Goal: Communication & Community: Answer question/provide support

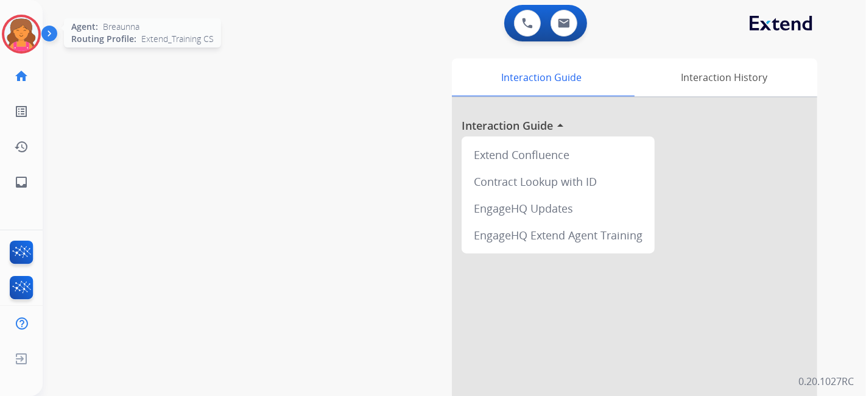
click at [24, 23] on img at bounding box center [21, 34] width 34 height 34
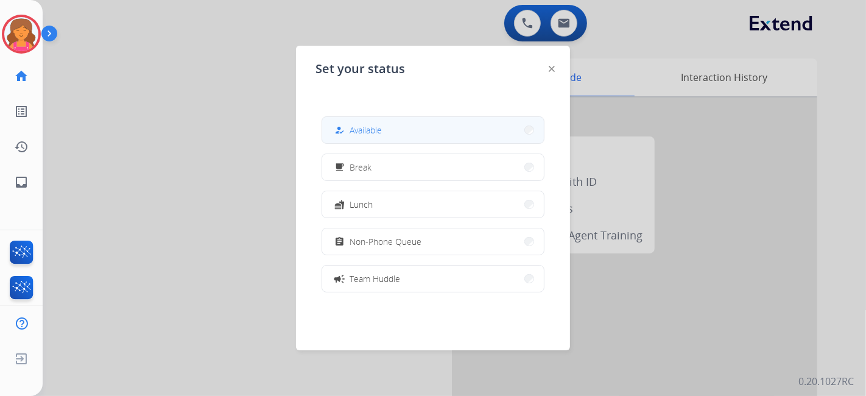
click at [417, 122] on button "how_to_reg Available" at bounding box center [433, 130] width 222 height 26
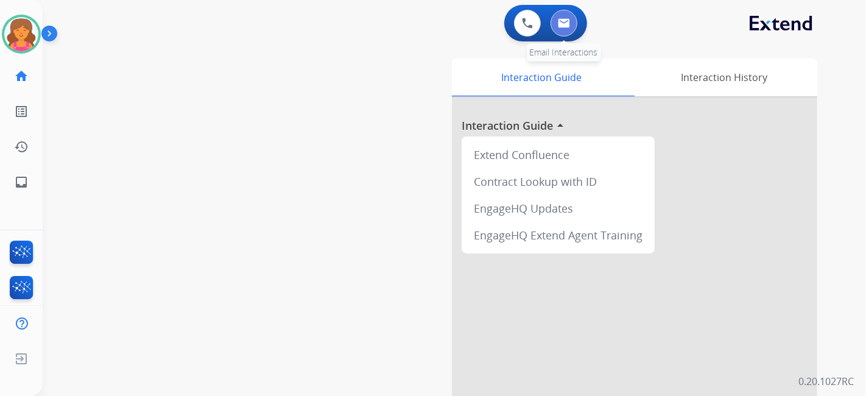
click at [417, 24] on img at bounding box center [564, 23] width 12 height 10
select select "**********"
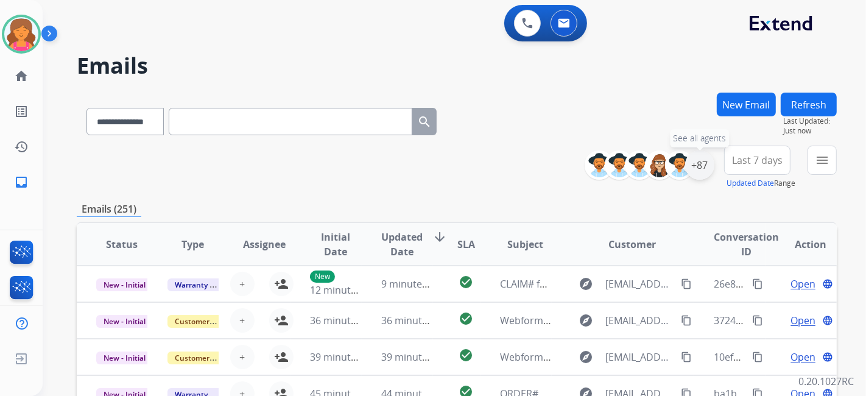
click at [417, 166] on div "+87" at bounding box center [699, 164] width 29 height 29
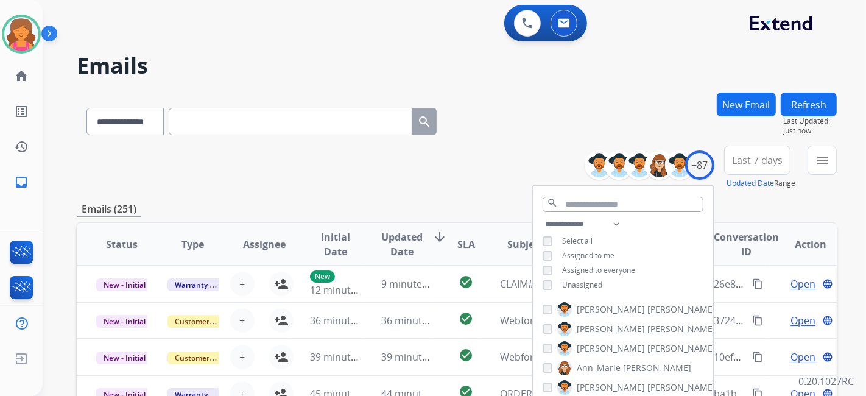
click at [417, 169] on button "Last 7 days" at bounding box center [757, 160] width 66 height 29
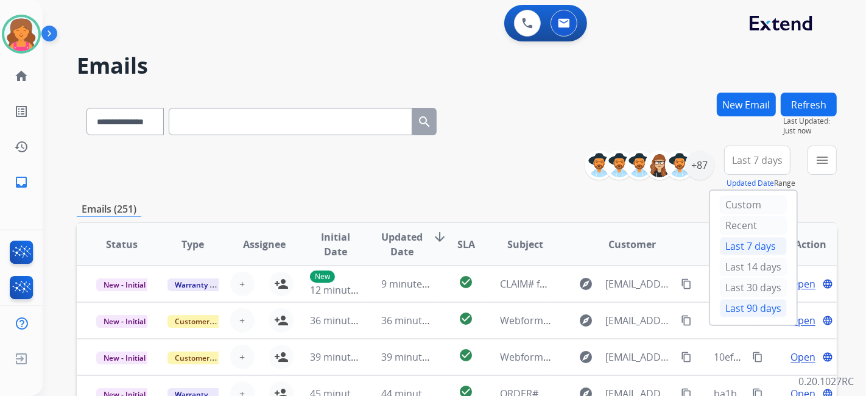
click at [417, 174] on div "Last 90 days" at bounding box center [753, 308] width 67 height 18
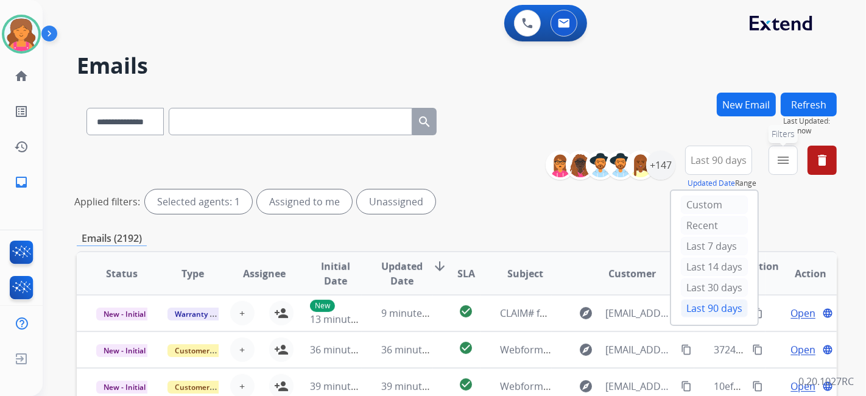
click at [417, 160] on mat-icon "menu" at bounding box center [783, 160] width 15 height 15
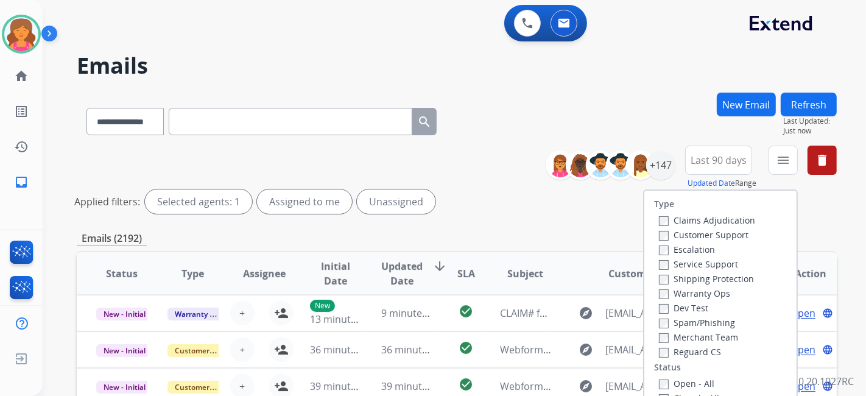
click at [417, 174] on label "Customer Support" at bounding box center [704, 235] width 90 height 12
click at [417, 174] on label "Shipping Protection" at bounding box center [706, 279] width 95 height 12
click at [417, 174] on label "Reguard CS" at bounding box center [690, 352] width 62 height 12
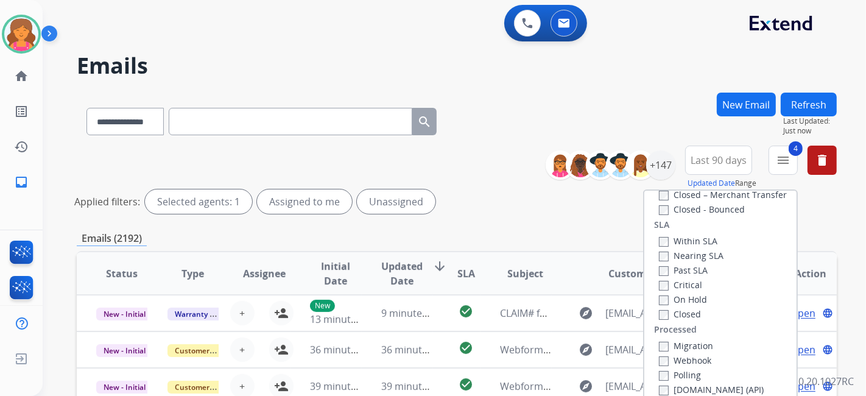
scroll to position [203, 0]
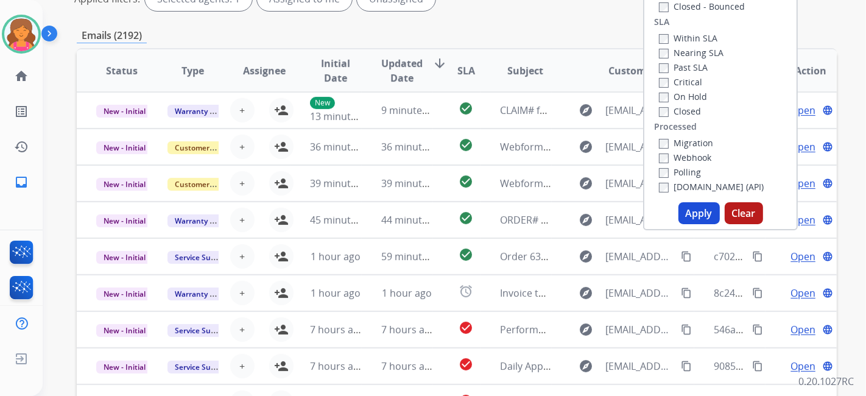
click at [417, 174] on button "Apply" at bounding box center [698, 213] width 41 height 22
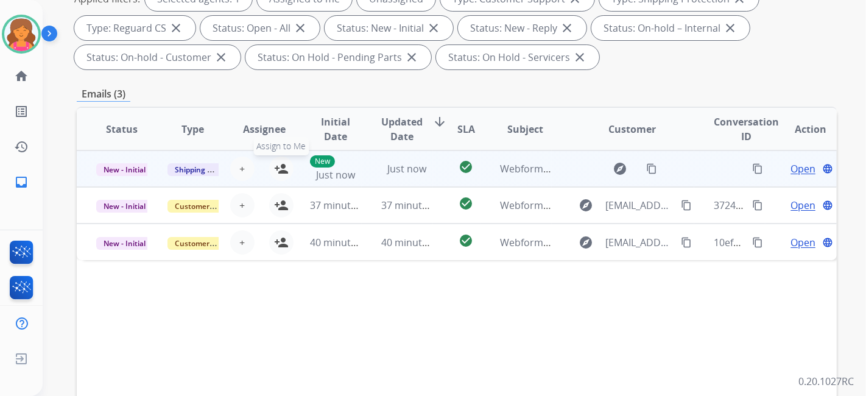
click at [271, 167] on button "person_add Assign to Me" at bounding box center [281, 169] width 24 height 24
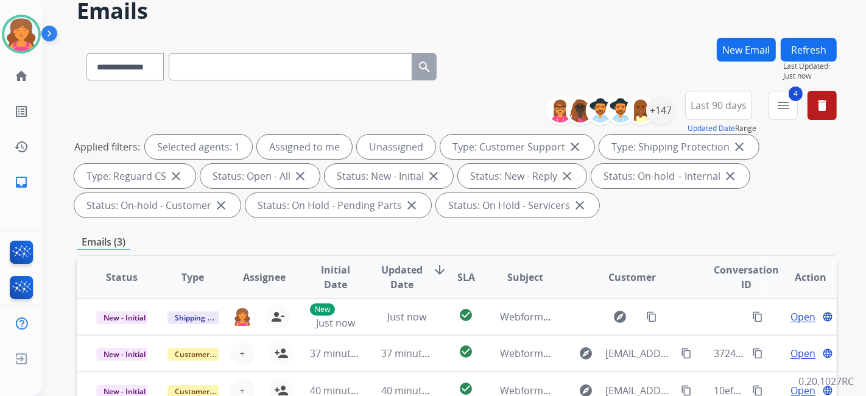
scroll to position [0, 0]
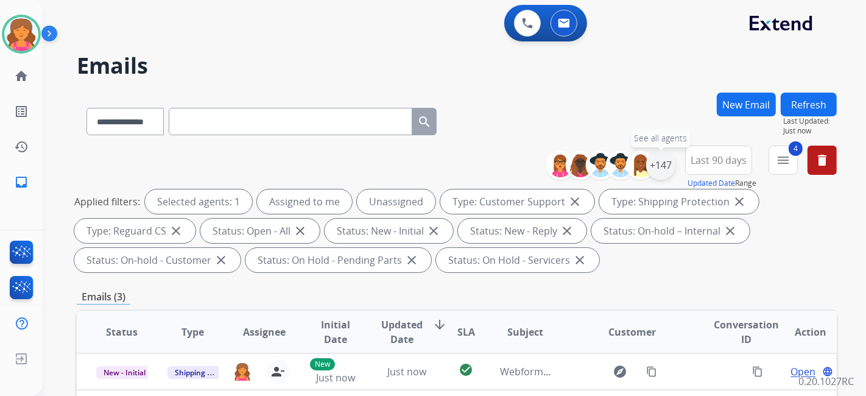
click at [417, 174] on div "+147" at bounding box center [660, 164] width 29 height 29
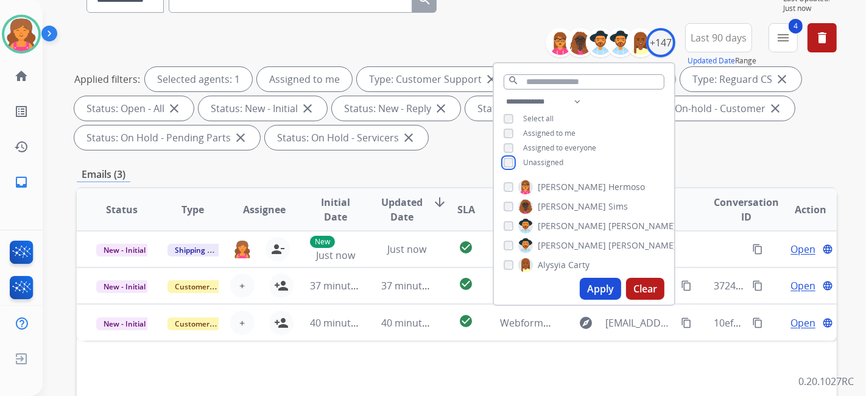
scroll to position [135, 0]
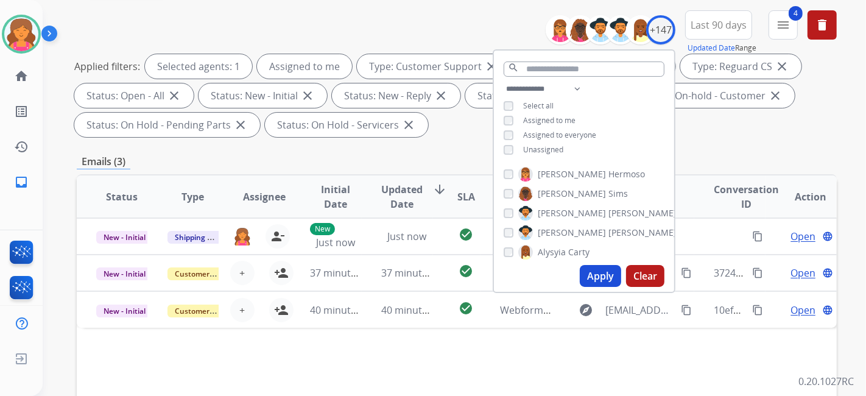
click at [417, 174] on button "Apply" at bounding box center [600, 276] width 41 height 22
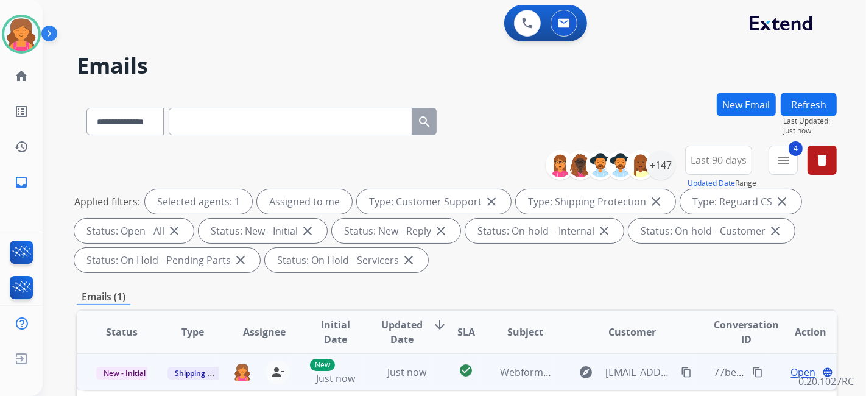
click at [417, 174] on div "Open language" at bounding box center [810, 372] width 51 height 15
click at [417, 174] on span "Open" at bounding box center [802, 371] width 25 height 15
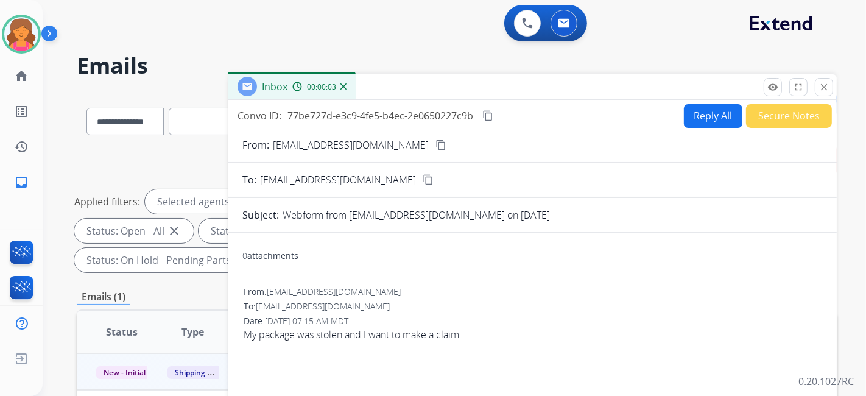
click at [417, 143] on mat-icon "content_copy" at bounding box center [440, 144] width 11 height 11
click at [417, 114] on button "Reply All" at bounding box center [713, 116] width 58 height 24
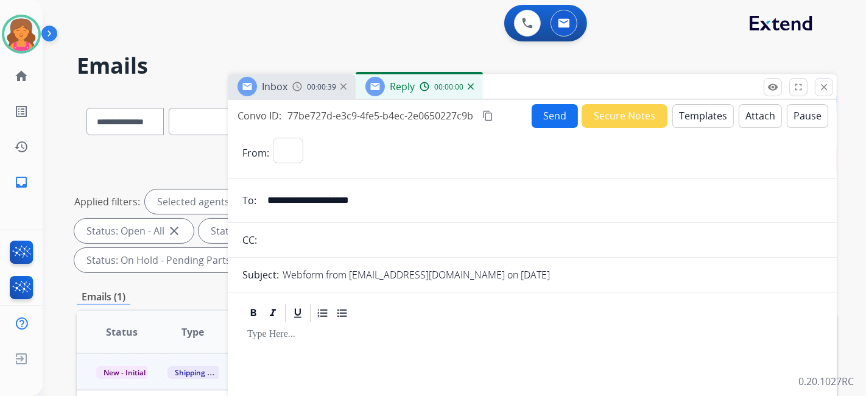
select select "**********"
click at [417, 114] on button "Templates" at bounding box center [703, 116] width 62 height 24
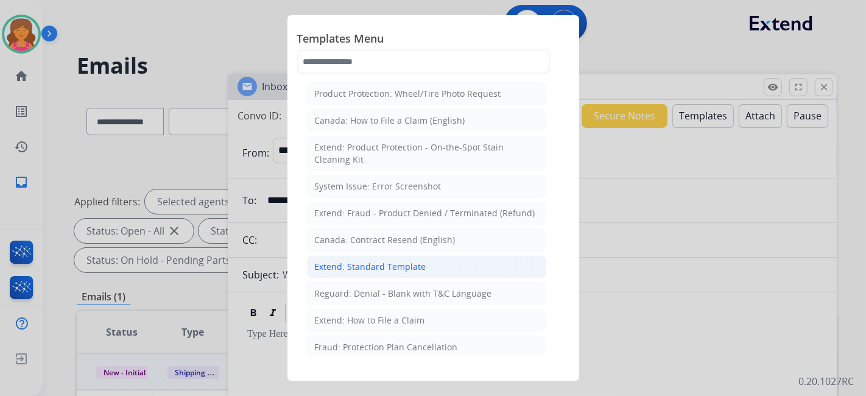
click at [417, 174] on div "Extend: Standard Template" at bounding box center [370, 267] width 111 height 12
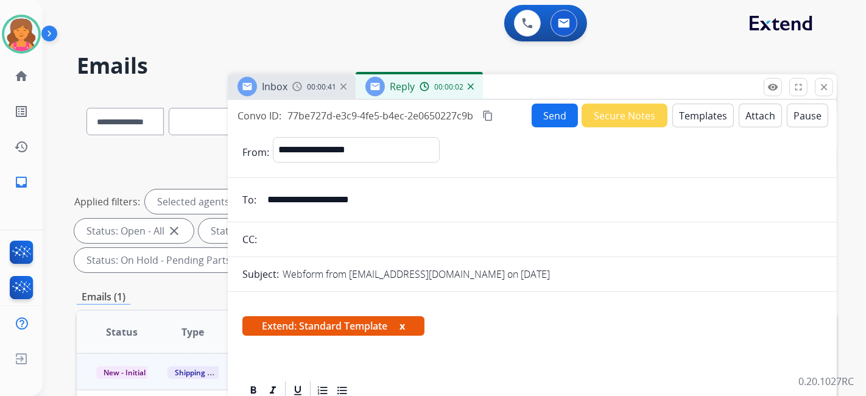
click at [417, 111] on button "Templates" at bounding box center [703, 116] width 62 height 24
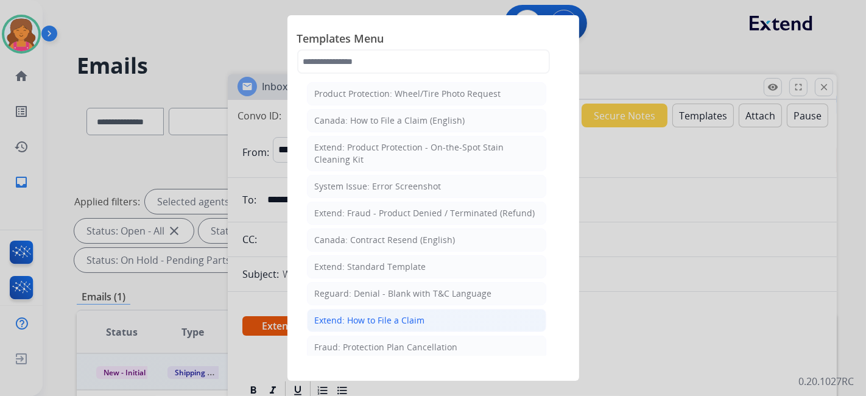
click at [417, 174] on div "Extend: How to File a Claim" at bounding box center [370, 320] width 110 height 12
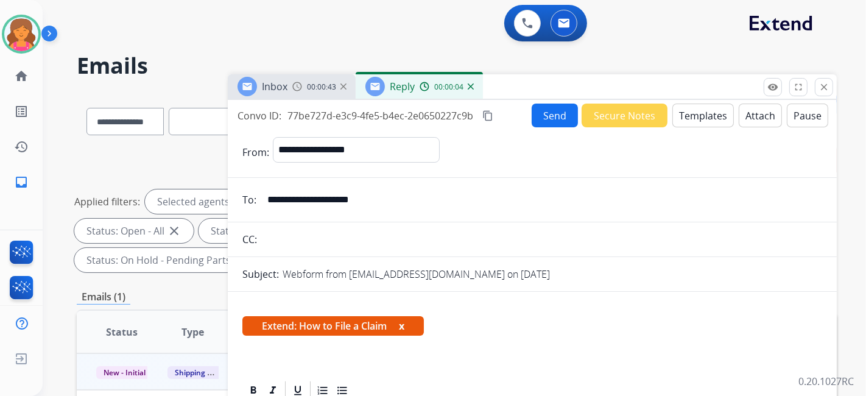
scroll to position [135, 0]
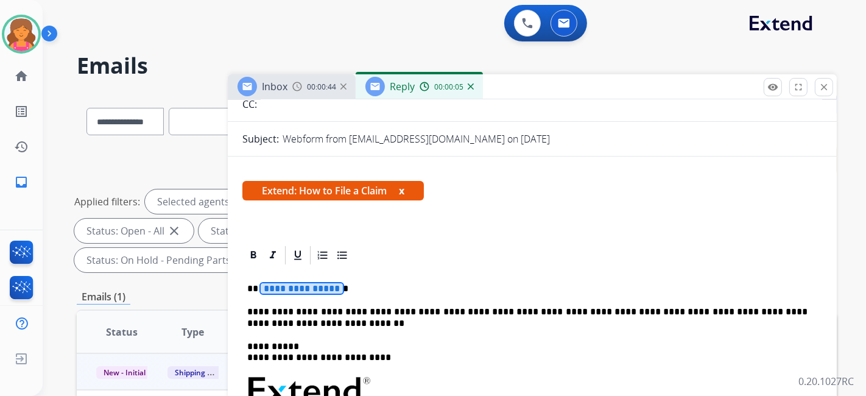
click at [300, 174] on span "**********" at bounding box center [302, 288] width 82 height 10
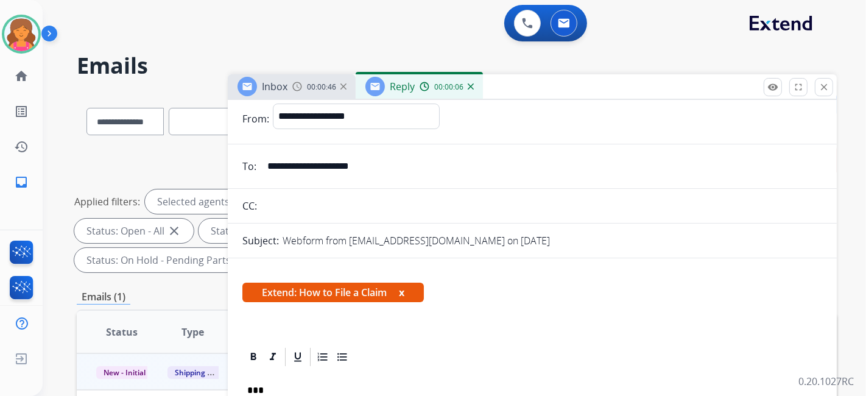
scroll to position [0, 0]
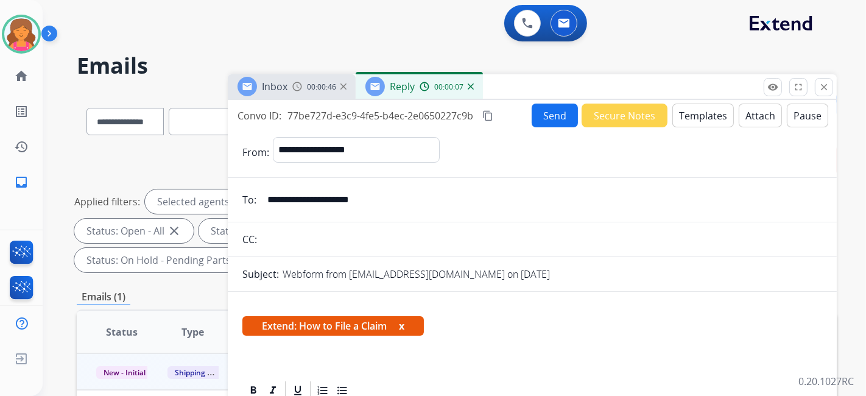
click at [417, 125] on button "Send" at bounding box center [555, 116] width 46 height 24
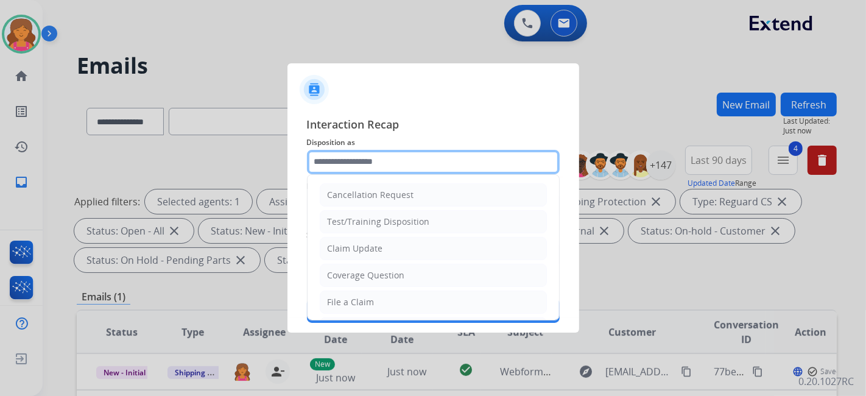
click at [417, 164] on input "text" at bounding box center [433, 162] width 253 height 24
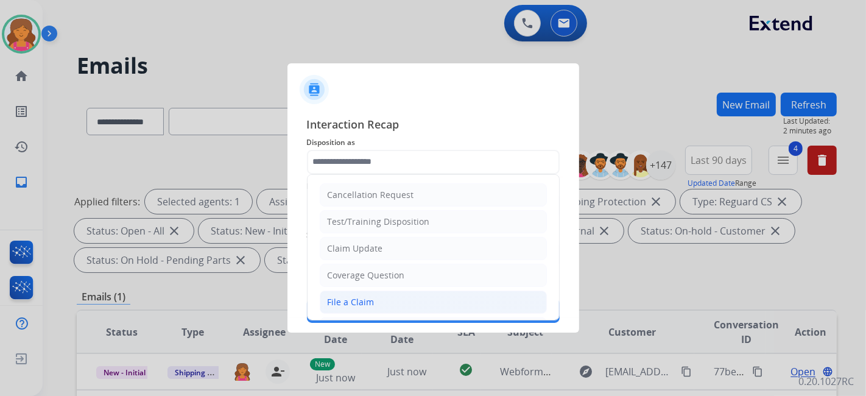
click at [351, 174] on div "File a Claim" at bounding box center [351, 302] width 47 height 12
type input "**********"
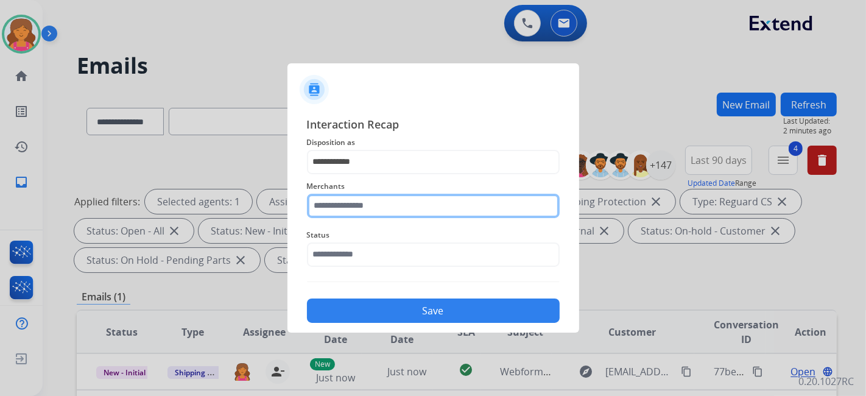
click at [339, 174] on input "text" at bounding box center [433, 206] width 253 height 24
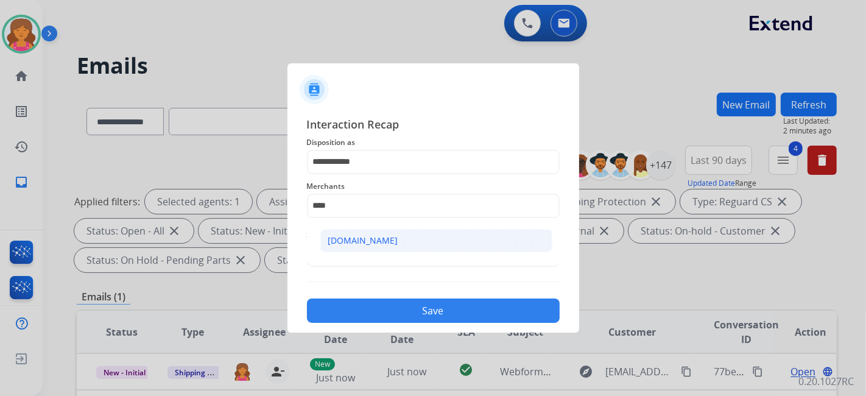
click at [353, 174] on div "[DOMAIN_NAME]" at bounding box center [363, 240] width 70 height 12
type input "**********"
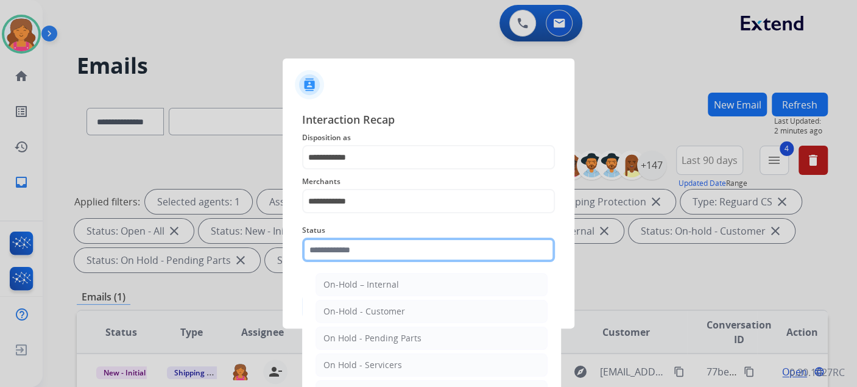
click at [351, 174] on input "text" at bounding box center [428, 250] width 253 height 24
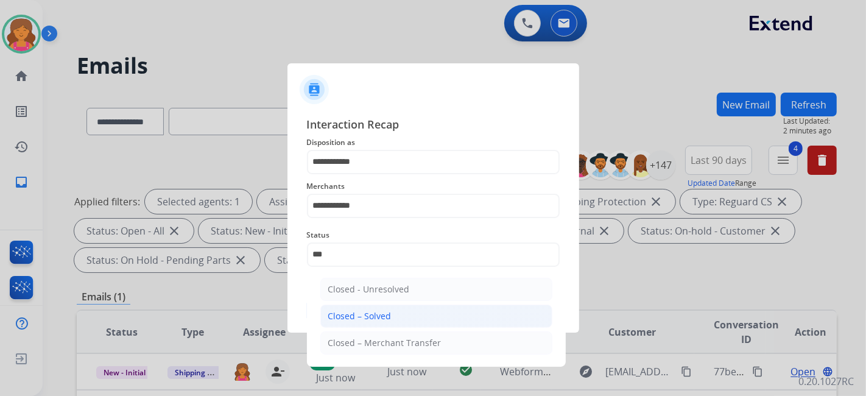
click at [341, 174] on div "Closed – Solved" at bounding box center [359, 316] width 63 height 12
type input "**********"
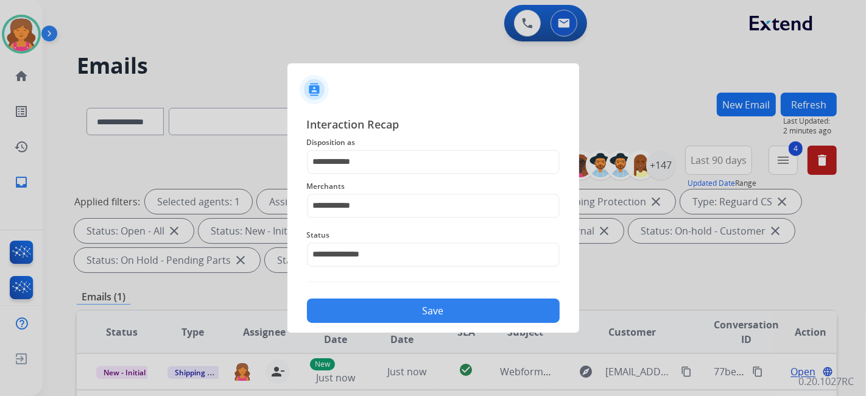
click at [341, 174] on button "Save" at bounding box center [433, 310] width 253 height 24
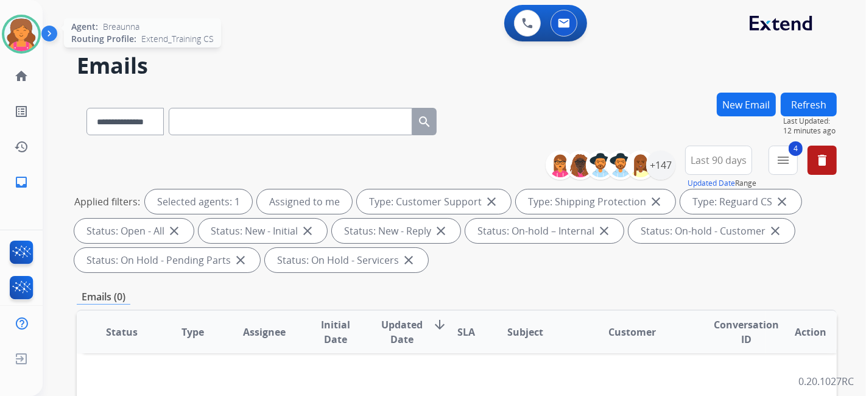
click at [23, 29] on img at bounding box center [21, 34] width 34 height 34
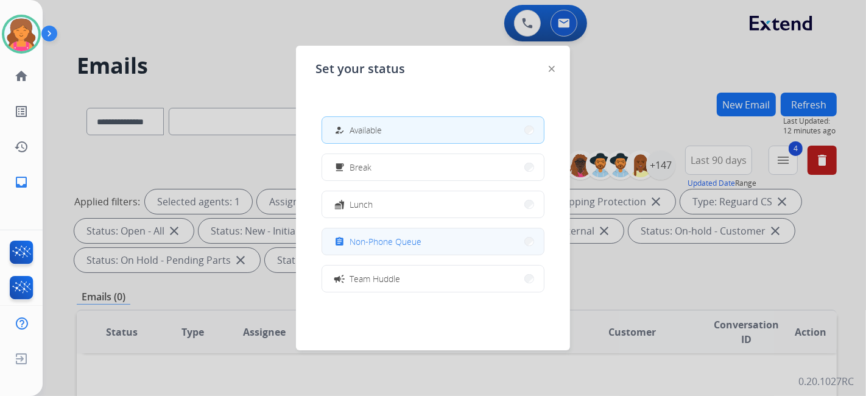
click at [361, 174] on span "Non-Phone Queue" at bounding box center [386, 241] width 72 height 13
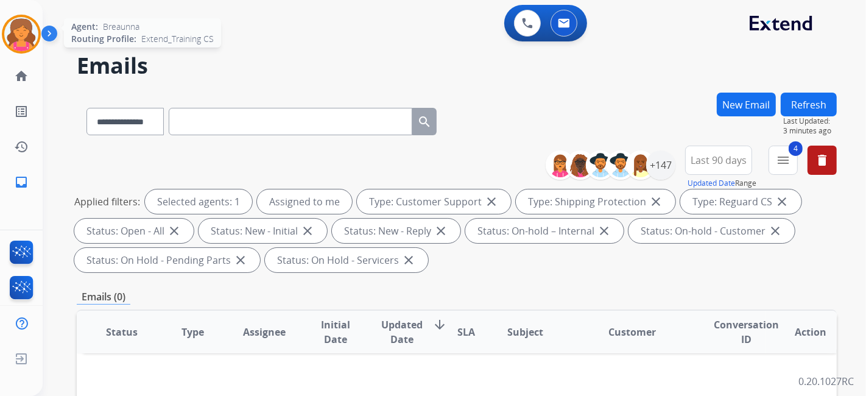
click at [24, 33] on img at bounding box center [21, 34] width 34 height 34
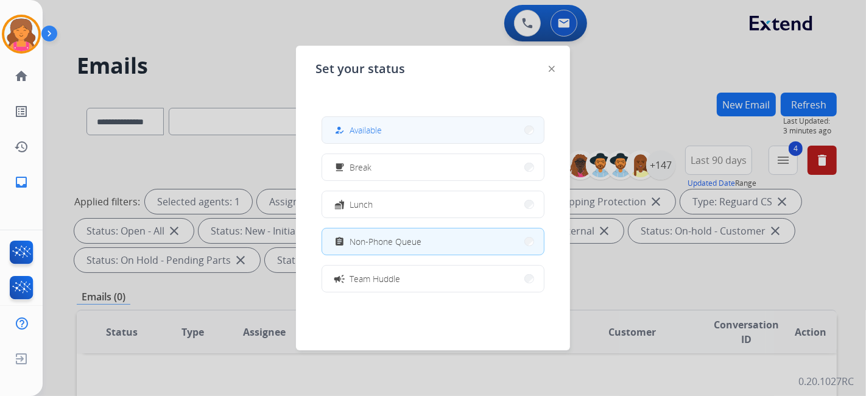
click at [417, 132] on button "how_to_reg Available" at bounding box center [433, 130] width 222 height 26
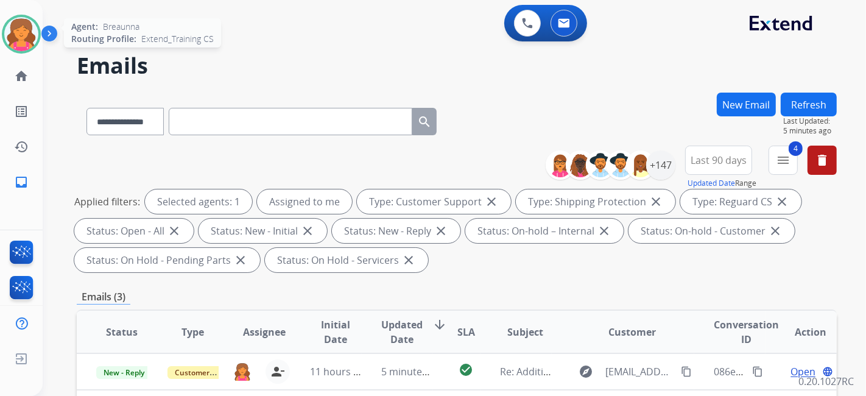
click at [37, 30] on img at bounding box center [21, 34] width 34 height 34
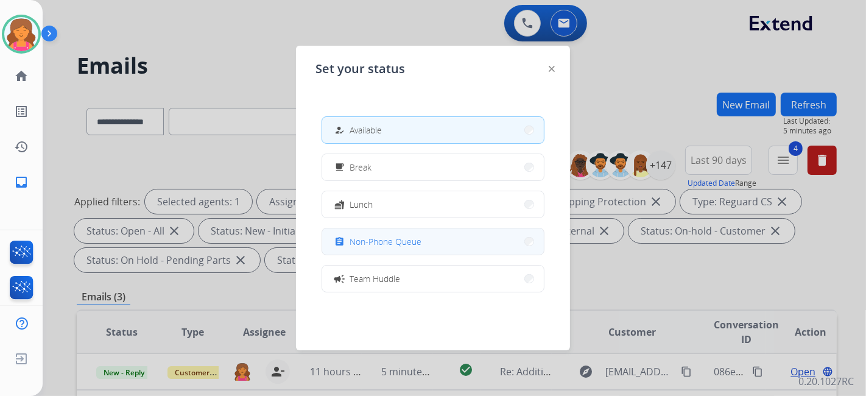
click at [417, 174] on button "assignment Non-Phone Queue" at bounding box center [433, 241] width 222 height 26
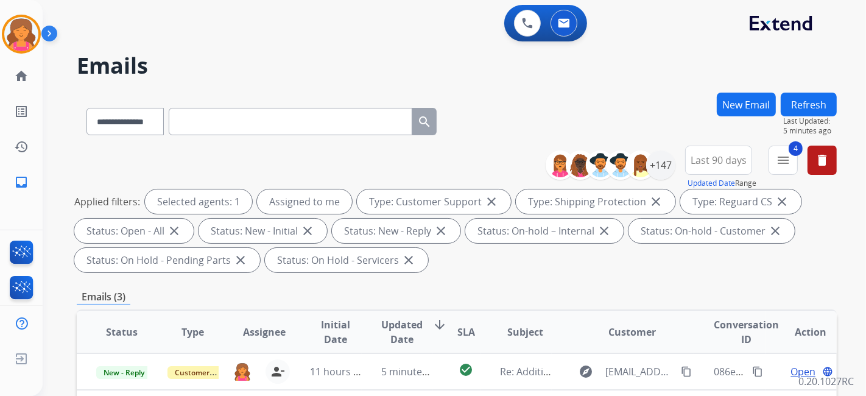
drag, startPoint x: 19, startPoint y: 25, endPoint x: 48, endPoint y: 42, distance: 33.3
click at [18, 26] on img at bounding box center [21, 34] width 34 height 34
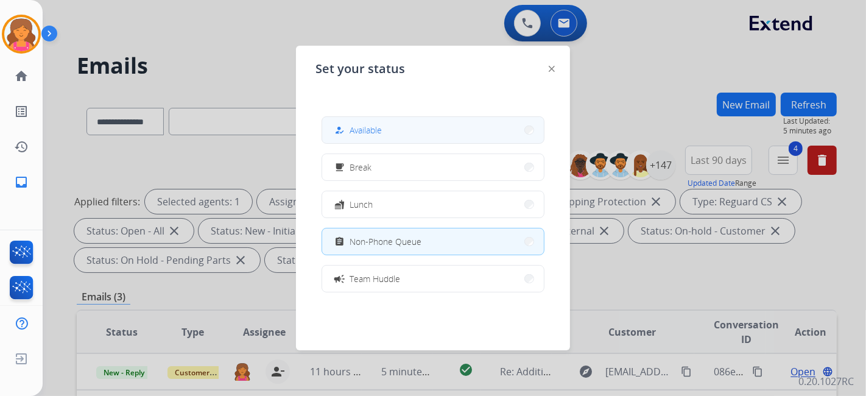
click at [376, 121] on button "how_to_reg Available" at bounding box center [433, 130] width 222 height 26
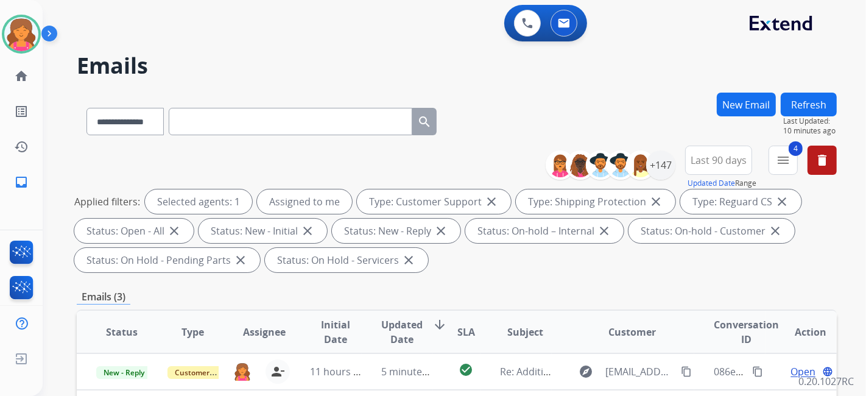
scroll to position [203, 0]
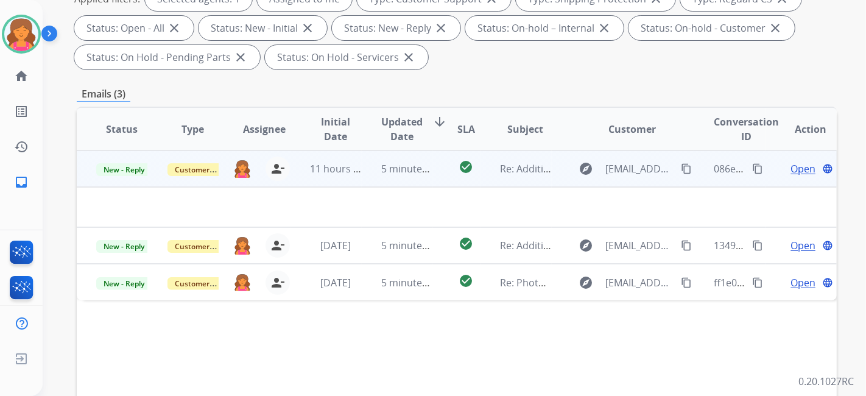
click at [417, 172] on span "Open" at bounding box center [802, 168] width 25 height 15
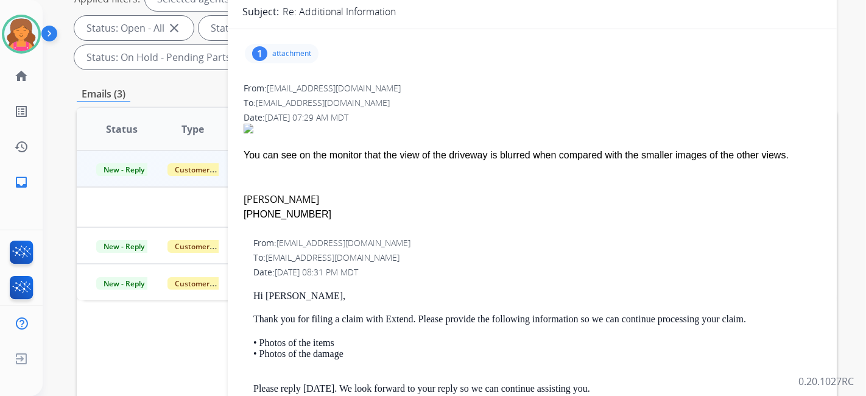
click at [295, 51] on p "attachment" at bounding box center [291, 54] width 39 height 10
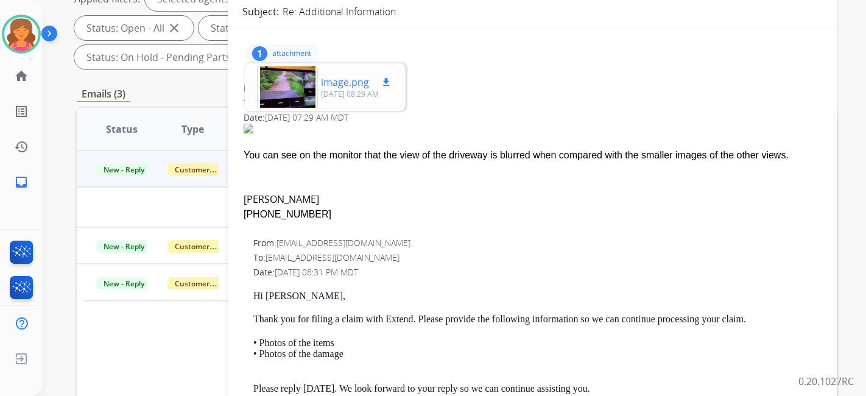
click at [292, 70] on div at bounding box center [287, 87] width 61 height 43
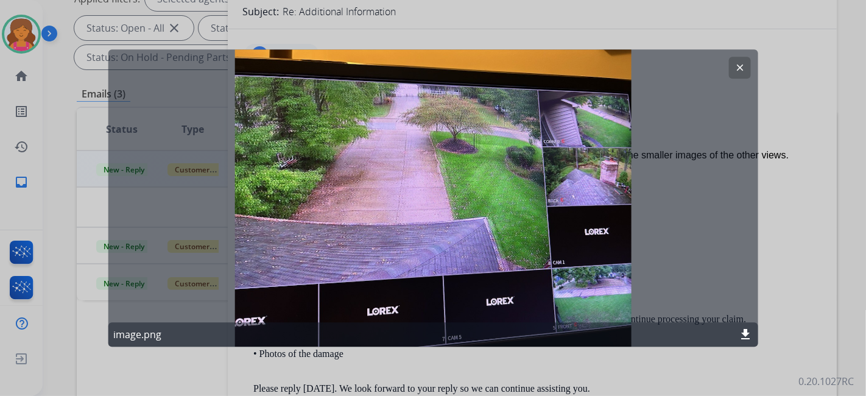
click at [417, 65] on mat-icon "clear" at bounding box center [739, 67] width 11 height 11
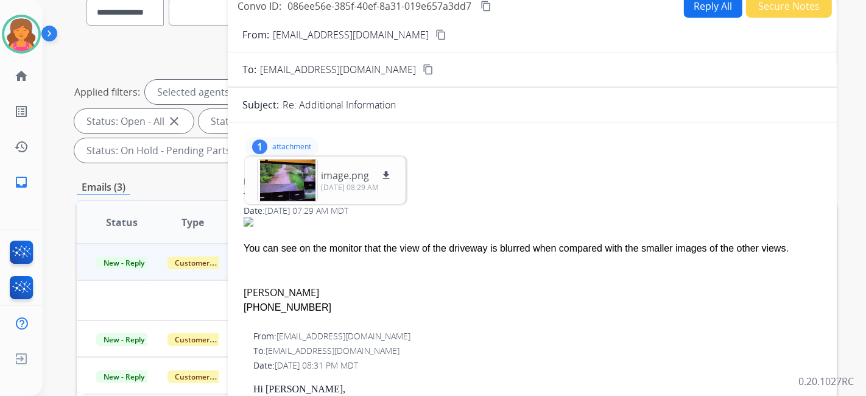
scroll to position [0, 0]
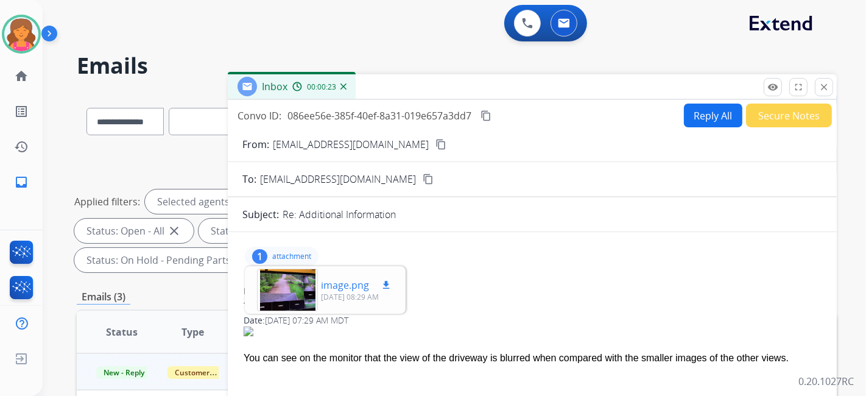
click at [283, 174] on div at bounding box center [287, 290] width 61 height 43
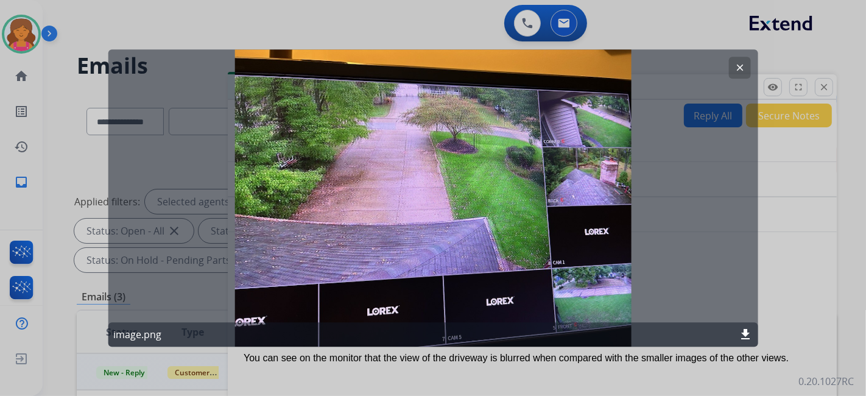
click at [417, 74] on button "clear" at bounding box center [739, 68] width 22 height 22
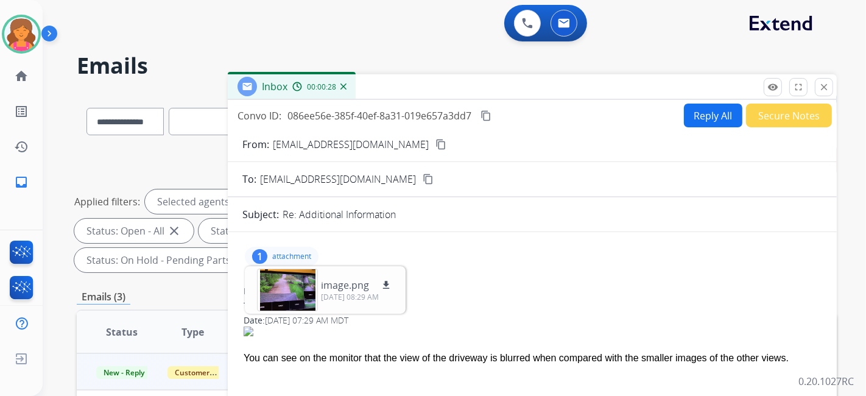
click at [417, 144] on mat-icon "content_copy" at bounding box center [440, 144] width 11 height 11
click at [417, 119] on button "Reply All" at bounding box center [713, 116] width 58 height 24
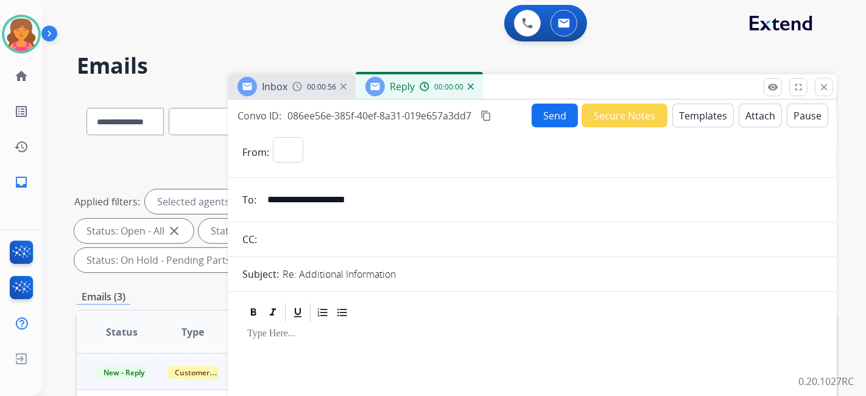
click at [417, 119] on button "Templates" at bounding box center [703, 116] width 62 height 24
select select "**********"
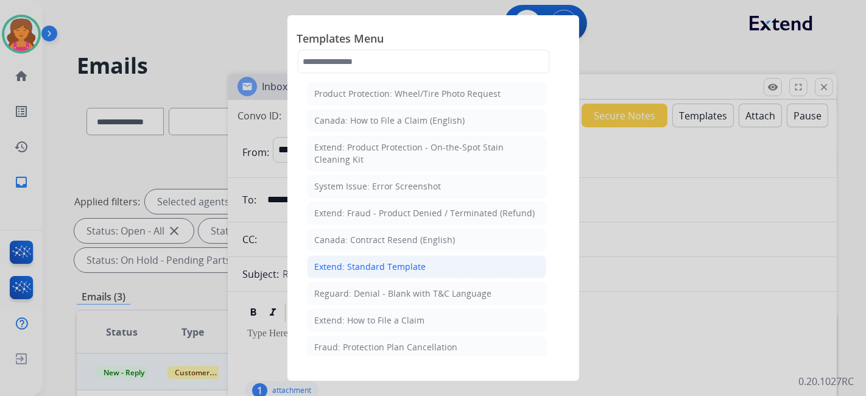
click at [366, 174] on div "Extend: Standard Template" at bounding box center [370, 267] width 111 height 12
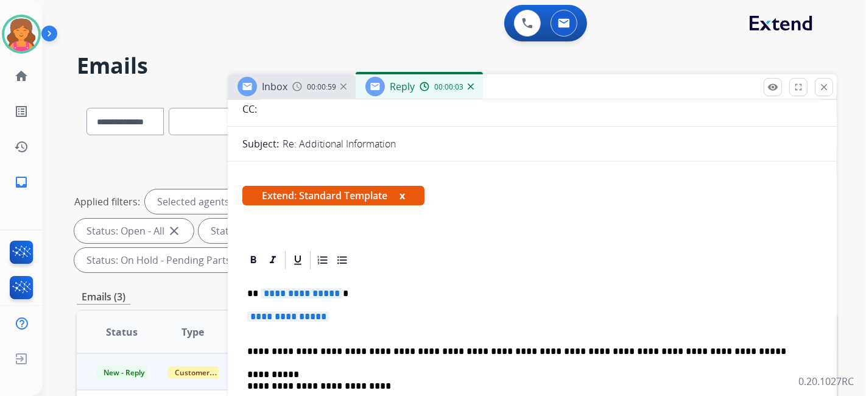
scroll to position [203, 0]
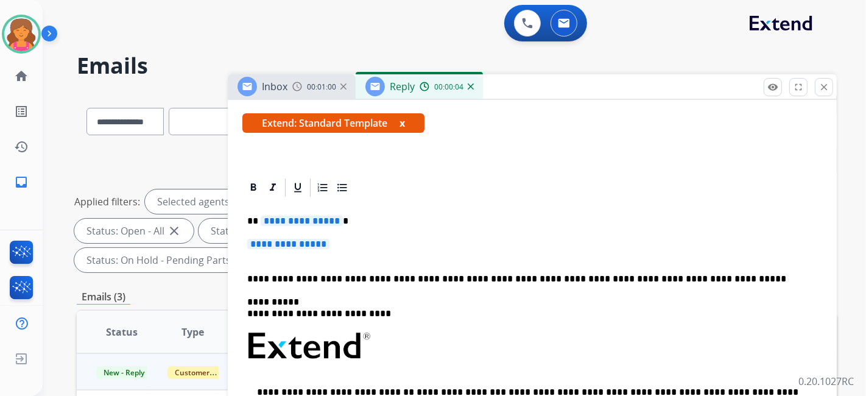
click at [287, 174] on span "**********" at bounding box center [302, 221] width 82 height 10
click at [275, 174] on span "**********" at bounding box center [288, 244] width 82 height 10
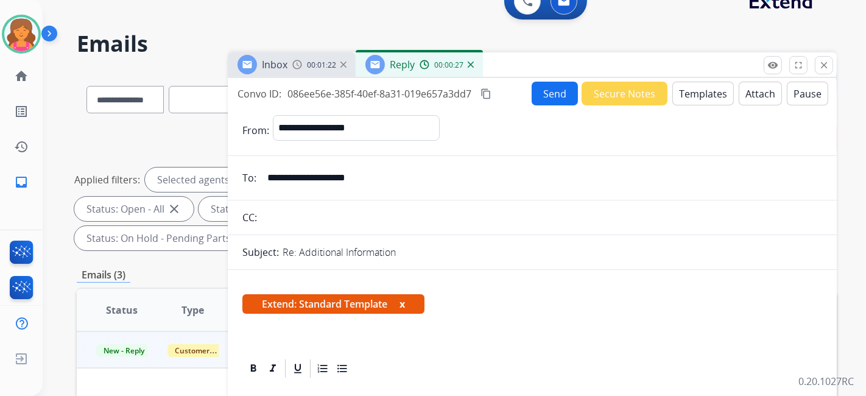
scroll to position [0, 0]
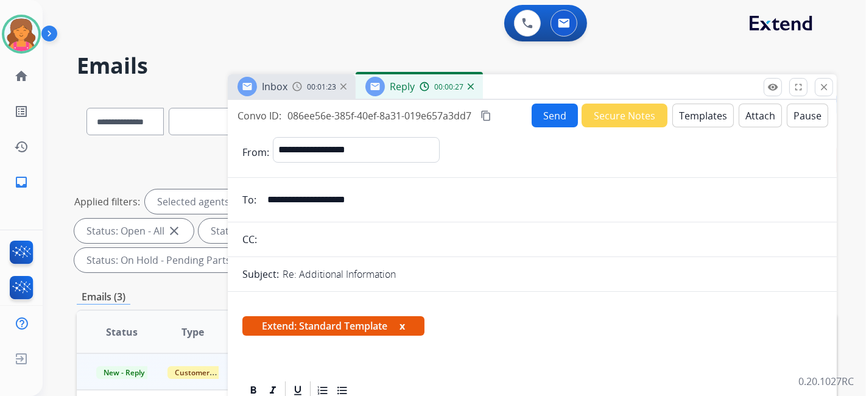
click at [417, 113] on button "Send" at bounding box center [555, 116] width 46 height 24
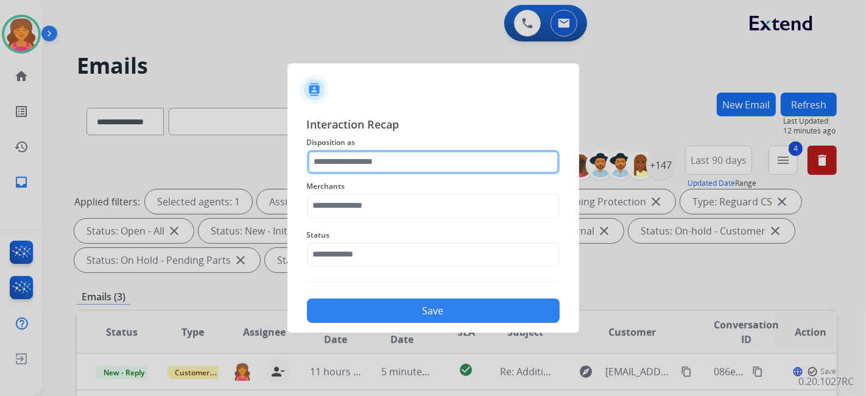
click at [417, 157] on input "text" at bounding box center [433, 162] width 253 height 24
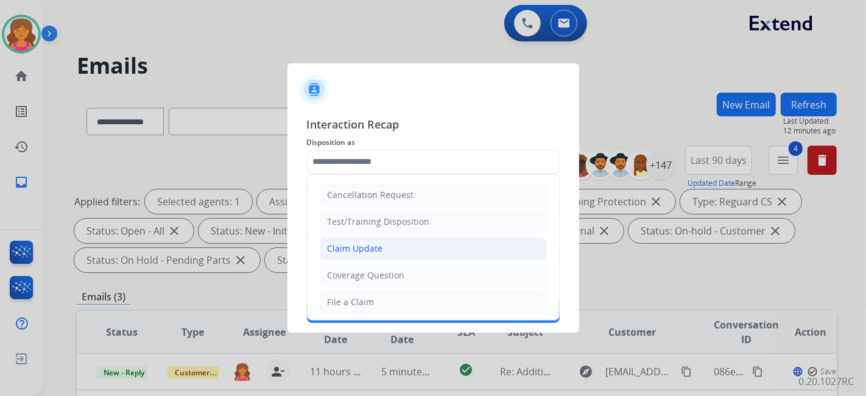
click at [370, 174] on div "Claim Update" at bounding box center [355, 248] width 55 height 12
type input "**********"
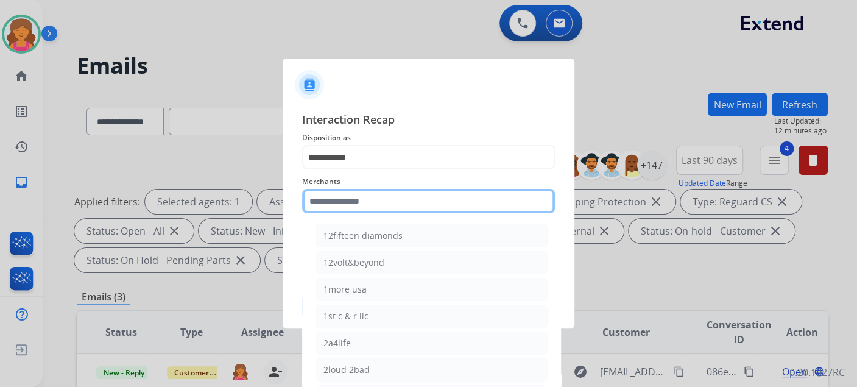
click at [337, 174] on input "text" at bounding box center [428, 201] width 253 height 24
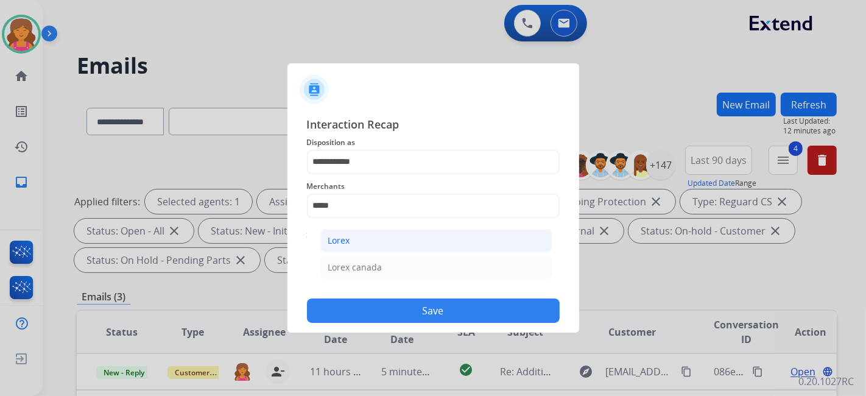
click at [341, 174] on div "Lorex" at bounding box center [339, 240] width 22 height 12
type input "*****"
click at [341, 174] on input "text" at bounding box center [433, 254] width 253 height 24
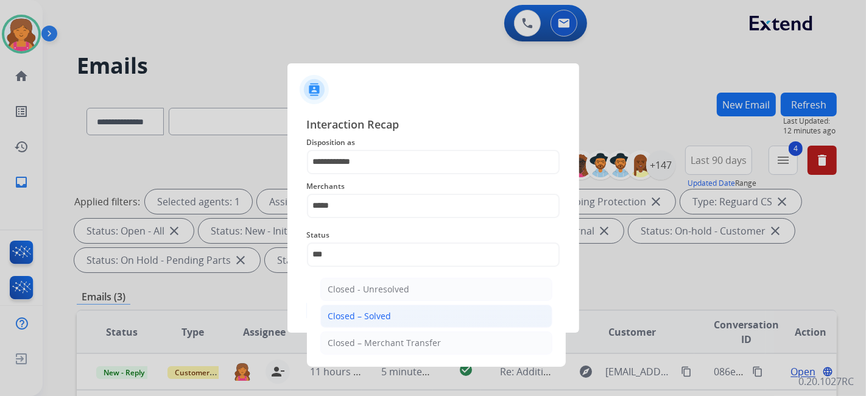
click at [365, 174] on li "Closed – Solved" at bounding box center [436, 316] width 232 height 23
type input "**********"
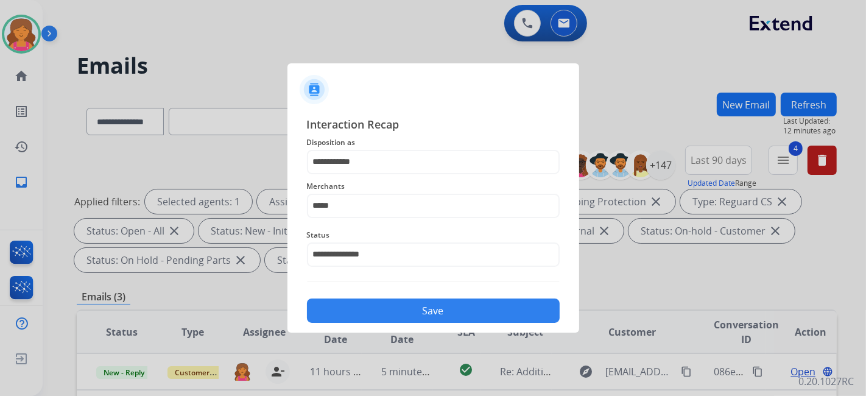
click at [365, 174] on button "Save" at bounding box center [433, 310] width 253 height 24
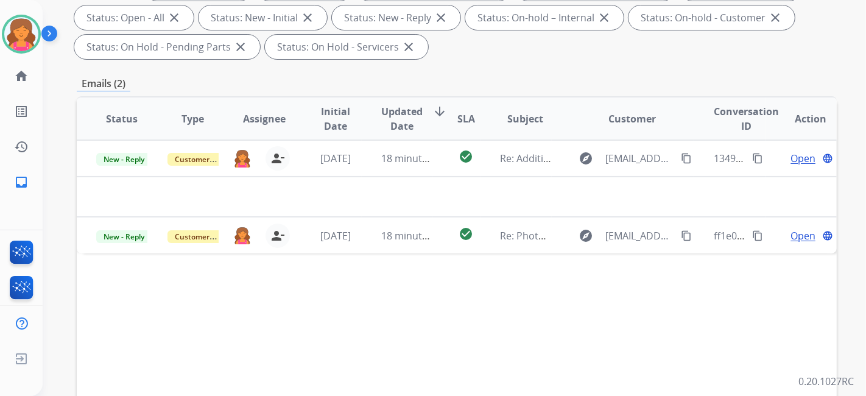
scroll to position [270, 0]
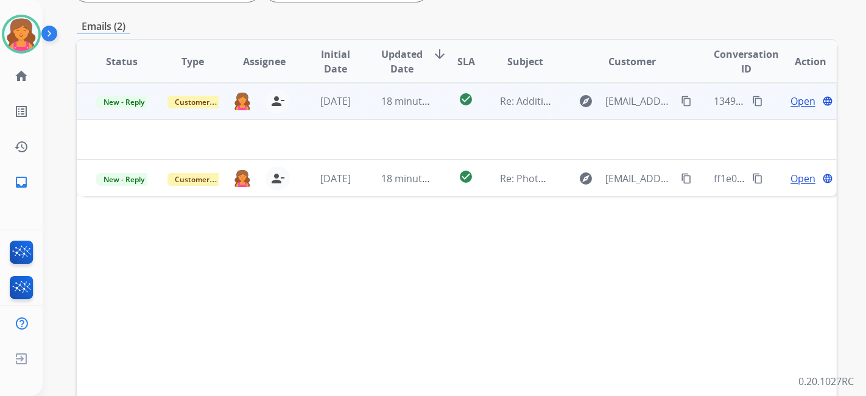
click at [417, 96] on span "Open" at bounding box center [802, 101] width 25 height 15
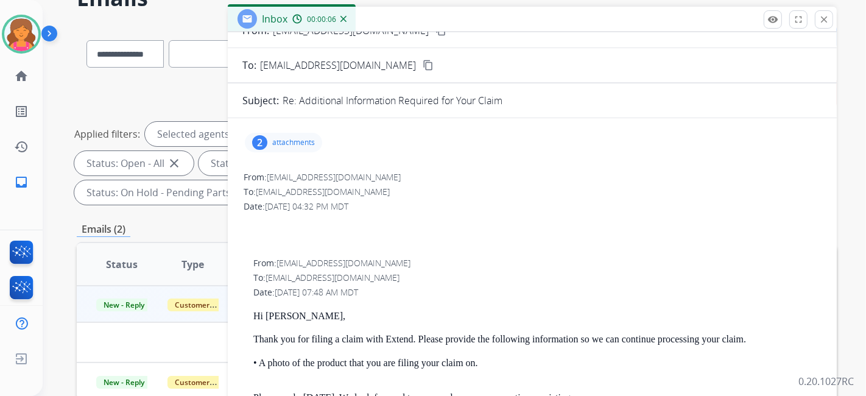
scroll to position [68, 0]
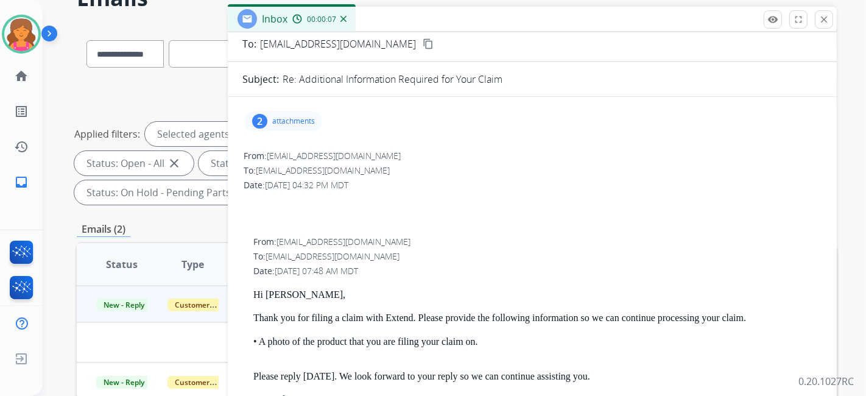
click at [293, 107] on div "2 attachments" at bounding box center [532, 121] width 580 height 29
click at [296, 130] on div "2 attachments" at bounding box center [532, 121] width 580 height 29
click at [294, 121] on p "attachments" at bounding box center [293, 121] width 43 height 10
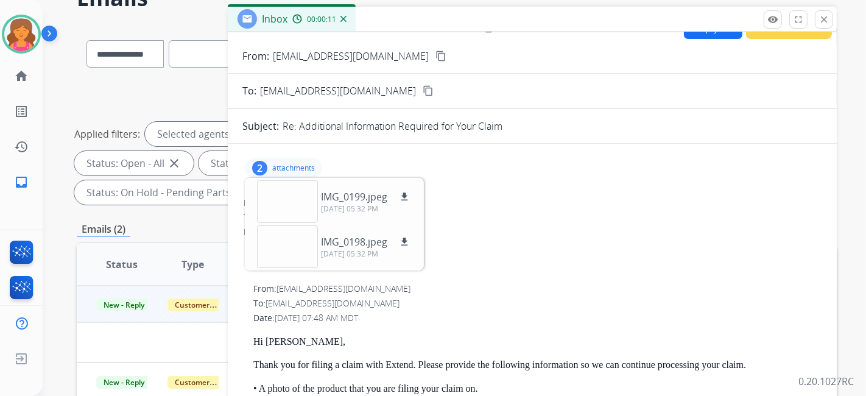
scroll to position [0, 0]
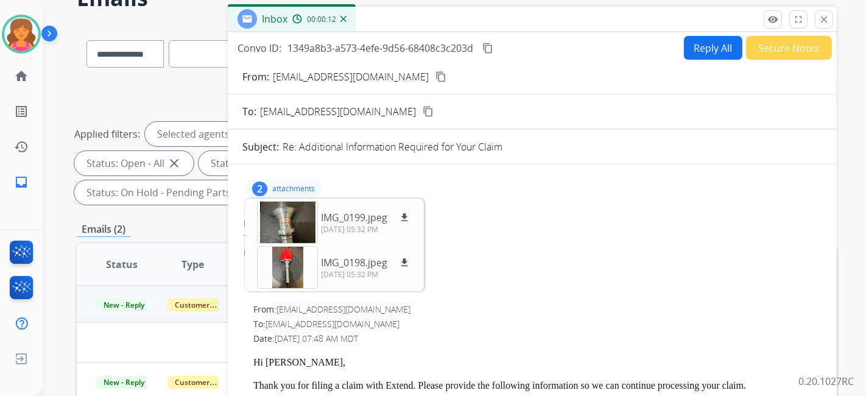
click at [417, 76] on mat-icon "content_copy" at bounding box center [440, 76] width 11 height 11
click at [403, 174] on mat-icon "download" at bounding box center [404, 217] width 11 height 11
click at [403, 174] on mat-icon "download" at bounding box center [404, 262] width 11 height 11
click at [417, 50] on mat-icon "content_copy" at bounding box center [487, 48] width 11 height 11
click at [417, 40] on button "Reply All" at bounding box center [713, 48] width 58 height 24
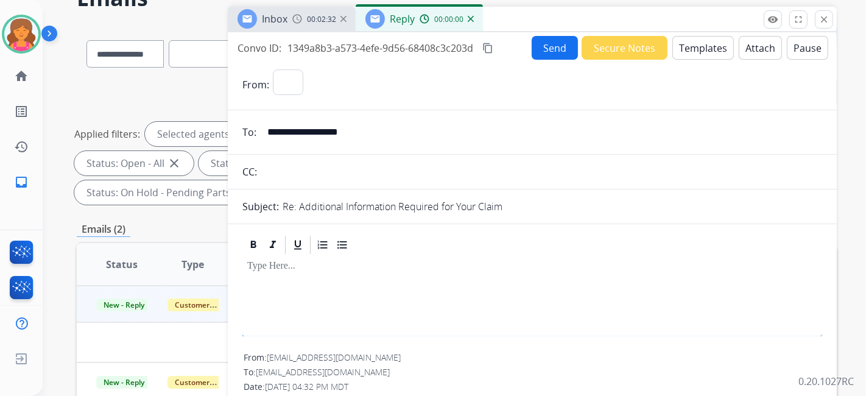
click at [417, 40] on button "Templates" at bounding box center [703, 48] width 62 height 24
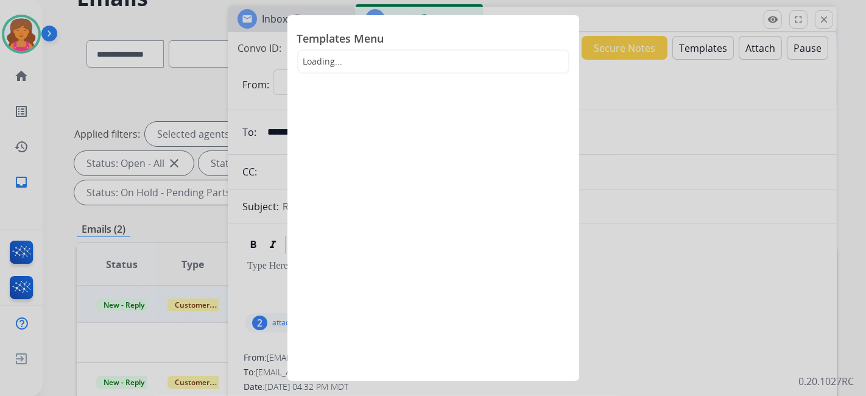
select select "**********"
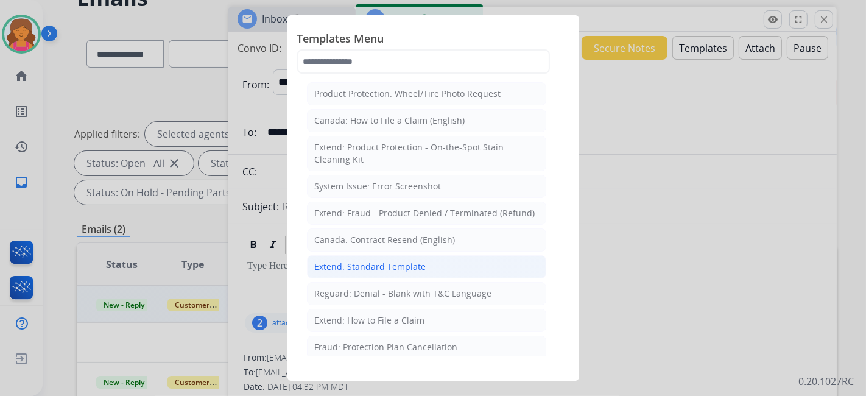
click at [371, 174] on div "Extend: Standard Template" at bounding box center [370, 267] width 111 height 12
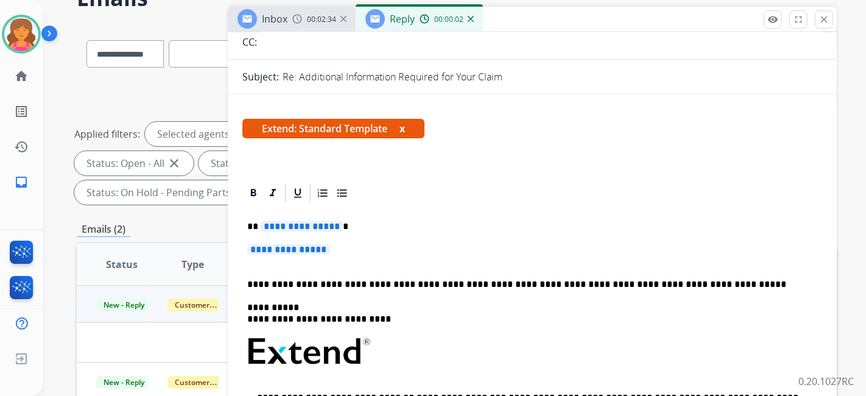
scroll to position [135, 0]
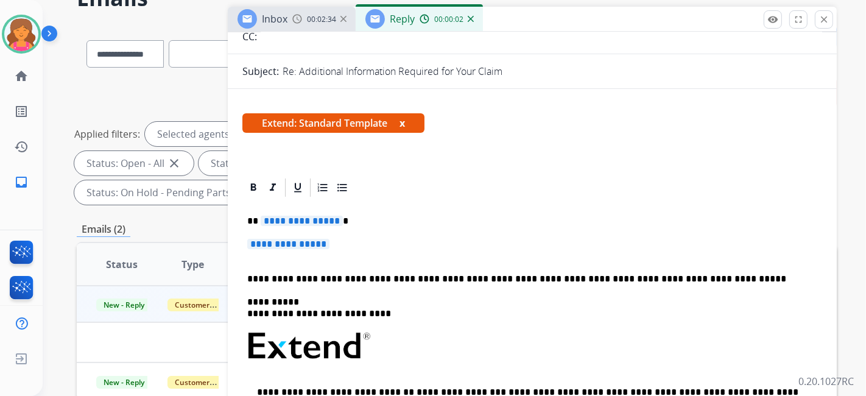
click at [308, 174] on span "**********" at bounding box center [302, 221] width 82 height 10
click at [286, 174] on span "**********" at bounding box center [288, 244] width 82 height 10
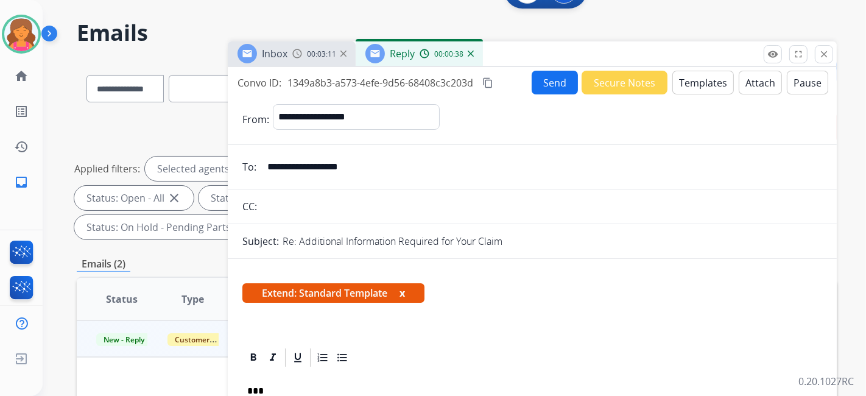
scroll to position [0, 0]
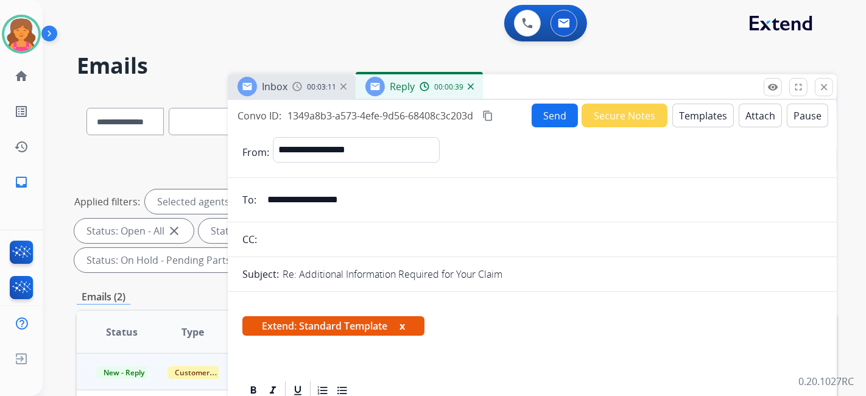
click at [417, 116] on button "Send" at bounding box center [555, 116] width 46 height 24
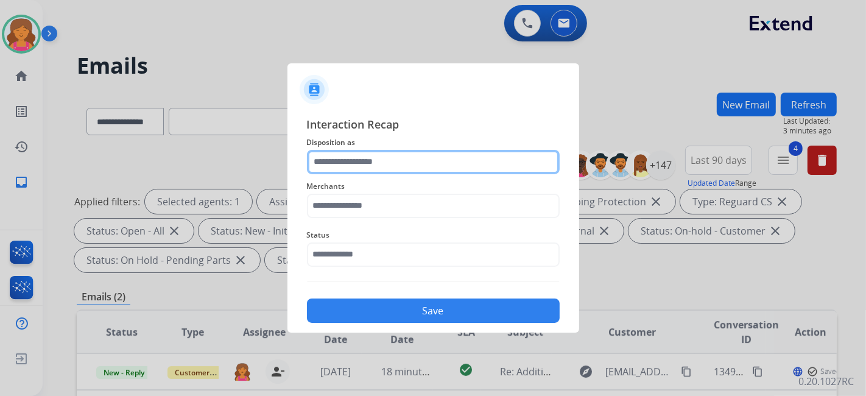
click at [375, 160] on input "text" at bounding box center [433, 162] width 253 height 24
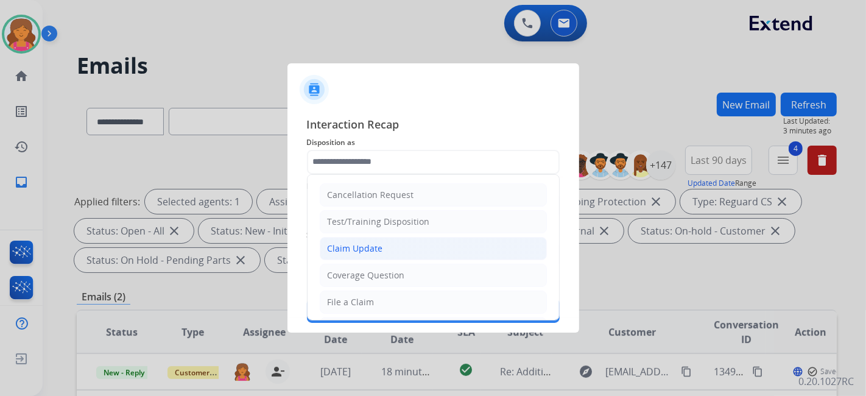
click at [348, 174] on div "Claim Update" at bounding box center [355, 248] width 55 height 12
type input "**********"
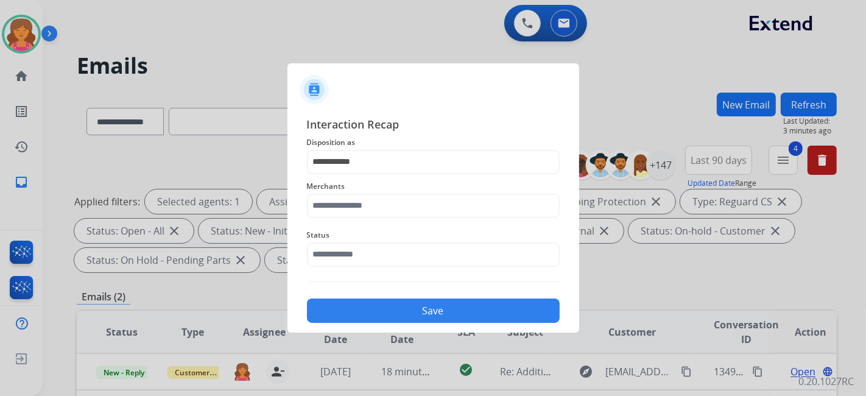
drag, startPoint x: 347, startPoint y: 224, endPoint x: 347, endPoint y: 201, distance: 22.5
click at [347, 174] on div "**********" at bounding box center [433, 220] width 253 height 208
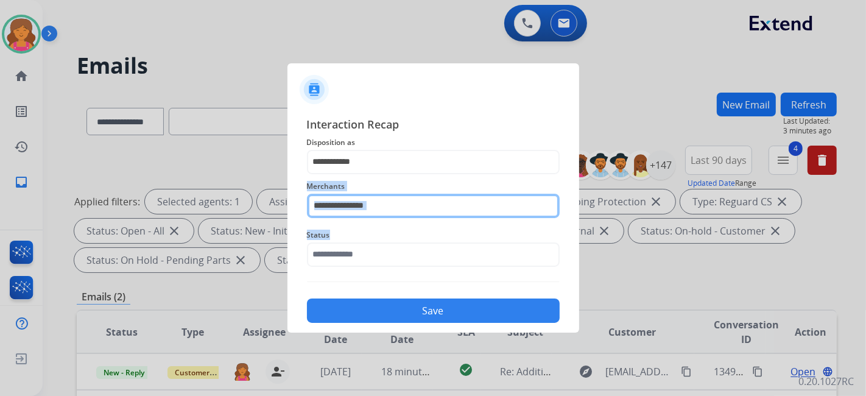
click at [347, 174] on input "text" at bounding box center [433, 206] width 253 height 24
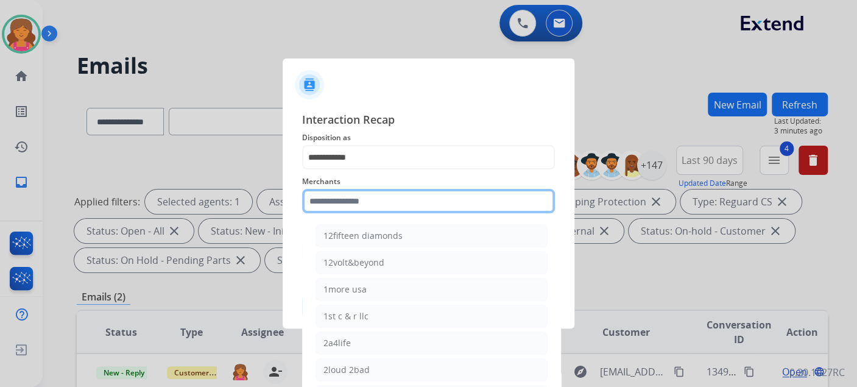
type input "*"
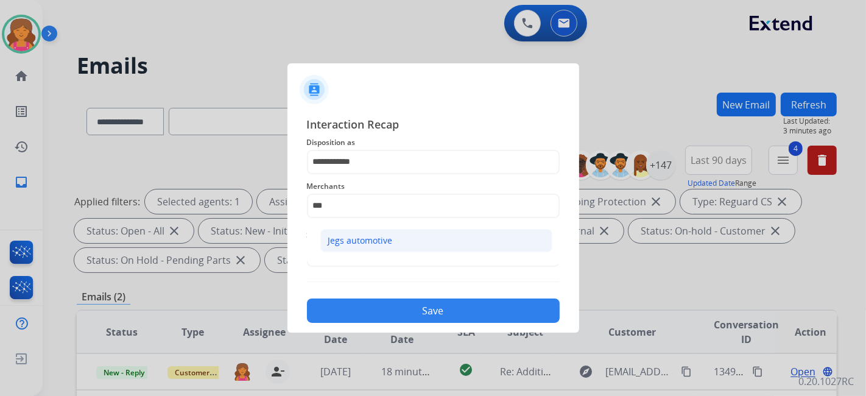
click at [321, 174] on li "Jegs automotive" at bounding box center [436, 240] width 232 height 23
type input "**********"
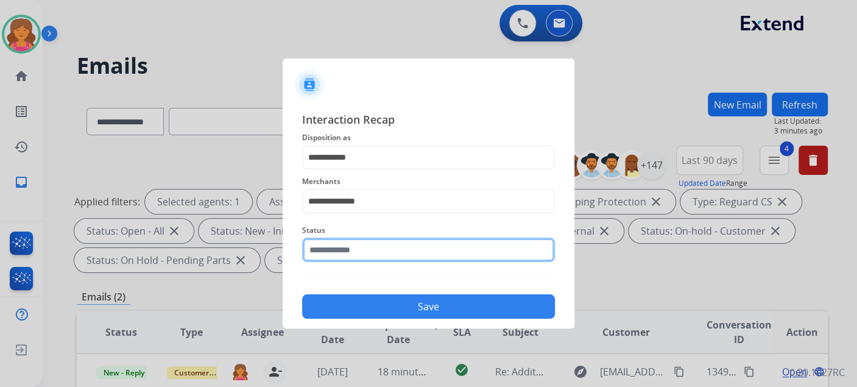
click at [331, 174] on input "text" at bounding box center [428, 250] width 253 height 24
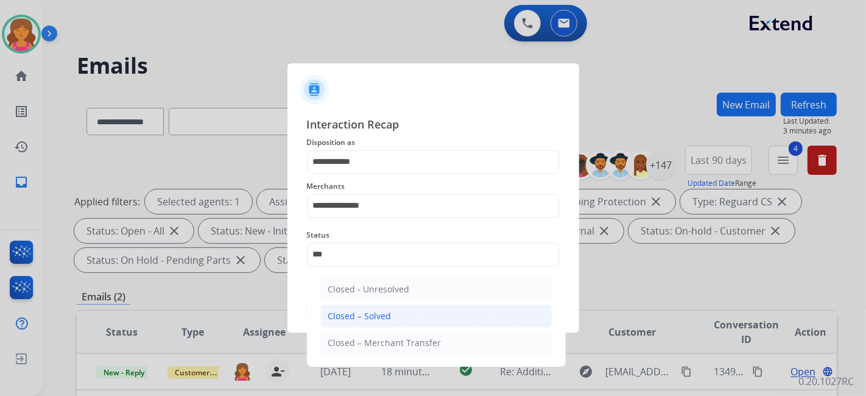
click at [335, 174] on div "Closed – Solved" at bounding box center [359, 316] width 63 height 12
type input "**********"
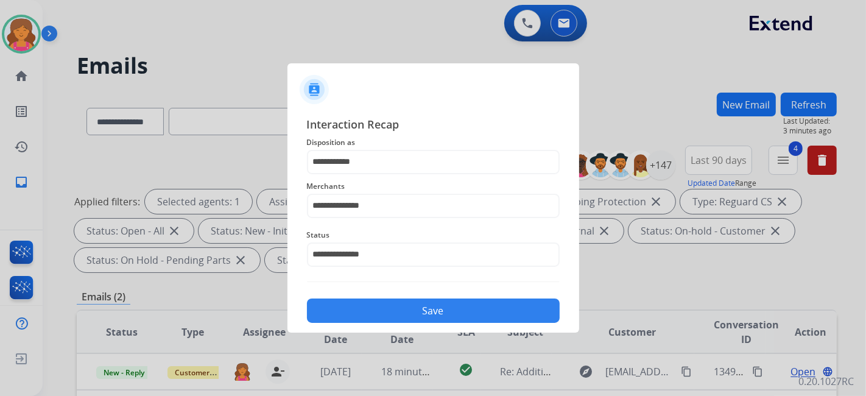
click at [341, 174] on button "Save" at bounding box center [433, 310] width 253 height 24
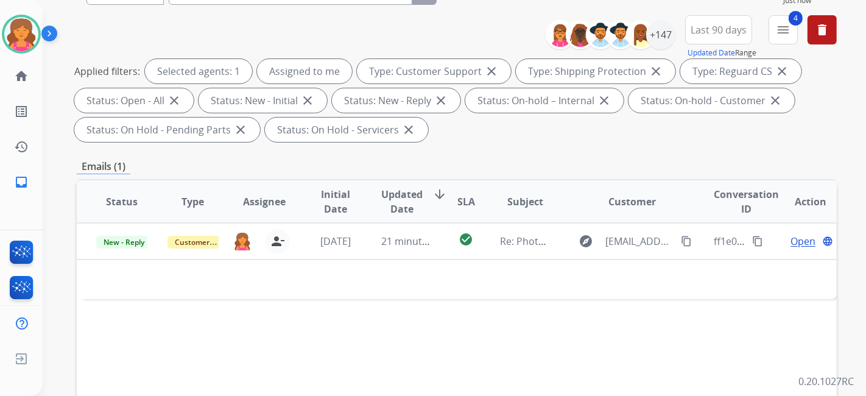
scroll to position [203, 0]
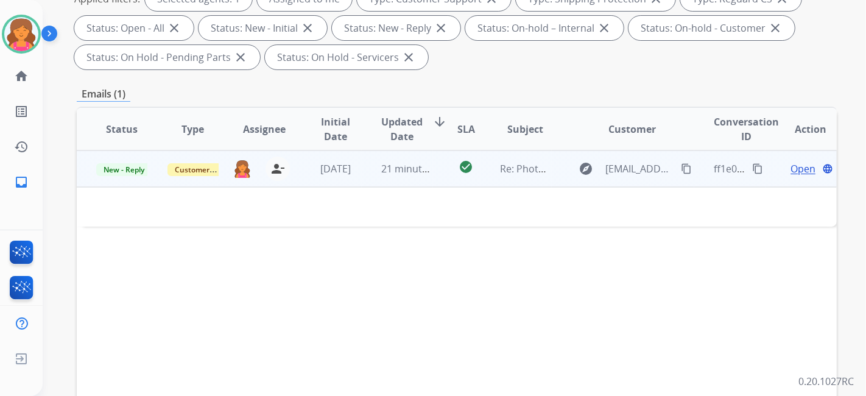
click at [417, 167] on span "Open" at bounding box center [802, 168] width 25 height 15
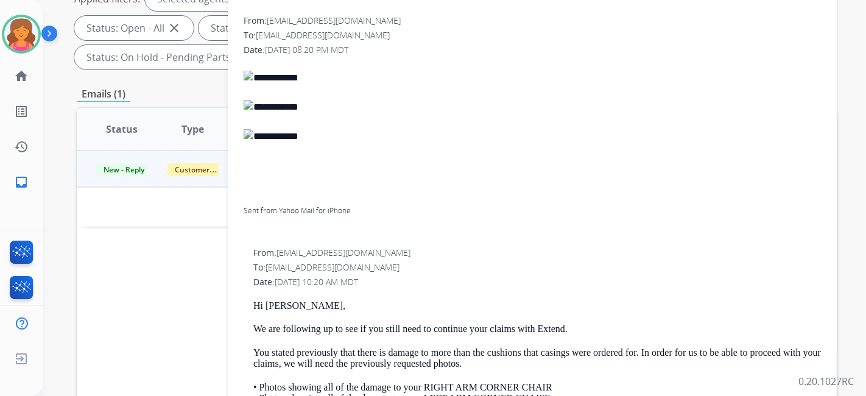
scroll to position [0, 0]
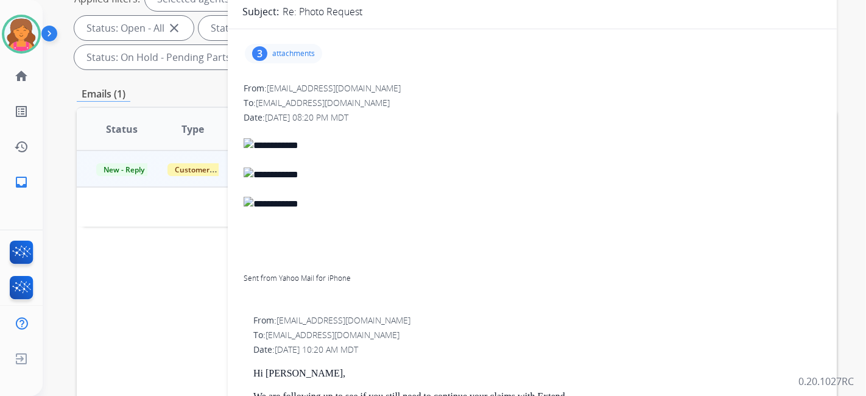
click at [281, 55] on p "attachments" at bounding box center [293, 54] width 43 height 10
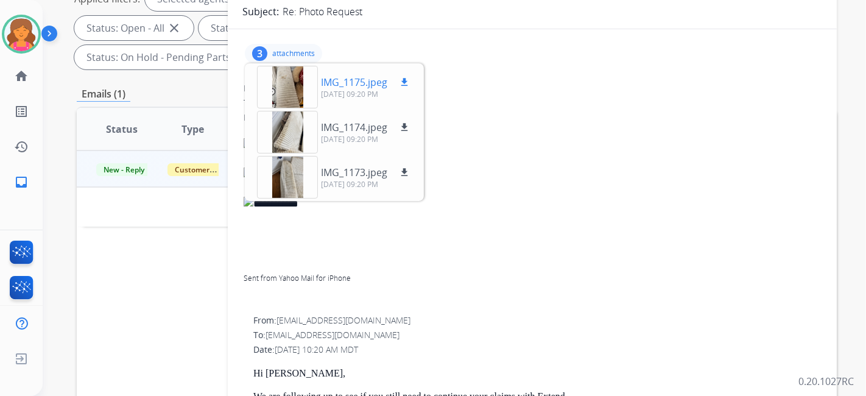
click at [407, 79] on mat-icon "download" at bounding box center [404, 82] width 11 height 11
click at [408, 122] on mat-icon "download" at bounding box center [404, 127] width 11 height 11
click at [403, 174] on mat-icon "download" at bounding box center [404, 172] width 11 height 11
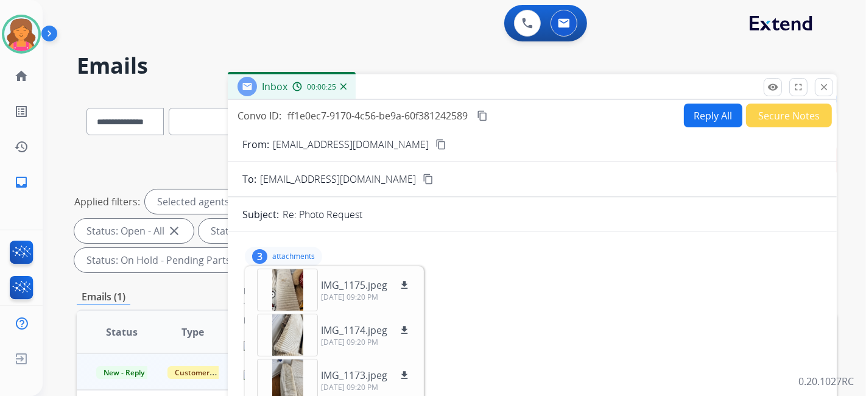
click at [417, 146] on mat-icon "content_copy" at bounding box center [440, 144] width 11 height 11
click at [285, 174] on div at bounding box center [287, 290] width 61 height 43
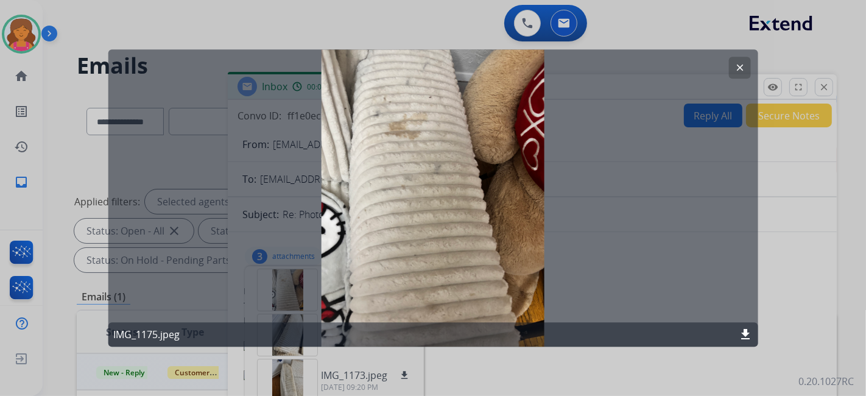
click at [417, 69] on mat-icon "clear" at bounding box center [739, 67] width 11 height 11
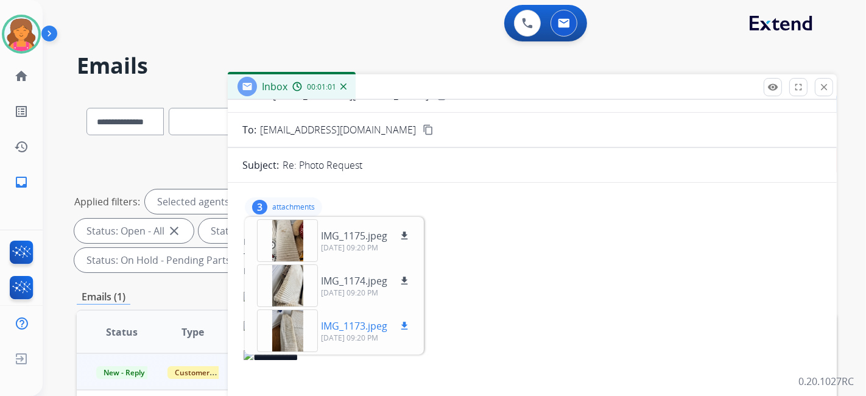
scroll to position [68, 0]
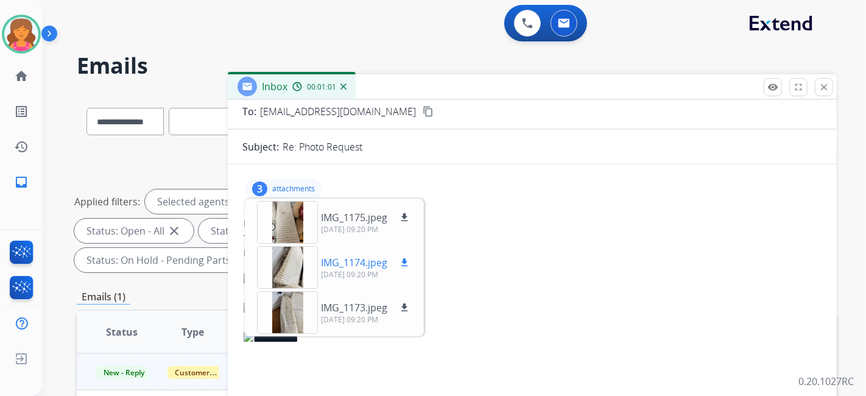
click at [303, 174] on div at bounding box center [287, 267] width 61 height 43
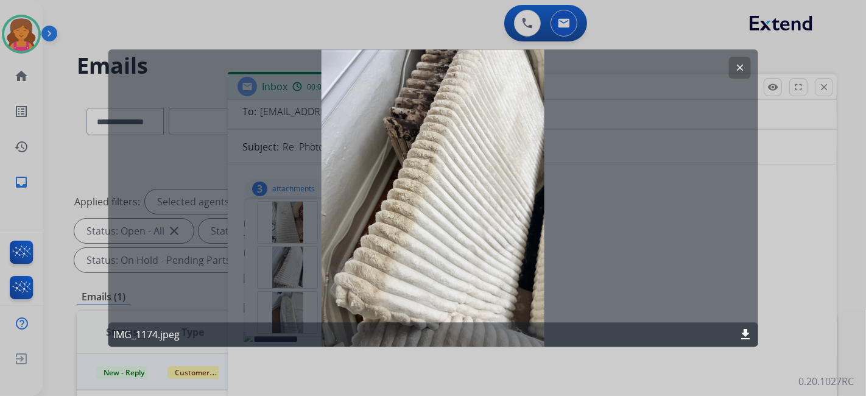
click at [417, 63] on div "clear IMG_1174.jpeg download" at bounding box center [433, 197] width 650 height 297
click at [417, 69] on mat-icon "clear" at bounding box center [739, 67] width 11 height 11
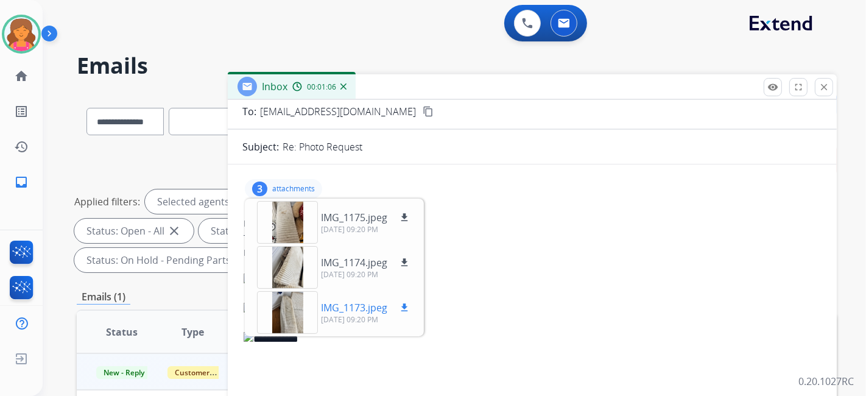
click at [285, 174] on div at bounding box center [287, 312] width 61 height 43
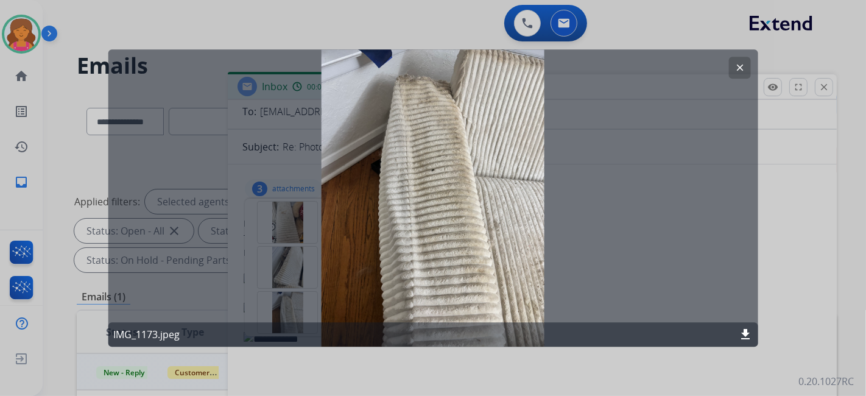
click at [417, 63] on button "clear" at bounding box center [739, 68] width 22 height 22
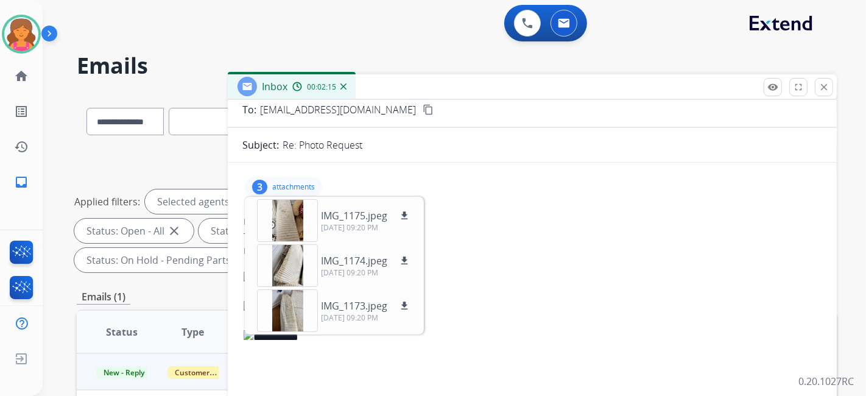
scroll to position [135, 0]
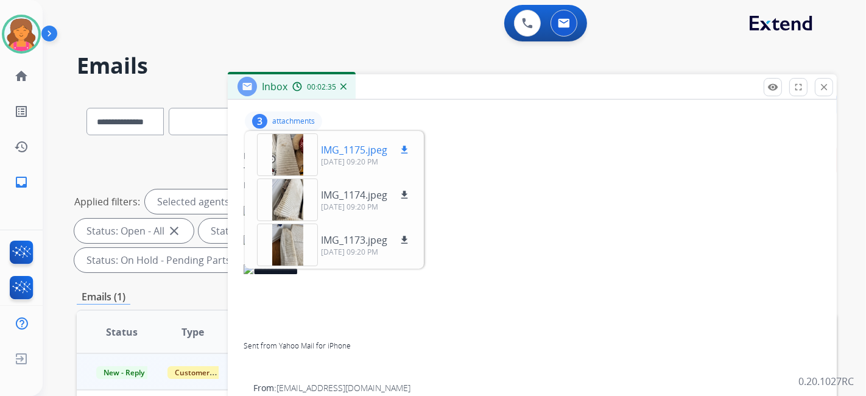
click at [299, 151] on div at bounding box center [287, 154] width 61 height 43
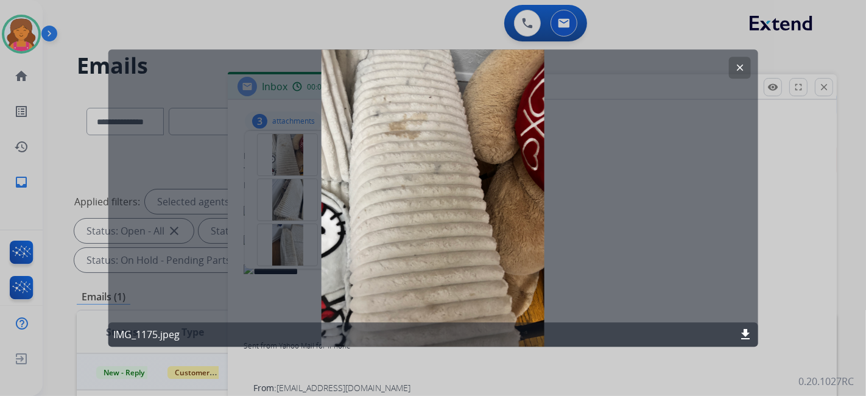
click at [417, 57] on button "clear" at bounding box center [739, 68] width 22 height 22
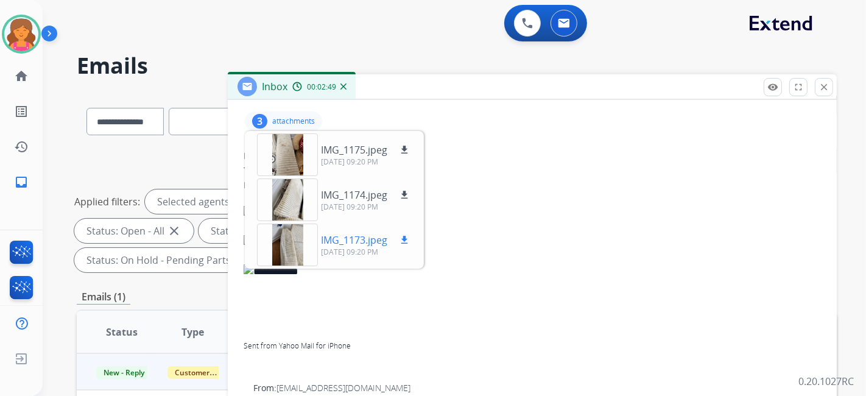
click at [312, 174] on div at bounding box center [287, 245] width 61 height 43
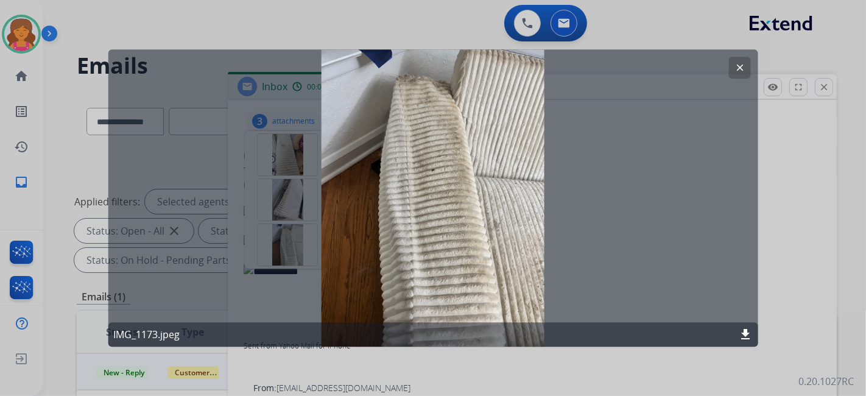
drag, startPoint x: 731, startPoint y: 69, endPoint x: 722, endPoint y: 79, distance: 13.8
click at [417, 74] on button "clear" at bounding box center [739, 68] width 22 height 22
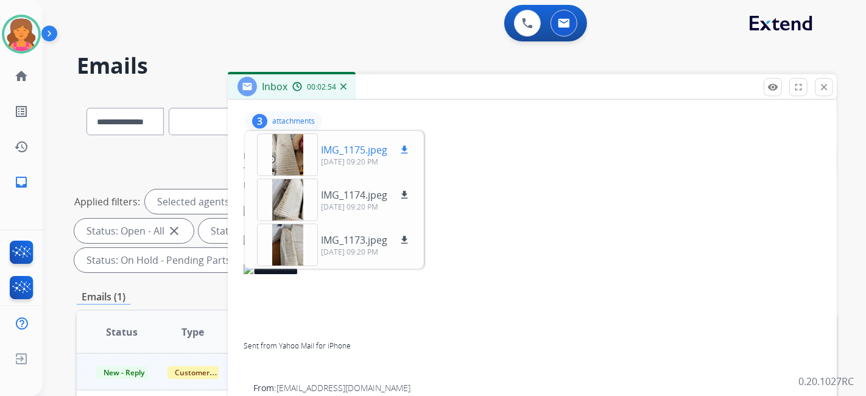
click at [301, 161] on div at bounding box center [287, 154] width 61 height 43
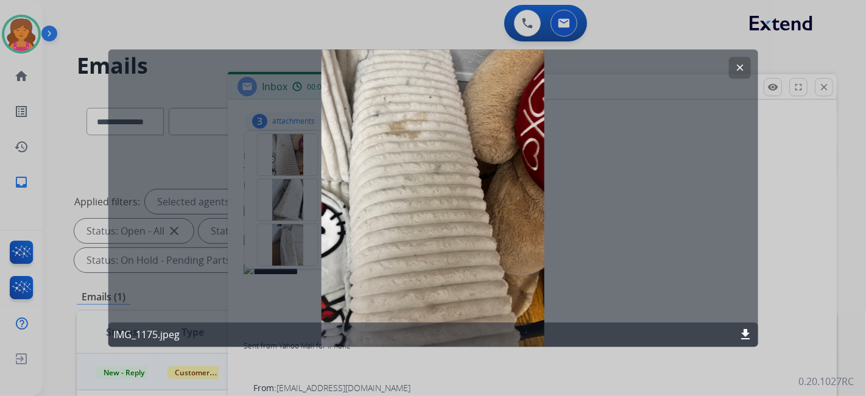
click at [417, 174] on mat-icon "download" at bounding box center [745, 334] width 15 height 15
click at [417, 63] on button "clear" at bounding box center [739, 68] width 22 height 22
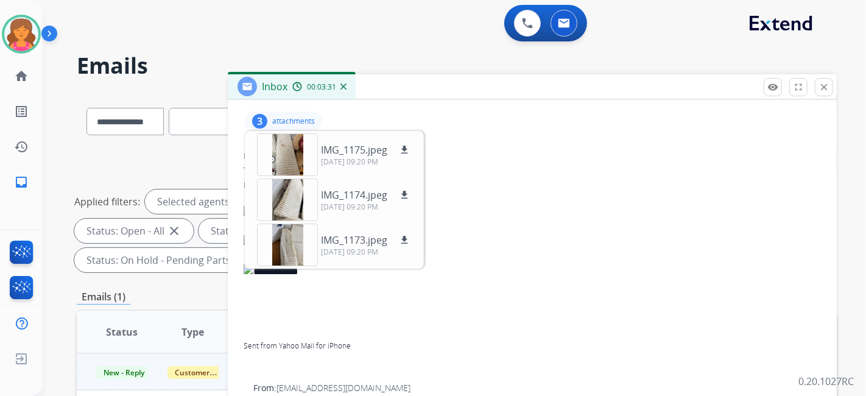
scroll to position [0, 0]
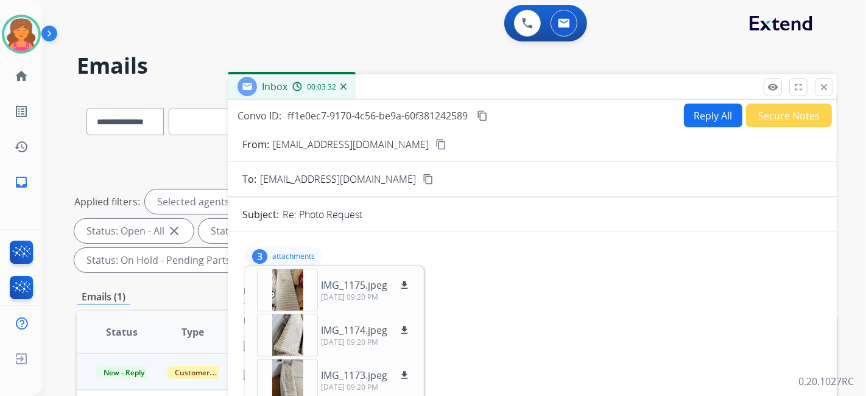
click at [417, 117] on mat-icon "content_copy" at bounding box center [482, 115] width 11 height 11
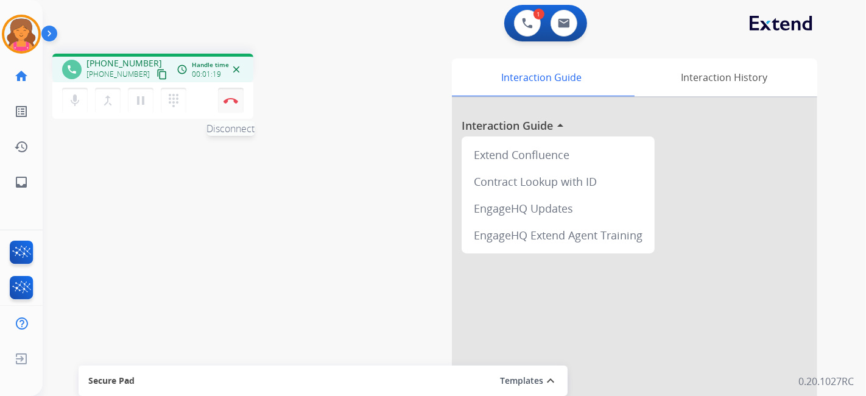
click at [230, 100] on img at bounding box center [231, 100] width 15 height 6
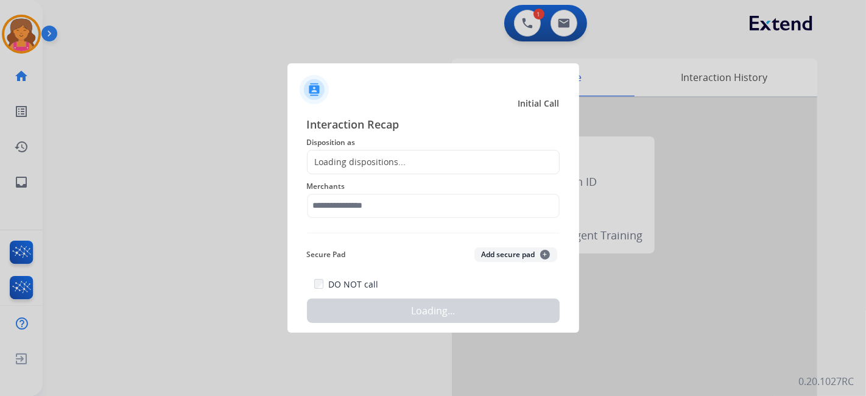
click at [414, 147] on span "Disposition as" at bounding box center [433, 142] width 253 height 15
click at [410, 152] on div "Loading dispositions..." at bounding box center [433, 162] width 253 height 24
click at [408, 156] on div "Loading dispositions..." at bounding box center [433, 162] width 253 height 24
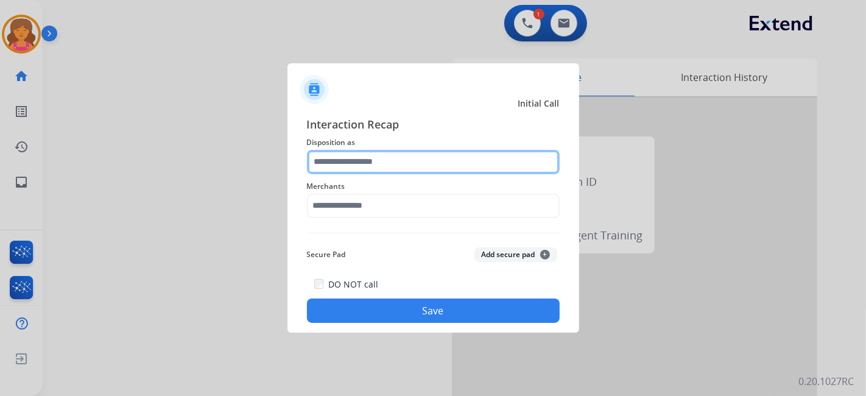
click at [404, 161] on input "text" at bounding box center [433, 162] width 253 height 24
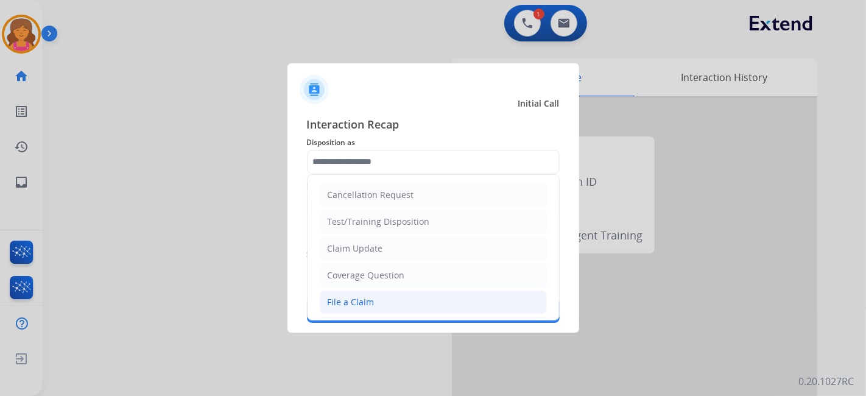
click at [368, 174] on li "File a Claim" at bounding box center [433, 301] width 227 height 23
type input "**********"
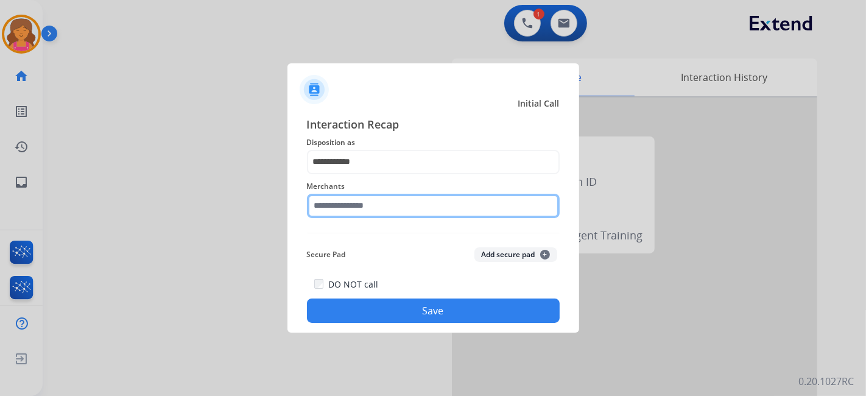
click at [359, 174] on input "text" at bounding box center [433, 206] width 253 height 24
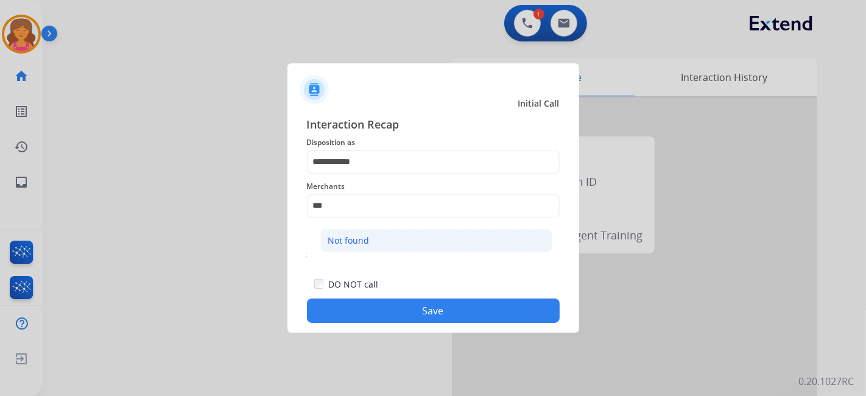
click at [346, 174] on div "Not found" at bounding box center [348, 240] width 41 height 12
type input "*********"
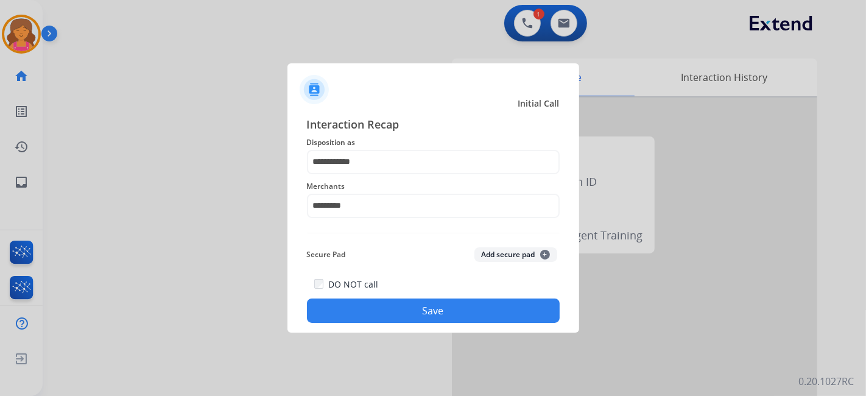
click at [350, 174] on button "Save" at bounding box center [433, 310] width 253 height 24
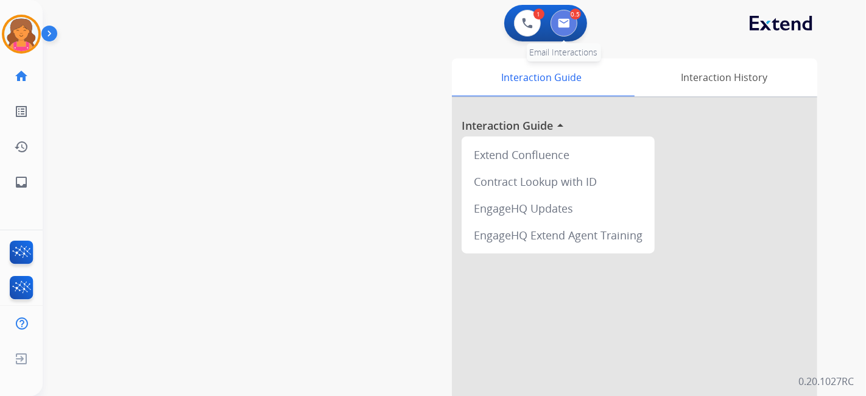
click at [417, 26] on img at bounding box center [564, 23] width 12 height 10
select select "**********"
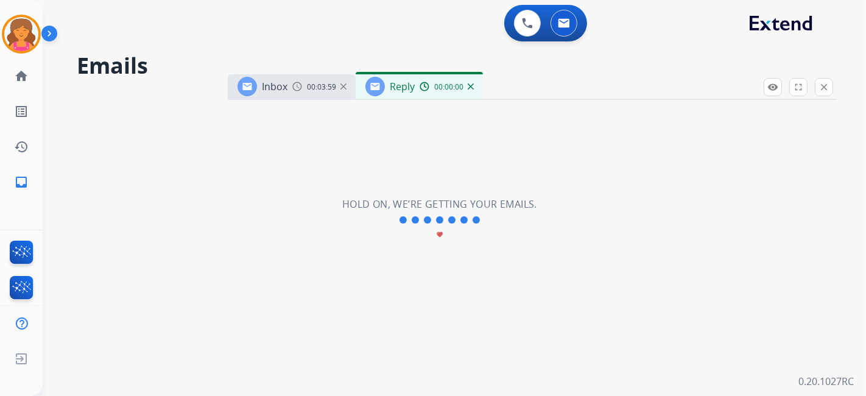
select select "**********"
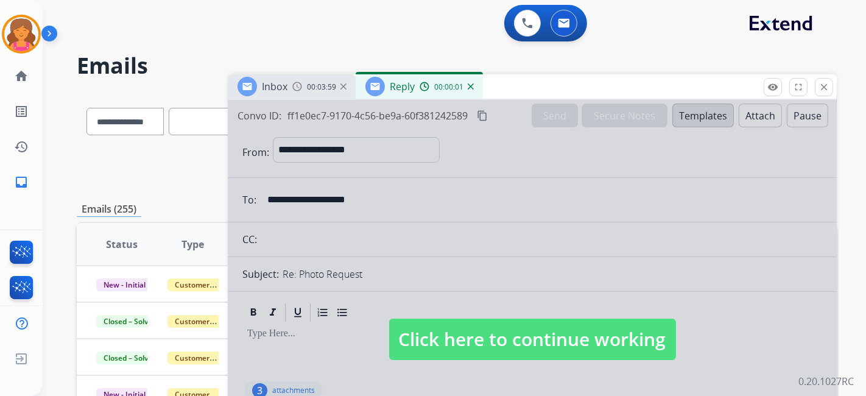
click at [417, 84] on img at bounding box center [471, 86] width 6 height 6
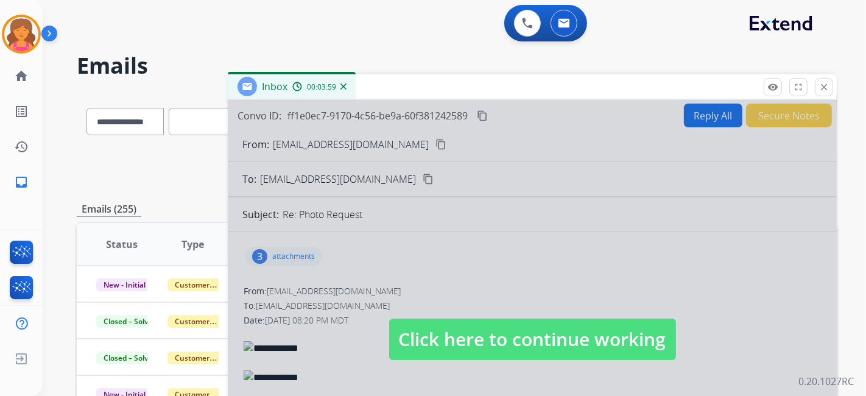
click at [417, 174] on span "Click here to continue working" at bounding box center [532, 339] width 287 height 41
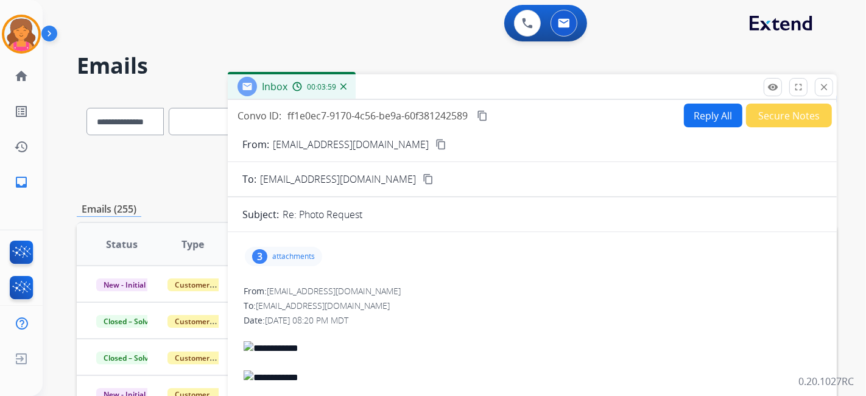
click at [301, 174] on p "attachments" at bounding box center [293, 257] width 43 height 10
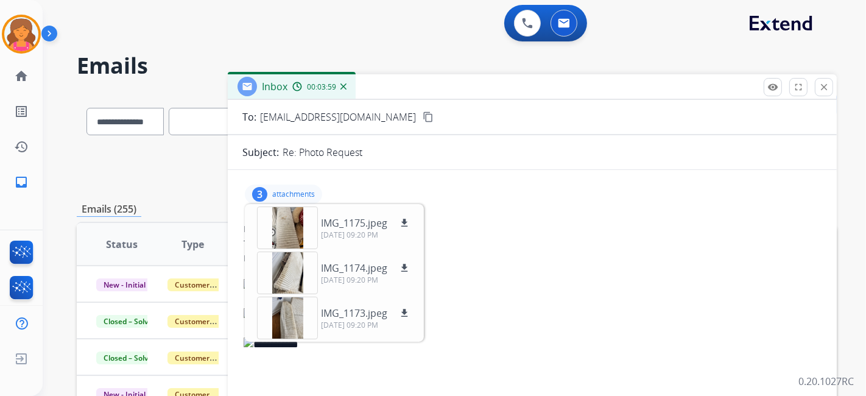
scroll to position [68, 0]
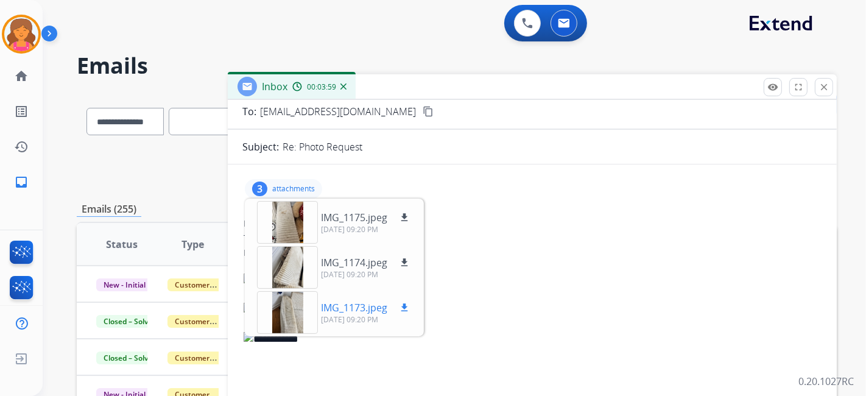
click at [293, 174] on div at bounding box center [287, 312] width 61 height 43
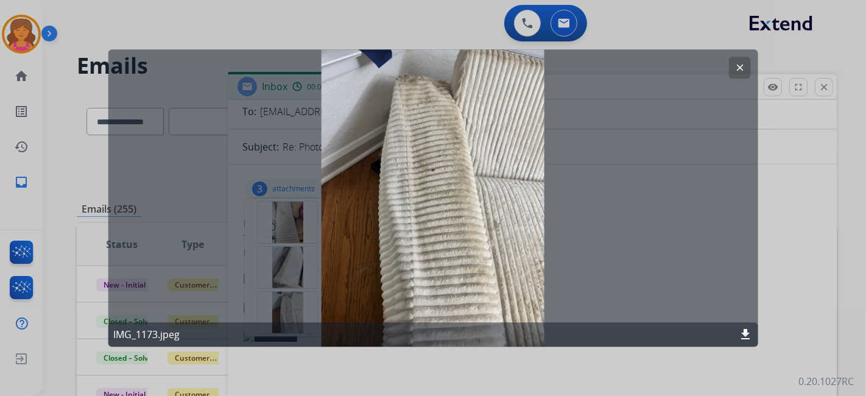
click at [417, 174] on mat-icon "download" at bounding box center [745, 334] width 15 height 15
click at [417, 58] on button "clear" at bounding box center [739, 68] width 22 height 22
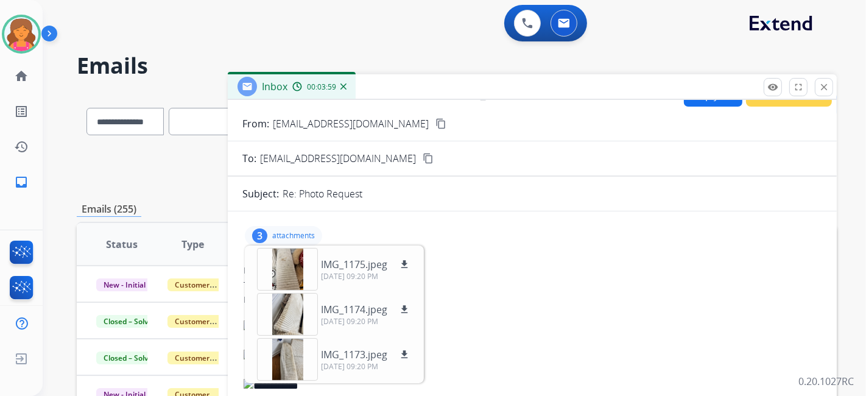
scroll to position [0, 0]
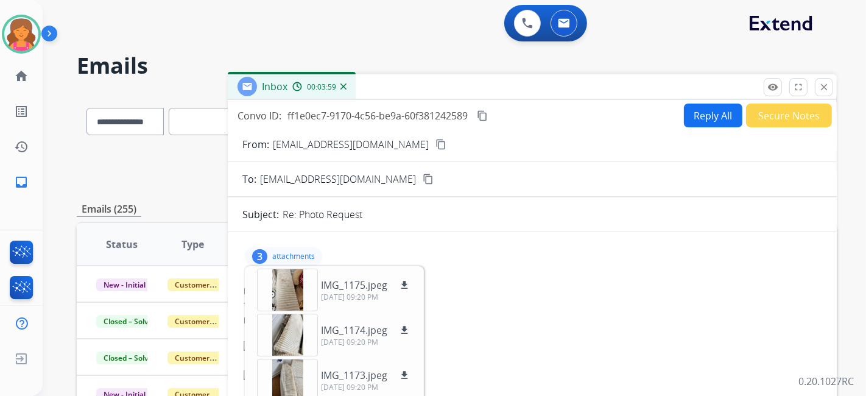
click at [417, 119] on mat-icon "content_copy" at bounding box center [482, 115] width 11 height 11
click at [417, 116] on button "Reply All" at bounding box center [713, 116] width 58 height 24
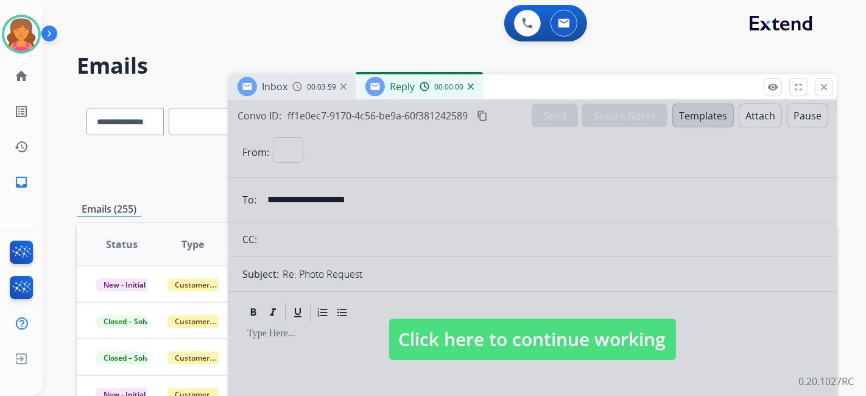
select select "**********"
click at [417, 174] on span "Click here to continue working" at bounding box center [532, 339] width 287 height 41
select select
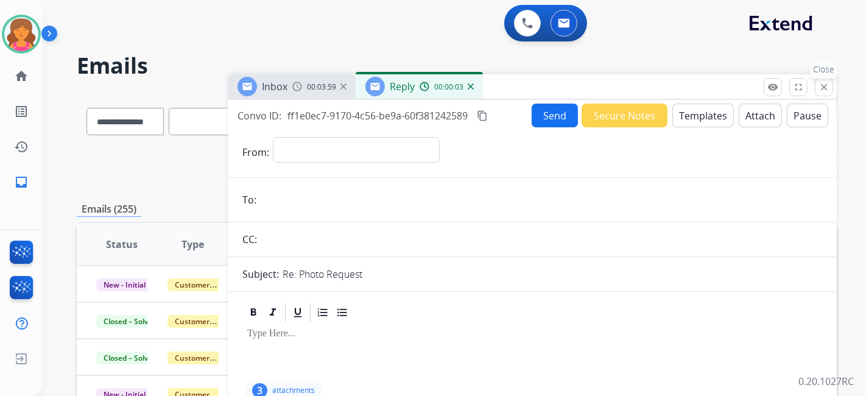
click at [417, 87] on mat-icon "close" at bounding box center [824, 87] width 11 height 11
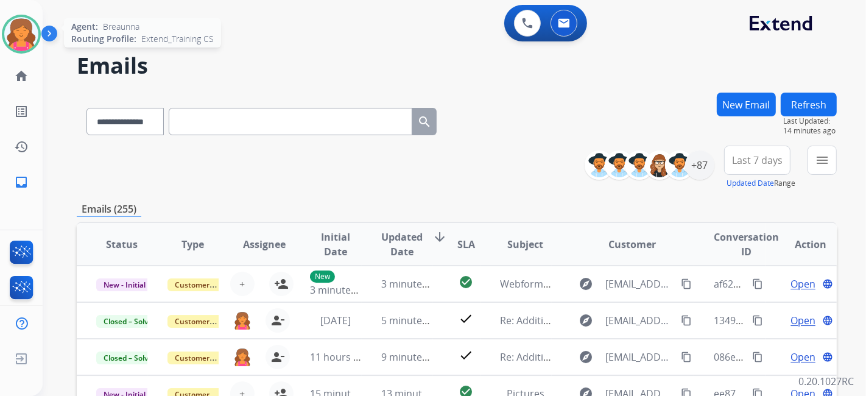
click at [24, 41] on img at bounding box center [21, 34] width 34 height 34
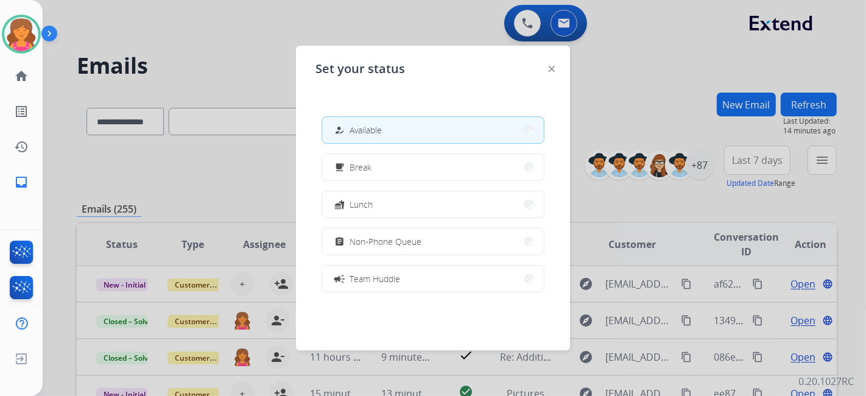
click at [379, 174] on div "how_to_reg Available free_breakfast Break fastfood Lunch assignment Non-Phone Q…" at bounding box center [432, 204] width 235 height 195
click at [378, 174] on button "free_breakfast Break" at bounding box center [433, 167] width 222 height 26
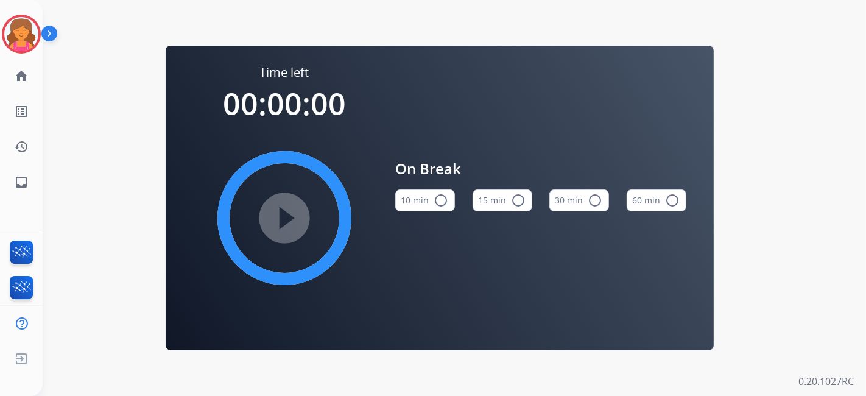
click at [417, 174] on button "15 min radio_button_unchecked" at bounding box center [503, 200] width 60 height 22
click at [292, 174] on mat-icon "play_circle_filled" at bounding box center [284, 218] width 15 height 15
click at [171, 60] on div "Time left 00:00:00 play_circle_filled On Break 10 min radio_button_unchecked 15…" at bounding box center [440, 198] width 548 height 305
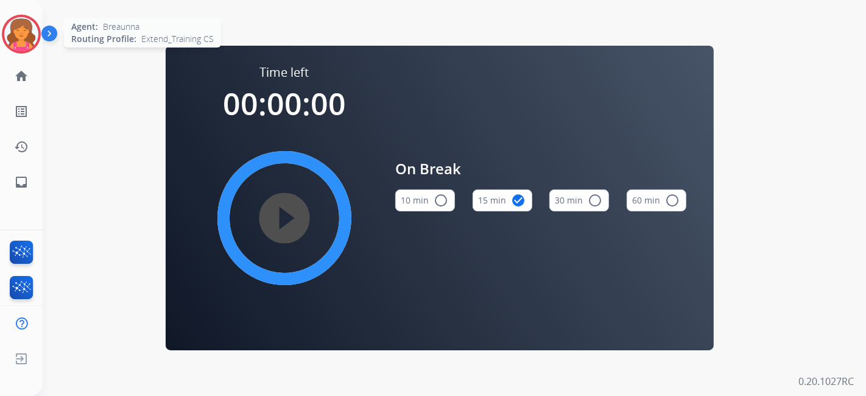
click at [15, 35] on img at bounding box center [21, 34] width 34 height 34
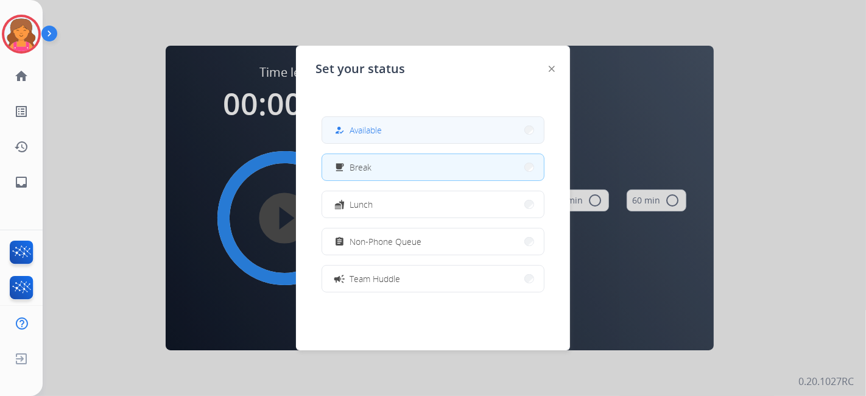
click at [377, 129] on span "Available" at bounding box center [366, 130] width 32 height 13
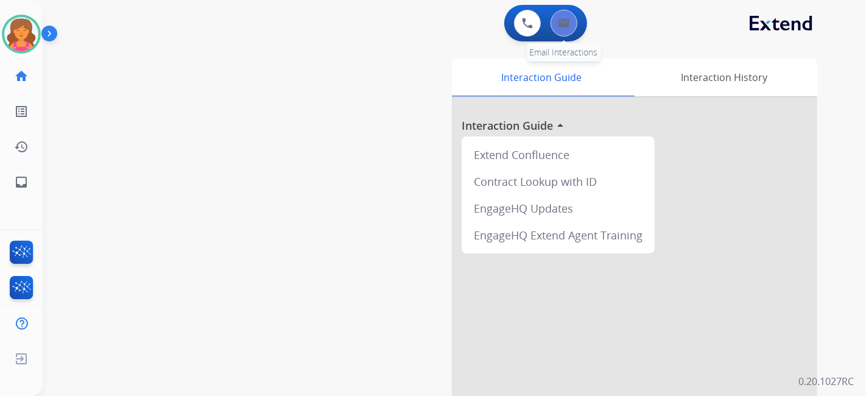
click at [417, 29] on button at bounding box center [564, 23] width 27 height 27
select select "**********"
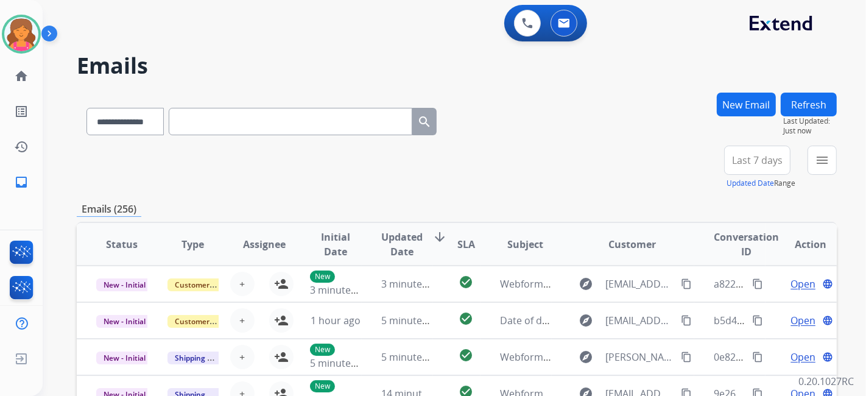
click at [417, 159] on button "Last 7 days" at bounding box center [757, 160] width 66 height 29
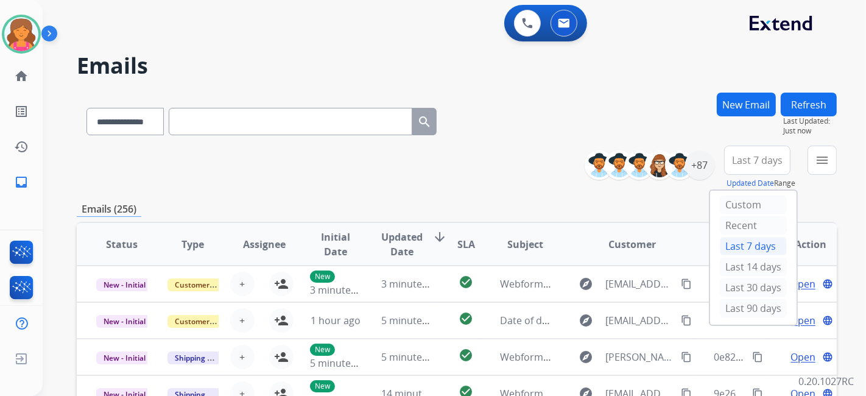
click at [417, 174] on div "Last 90 days" at bounding box center [753, 308] width 67 height 18
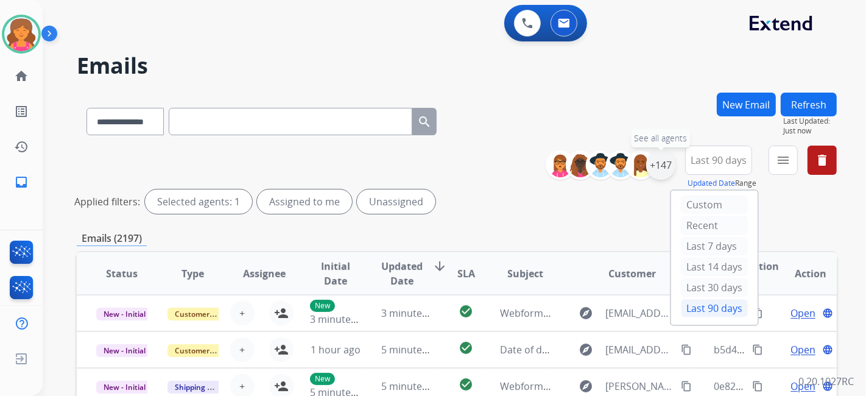
click at [417, 167] on div "+147" at bounding box center [660, 164] width 29 height 29
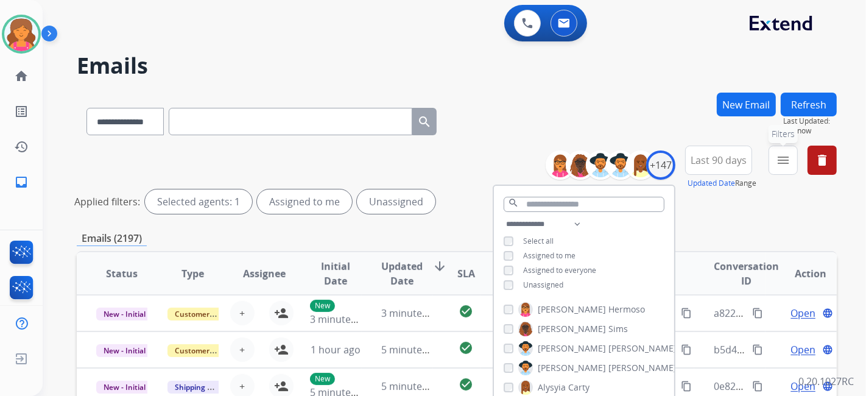
click at [417, 159] on mat-icon "menu" at bounding box center [783, 160] width 15 height 15
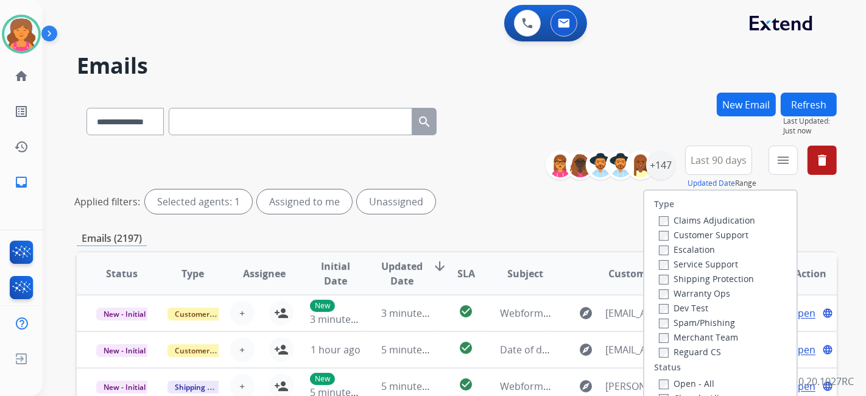
click at [417, 174] on label "Customer Support" at bounding box center [704, 235] width 90 height 12
click at [417, 174] on label "Shipping Protection" at bounding box center [706, 279] width 95 height 12
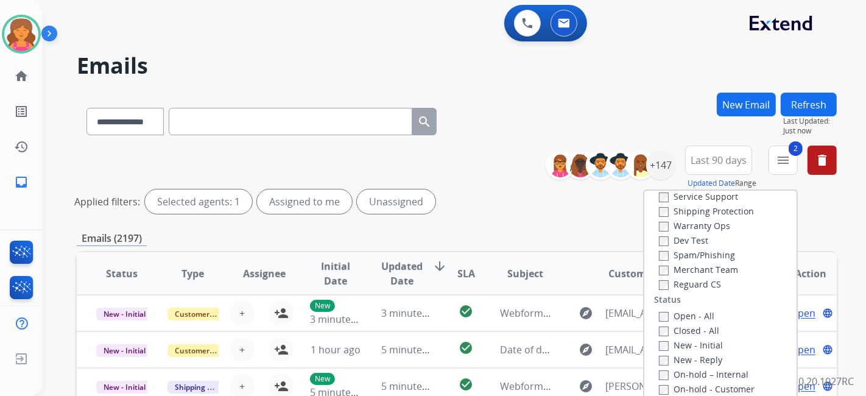
click at [417, 174] on label "Reguard CS" at bounding box center [690, 284] width 62 height 12
click at [417, 174] on label "Open - All" at bounding box center [686, 316] width 55 height 12
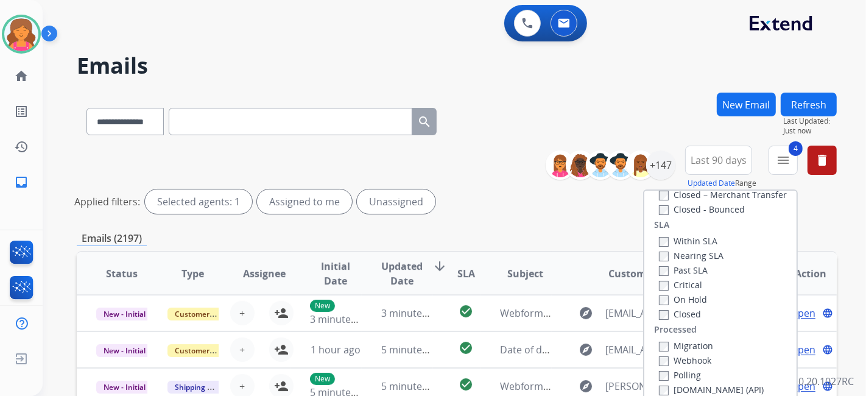
scroll to position [270, 0]
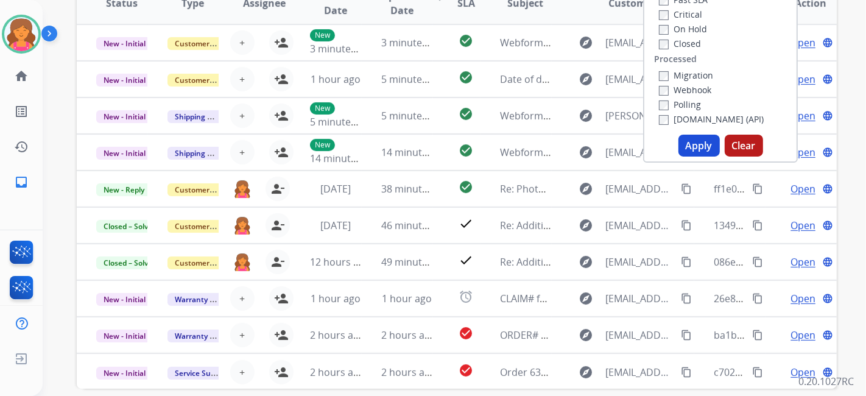
click at [417, 148] on button "Apply" at bounding box center [698, 146] width 41 height 22
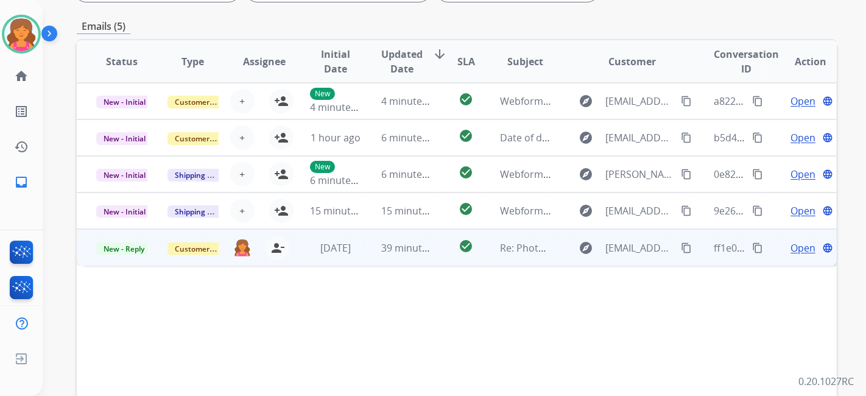
click at [417, 174] on span "Open" at bounding box center [802, 248] width 25 height 15
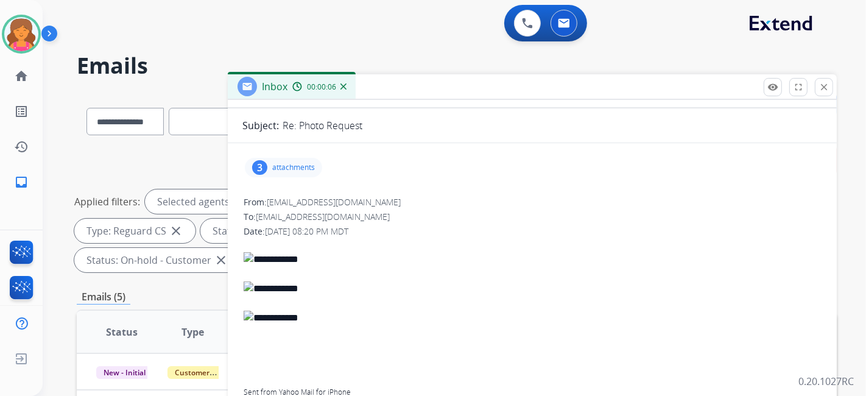
scroll to position [0, 0]
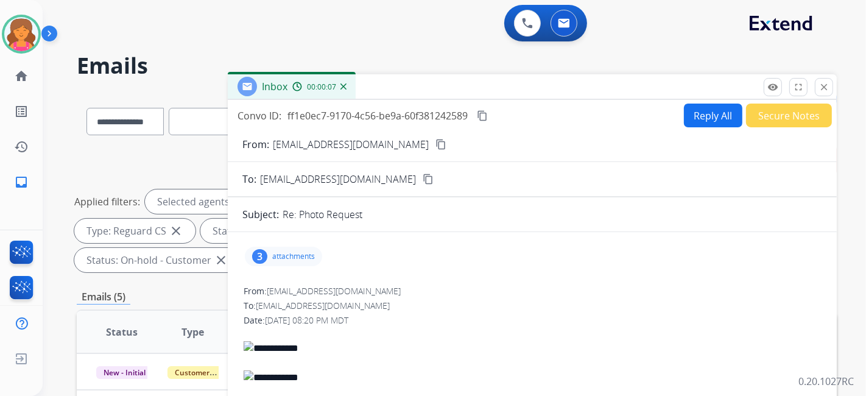
click at [417, 117] on button "Reply All" at bounding box center [713, 116] width 58 height 24
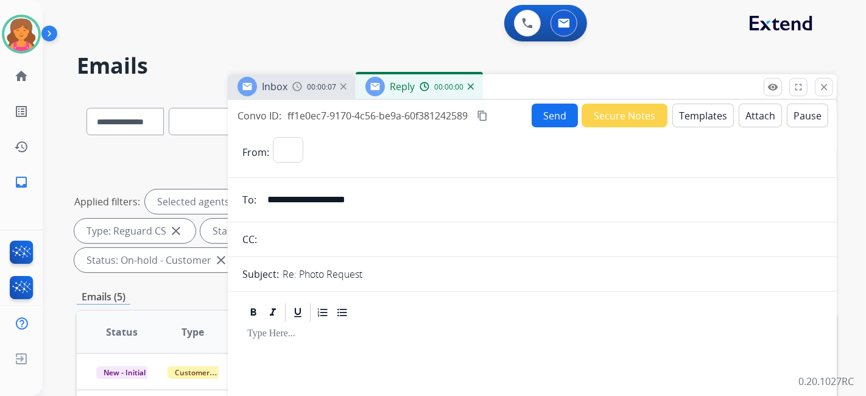
click at [417, 117] on button "Templates" at bounding box center [703, 116] width 62 height 24
select select "**********"
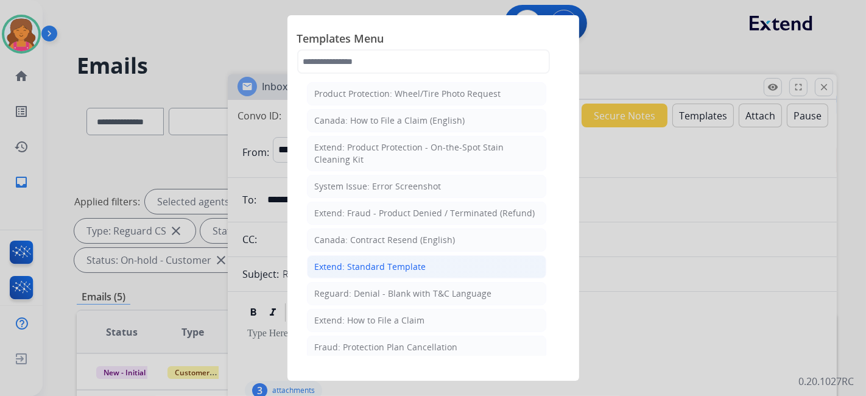
click at [379, 174] on div "Extend: Standard Template" at bounding box center [370, 267] width 111 height 12
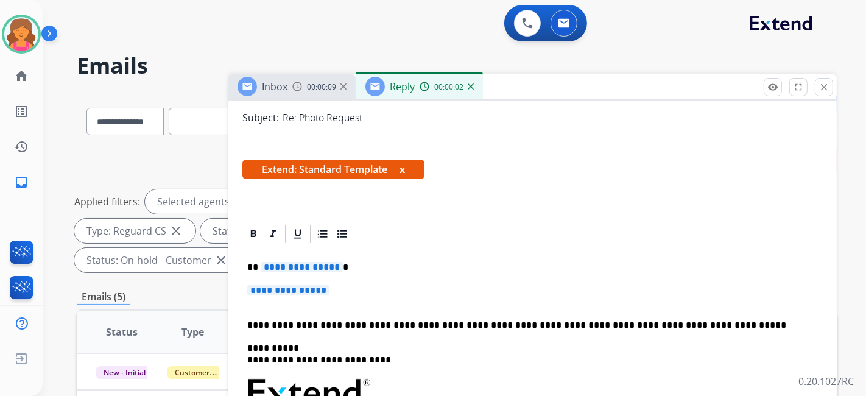
scroll to position [270, 0]
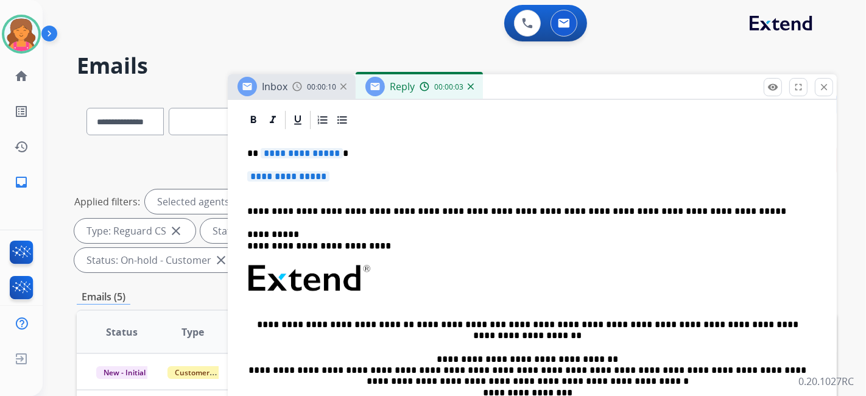
click at [286, 152] on span "**********" at bounding box center [302, 153] width 82 height 10
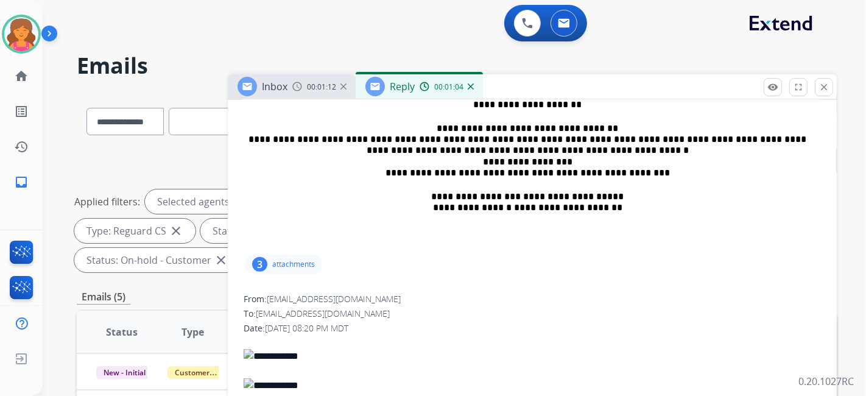
scroll to position [609, 0]
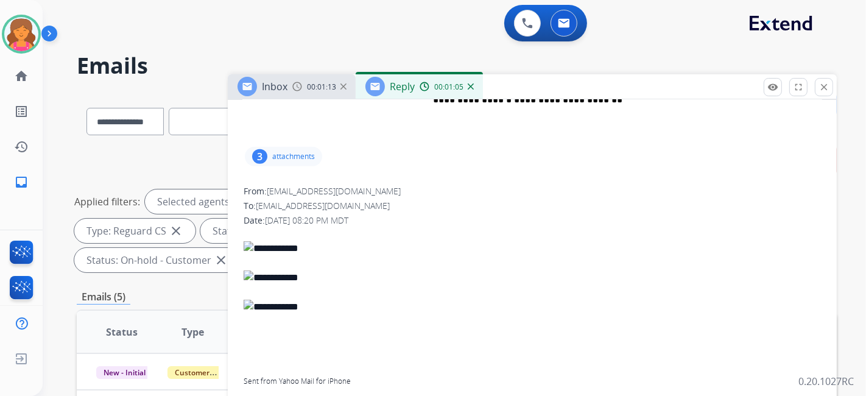
click at [293, 154] on p "attachments" at bounding box center [293, 157] width 43 height 10
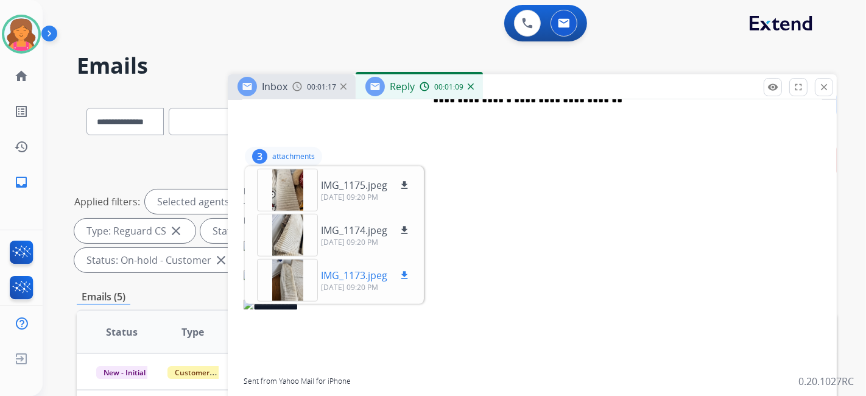
click at [408, 174] on mat-icon "download" at bounding box center [404, 275] width 11 height 11
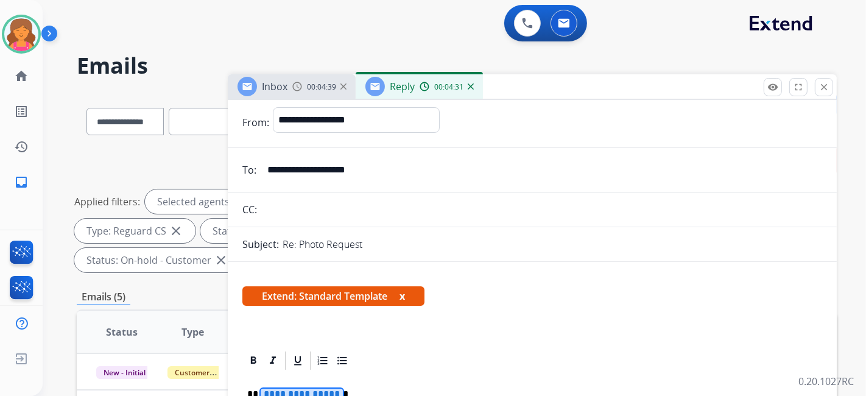
scroll to position [0, 0]
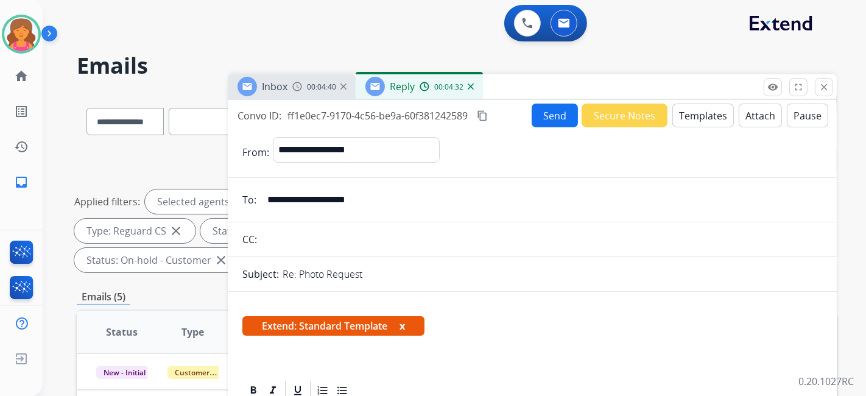
click at [403, 91] on span "Reply" at bounding box center [402, 86] width 25 height 13
click at [319, 82] on div "**********" at bounding box center [440, 242] width 794 height 396
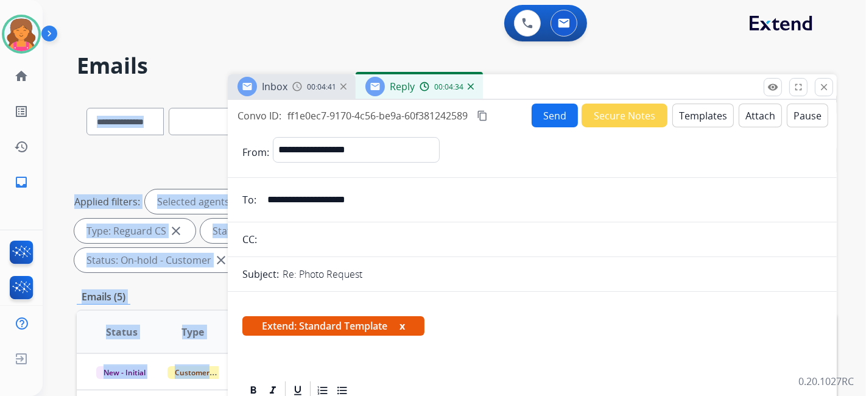
click at [398, 88] on span "Reply" at bounding box center [402, 86] width 25 height 13
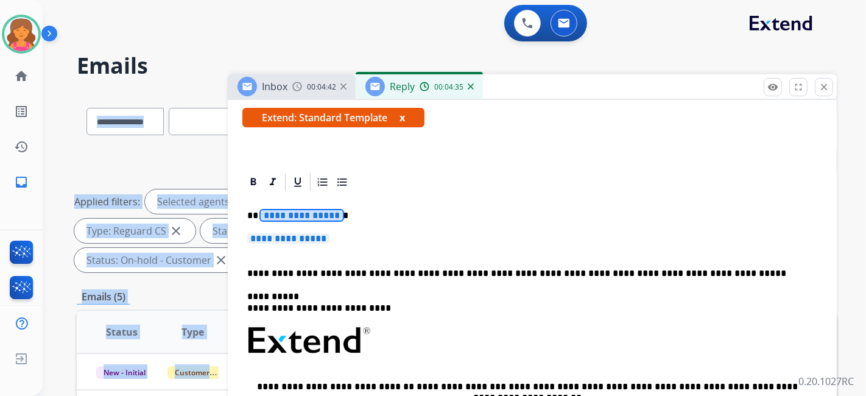
scroll to position [135, 0]
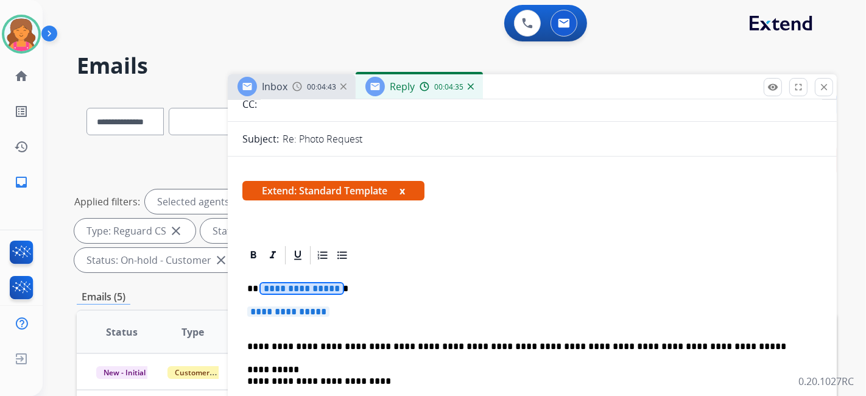
click at [300, 174] on span "**********" at bounding box center [302, 288] width 82 height 10
click at [299, 174] on span "**********" at bounding box center [288, 311] width 82 height 10
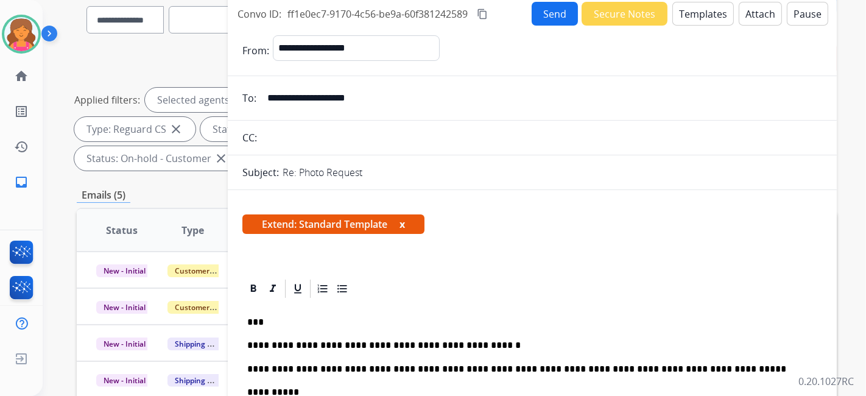
scroll to position [0, 0]
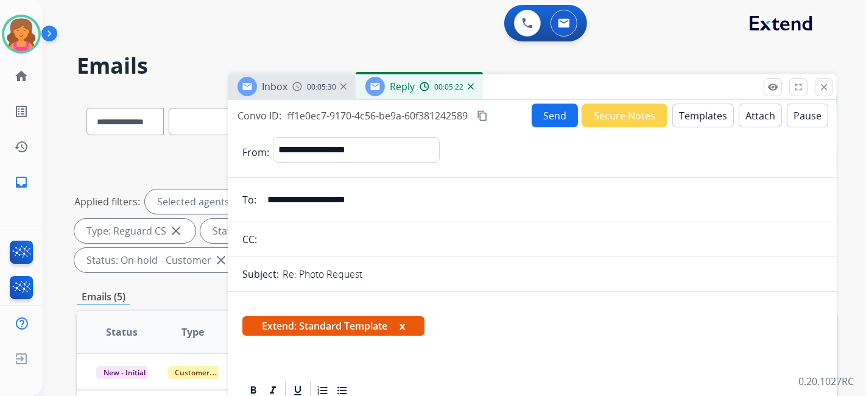
click at [417, 112] on button "Send" at bounding box center [555, 116] width 46 height 24
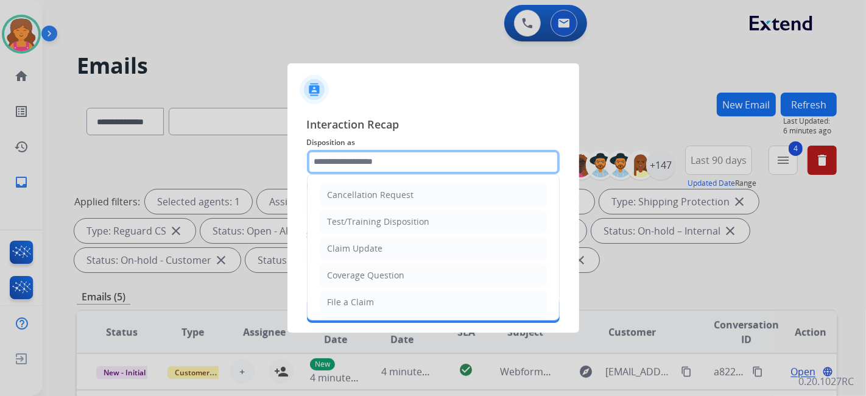
click at [407, 170] on input "text" at bounding box center [433, 162] width 253 height 24
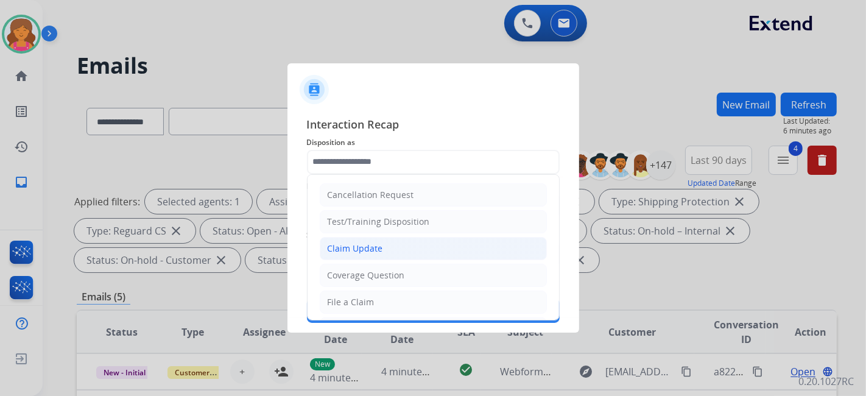
click at [337, 174] on li "Claim Update" at bounding box center [433, 248] width 227 height 23
type input "**********"
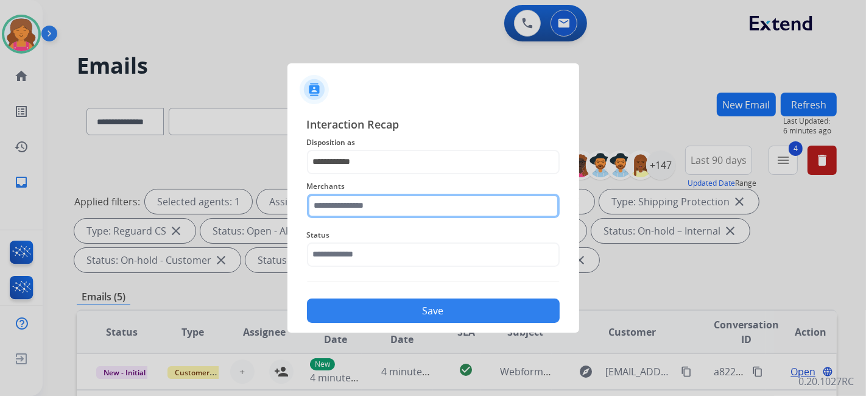
click at [343, 174] on input "text" at bounding box center [433, 206] width 253 height 24
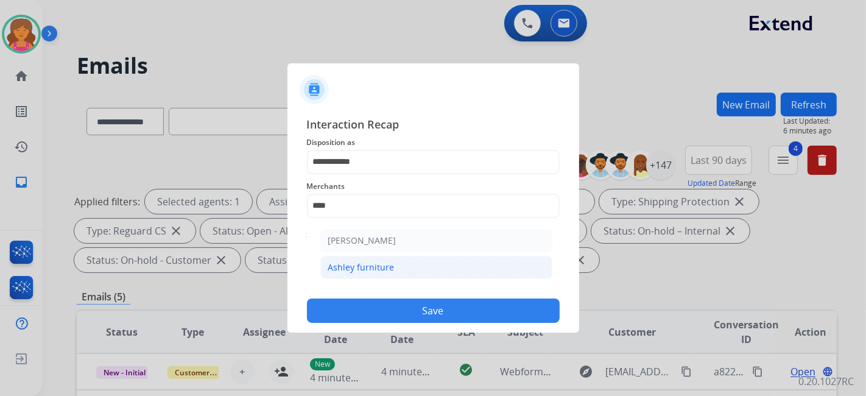
click at [367, 174] on div "Ashley furniture" at bounding box center [361, 267] width 66 height 12
type input "**********"
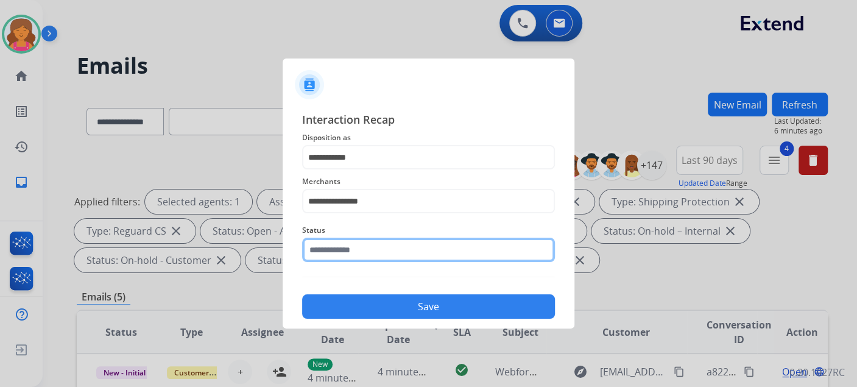
click at [367, 174] on div "Status" at bounding box center [428, 242] width 253 height 49
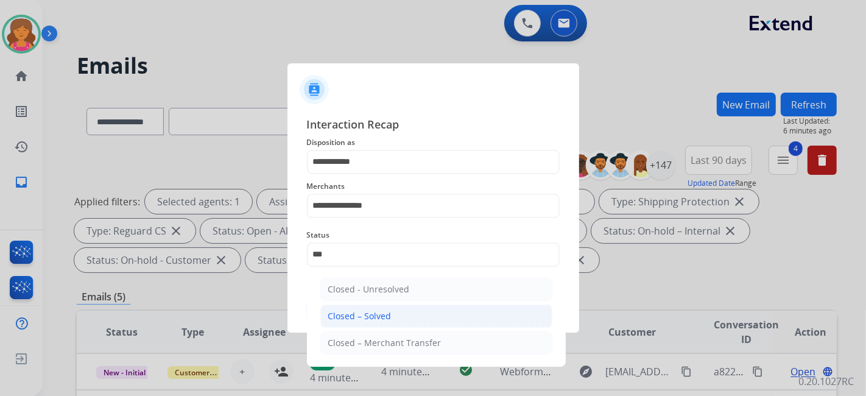
click at [384, 174] on li "Closed – Solved" at bounding box center [436, 316] width 232 height 23
type input "**********"
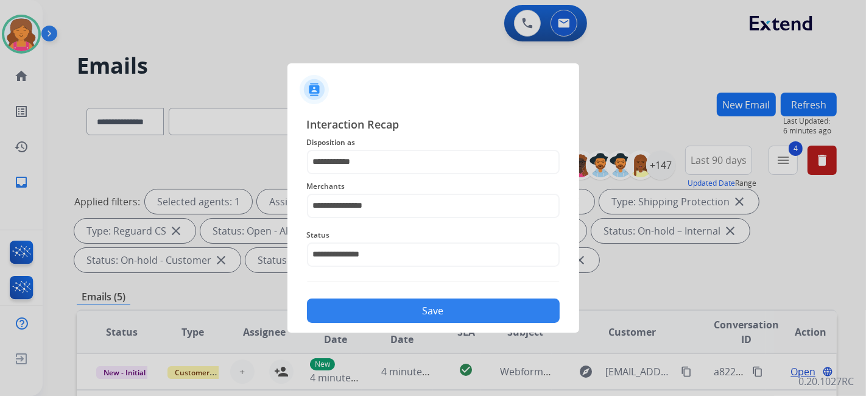
click at [381, 174] on button "Save" at bounding box center [433, 310] width 253 height 24
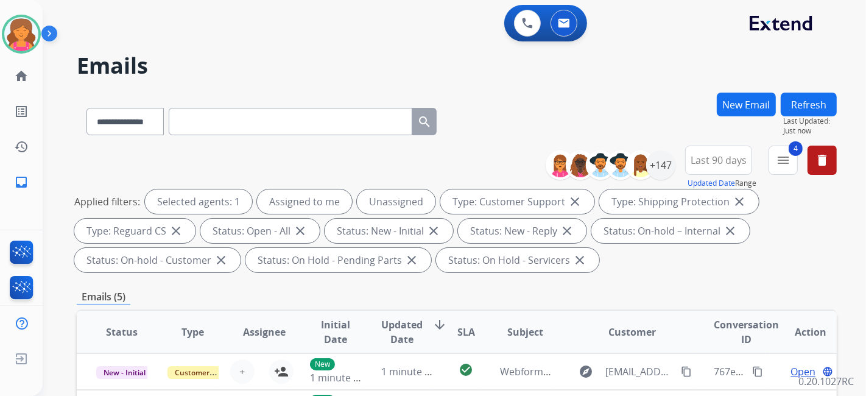
scroll to position [270, 0]
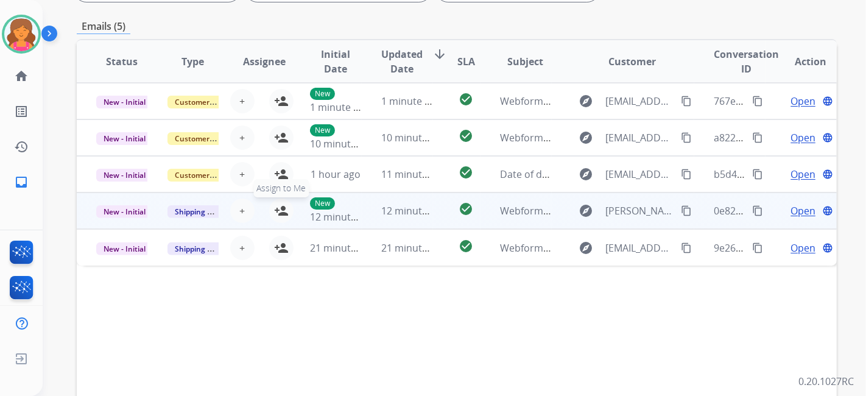
click at [283, 174] on mat-icon "person_add" at bounding box center [281, 210] width 15 height 15
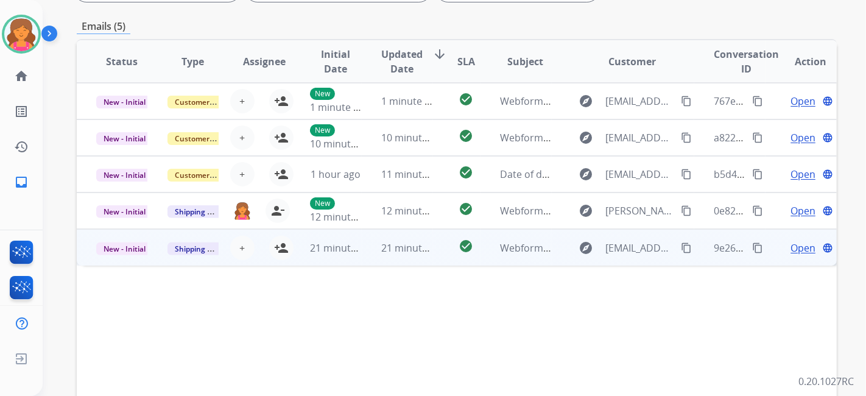
click at [290, 174] on td "21 minutes ago" at bounding box center [325, 247] width 71 height 37
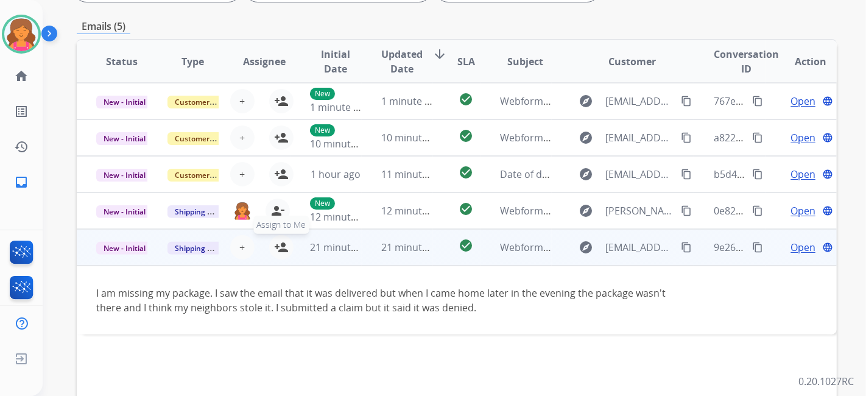
click at [282, 174] on mat-icon "person_add" at bounding box center [281, 247] width 15 height 15
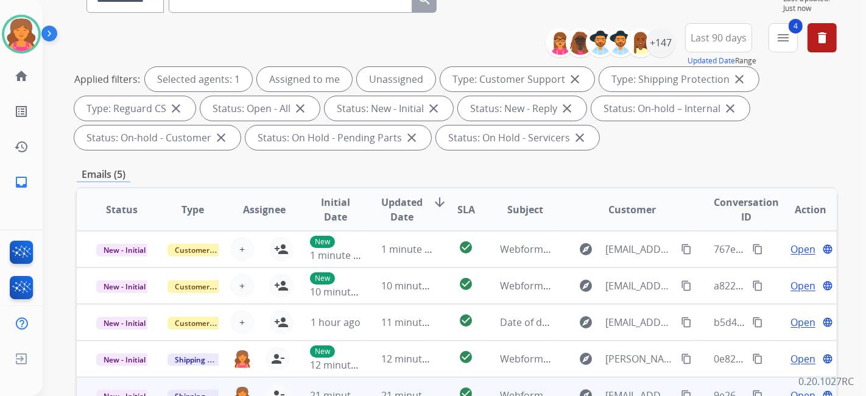
scroll to position [0, 0]
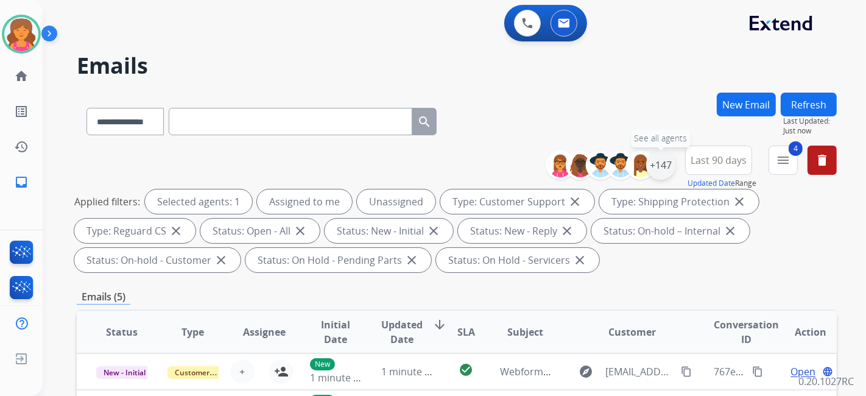
click at [417, 163] on div "+147" at bounding box center [660, 164] width 29 height 29
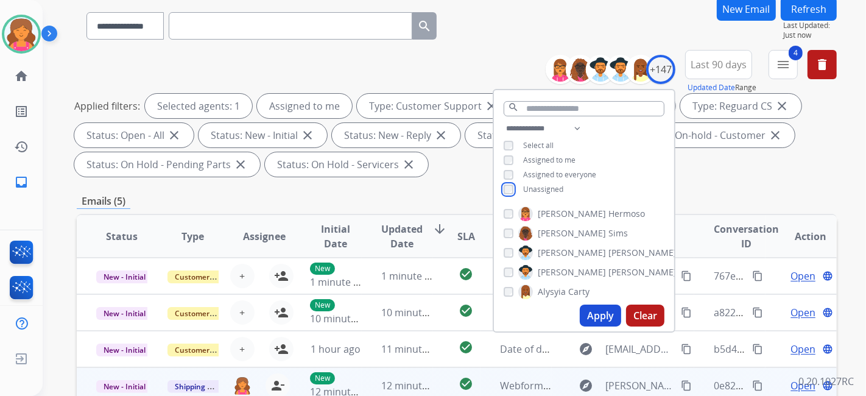
scroll to position [203, 0]
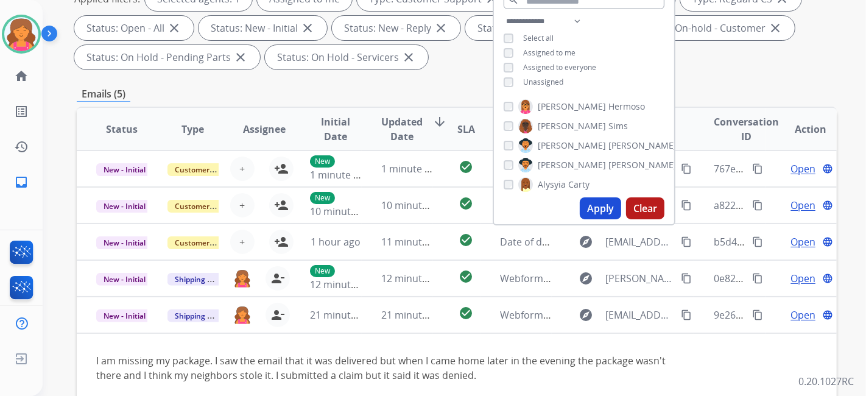
click at [417, 174] on button "Apply" at bounding box center [600, 208] width 41 height 22
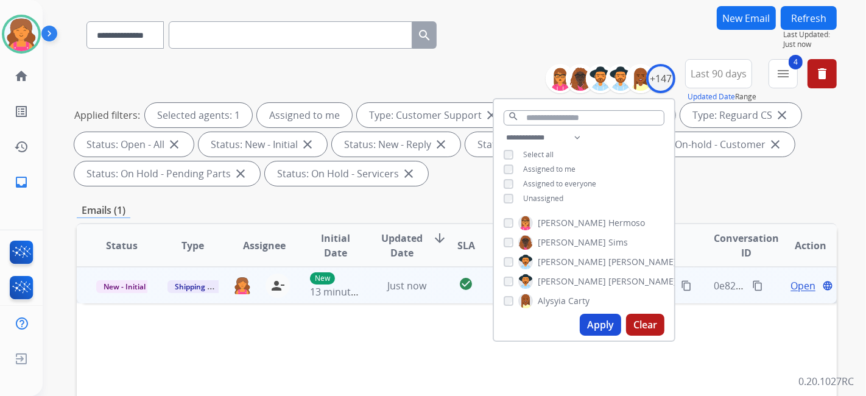
scroll to position [135, 0]
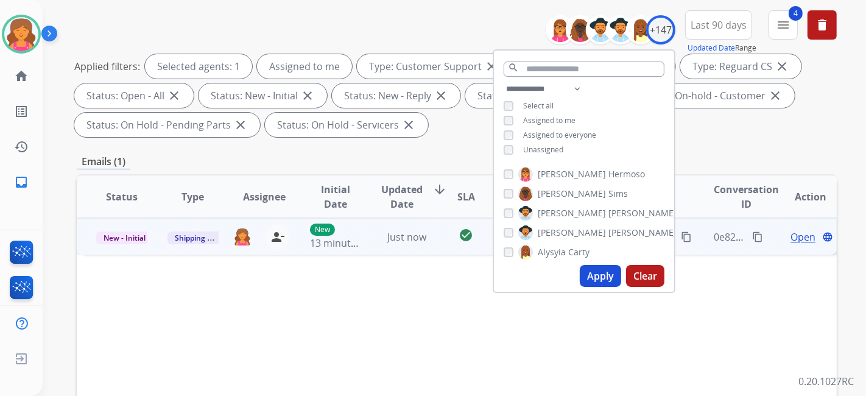
click at [417, 174] on span "Open" at bounding box center [802, 237] width 25 height 15
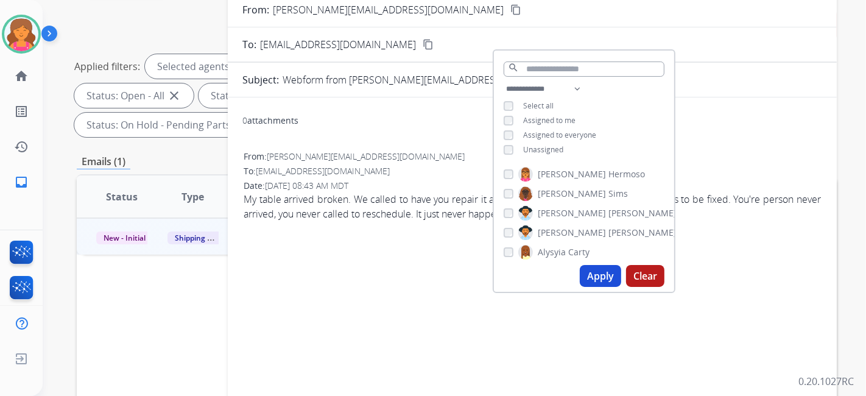
click at [417, 174] on div "0 attachments From: [PERSON_NAME][EMAIL_ADDRESS][DOMAIN_NAME] To: [EMAIL_ADDRES…" at bounding box center [532, 291] width 609 height 368
click at [179, 174] on div "Status Type Assignee Initial Date Updated Date arrow_downward SLA Subject Custo…" at bounding box center [457, 378] width 760 height 408
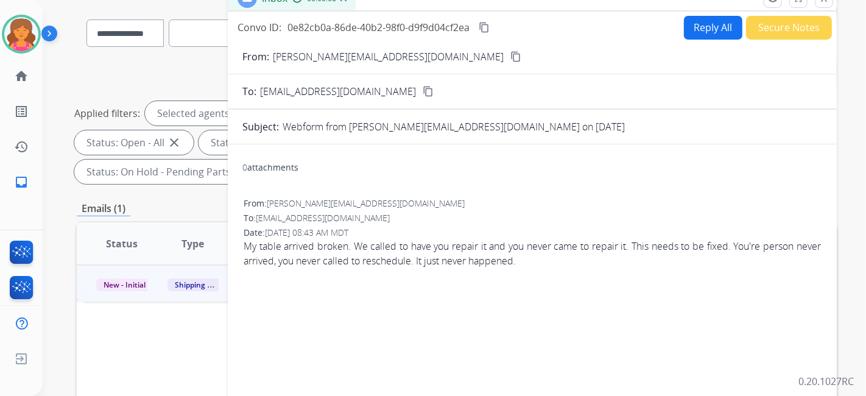
scroll to position [68, 0]
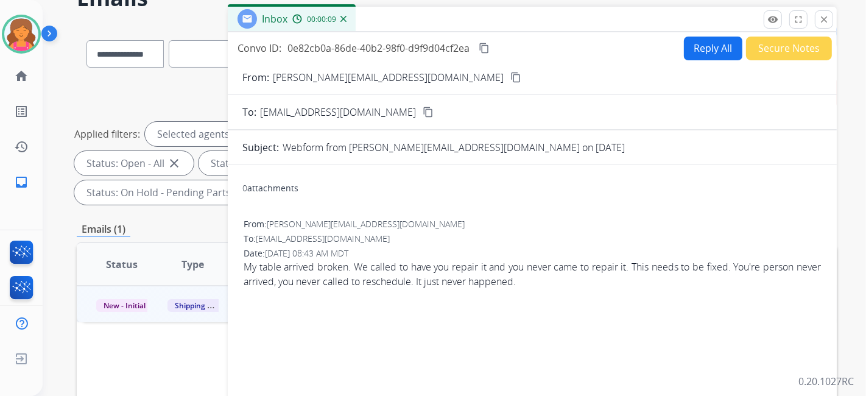
click at [417, 75] on mat-icon "content_copy" at bounding box center [515, 77] width 11 height 11
click at [417, 50] on button "Reply All" at bounding box center [713, 49] width 58 height 24
select select "**********"
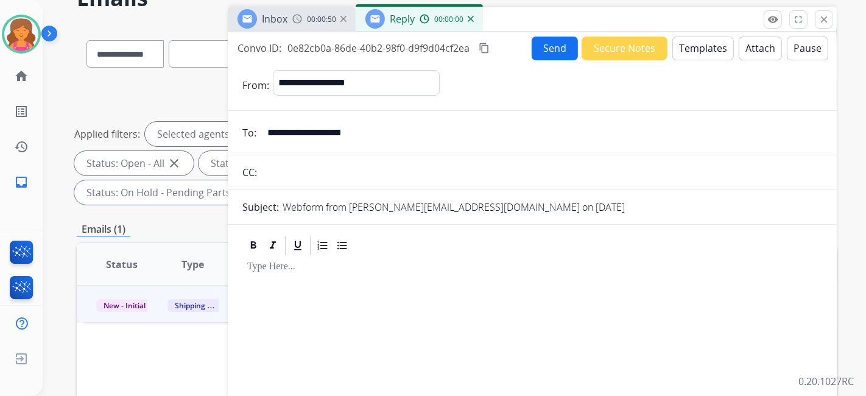
click at [417, 50] on button "Templates" at bounding box center [703, 49] width 62 height 24
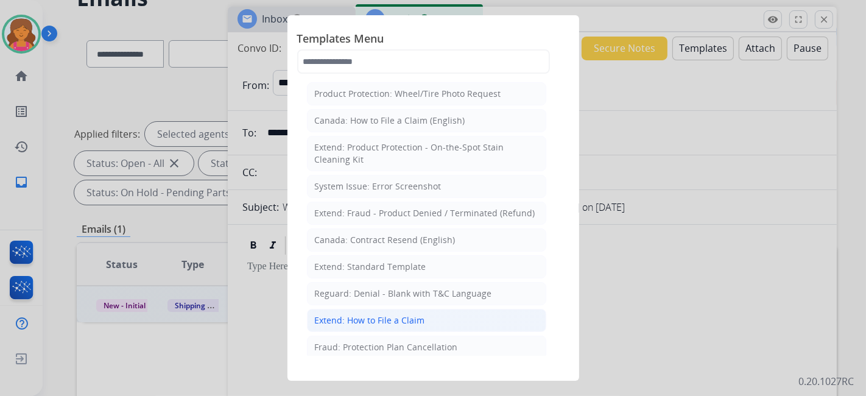
click at [367, 174] on div "Extend: How to File a Claim" at bounding box center [370, 320] width 110 height 12
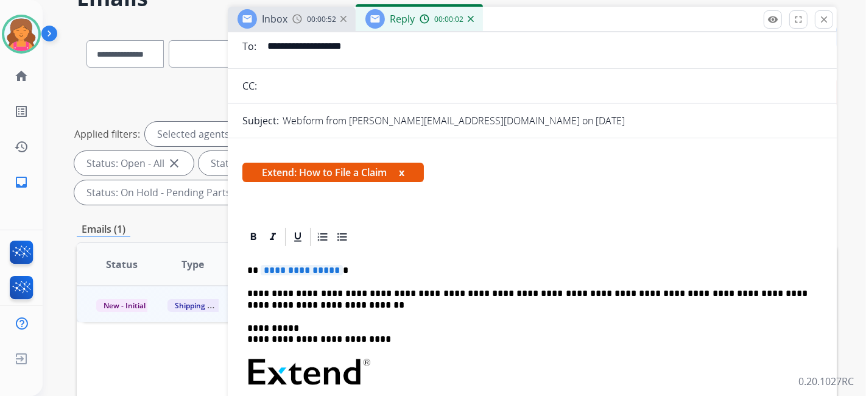
scroll to position [135, 0]
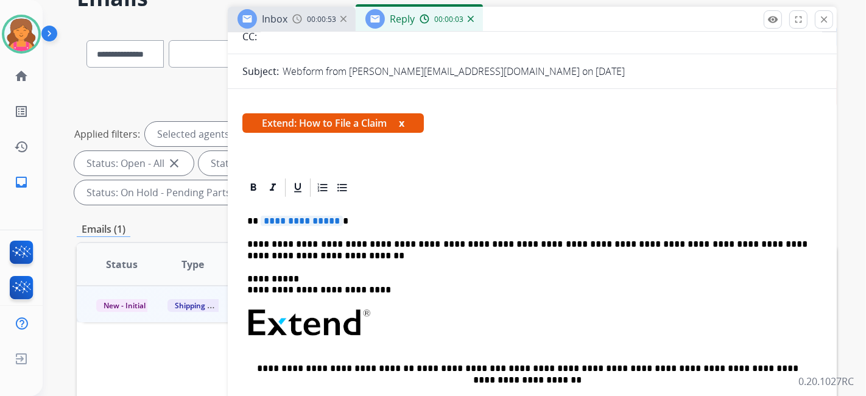
click at [309, 174] on span "**********" at bounding box center [302, 221] width 82 height 10
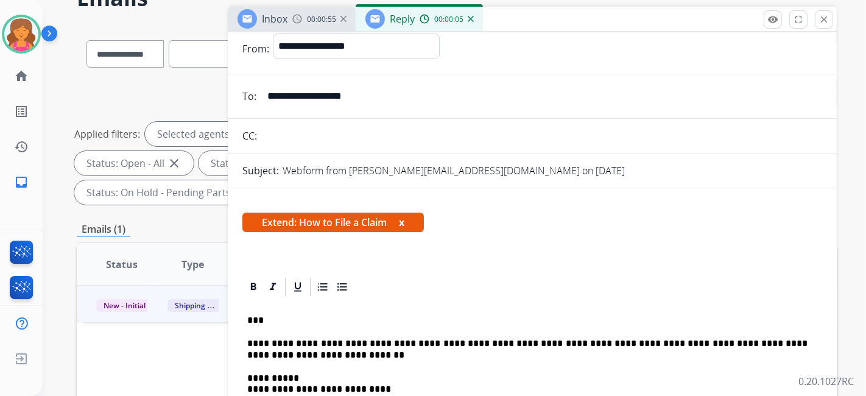
scroll to position [0, 0]
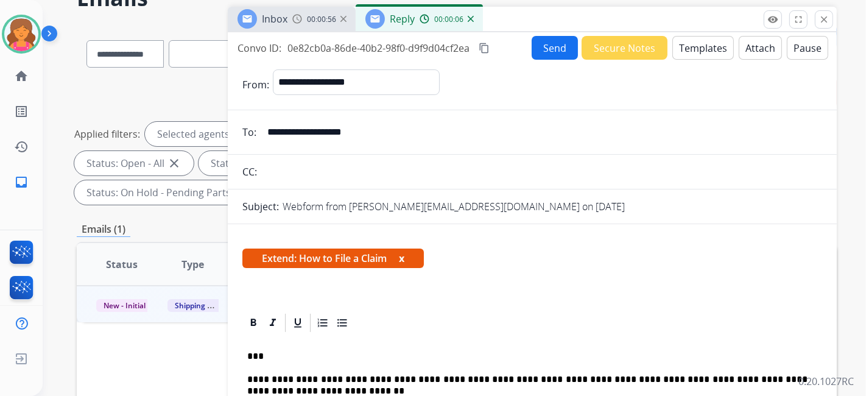
click at [417, 46] on button "Send" at bounding box center [555, 48] width 46 height 24
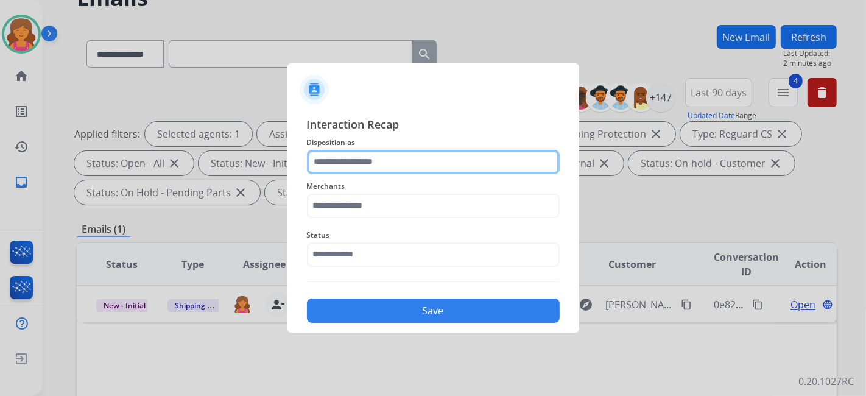
click at [367, 160] on input "text" at bounding box center [433, 162] width 253 height 24
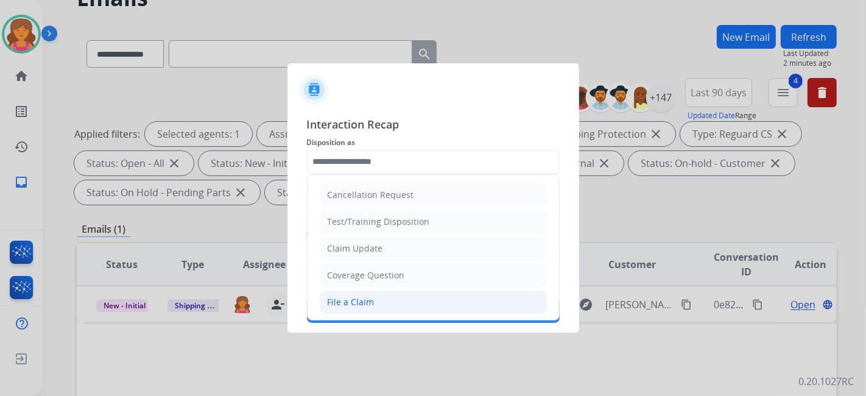
click at [354, 174] on li "File a Claim" at bounding box center [433, 301] width 227 height 23
type input "**********"
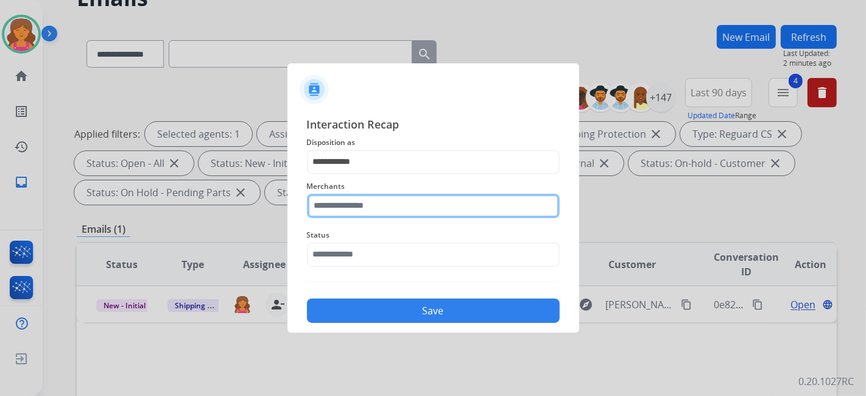
click at [347, 174] on input "text" at bounding box center [433, 206] width 253 height 24
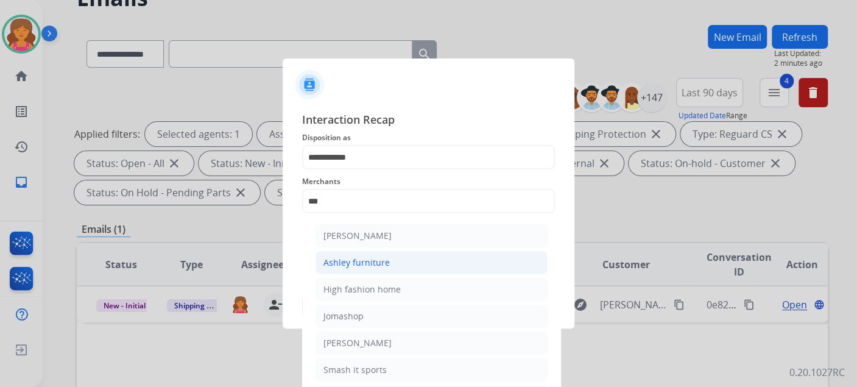
click at [347, 174] on li "Ashley furniture" at bounding box center [431, 262] width 232 height 23
type input "**********"
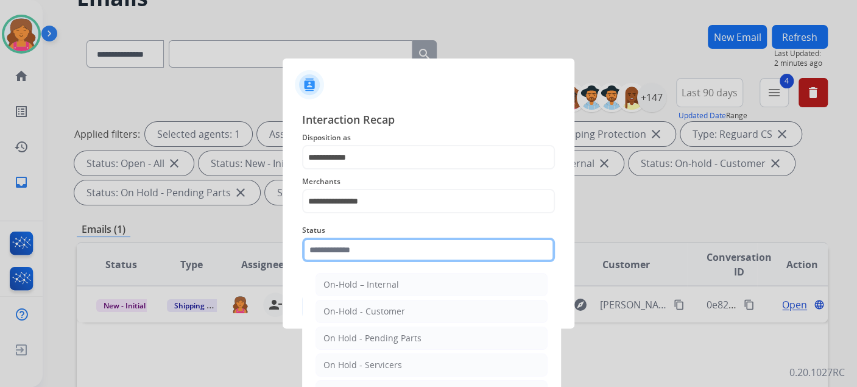
click at [349, 174] on input "text" at bounding box center [428, 250] width 253 height 24
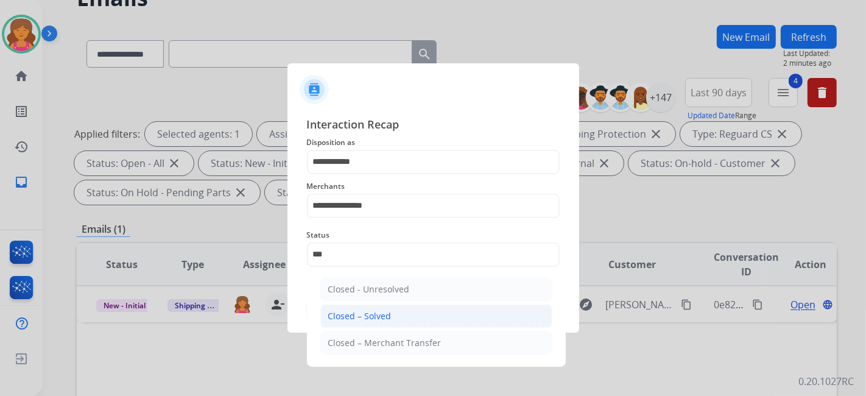
click at [351, 174] on li "Closed – Solved" at bounding box center [436, 316] width 232 height 23
type input "**********"
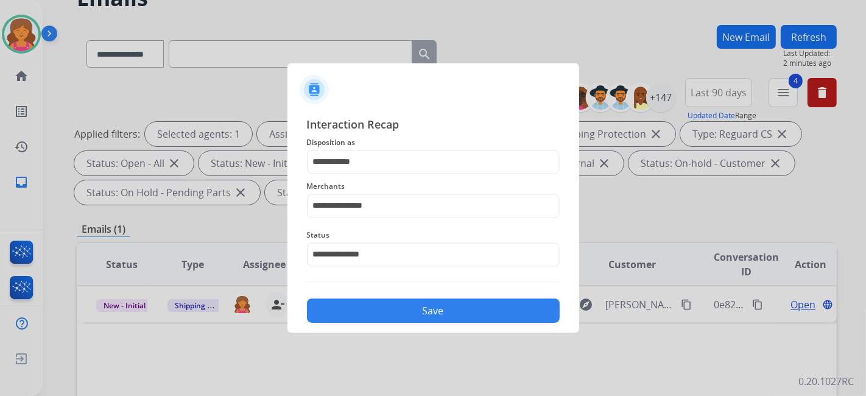
click at [350, 174] on button "Save" at bounding box center [433, 310] width 253 height 24
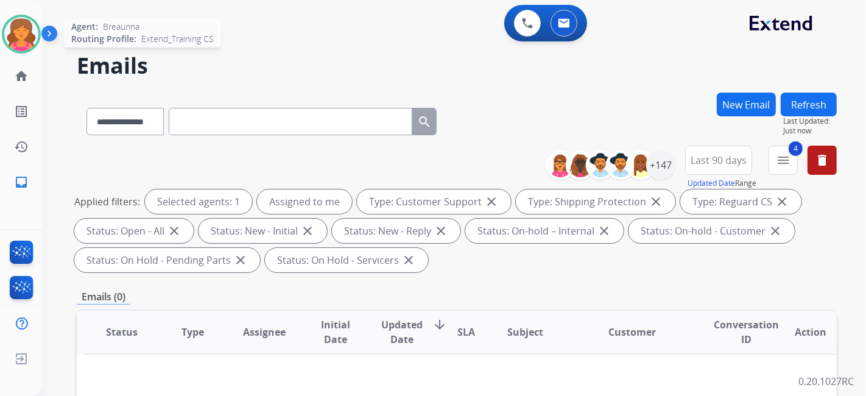
click at [13, 34] on img at bounding box center [21, 34] width 34 height 34
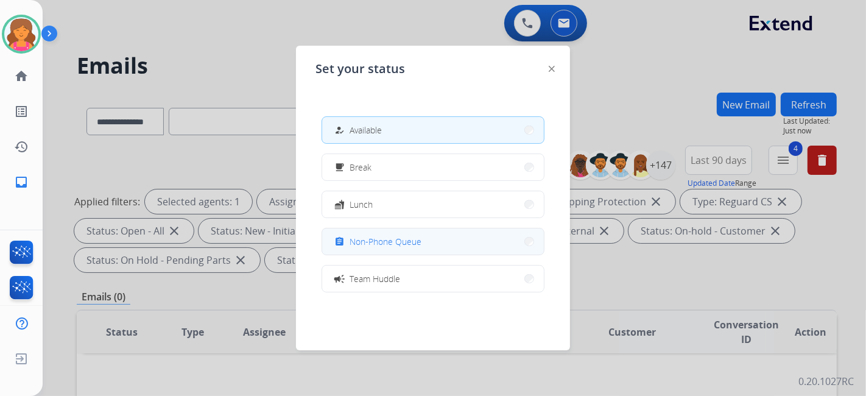
click at [368, 174] on button "assignment Non-Phone Queue" at bounding box center [433, 241] width 222 height 26
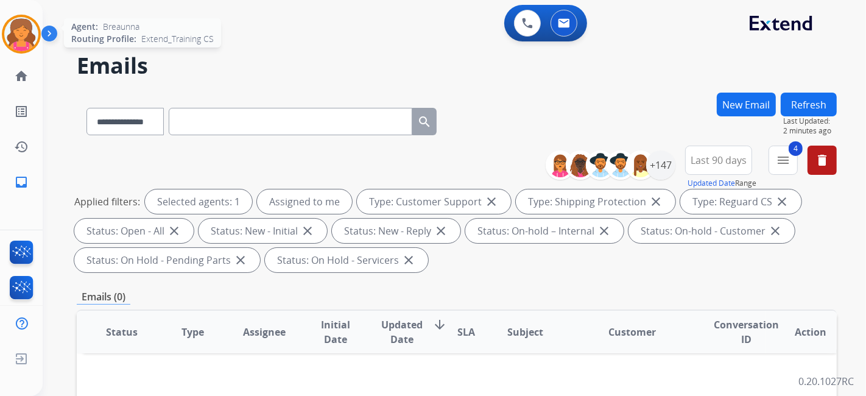
click at [21, 26] on img at bounding box center [21, 34] width 34 height 34
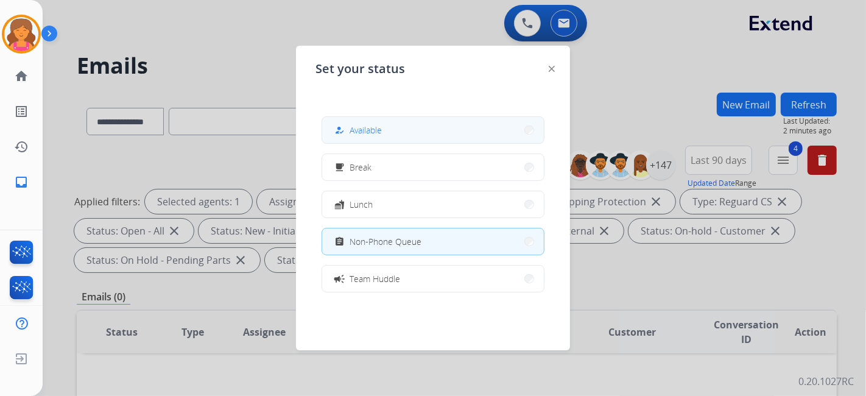
click at [390, 127] on button "how_to_reg Available" at bounding box center [433, 130] width 222 height 26
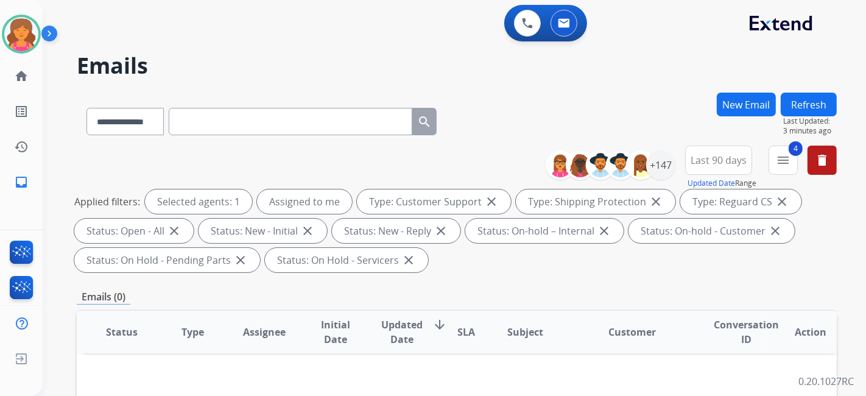
scroll to position [135, 0]
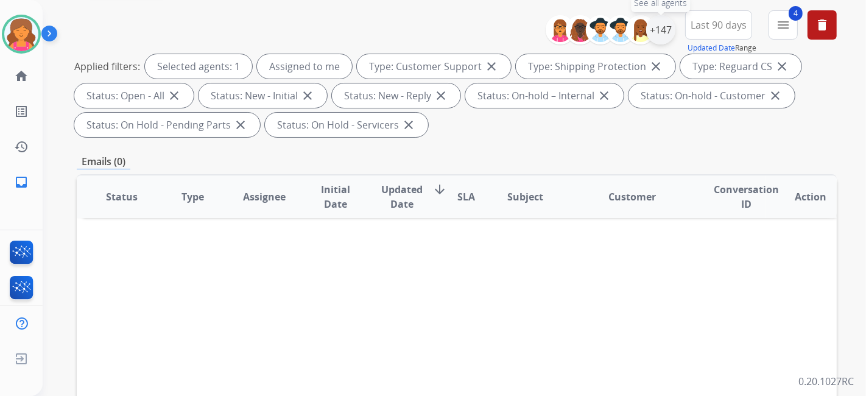
click at [417, 30] on div "+147" at bounding box center [660, 29] width 29 height 29
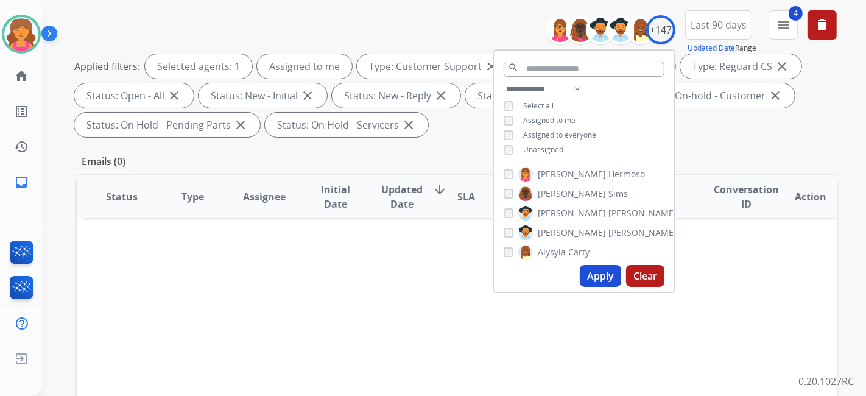
click at [417, 145] on div "**********" at bounding box center [584, 121] width 180 height 78
click at [417, 174] on button "Apply" at bounding box center [600, 276] width 41 height 22
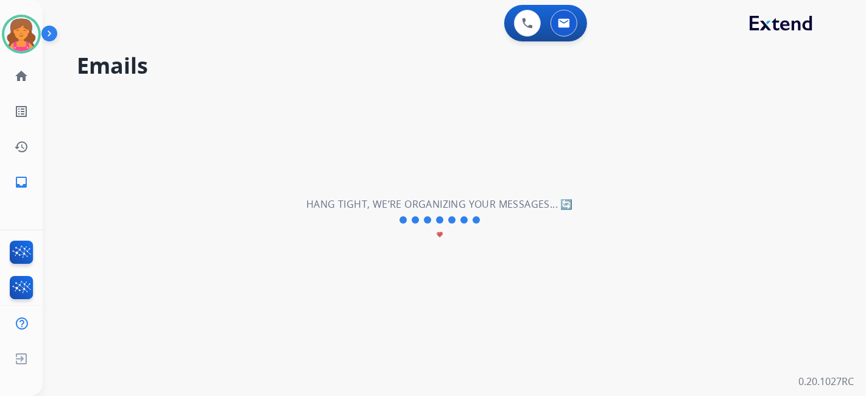
scroll to position [0, 0]
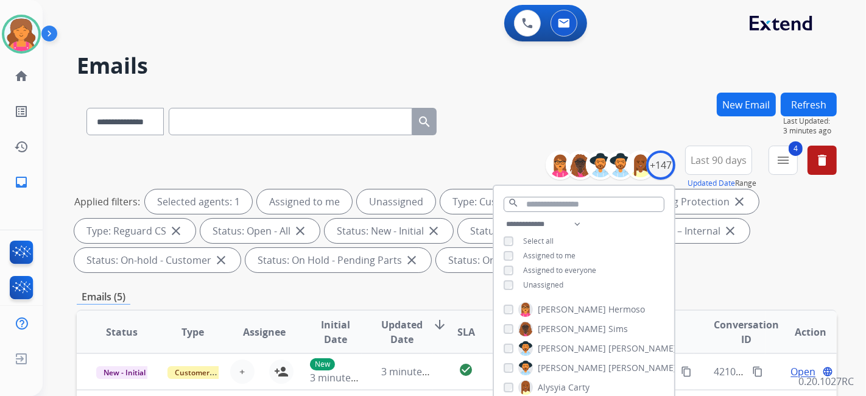
click at [415, 174] on div "Emails (5)" at bounding box center [457, 296] width 760 height 15
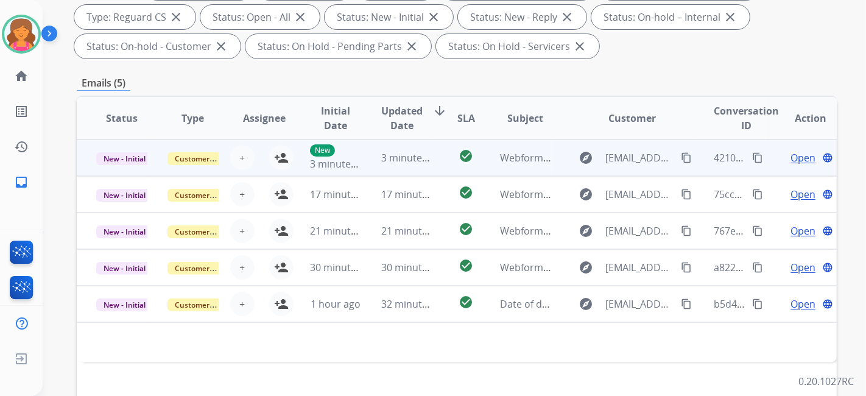
scroll to position [203, 0]
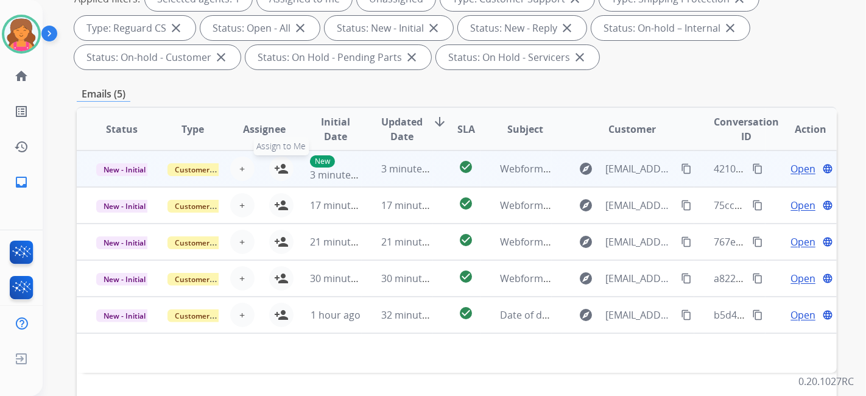
click at [278, 171] on mat-icon "person_add" at bounding box center [281, 168] width 15 height 15
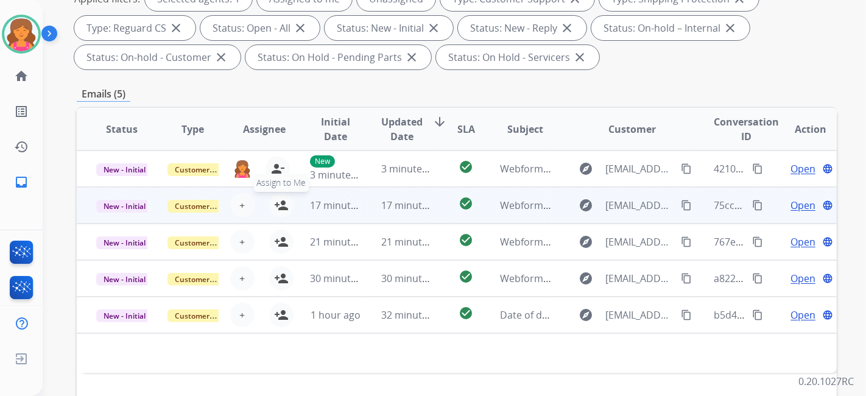
click at [281, 174] on mat-icon "person_add" at bounding box center [281, 205] width 15 height 15
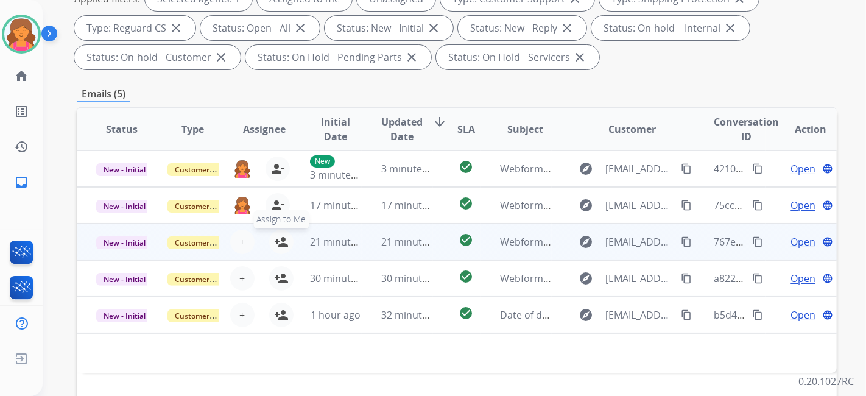
click at [277, 174] on mat-icon "person_add" at bounding box center [281, 241] width 15 height 15
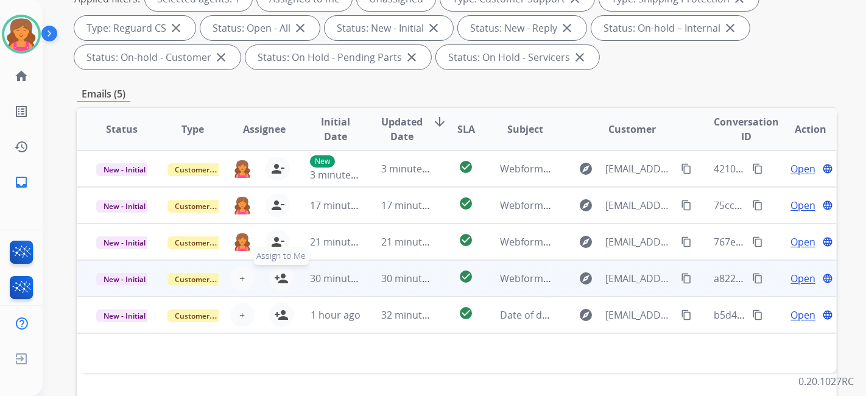
click at [276, 174] on button "person_add Assign to Me" at bounding box center [281, 278] width 24 height 24
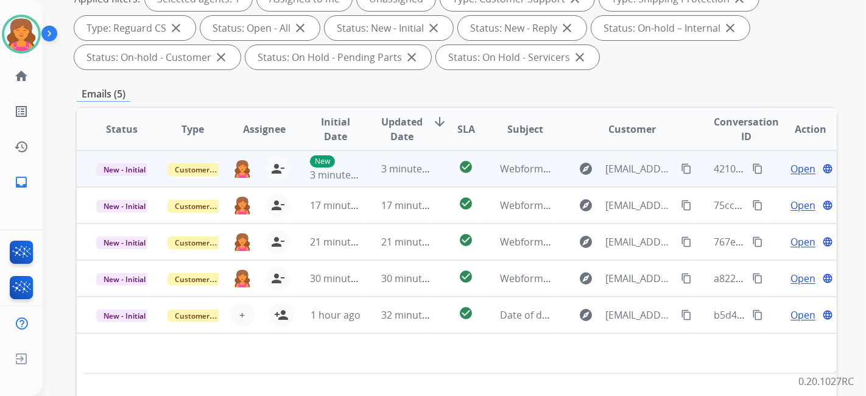
scroll to position [0, 0]
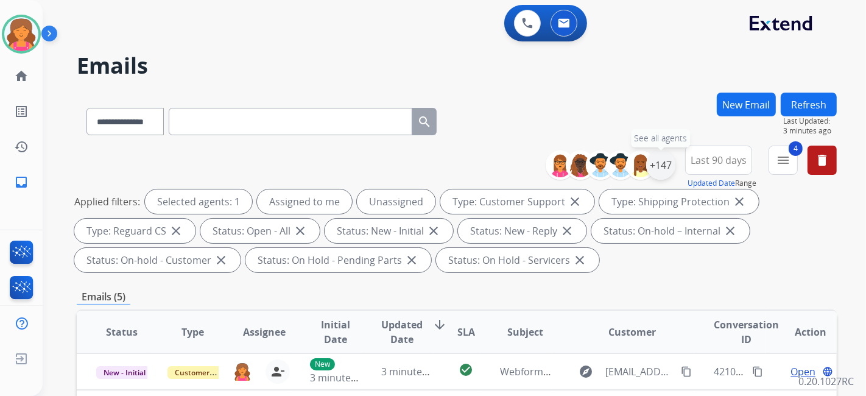
click at [417, 172] on div "+147" at bounding box center [660, 164] width 29 height 29
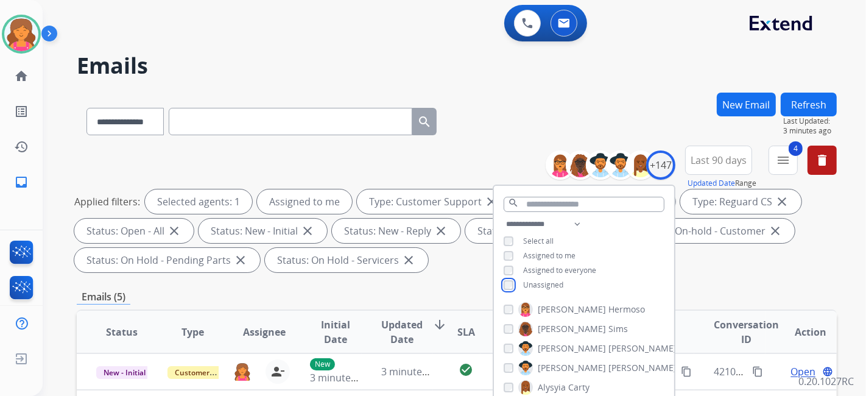
scroll to position [270, 0]
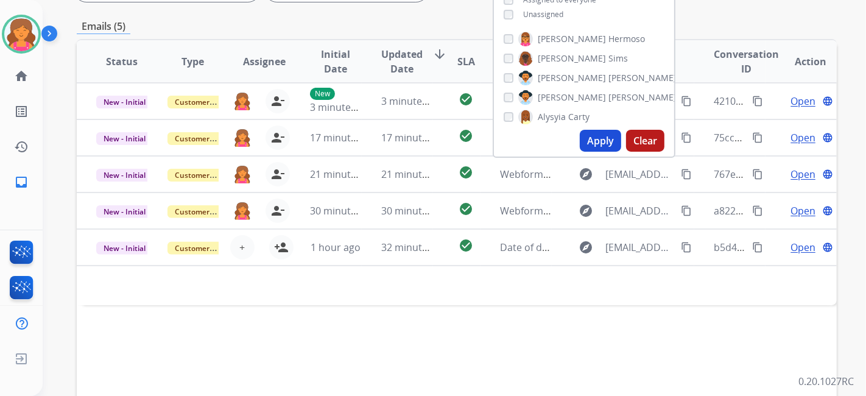
click at [417, 143] on button "Apply" at bounding box center [600, 141] width 41 height 22
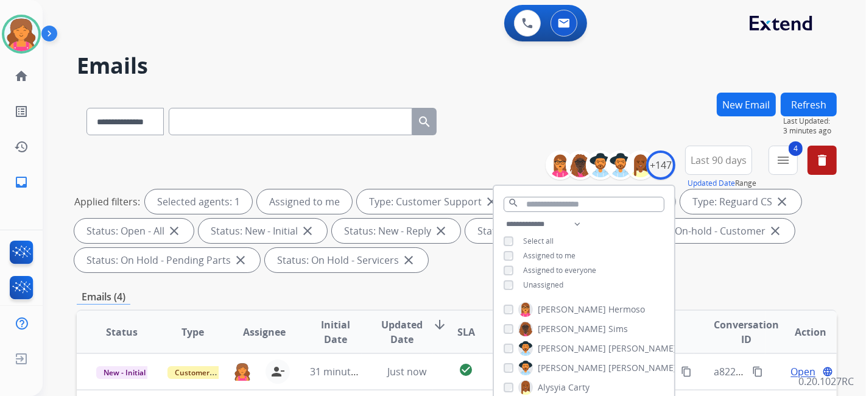
scroll to position [338, 0]
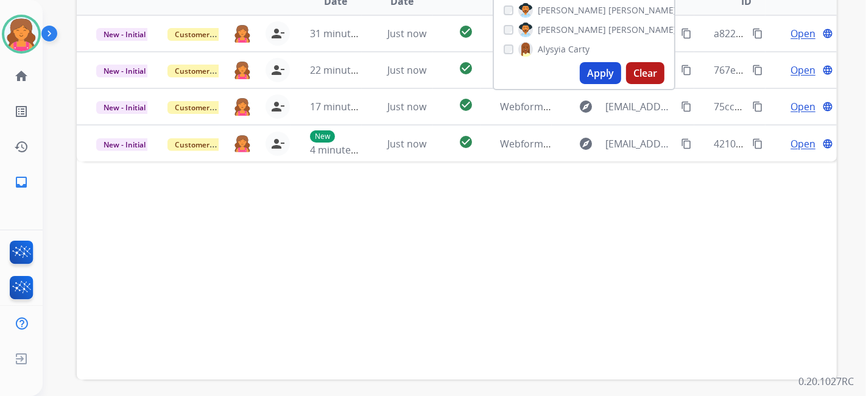
click at [325, 174] on div "Status Type Assignee Initial Date Updated Date arrow_downward SLA Subject Custo…" at bounding box center [457, 175] width 760 height 408
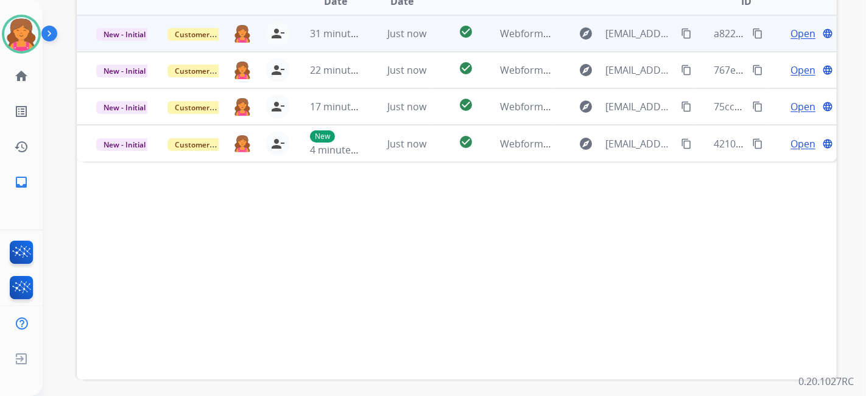
click at [417, 30] on span "Open" at bounding box center [802, 33] width 25 height 15
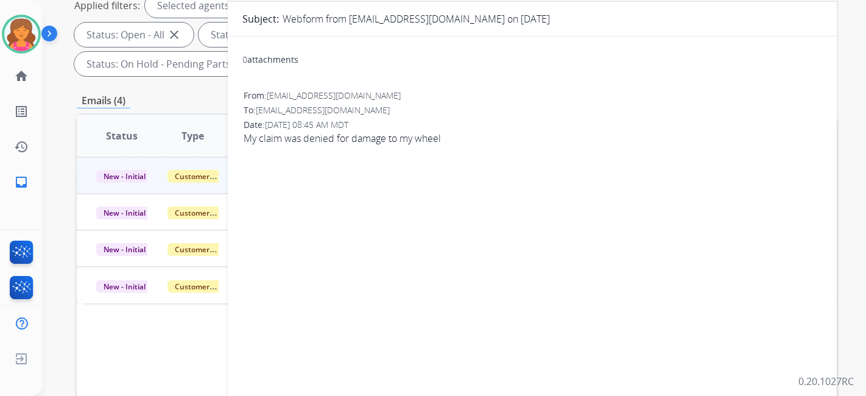
scroll to position [135, 0]
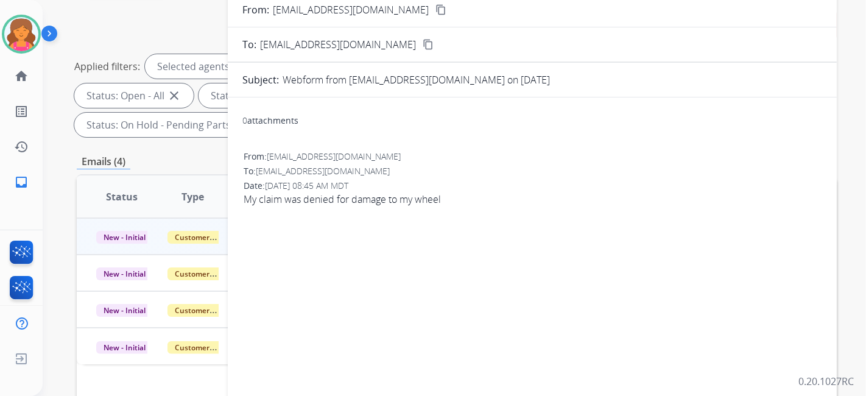
click at [417, 11] on mat-icon "content_copy" at bounding box center [440, 9] width 11 height 11
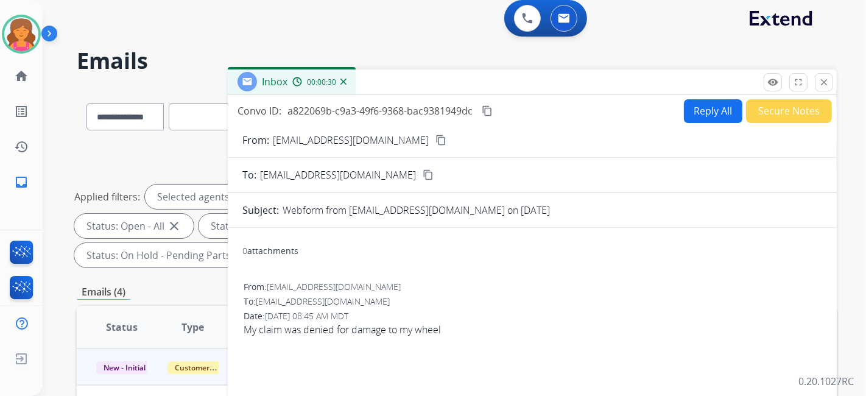
scroll to position [0, 0]
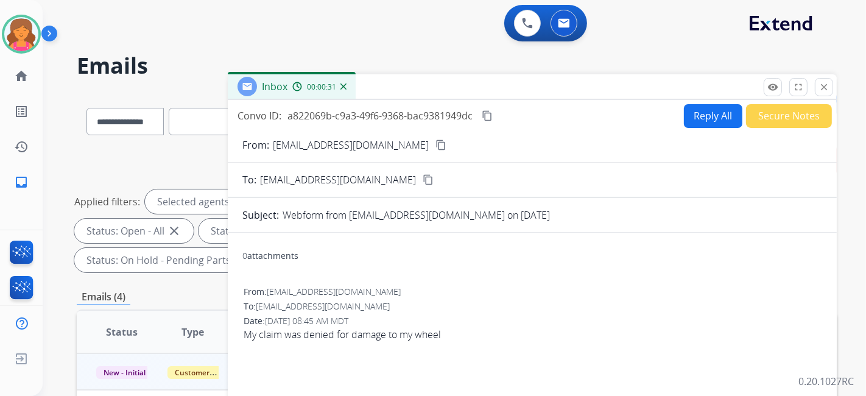
click at [417, 117] on button "Reply All" at bounding box center [713, 116] width 58 height 24
select select "**********"
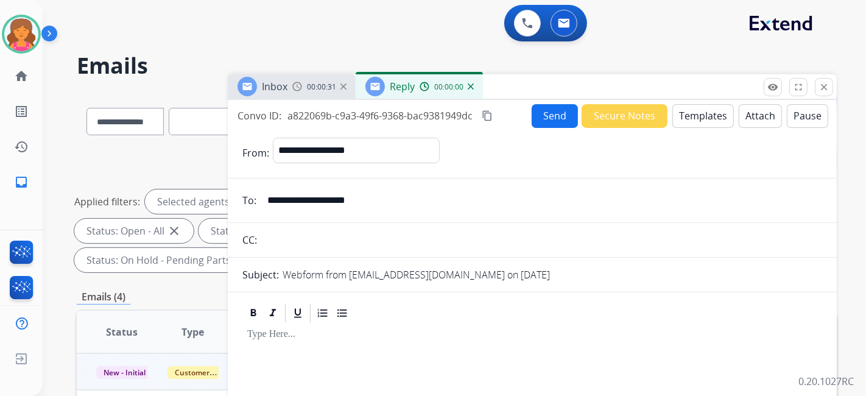
click at [417, 117] on button "Templates" at bounding box center [703, 116] width 62 height 24
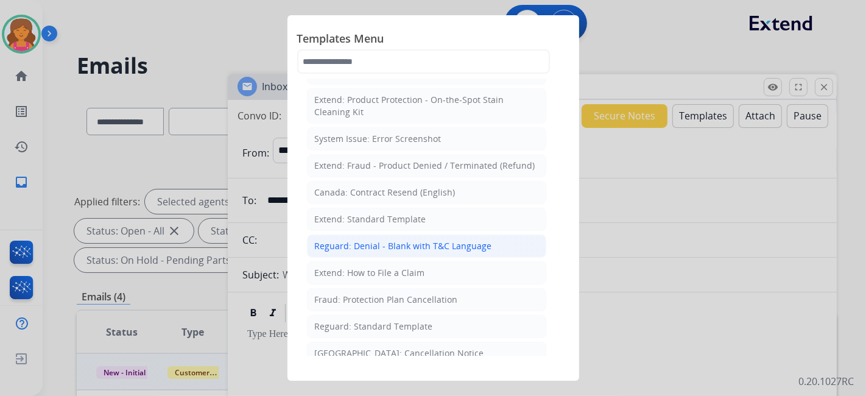
scroll to position [68, 0]
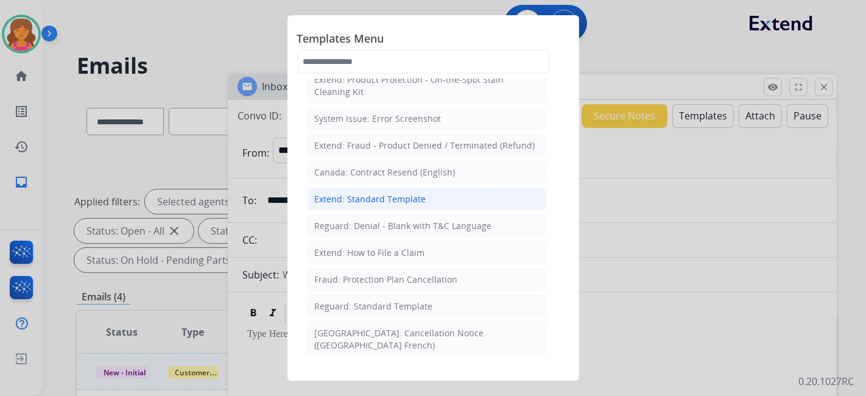
click at [373, 174] on div "Extend: Standard Template" at bounding box center [370, 199] width 111 height 12
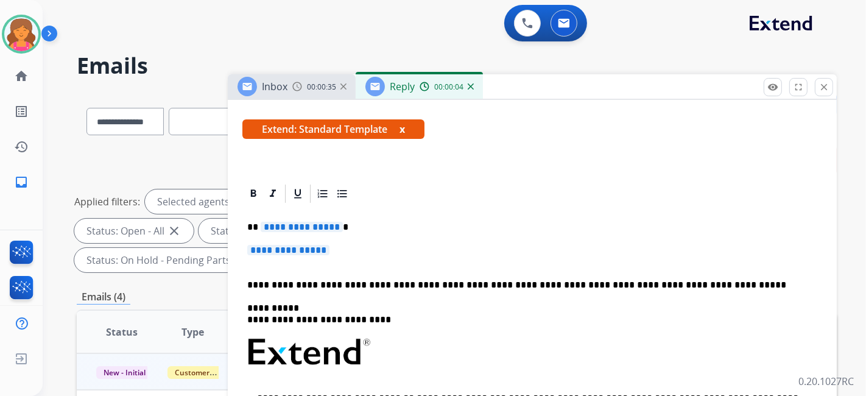
scroll to position [203, 0]
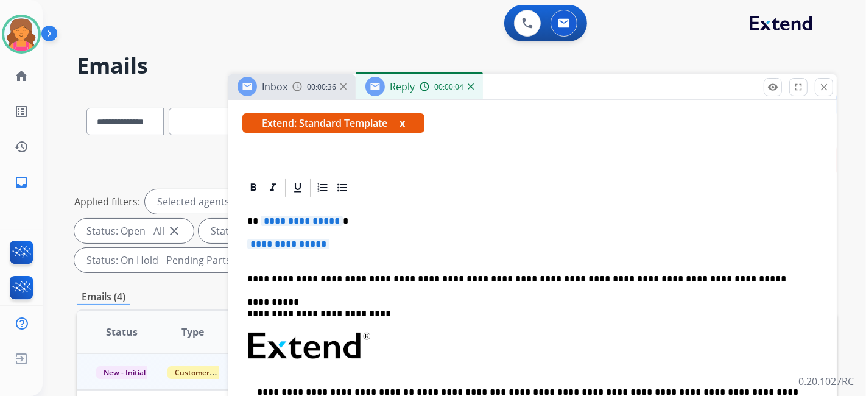
click at [314, 174] on span "**********" at bounding box center [302, 221] width 82 height 10
click at [301, 174] on span "**********" at bounding box center [302, 221] width 82 height 10
click at [299, 174] on span "**********" at bounding box center [288, 244] width 82 height 10
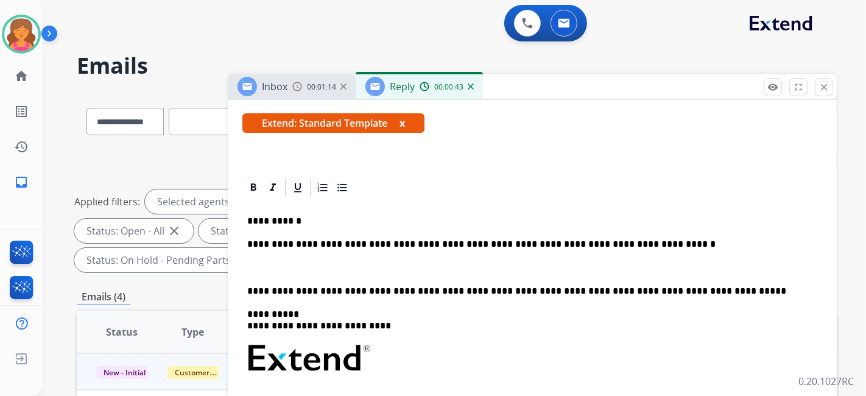
click at [300, 174] on p at bounding box center [532, 267] width 570 height 11
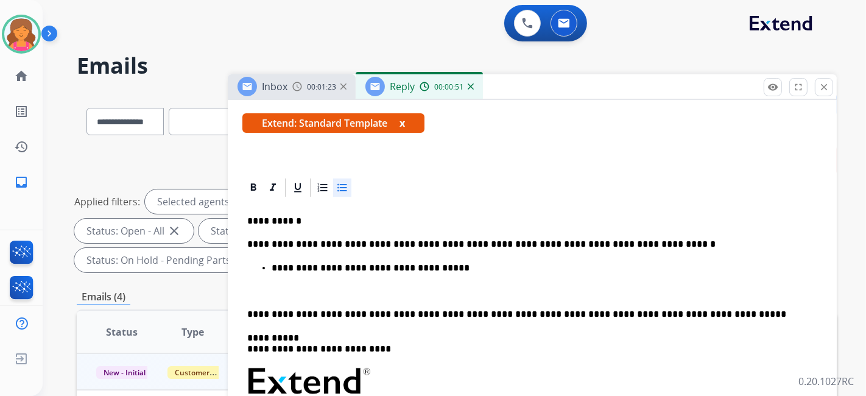
click at [245, 174] on div "**********" at bounding box center [532, 396] width 580 height 395
click at [252, 174] on ul "**********" at bounding box center [532, 279] width 570 height 35
drag, startPoint x: 646, startPoint y: 239, endPoint x: 636, endPoint y: 242, distance: 9.5
click at [417, 174] on p "**********" at bounding box center [527, 244] width 560 height 11
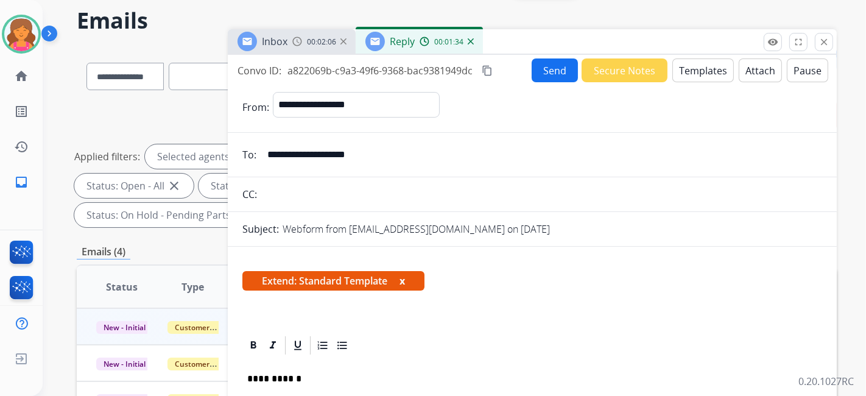
scroll to position [0, 0]
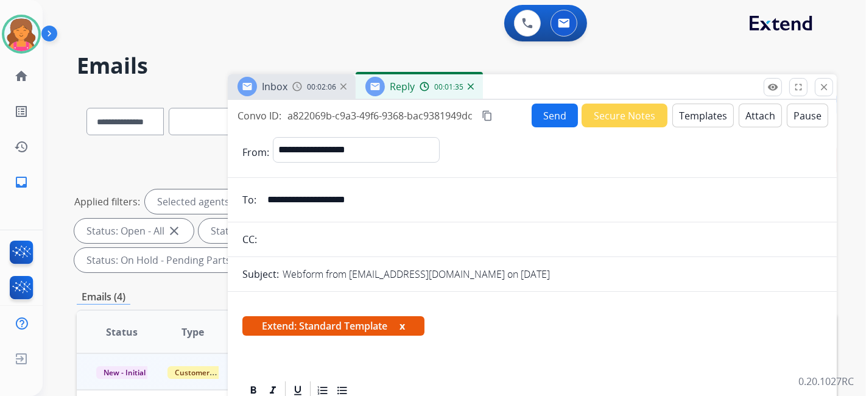
click at [417, 116] on button "Attach" at bounding box center [760, 116] width 43 height 24
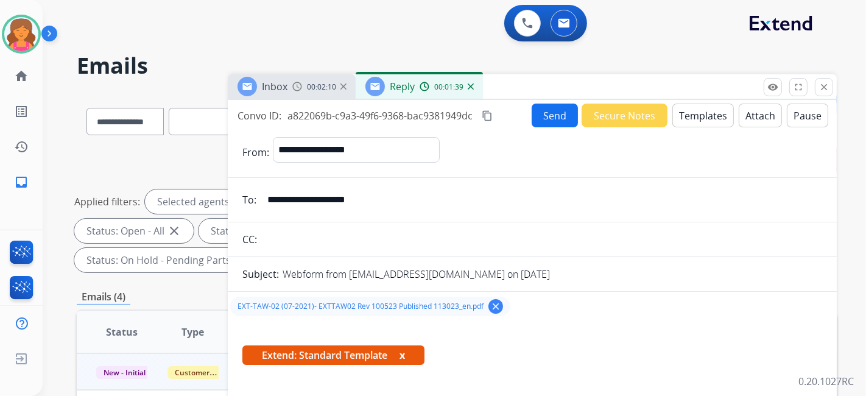
click at [417, 114] on mat-icon "content_copy" at bounding box center [487, 115] width 11 height 11
click at [417, 114] on button "Send" at bounding box center [555, 116] width 46 height 24
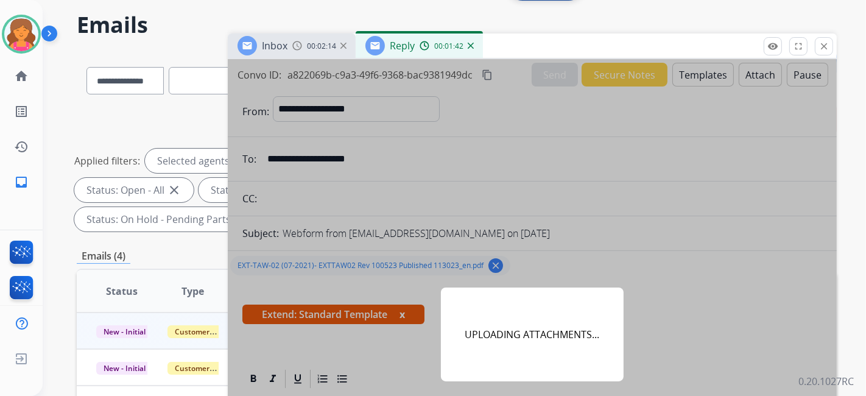
scroll to position [68, 0]
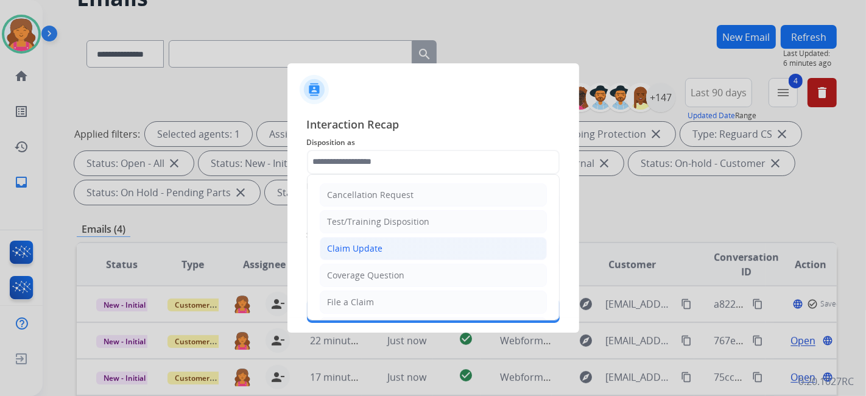
click at [362, 174] on div "Claim Update" at bounding box center [355, 248] width 55 height 12
type input "**********"
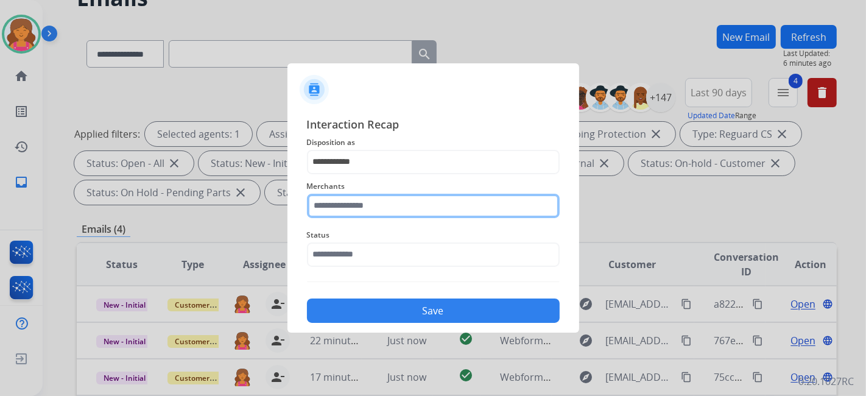
click at [364, 174] on input "text" at bounding box center [433, 206] width 253 height 24
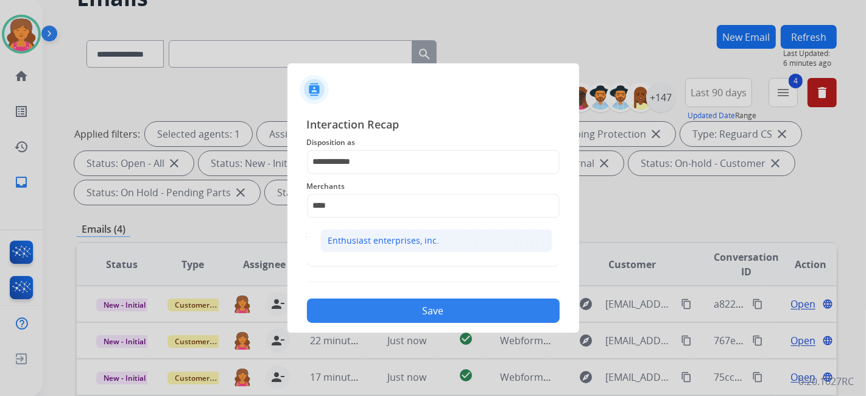
click at [365, 174] on div "Enthusiast enterprises, inc." at bounding box center [383, 240] width 111 height 12
type input "**********"
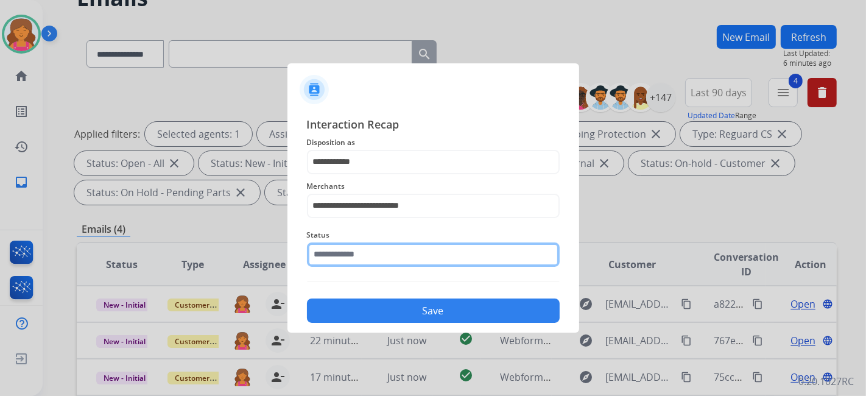
click at [366, 174] on input "text" at bounding box center [433, 254] width 253 height 24
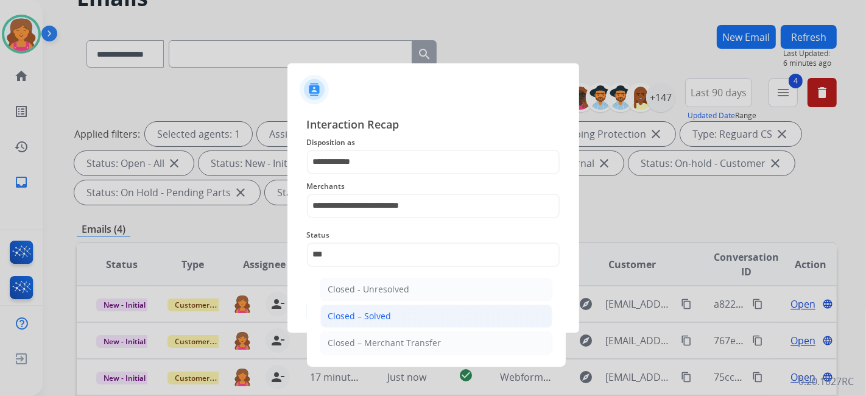
click at [406, 174] on li "Closed – Solved" at bounding box center [436, 316] width 232 height 23
type input "**********"
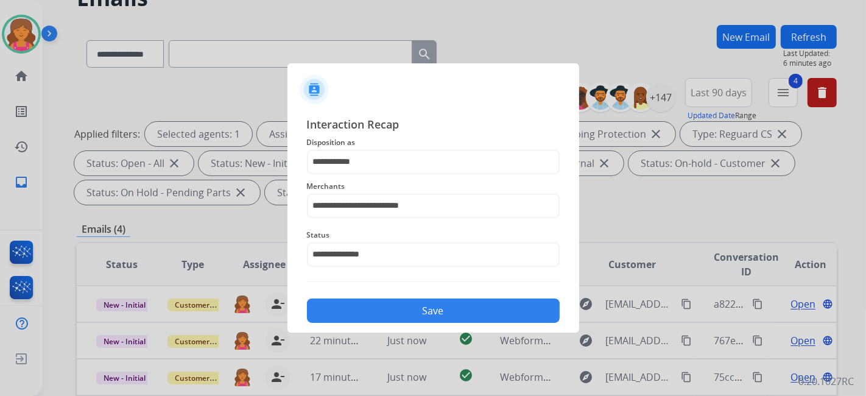
click at [417, 174] on button "Save" at bounding box center [433, 310] width 253 height 24
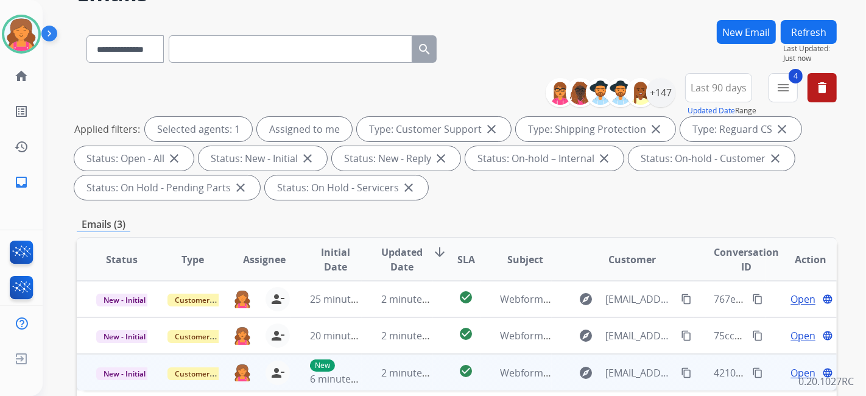
scroll to position [203, 0]
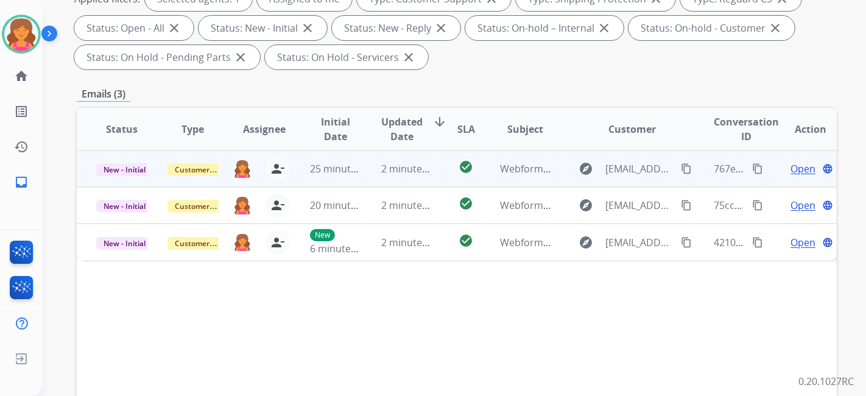
click at [417, 168] on span "Open" at bounding box center [802, 168] width 25 height 15
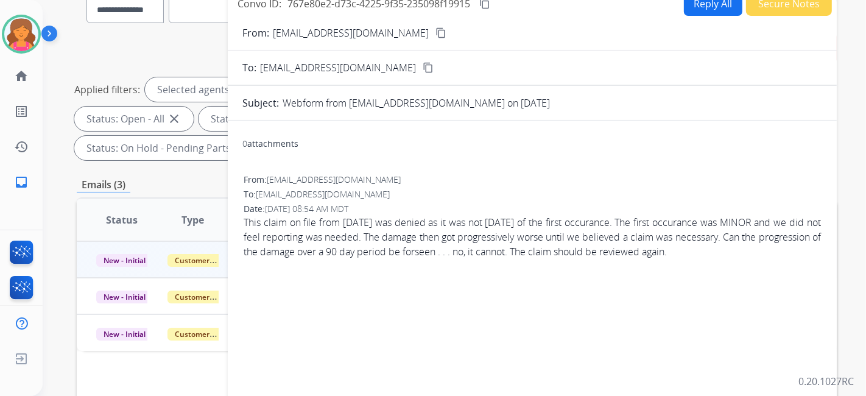
scroll to position [0, 0]
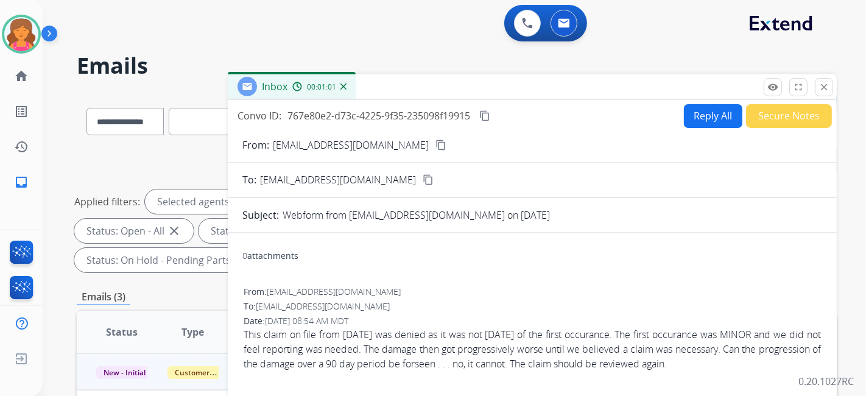
click at [417, 142] on mat-icon "content_copy" at bounding box center [440, 144] width 11 height 11
click at [417, 117] on button "Reply All" at bounding box center [713, 116] width 58 height 24
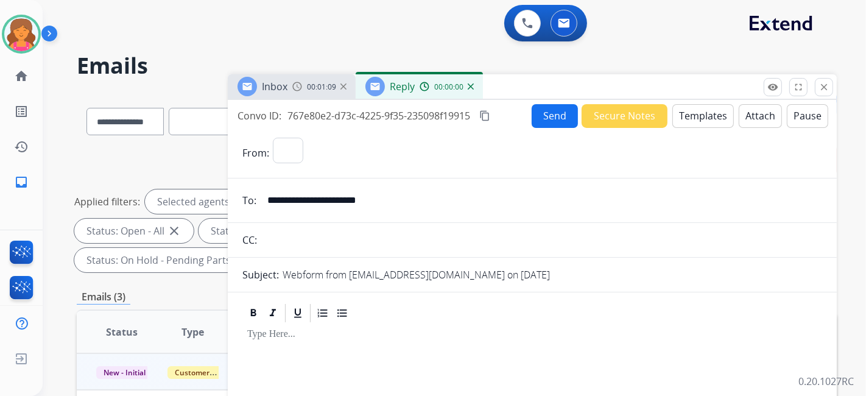
select select "**********"
click at [417, 117] on button "Templates" at bounding box center [703, 116] width 62 height 24
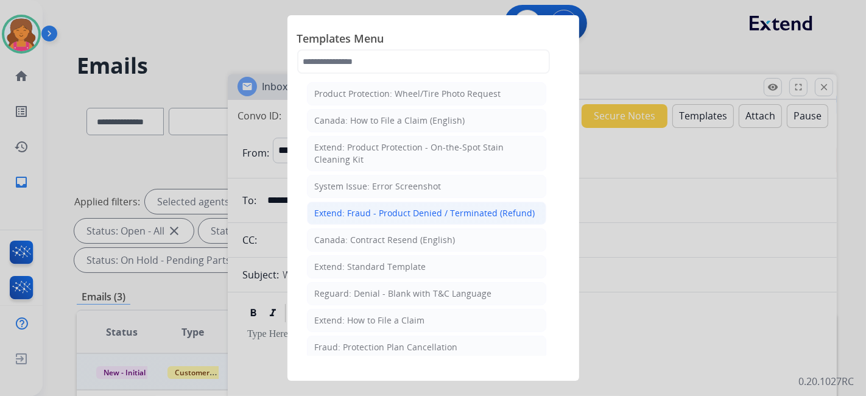
scroll to position [135, 0]
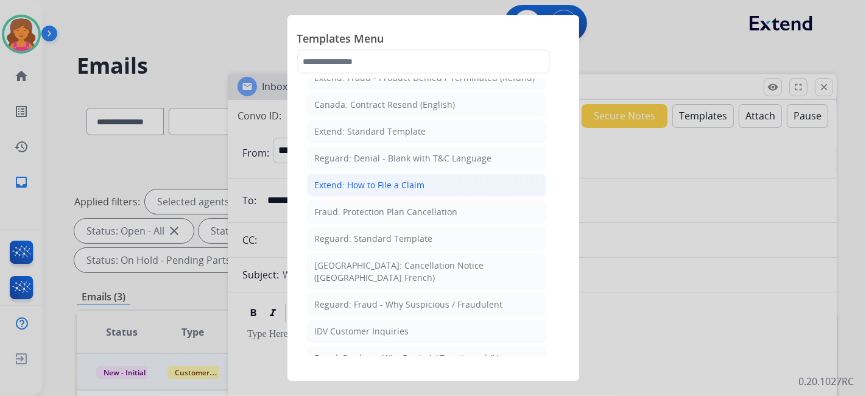
click at [373, 174] on div "Extend: How to File a Claim" at bounding box center [370, 185] width 110 height 12
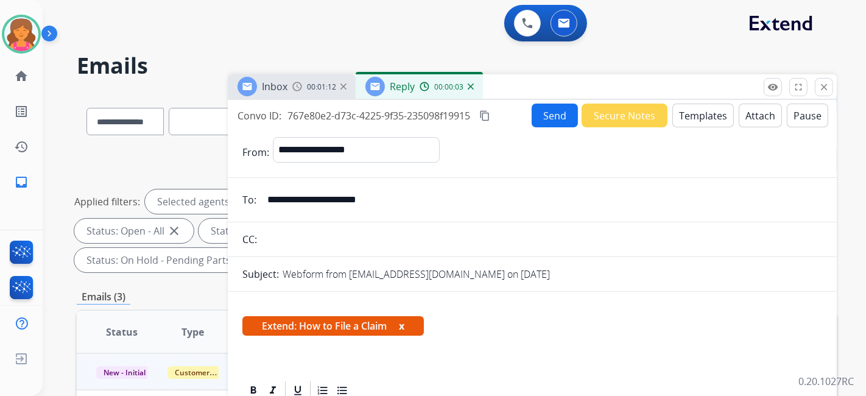
click at [417, 120] on button "Templates" at bounding box center [703, 116] width 62 height 24
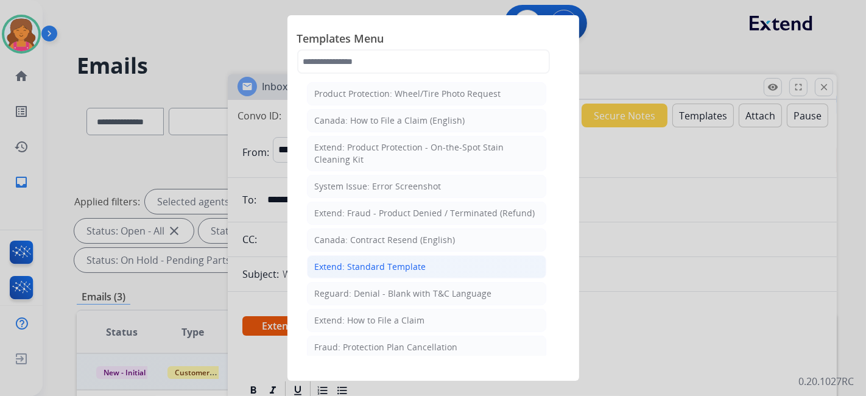
click at [365, 174] on div "Extend: Standard Template" at bounding box center [370, 267] width 111 height 12
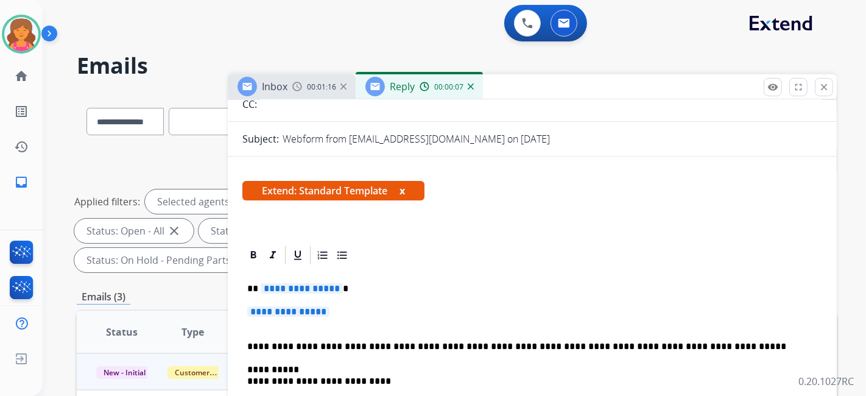
click at [300, 174] on span "**********" at bounding box center [302, 288] width 82 height 10
click at [297, 174] on span "**********" at bounding box center [288, 311] width 82 height 10
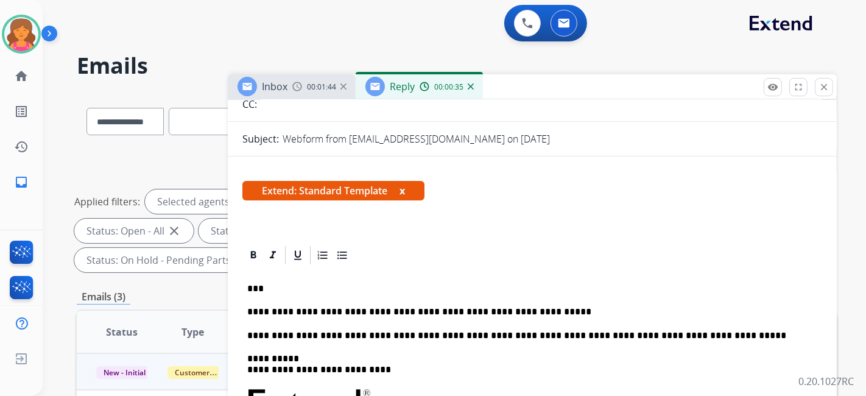
scroll to position [203, 0]
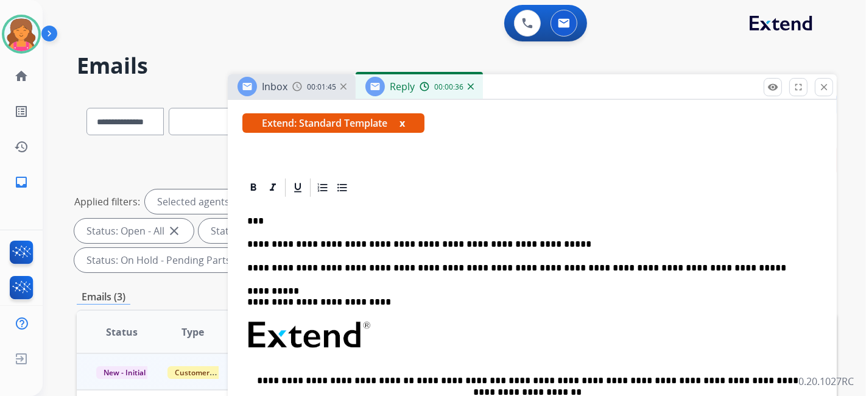
click at [417, 174] on p "**********" at bounding box center [527, 244] width 560 height 11
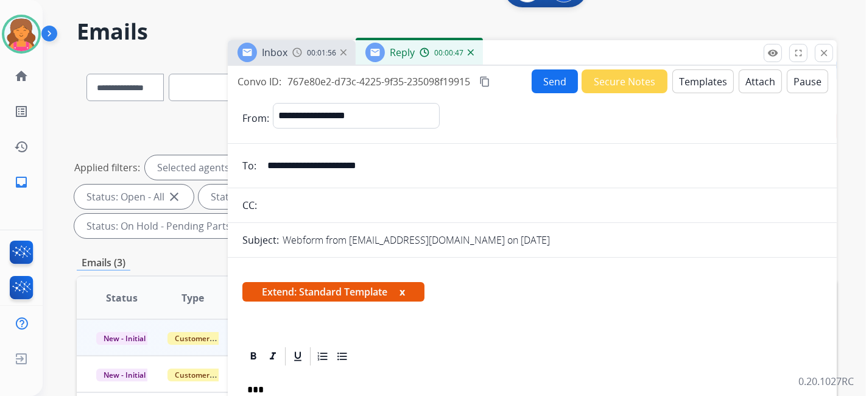
scroll to position [0, 0]
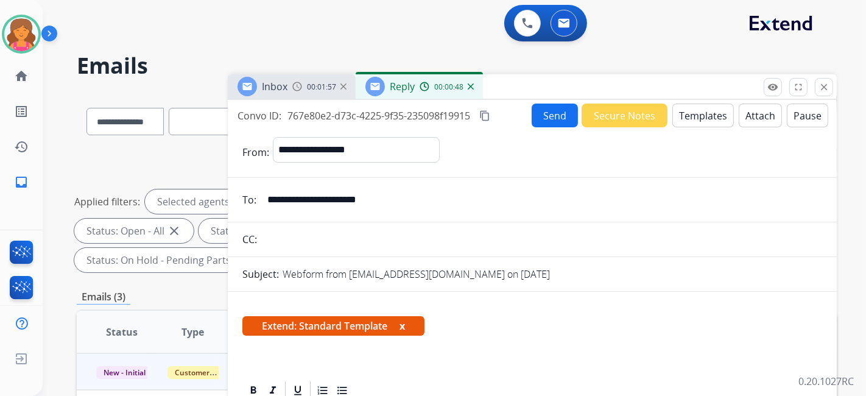
click at [417, 108] on button "Send" at bounding box center [555, 116] width 46 height 24
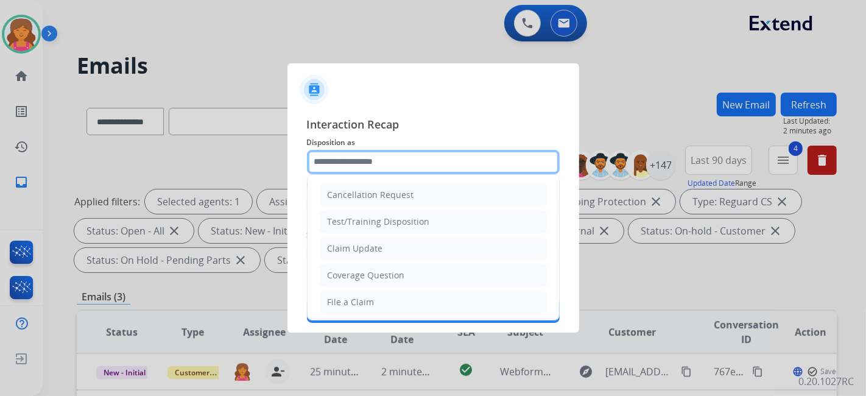
click at [354, 167] on input "text" at bounding box center [433, 162] width 253 height 24
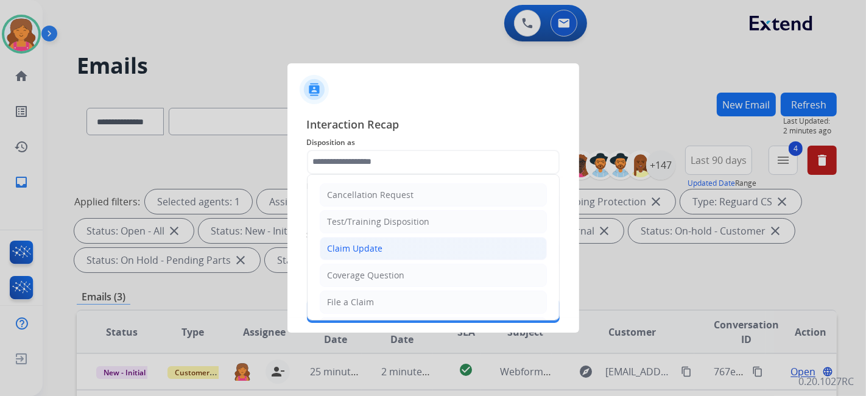
click at [339, 174] on div "Claim Update" at bounding box center [355, 248] width 55 height 12
type input "**********"
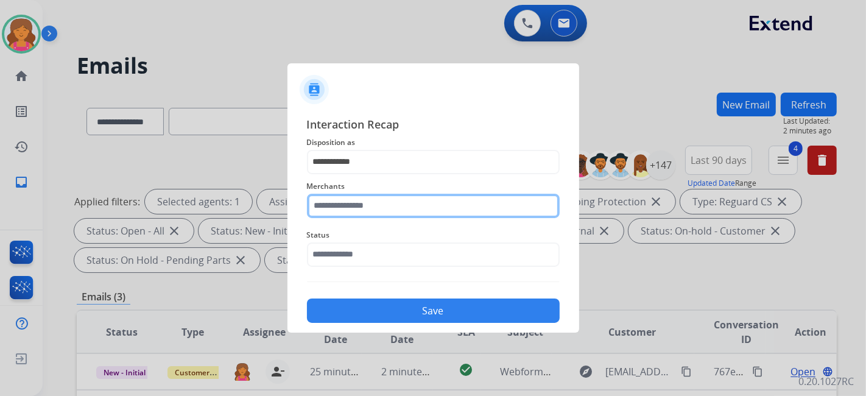
click at [345, 174] on input "text" at bounding box center [433, 206] width 253 height 24
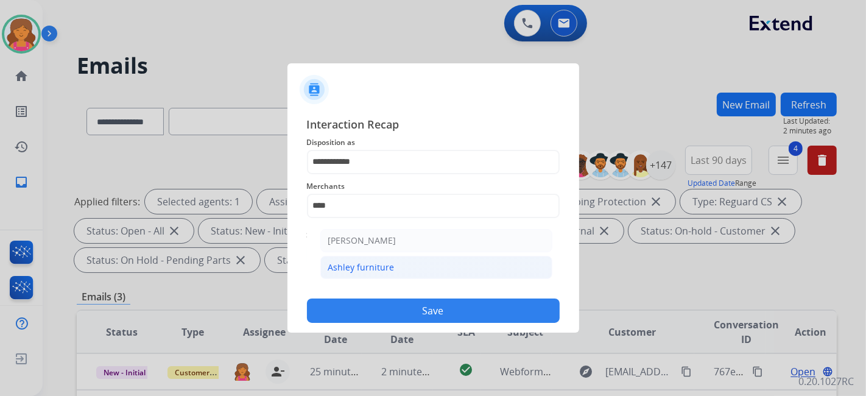
click at [356, 174] on div "Ashley furniture" at bounding box center [361, 267] width 66 height 12
type input "**********"
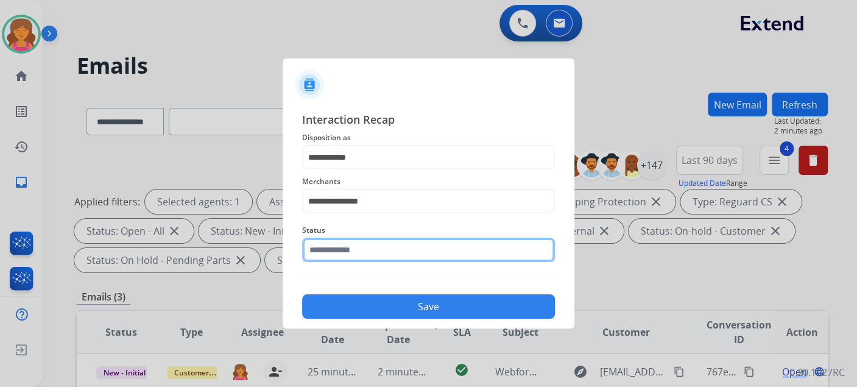
click at [366, 174] on input "text" at bounding box center [428, 250] width 253 height 24
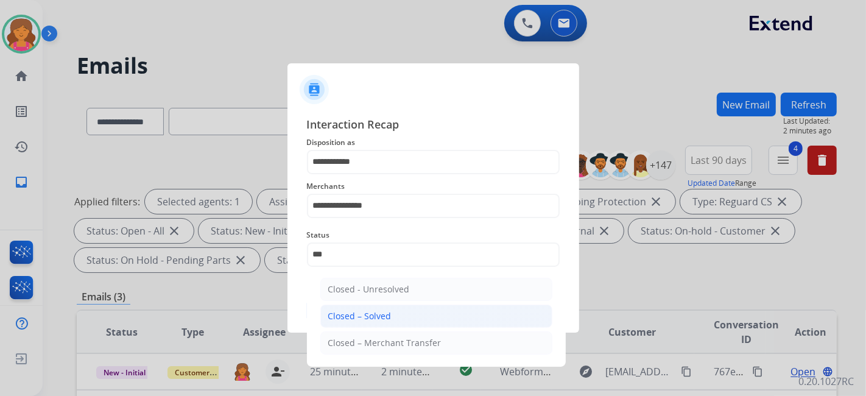
click at [381, 174] on li "Closed – Solved" at bounding box center [436, 316] width 232 height 23
type input "**********"
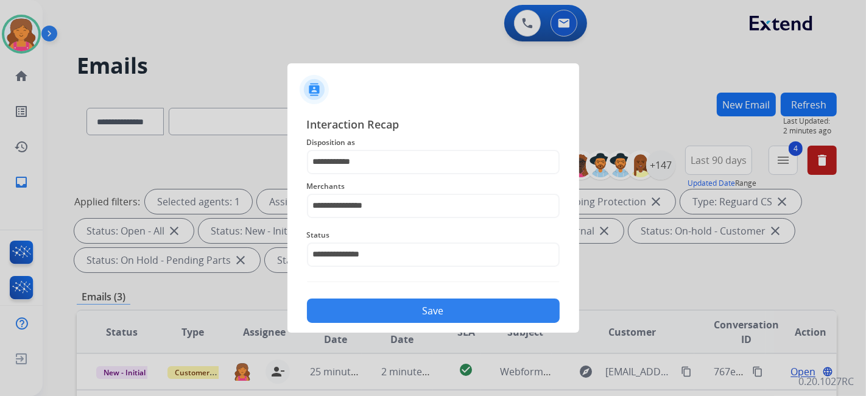
click at [381, 174] on button "Save" at bounding box center [433, 310] width 253 height 24
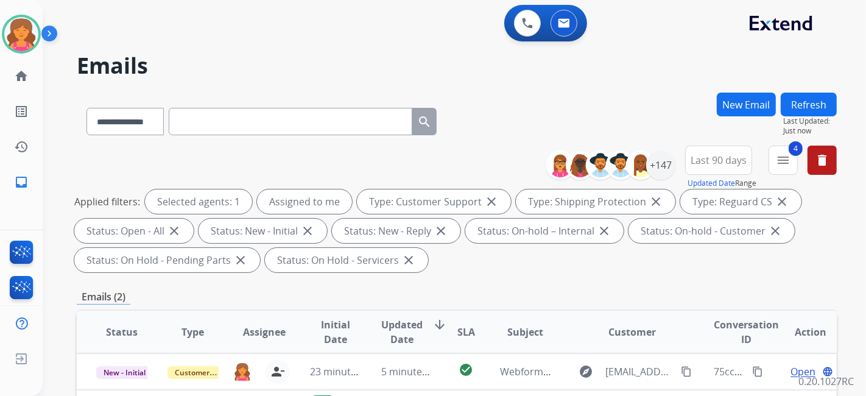
scroll to position [203, 0]
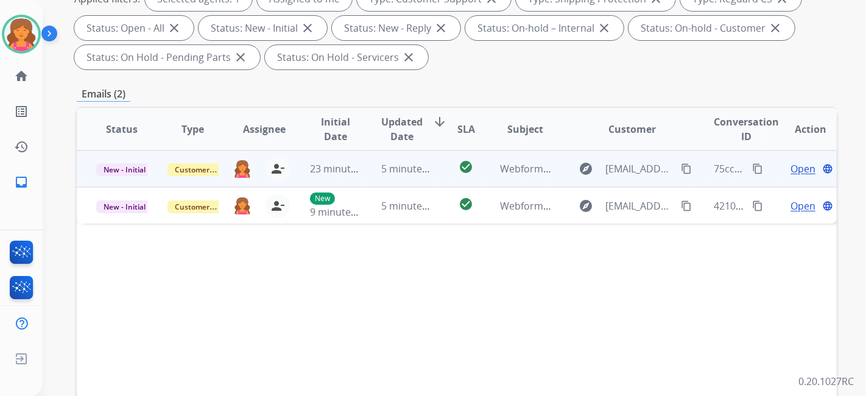
click at [417, 171] on span "Open" at bounding box center [802, 168] width 25 height 15
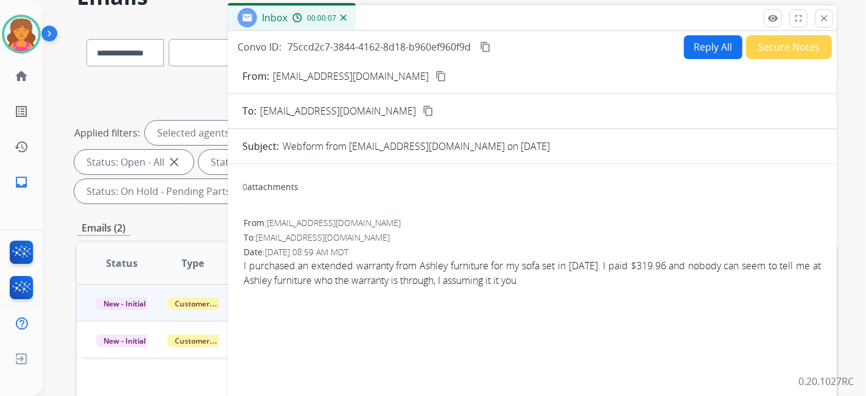
scroll to position [68, 0]
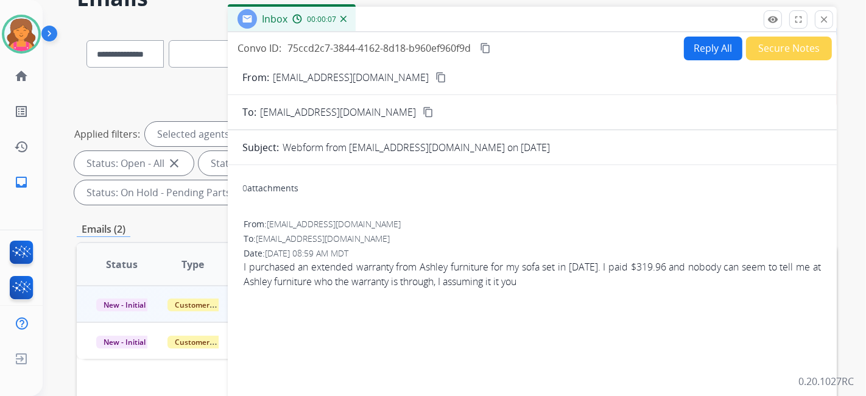
click at [417, 80] on mat-icon "content_copy" at bounding box center [440, 77] width 11 height 11
click at [417, 49] on button "Reply All" at bounding box center [713, 49] width 58 height 24
select select "**********"
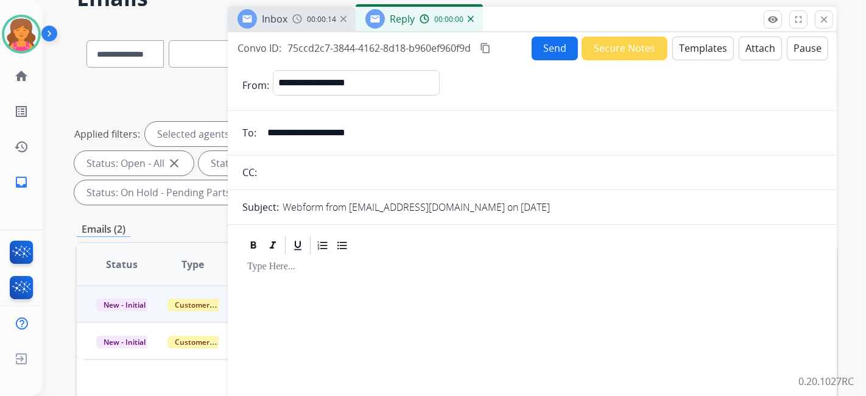
click at [417, 49] on button "Templates" at bounding box center [703, 49] width 62 height 24
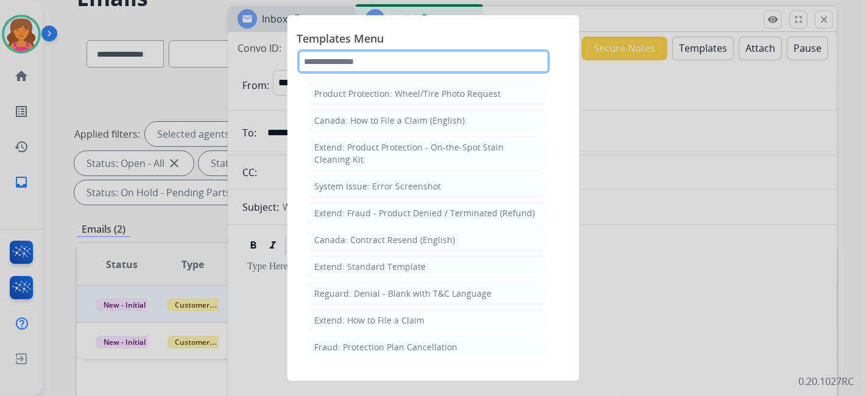
click at [358, 63] on input "text" at bounding box center [423, 61] width 253 height 24
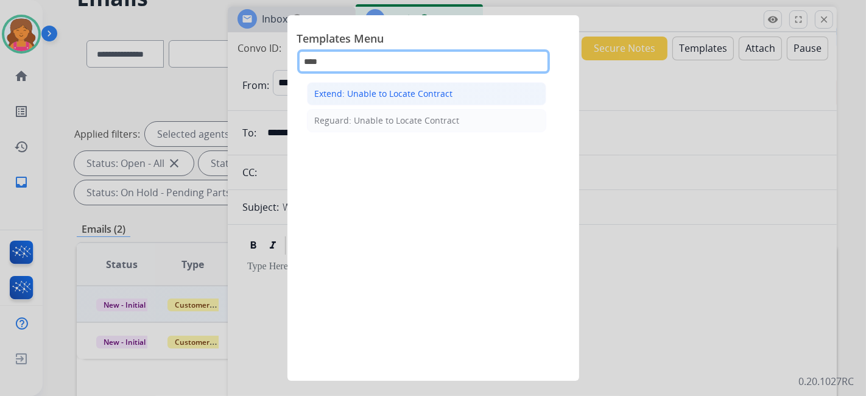
type input "****"
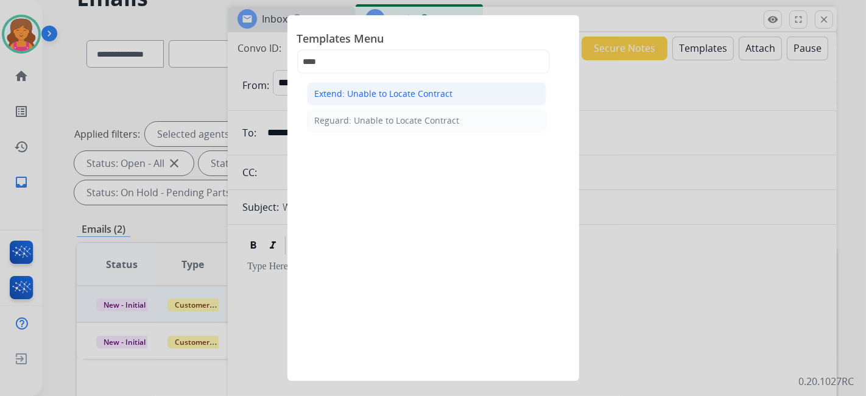
click at [352, 92] on div "Extend: Unable to Locate Contract" at bounding box center [384, 94] width 138 height 12
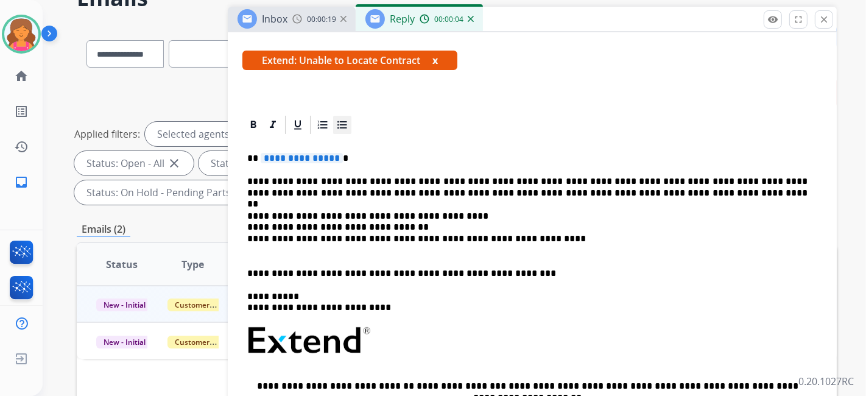
scroll to position [203, 0]
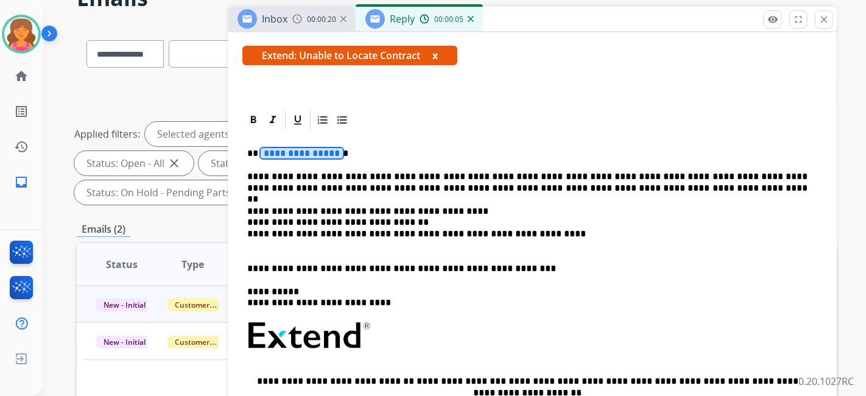
click at [307, 145] on div "**********" at bounding box center [532, 339] width 580 height 417
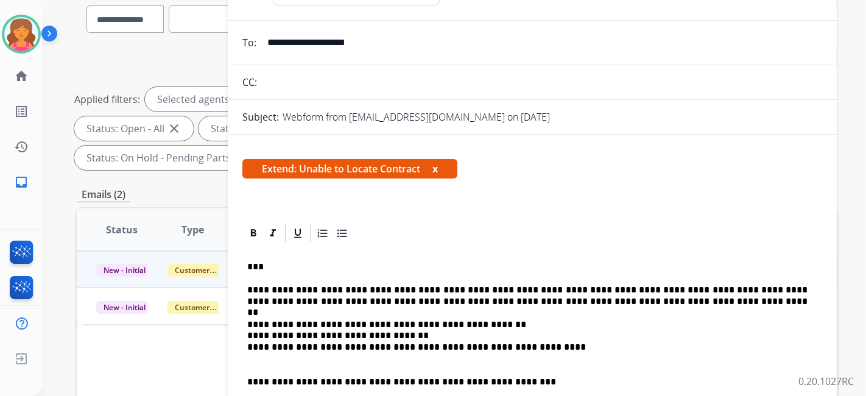
scroll to position [0, 0]
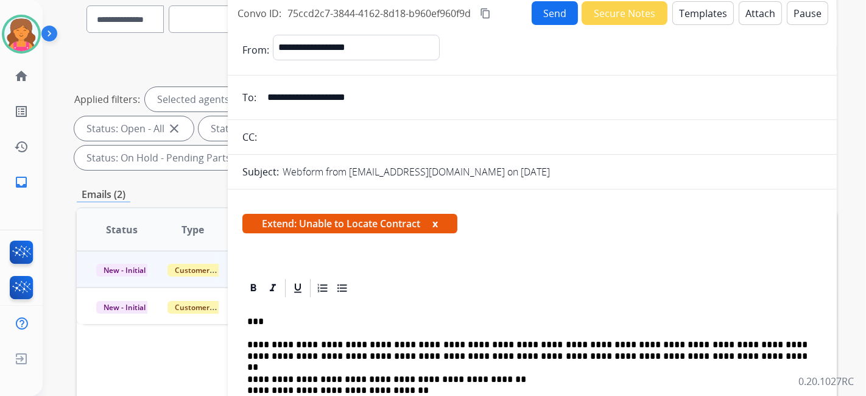
click at [417, 15] on button "Send" at bounding box center [555, 13] width 46 height 24
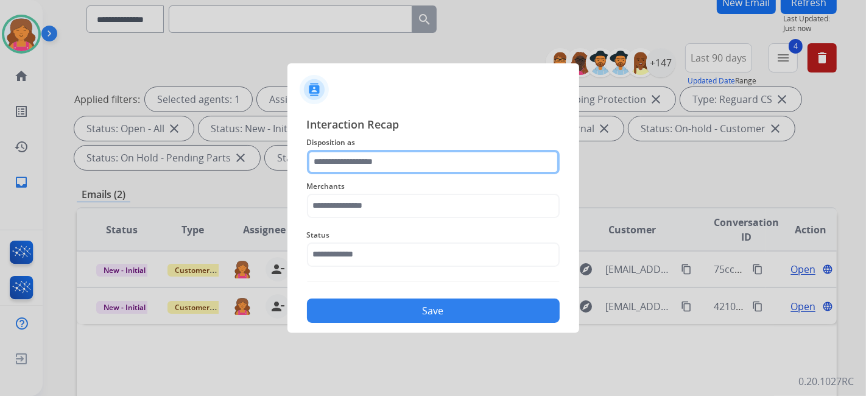
click at [351, 169] on input "text" at bounding box center [433, 162] width 253 height 24
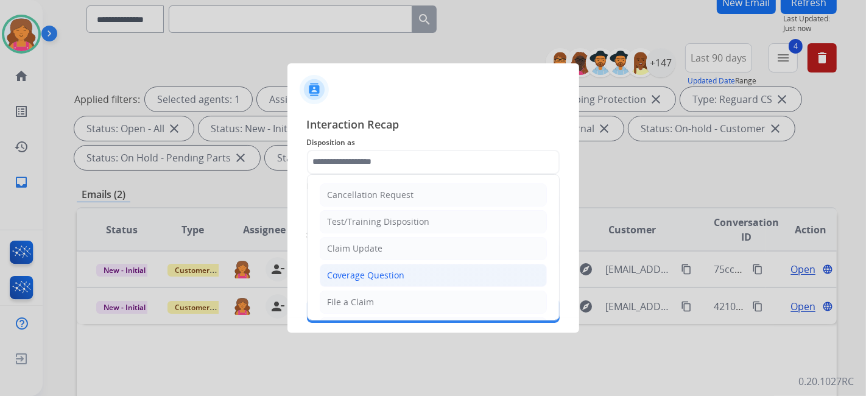
click at [376, 174] on li "Coverage Question" at bounding box center [433, 275] width 227 height 23
type input "**********"
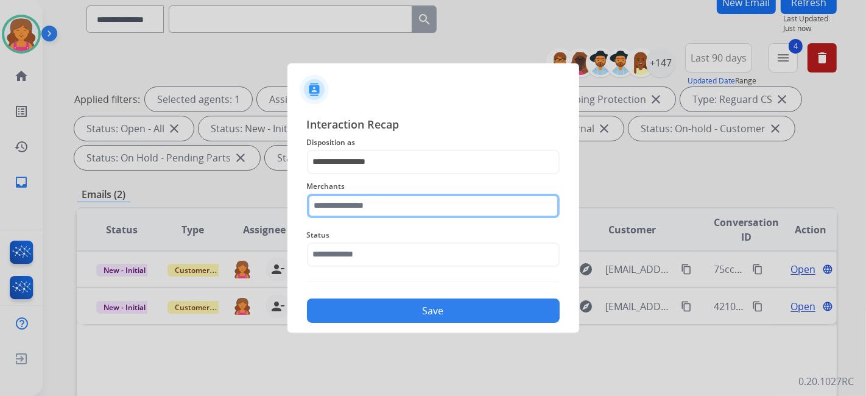
click at [347, 174] on input "text" at bounding box center [433, 206] width 253 height 24
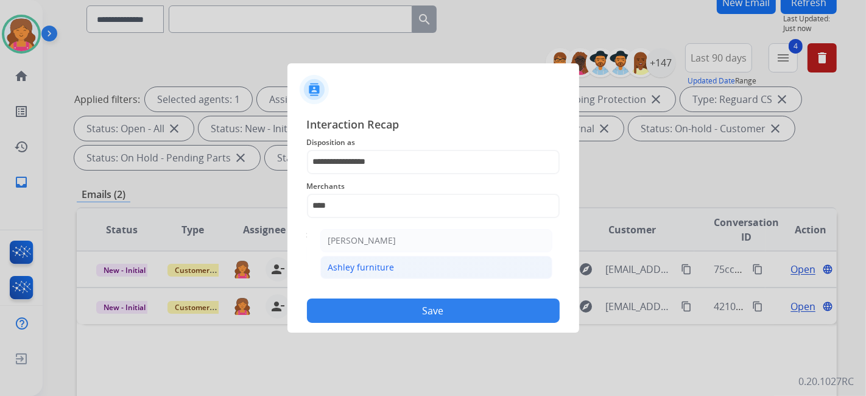
click at [354, 174] on div "Ashley furniture" at bounding box center [361, 267] width 66 height 12
type input "**********"
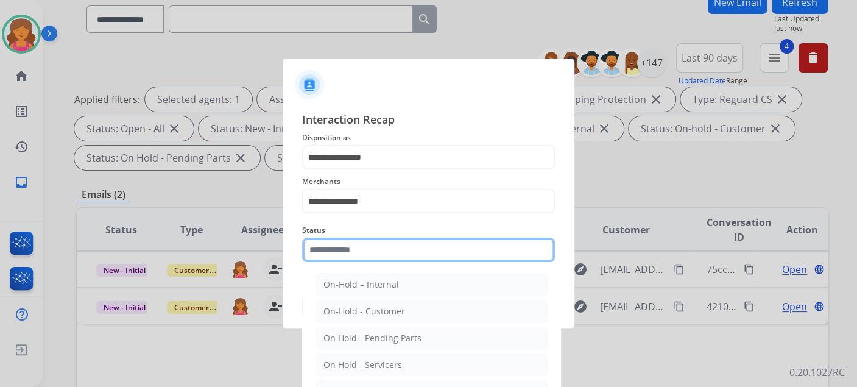
click at [364, 174] on input "text" at bounding box center [428, 250] width 253 height 24
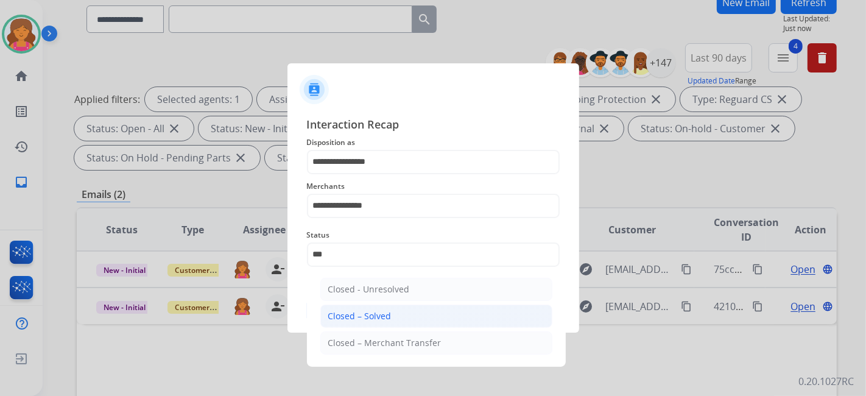
click at [368, 174] on div "Closed – Solved" at bounding box center [359, 316] width 63 height 12
type input "**********"
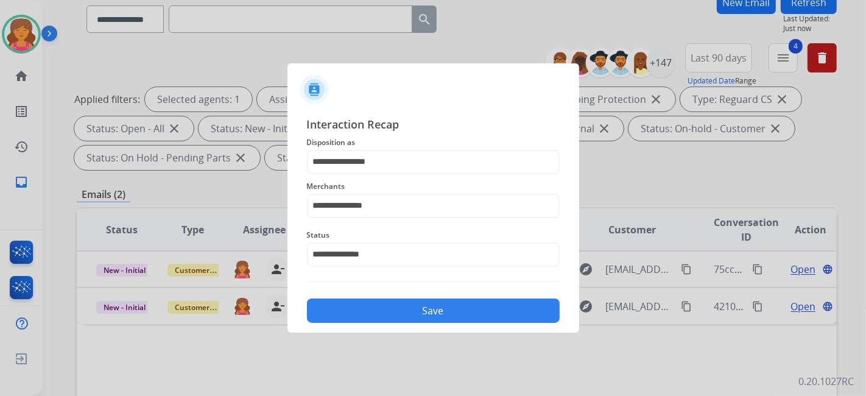
click at [368, 174] on button "Save" at bounding box center [433, 310] width 253 height 24
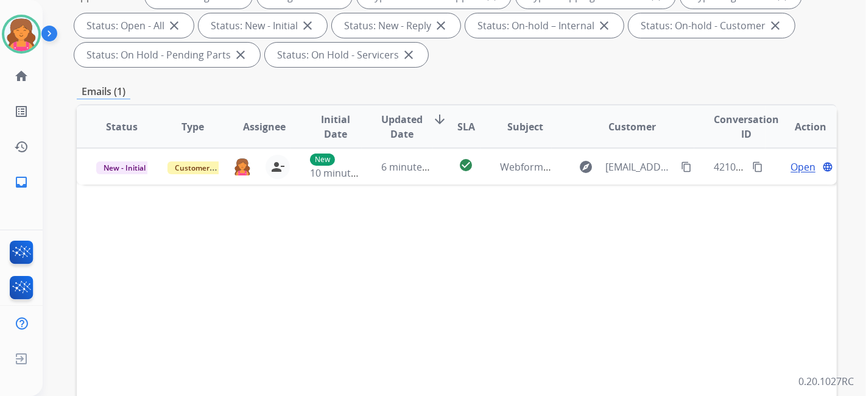
scroll to position [270, 0]
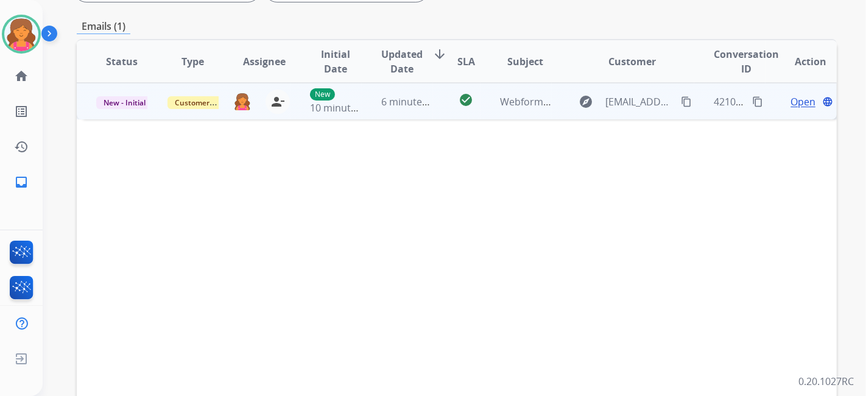
click at [417, 96] on span "Open" at bounding box center [802, 101] width 25 height 15
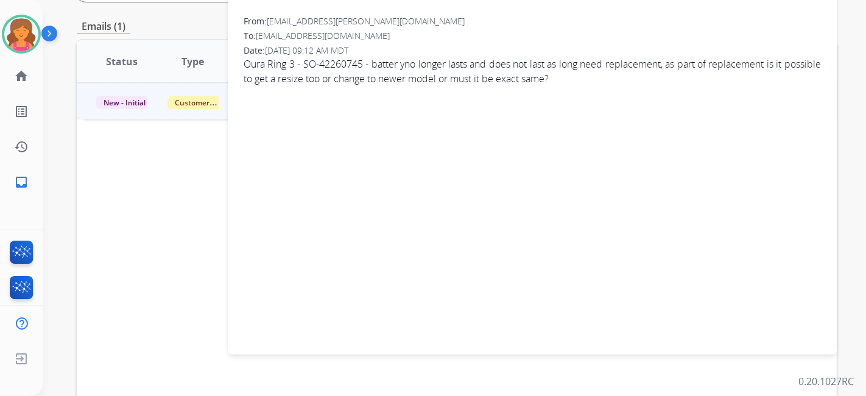
scroll to position [135, 0]
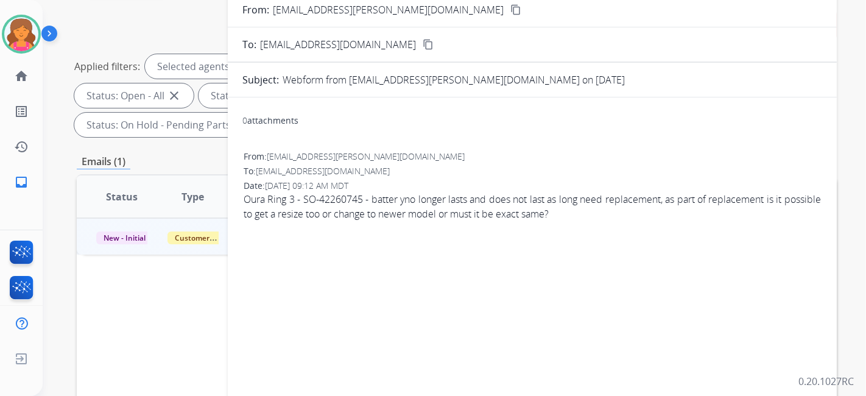
click at [417, 11] on mat-icon "content_copy" at bounding box center [515, 9] width 11 height 11
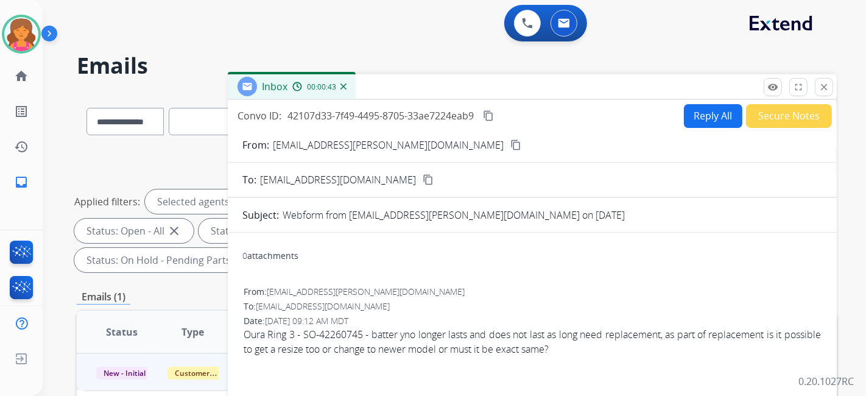
click at [417, 118] on button "Reply All" at bounding box center [713, 116] width 58 height 24
select select "**********"
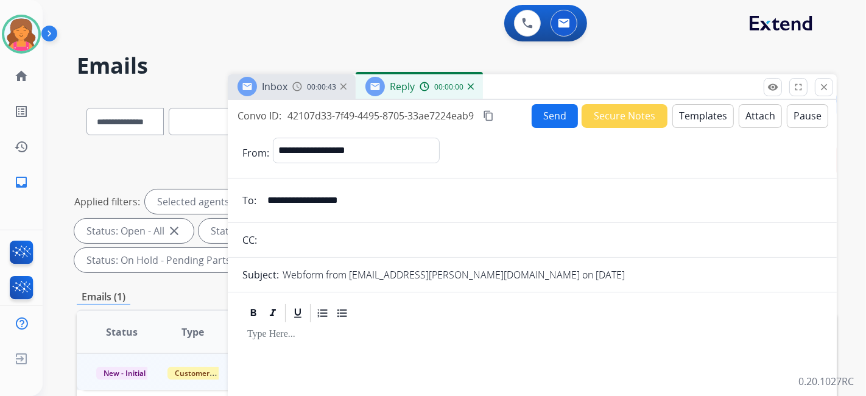
click at [417, 118] on button "Templates" at bounding box center [703, 116] width 62 height 24
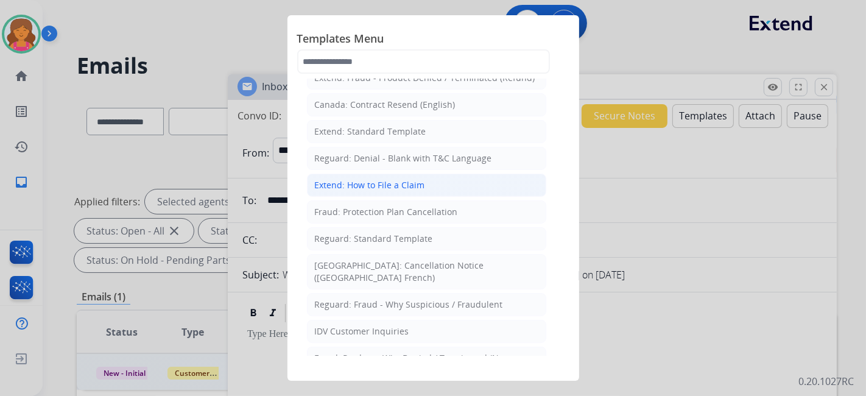
scroll to position [68, 0]
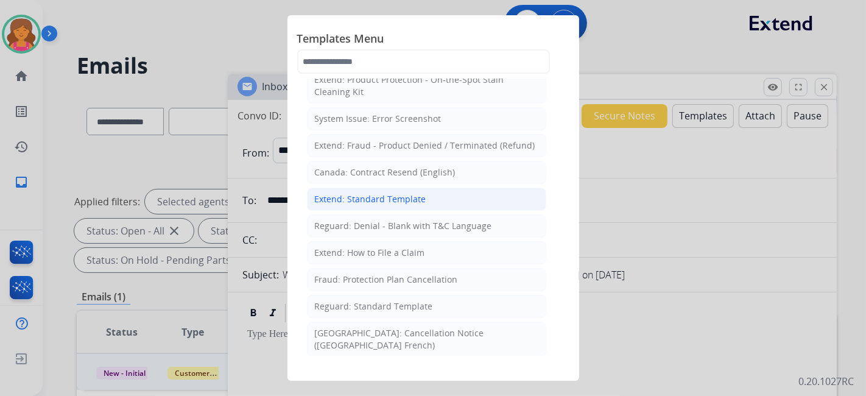
click at [348, 174] on li "Extend: Standard Template" at bounding box center [426, 199] width 239 height 23
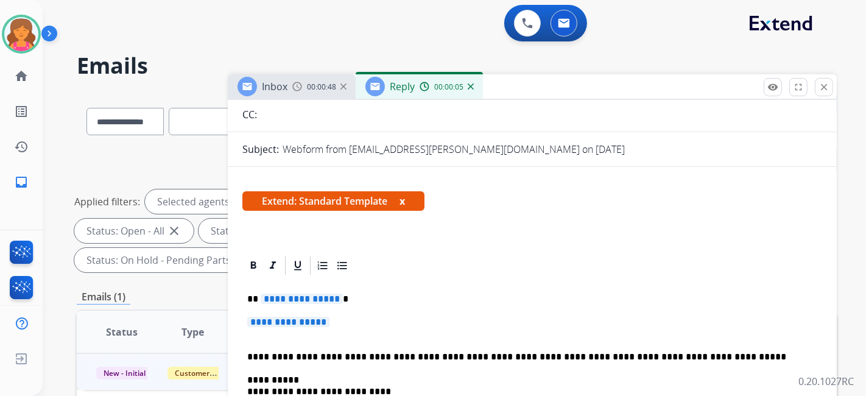
scroll to position [135, 0]
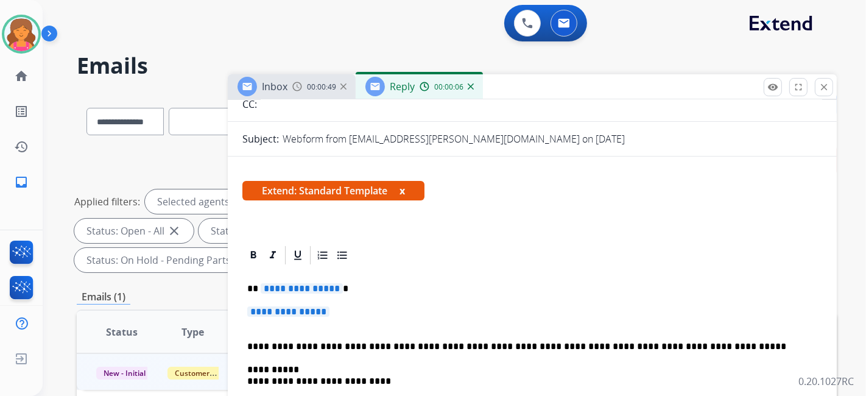
click at [301, 174] on span "**********" at bounding box center [302, 288] width 82 height 10
click at [309, 174] on span "**********" at bounding box center [288, 311] width 82 height 10
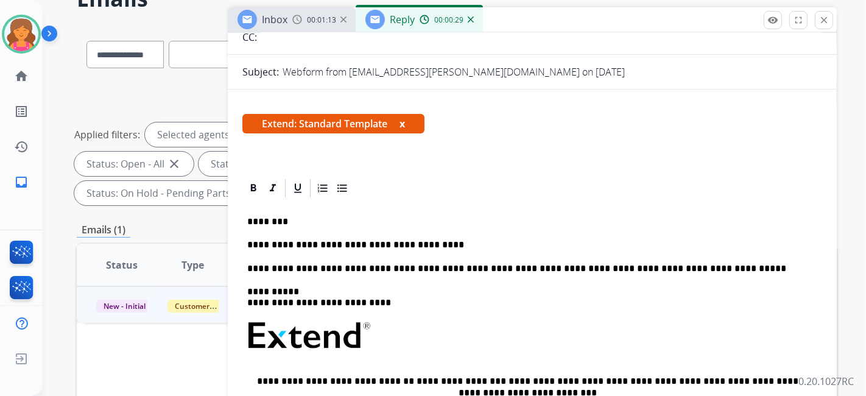
scroll to position [102, 0]
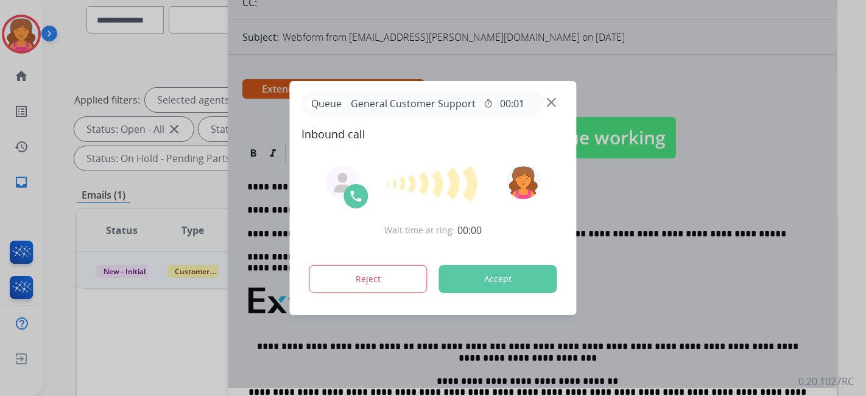
click at [386, 61] on div at bounding box center [433, 198] width 866 height 396
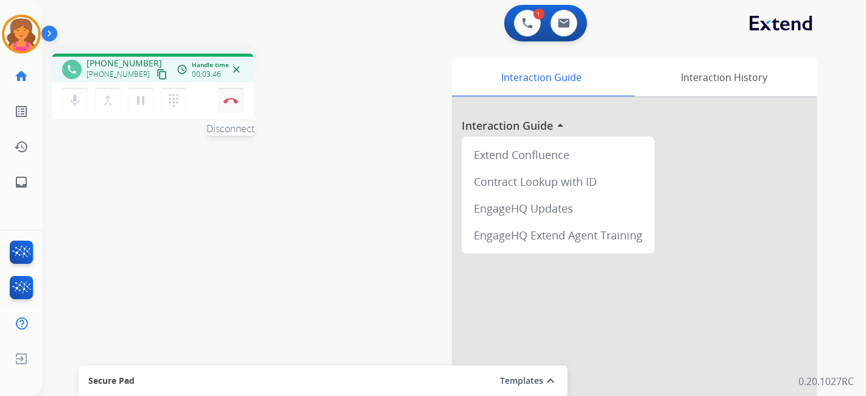
click at [234, 98] on img at bounding box center [231, 100] width 15 height 6
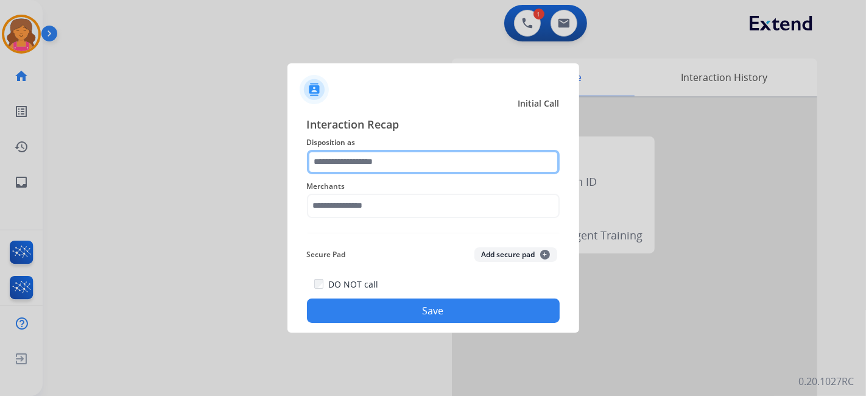
click at [354, 158] on input "text" at bounding box center [433, 162] width 253 height 24
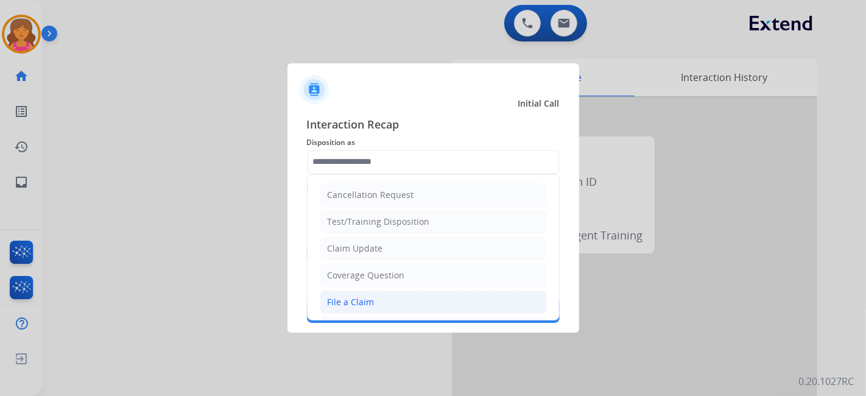
click at [367, 174] on div "File a Claim" at bounding box center [351, 302] width 47 height 12
type input "**********"
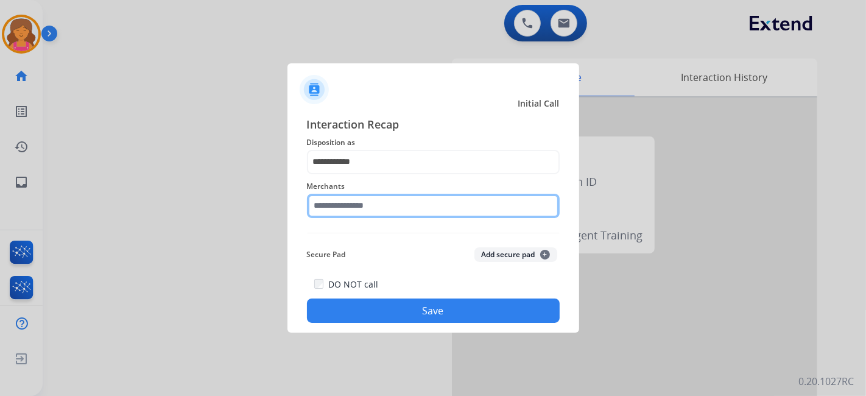
click at [334, 174] on input "text" at bounding box center [433, 206] width 253 height 24
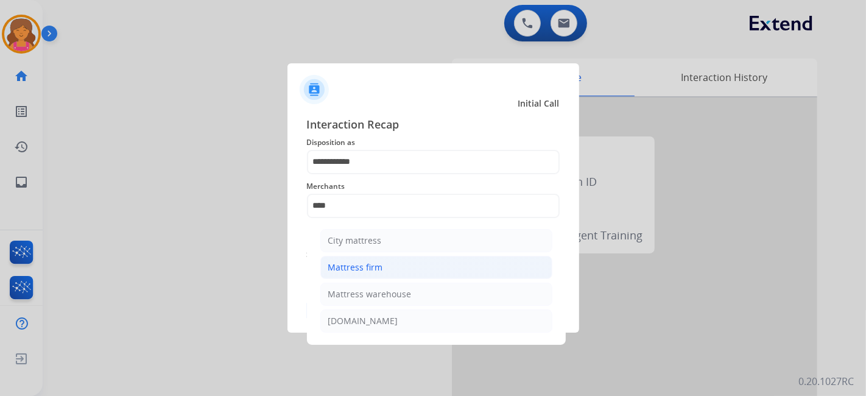
click at [342, 174] on div "Mattress firm" at bounding box center [355, 267] width 55 height 12
type input "**********"
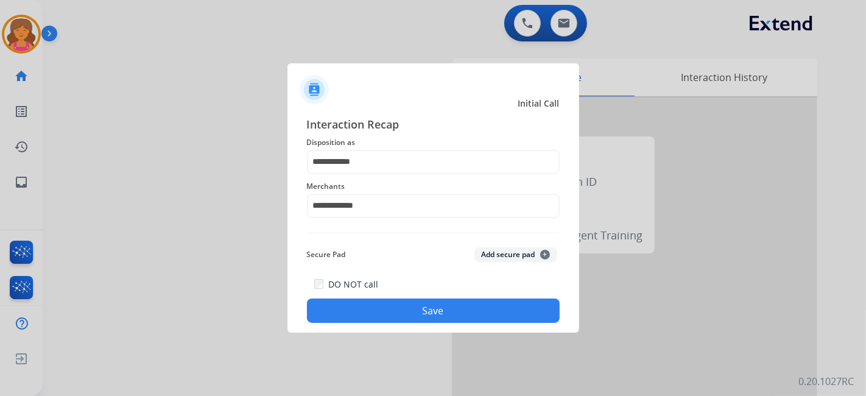
click at [354, 174] on button "Save" at bounding box center [433, 310] width 253 height 24
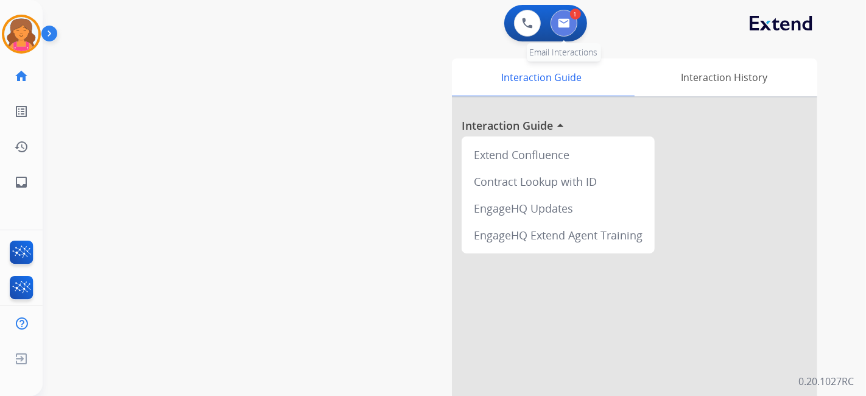
click at [417, 29] on button at bounding box center [564, 23] width 27 height 27
select select "**********"
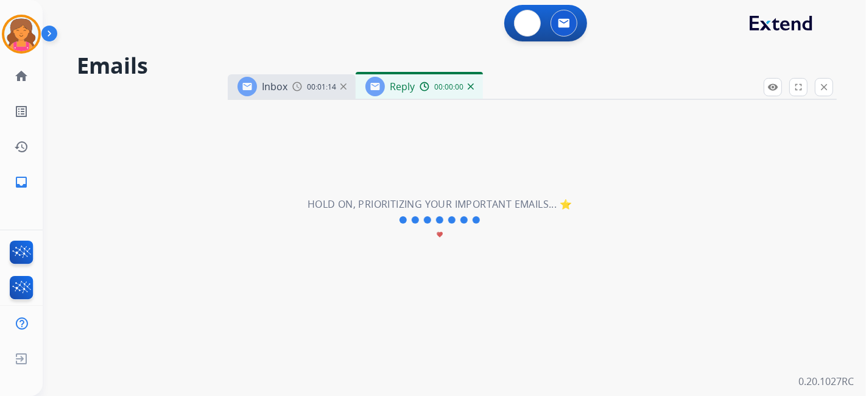
select select "**********"
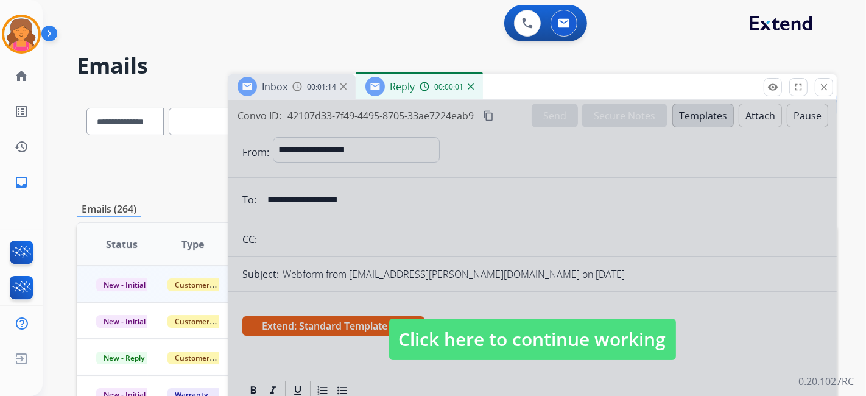
click at [417, 174] on span "Click here to continue working" at bounding box center [532, 339] width 287 height 41
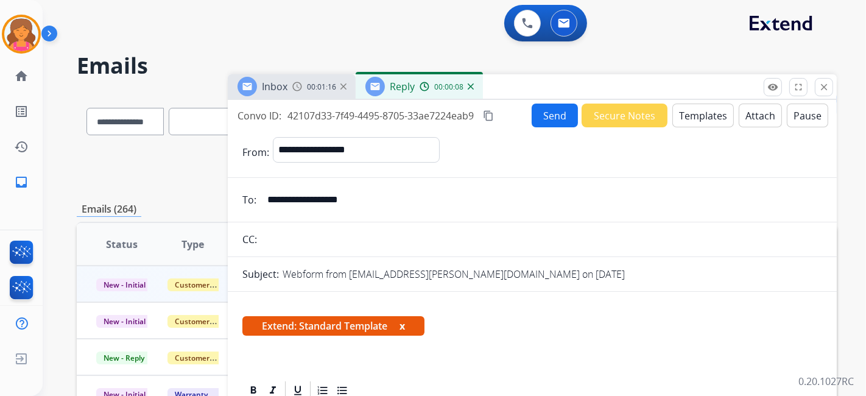
click at [417, 115] on button "Send" at bounding box center [555, 116] width 46 height 24
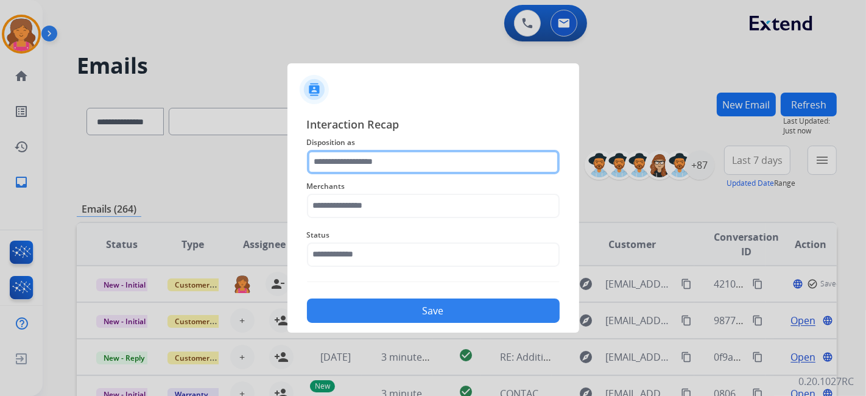
click at [354, 174] on div at bounding box center [433, 162] width 253 height 24
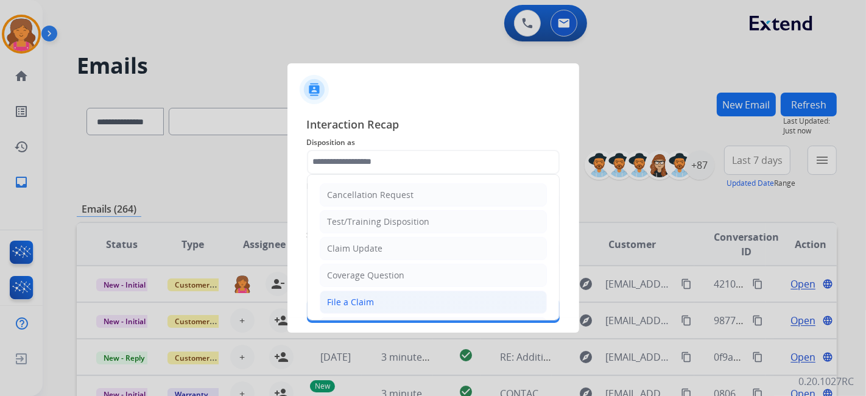
click at [351, 174] on div "File a Claim" at bounding box center [351, 302] width 47 height 12
type input "**********"
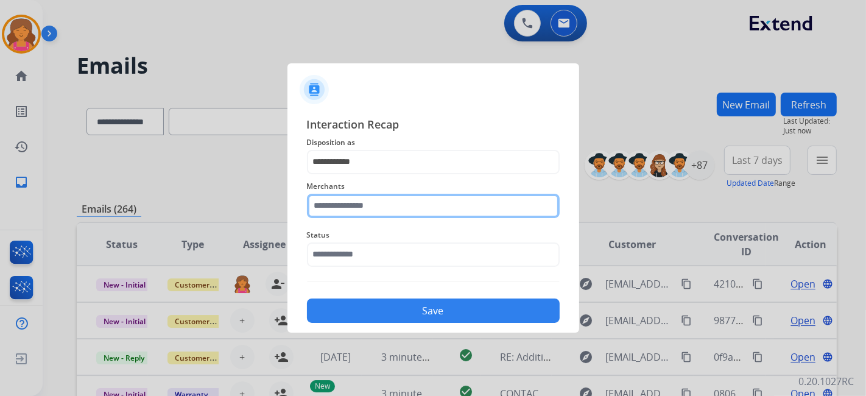
click at [356, 174] on input "text" at bounding box center [433, 206] width 253 height 24
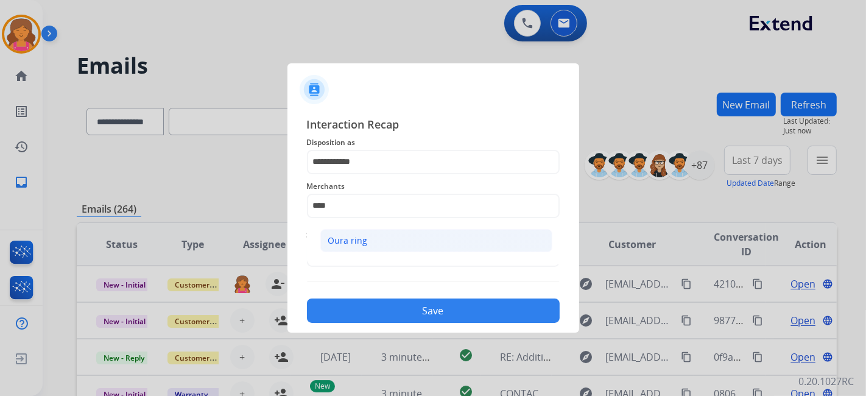
click at [395, 174] on li "Oura ring" at bounding box center [436, 240] width 232 height 23
type input "*********"
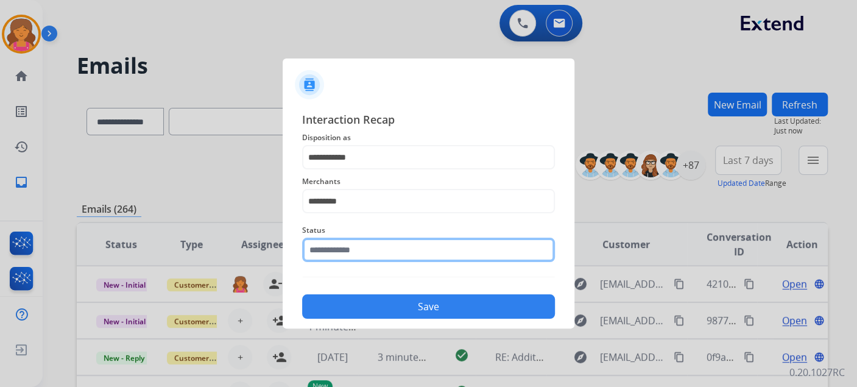
click at [394, 174] on input "text" at bounding box center [428, 250] width 253 height 24
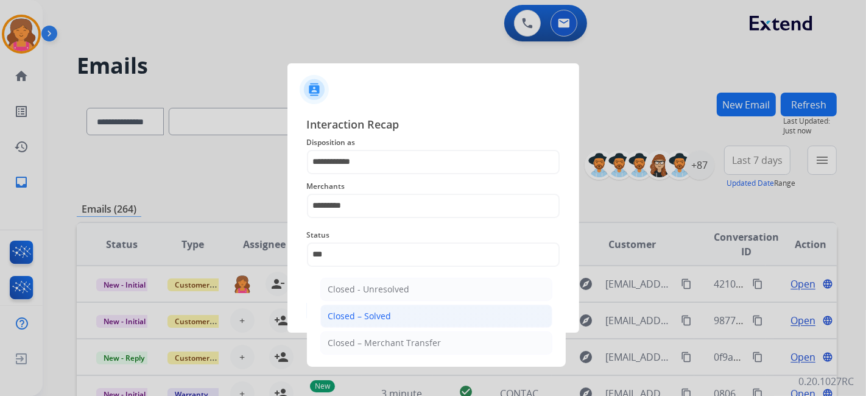
click at [402, 174] on li "Closed – Solved" at bounding box center [436, 316] width 232 height 23
type input "**********"
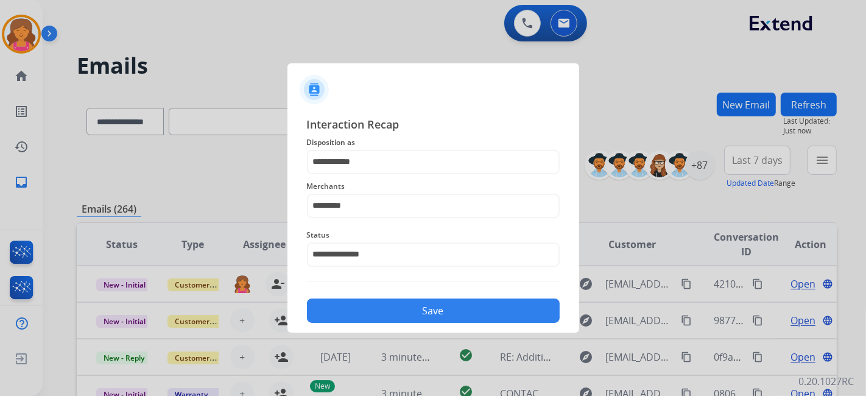
click at [393, 174] on button "Save" at bounding box center [433, 310] width 253 height 24
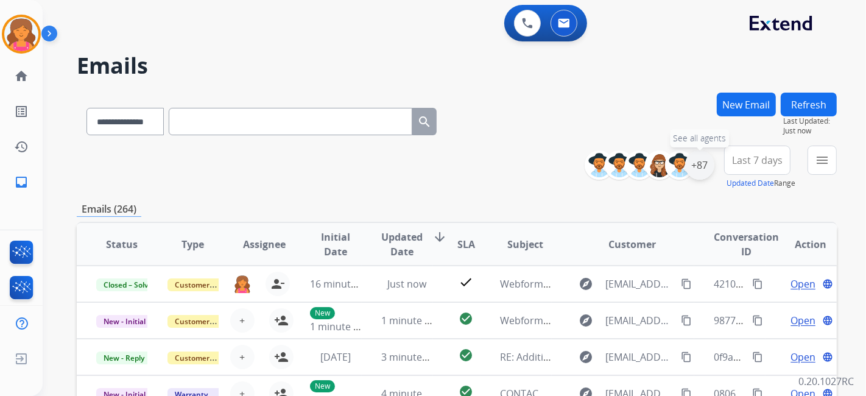
click at [417, 169] on div "+87" at bounding box center [699, 164] width 29 height 29
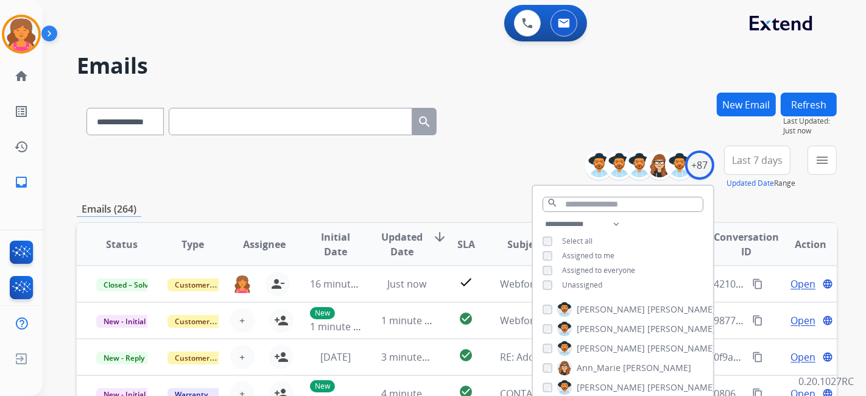
click at [417, 174] on div "Unassigned" at bounding box center [573, 285] width 60 height 10
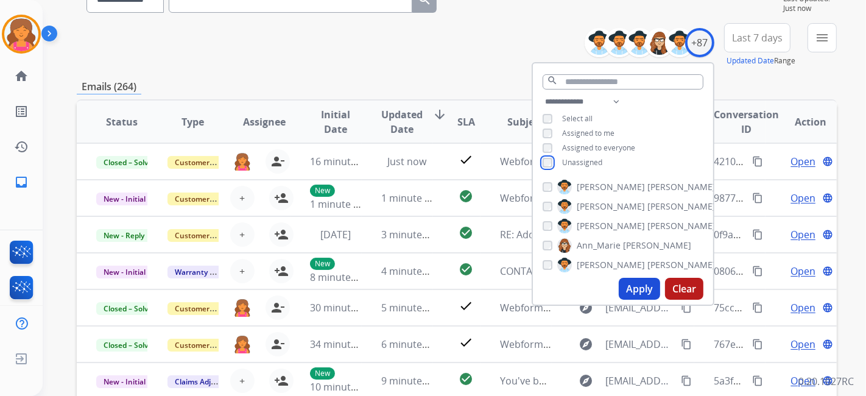
scroll to position [135, 0]
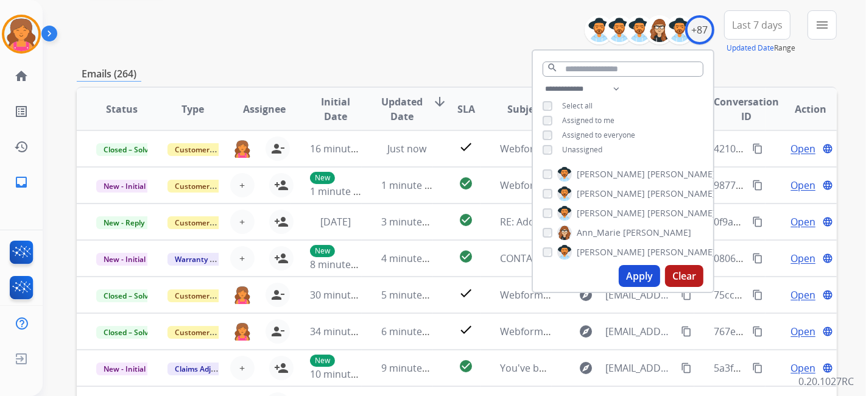
click at [417, 174] on button "Apply" at bounding box center [639, 276] width 41 height 22
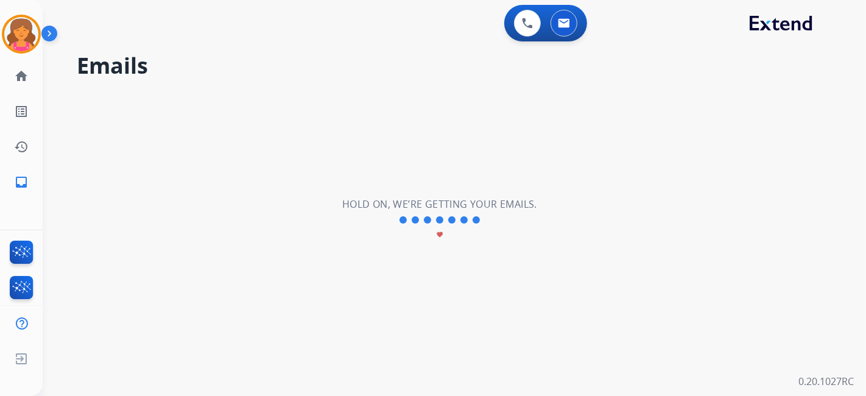
scroll to position [0, 0]
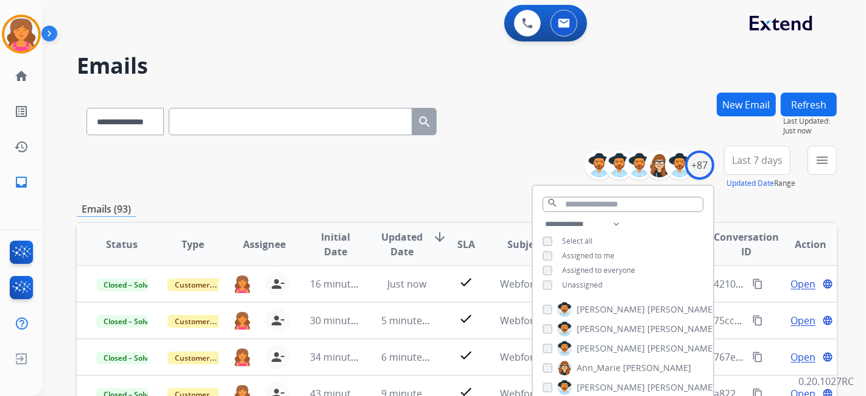
click at [417, 174] on div "Last 7 days Updated Date Range Custom Recent Last 7 days Last 14 days Last 30 d…" at bounding box center [761, 168] width 74 height 44
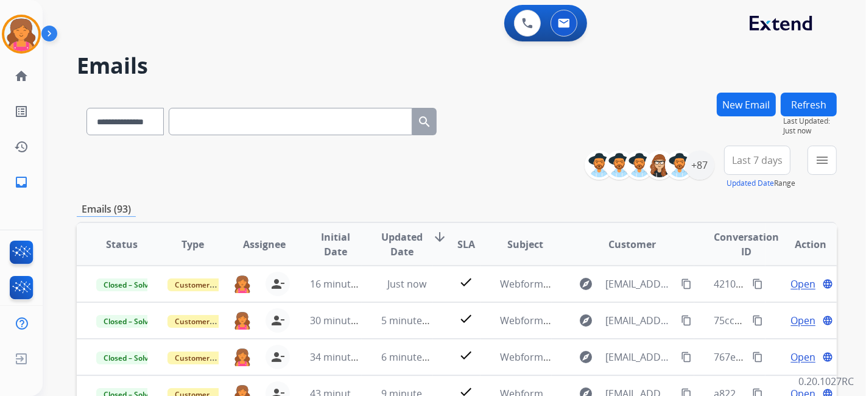
click at [417, 158] on span "Last 7 days" at bounding box center [757, 160] width 51 height 5
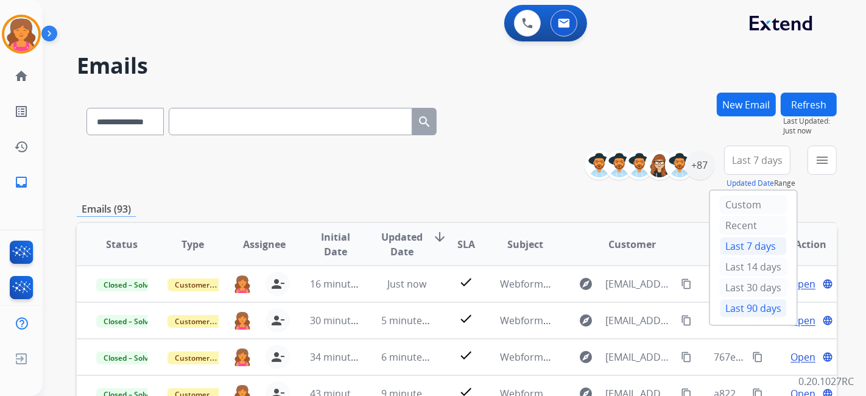
click at [417, 174] on div "Last 90 days" at bounding box center [753, 308] width 67 height 18
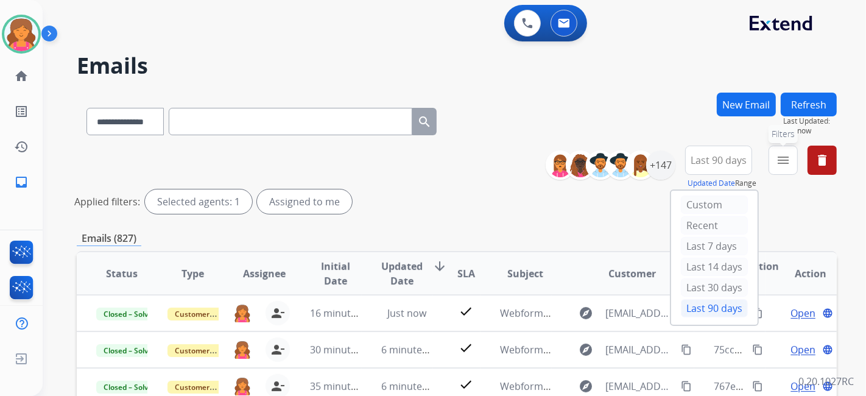
click at [417, 163] on mat-icon "menu" at bounding box center [783, 160] width 15 height 15
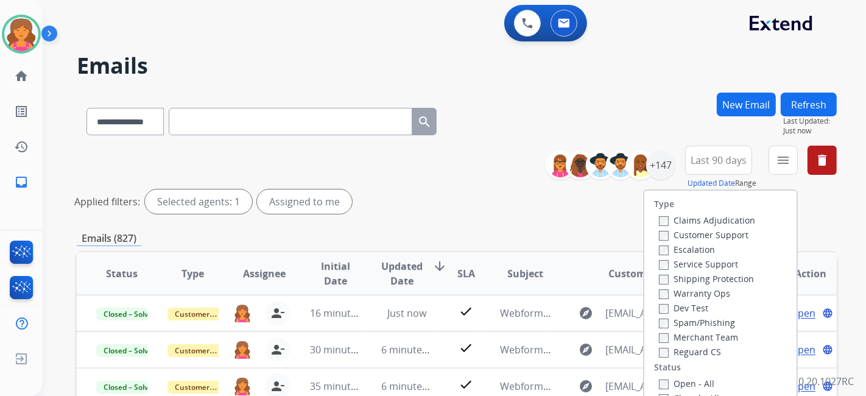
click at [417, 174] on label "Customer Support" at bounding box center [704, 235] width 90 height 12
click at [417, 174] on label "Shipping Protection" at bounding box center [706, 279] width 95 height 12
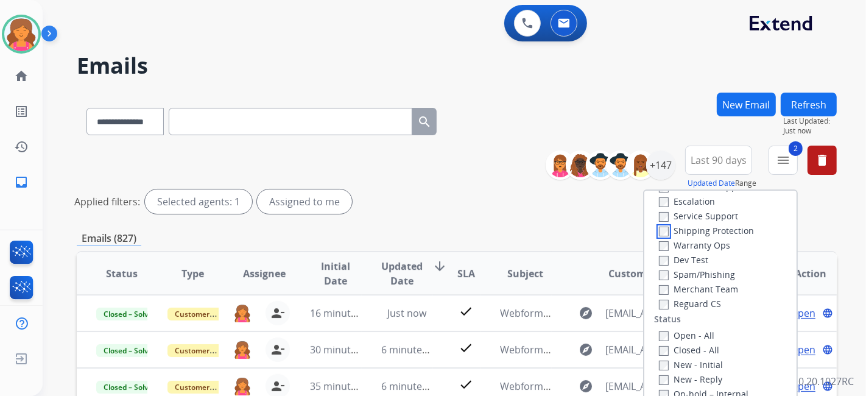
scroll to position [68, 0]
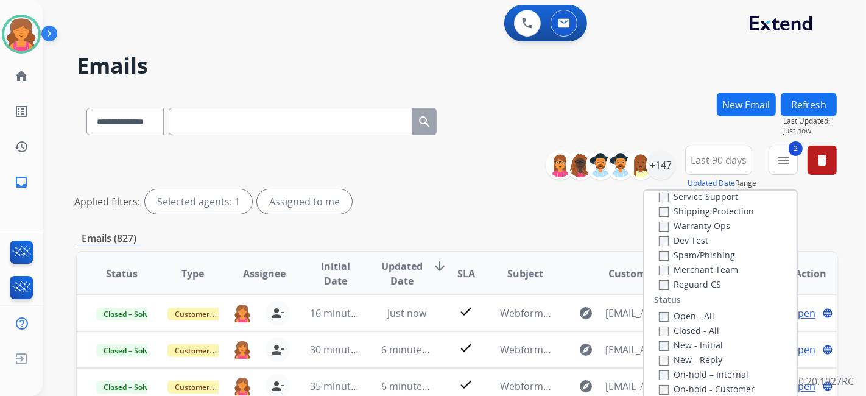
drag, startPoint x: 668, startPoint y: 284, endPoint x: 661, endPoint y: 287, distance: 7.6
click at [417, 174] on label "Reguard CS" at bounding box center [690, 284] width 62 height 12
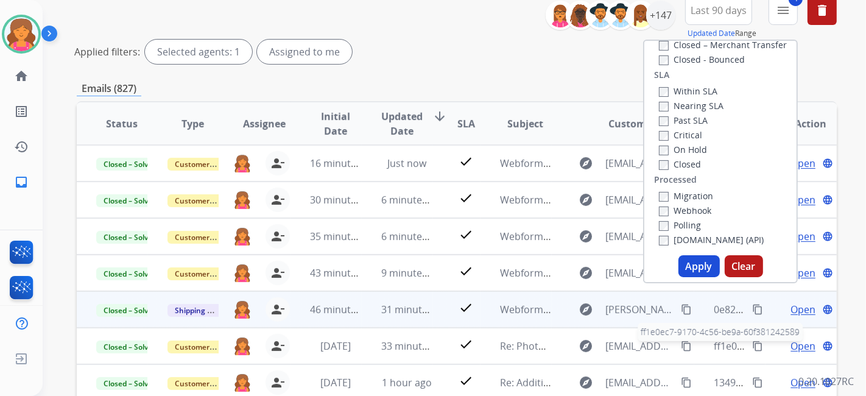
scroll to position [203, 0]
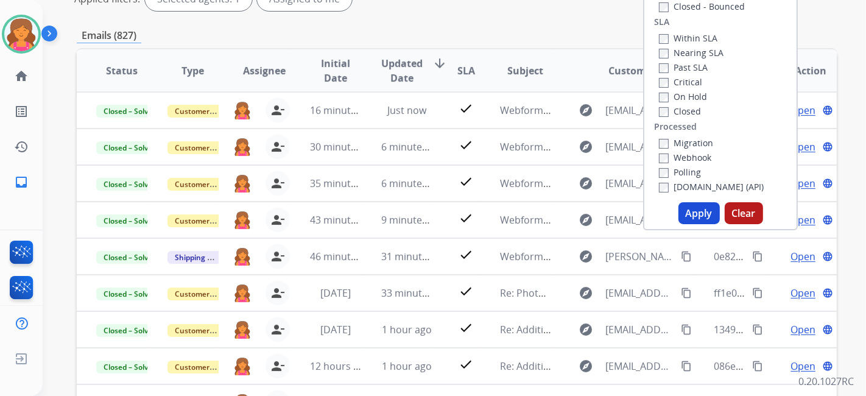
click at [417, 174] on button "Apply" at bounding box center [698, 213] width 41 height 22
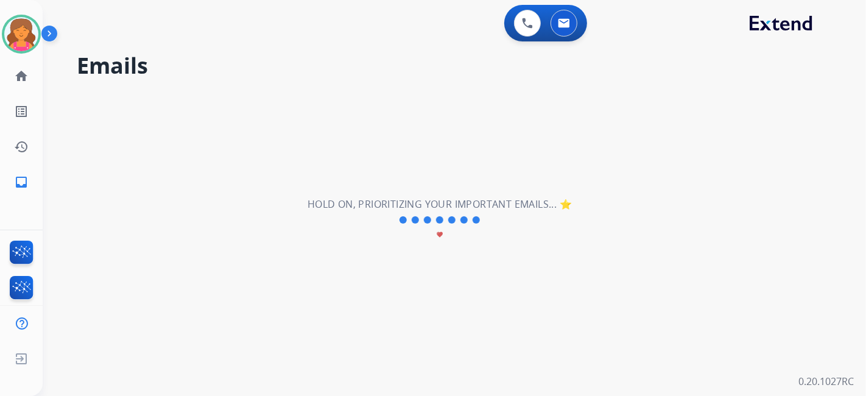
scroll to position [0, 0]
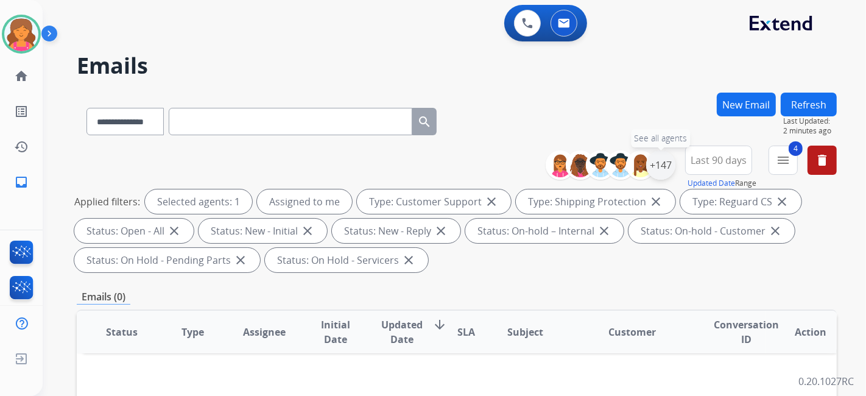
click at [417, 161] on div "+147" at bounding box center [660, 164] width 29 height 29
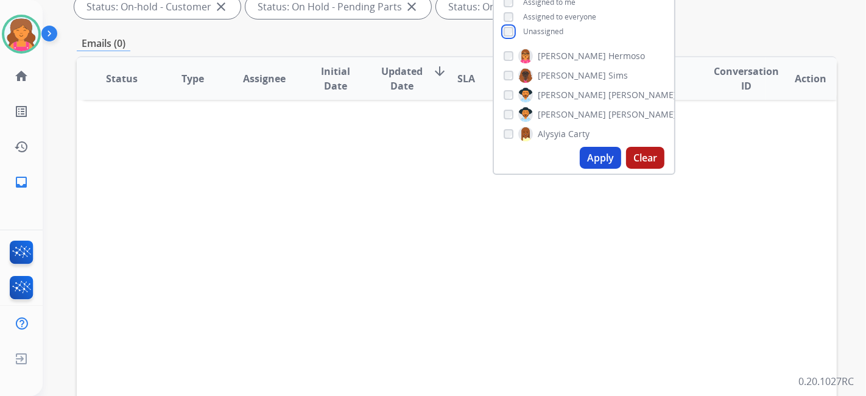
scroll to position [270, 0]
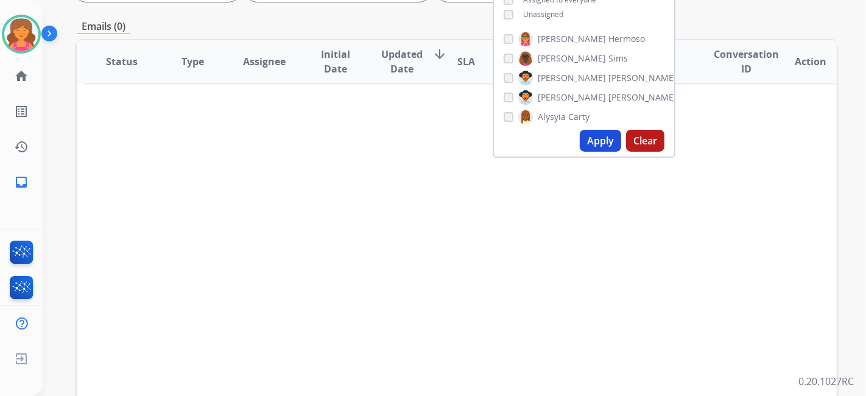
click at [417, 139] on button "Apply" at bounding box center [600, 141] width 41 height 22
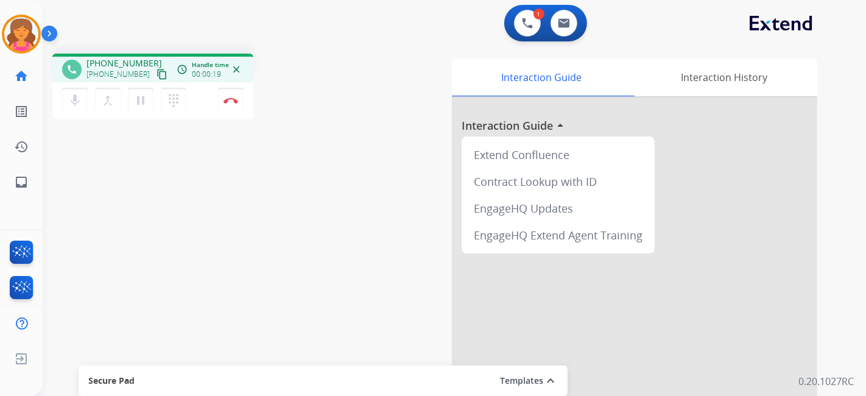
click at [155, 79] on button "content_copy" at bounding box center [162, 74] width 15 height 15
click at [140, 99] on mat-icon "pause" at bounding box center [140, 100] width 15 height 15
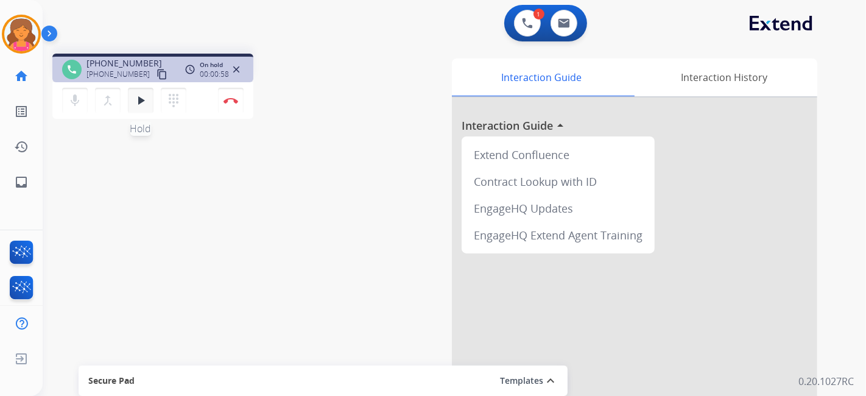
click at [146, 99] on mat-icon "play_arrow" at bounding box center [140, 100] width 15 height 15
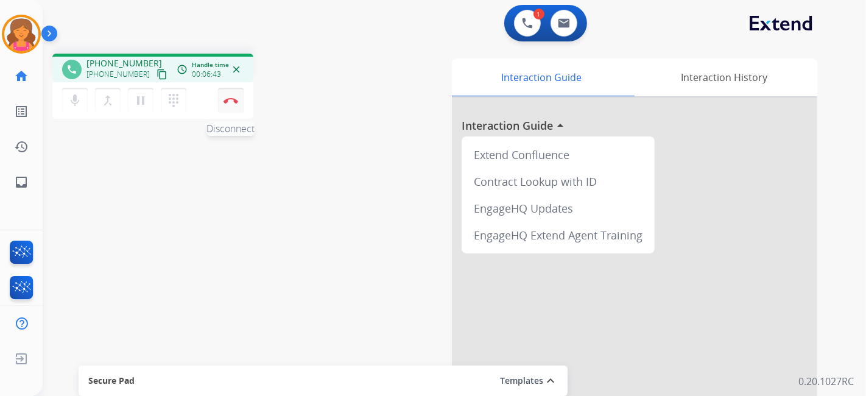
click at [234, 103] on img at bounding box center [231, 100] width 15 height 6
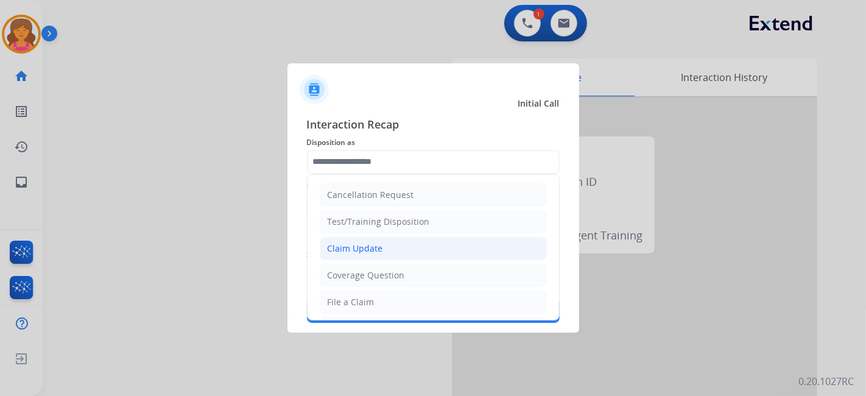
click at [354, 174] on div "Claim Update" at bounding box center [355, 248] width 55 height 12
type input "**********"
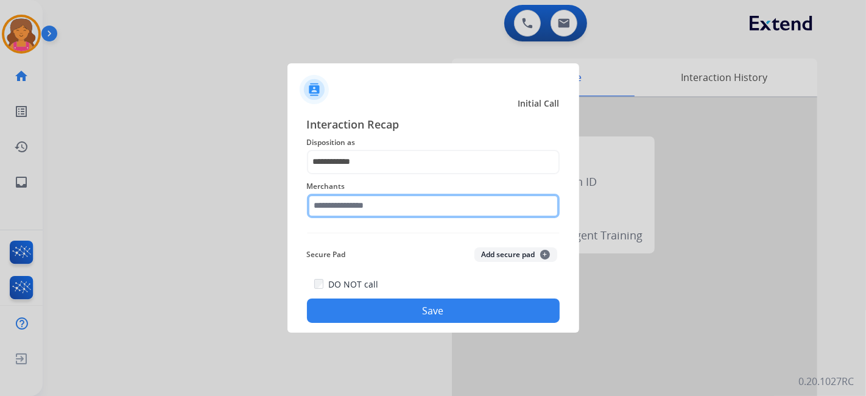
click at [367, 174] on input "text" at bounding box center [433, 206] width 253 height 24
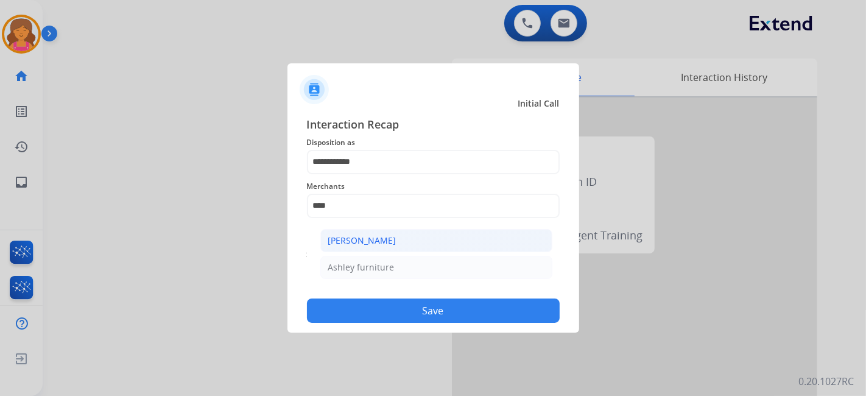
click at [417, 174] on li "[PERSON_NAME]" at bounding box center [436, 240] width 232 height 23
type input "**********"
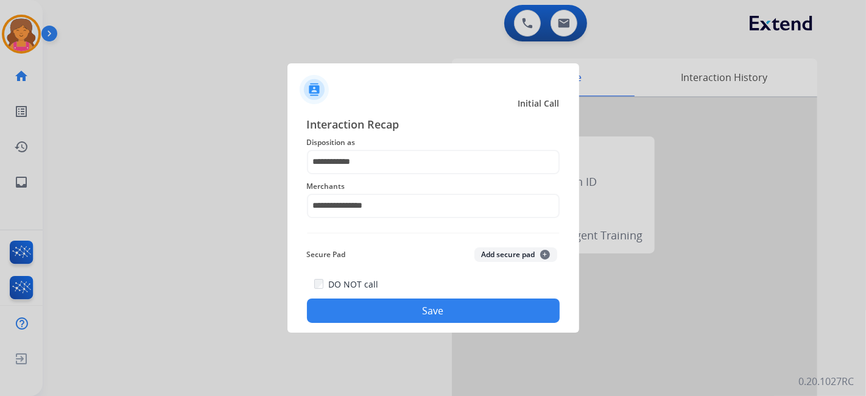
click at [410, 174] on button "Save" at bounding box center [433, 310] width 253 height 24
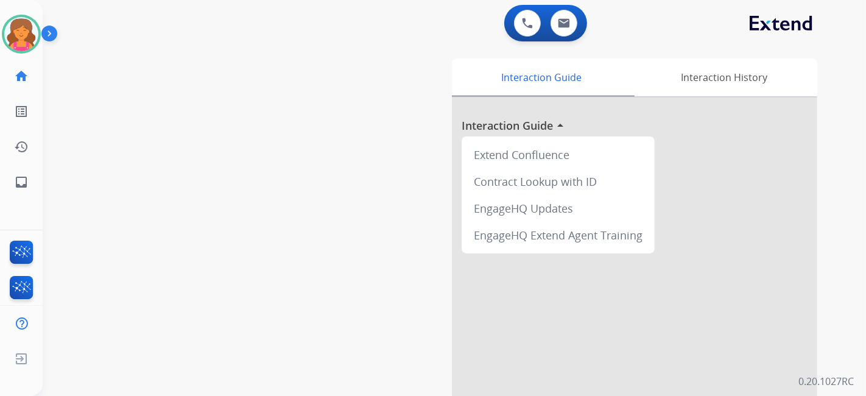
click at [23, 12] on div "Breaunna Available Edit Avatar Agent: Breaunna Routing Profile: Extend_Training…" at bounding box center [21, 100] width 43 height 200
click at [21, 21] on img at bounding box center [21, 34] width 34 height 34
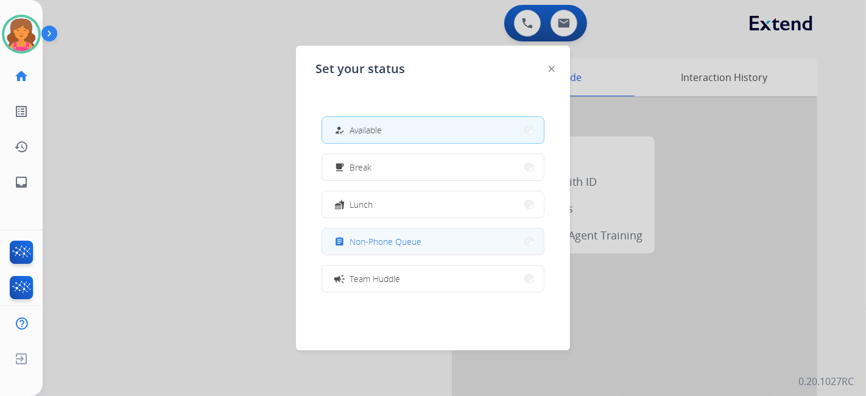
click at [417, 174] on button "assignment Non-Phone Queue" at bounding box center [433, 241] width 222 height 26
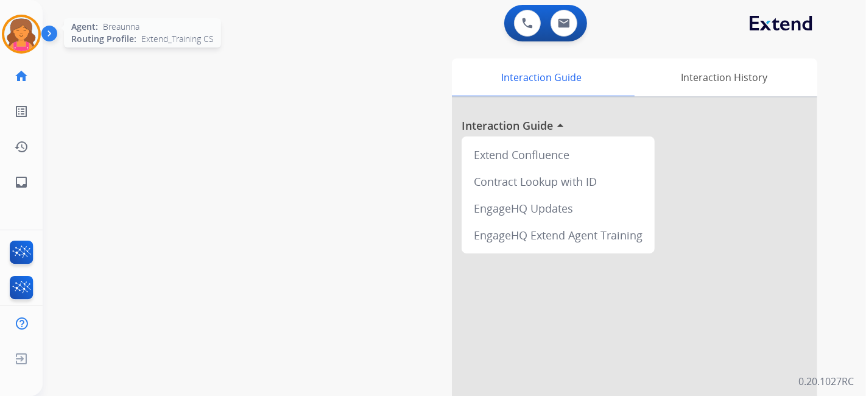
click at [21, 43] on img at bounding box center [21, 34] width 34 height 34
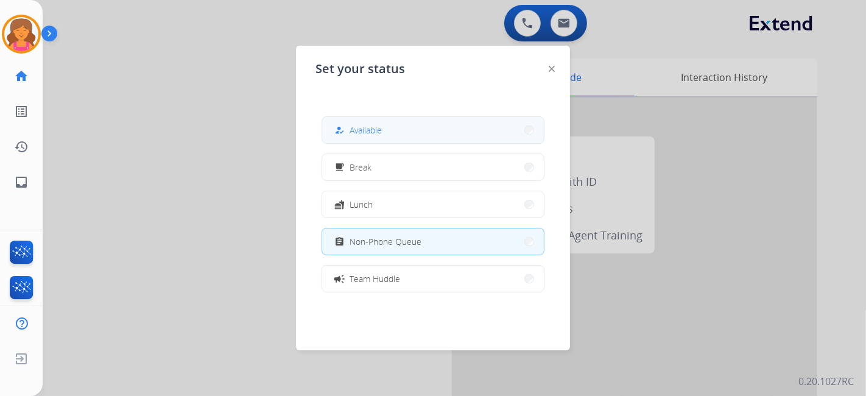
click at [354, 120] on button "how_to_reg Available" at bounding box center [433, 130] width 222 height 26
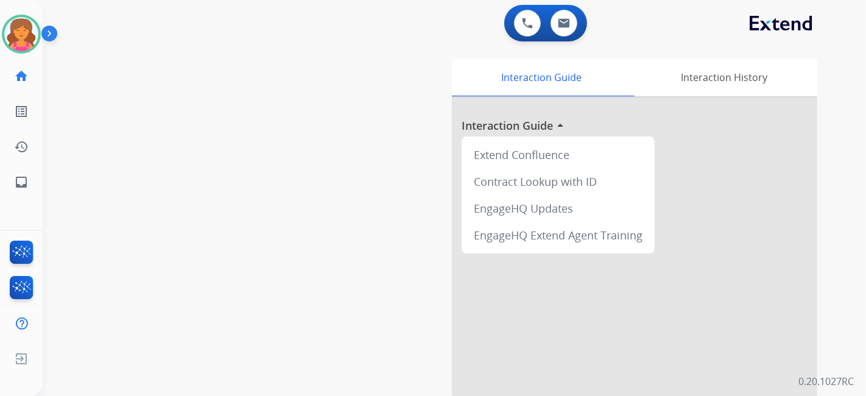
click at [307, 174] on div "swap_horiz Break voice bridge close_fullscreen Connect 3-Way Call merge_type Se…" at bounding box center [440, 298] width 794 height 508
click at [16, 32] on img at bounding box center [21, 34] width 34 height 34
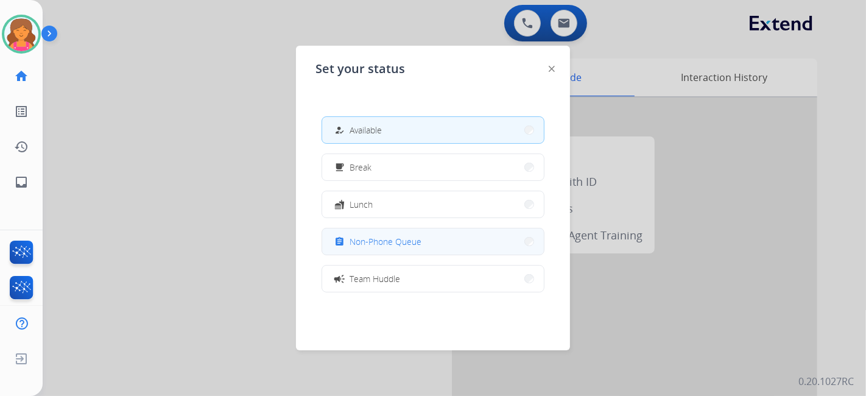
click at [382, 174] on span "Non-Phone Queue" at bounding box center [386, 241] width 72 height 13
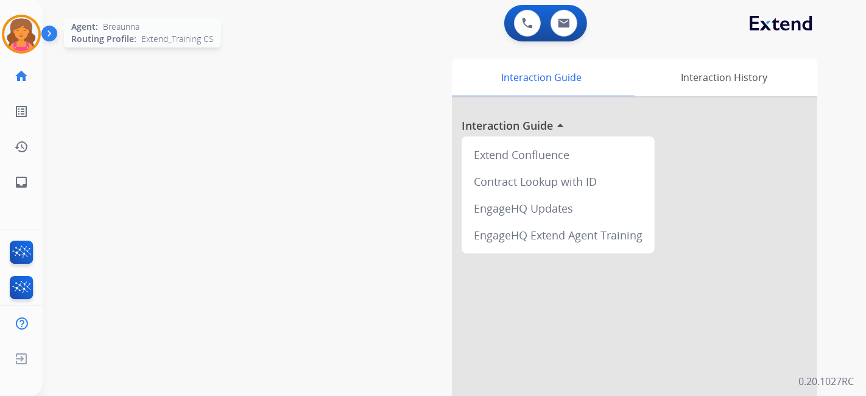
click at [24, 44] on img at bounding box center [21, 34] width 34 height 34
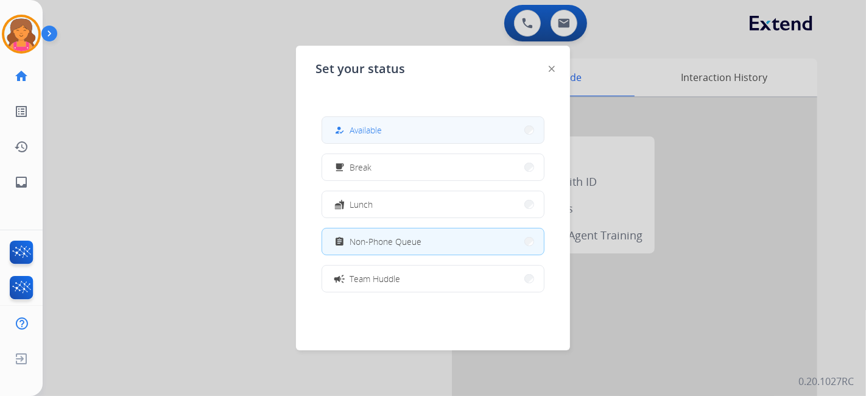
click at [357, 117] on button "how_to_reg Available" at bounding box center [433, 130] width 222 height 26
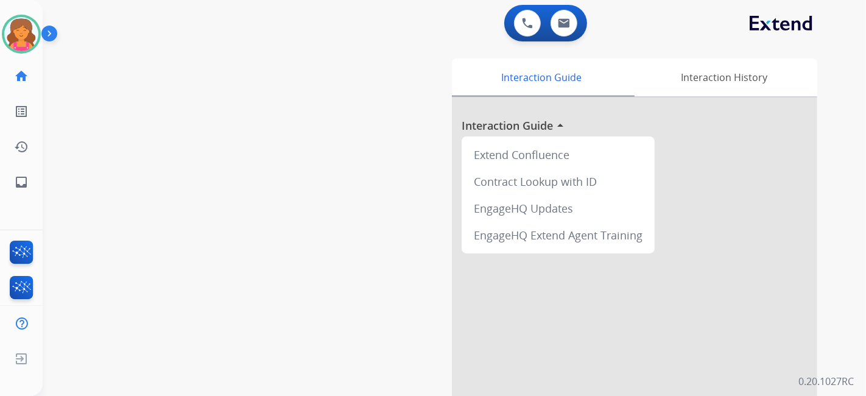
click at [417, 119] on div at bounding box center [634, 324] width 365 height 454
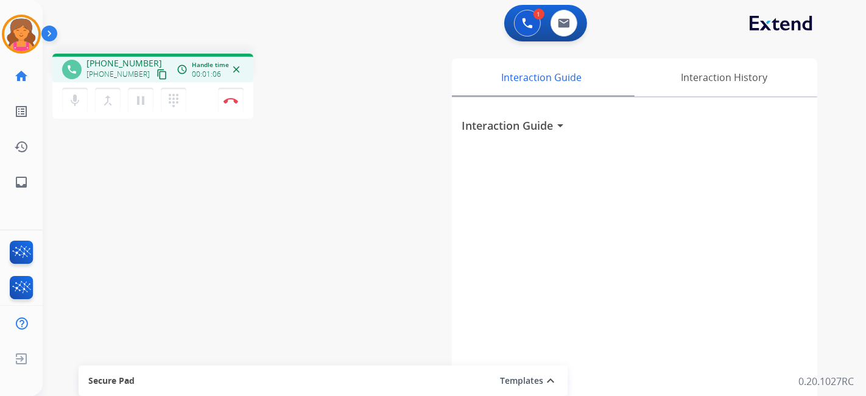
click at [157, 72] on mat-icon "content_copy" at bounding box center [162, 74] width 11 height 11
click at [222, 104] on button "Disconnect" at bounding box center [231, 101] width 26 height 26
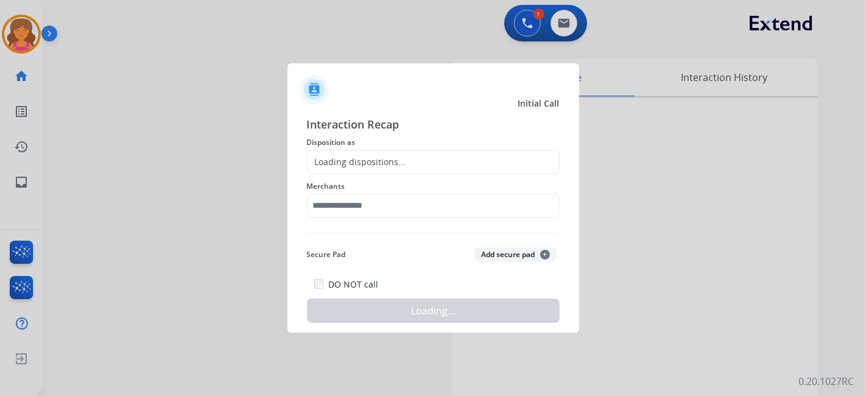
click at [346, 157] on div "Loading dispositions..." at bounding box center [357, 162] width 99 height 12
click at [346, 168] on div "Loading dispositions..." at bounding box center [433, 162] width 253 height 24
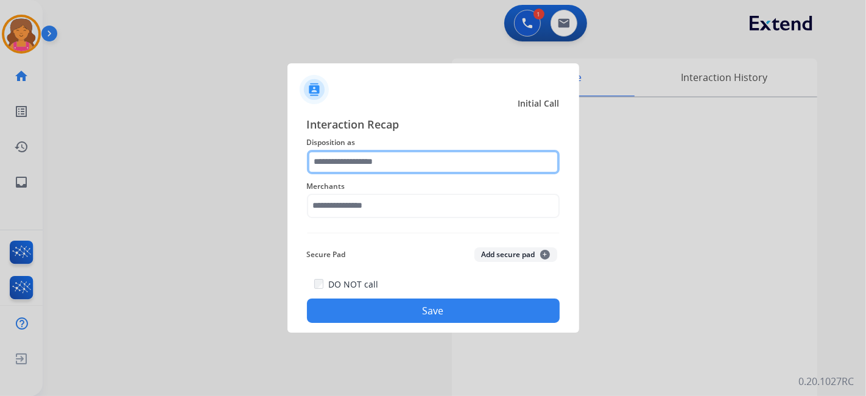
click at [341, 158] on input "text" at bounding box center [433, 162] width 253 height 24
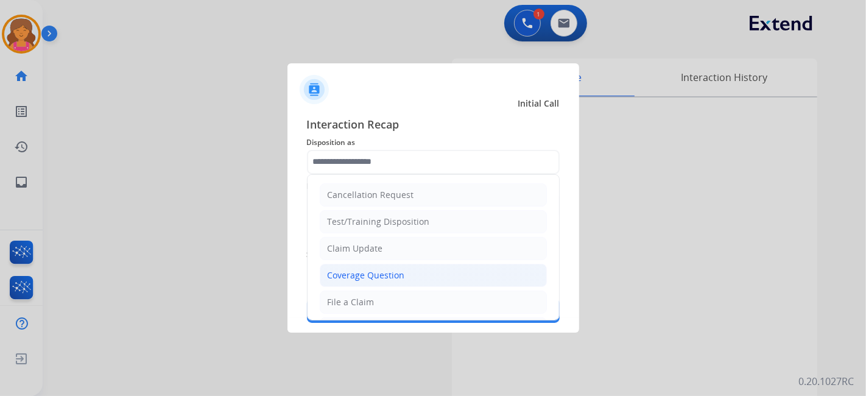
click at [355, 174] on li "Coverage Question" at bounding box center [433, 275] width 227 height 23
type input "**********"
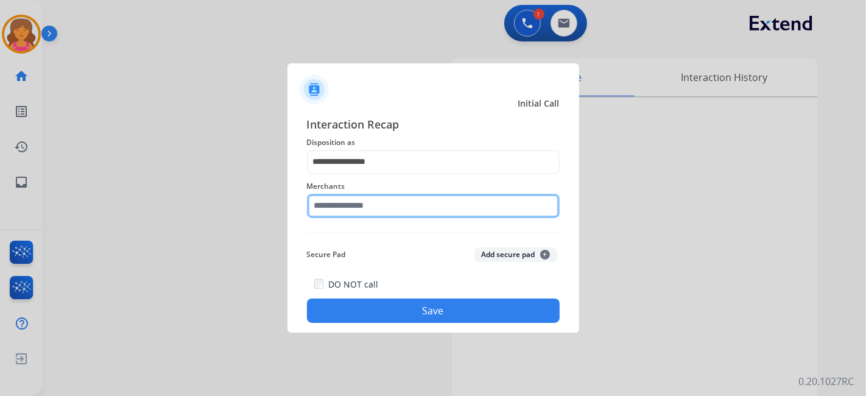
click at [323, 174] on input "text" at bounding box center [433, 206] width 253 height 24
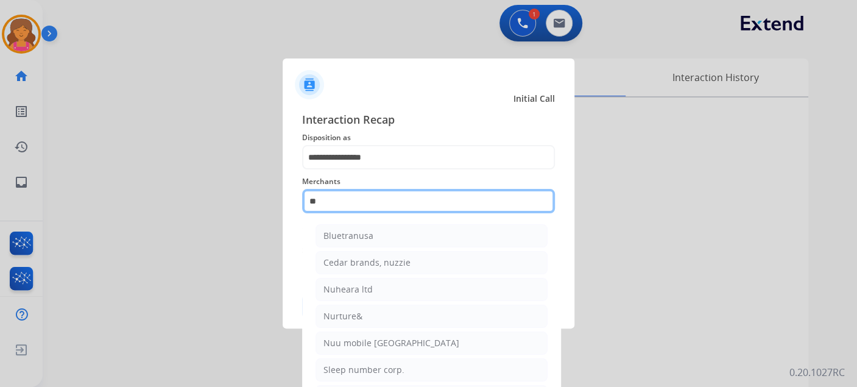
type input "*"
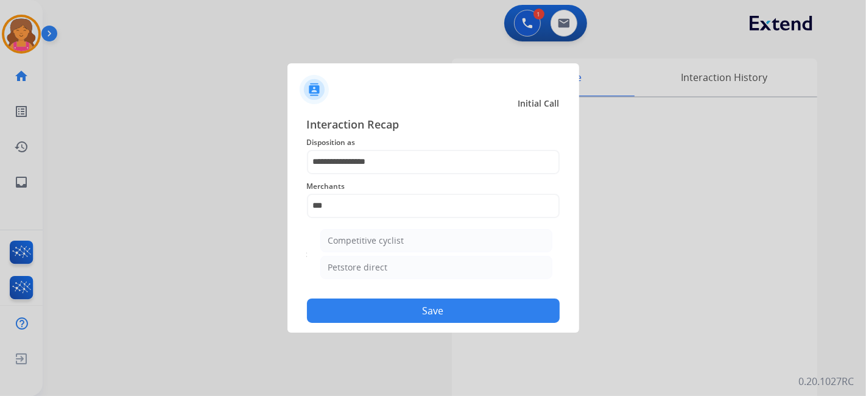
click at [368, 174] on div "Petstore direct" at bounding box center [358, 267] width 60 height 12
type input "**********"
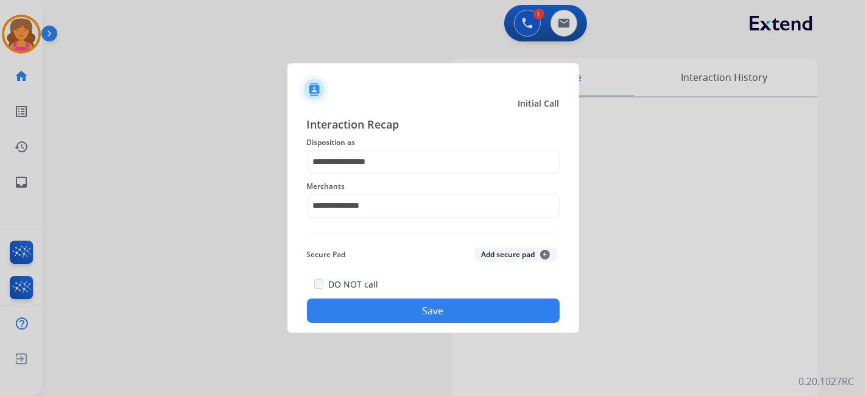
click at [363, 174] on button "Save" at bounding box center [433, 310] width 253 height 24
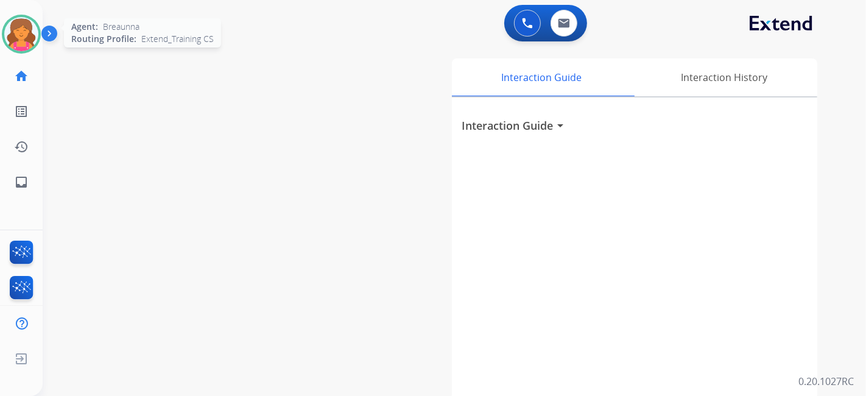
drag, startPoint x: 16, startPoint y: 40, endPoint x: 35, endPoint y: 51, distance: 21.6
click at [16, 40] on img at bounding box center [21, 34] width 34 height 34
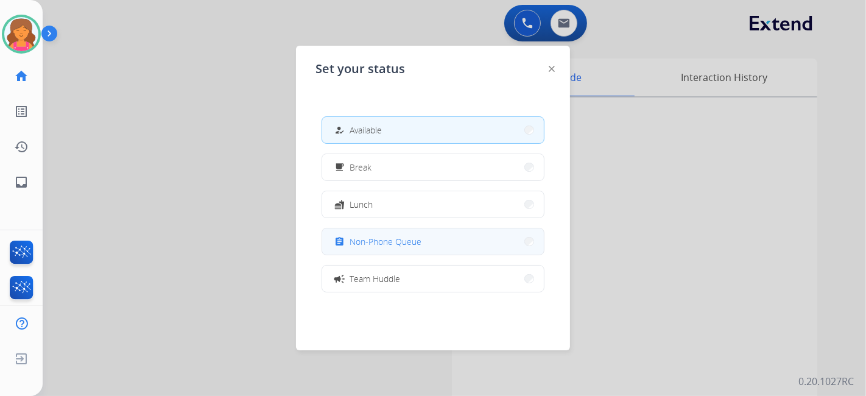
click at [381, 174] on span "Non-Phone Queue" at bounding box center [386, 241] width 72 height 13
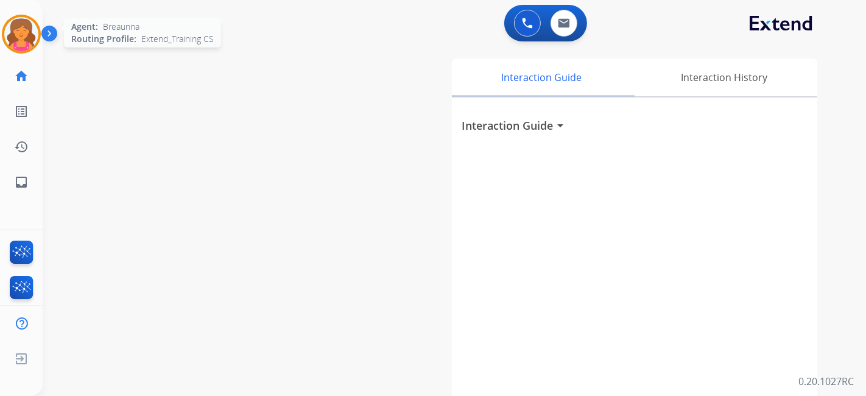
click at [28, 30] on img at bounding box center [21, 34] width 34 height 34
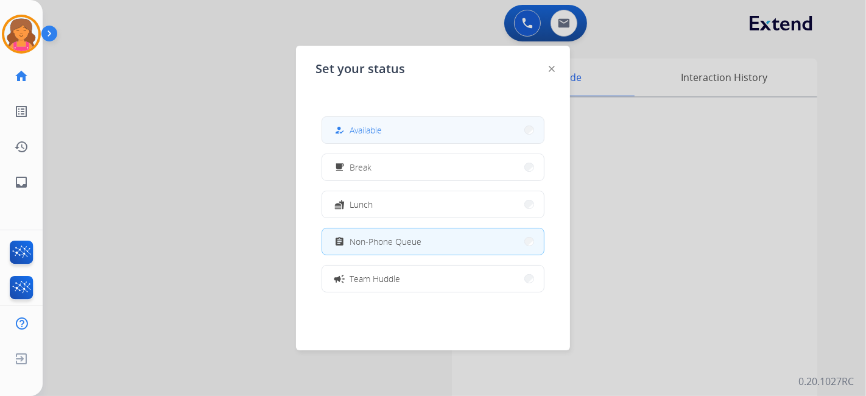
click at [375, 135] on span "Available" at bounding box center [366, 130] width 32 height 13
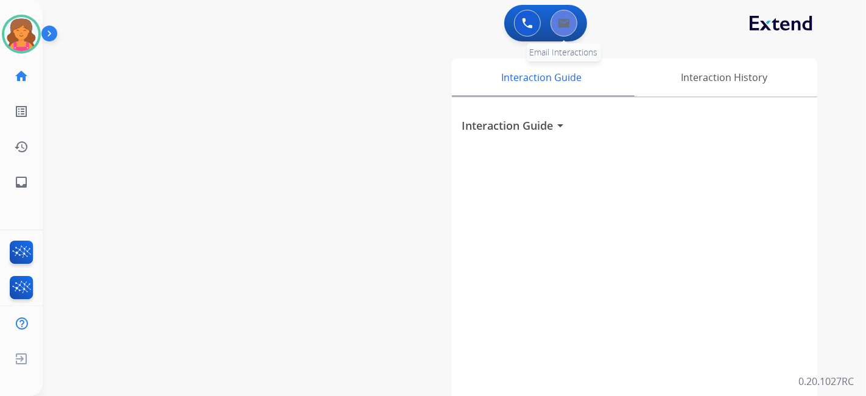
click at [417, 23] on img at bounding box center [564, 23] width 12 height 10
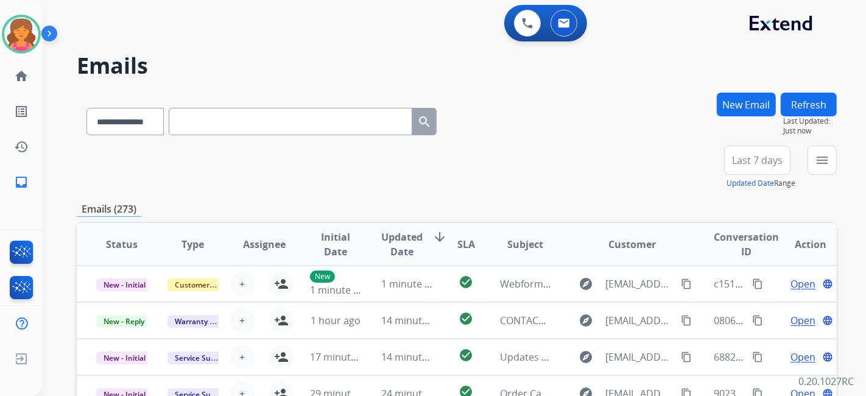
click at [417, 169] on button "Last 7 days" at bounding box center [757, 160] width 66 height 29
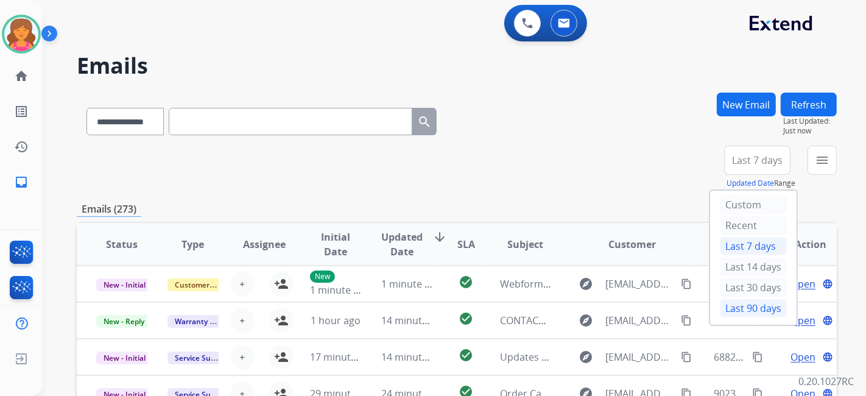
click at [417, 174] on div "Last 90 days" at bounding box center [753, 308] width 67 height 18
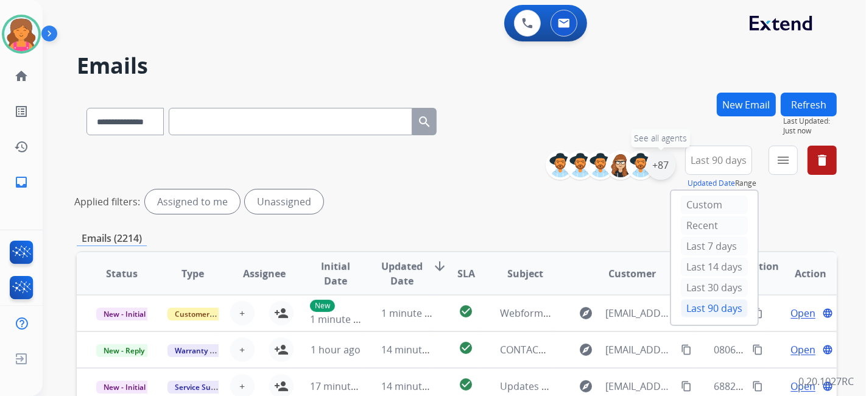
click at [417, 159] on div "+87" at bounding box center [660, 164] width 29 height 29
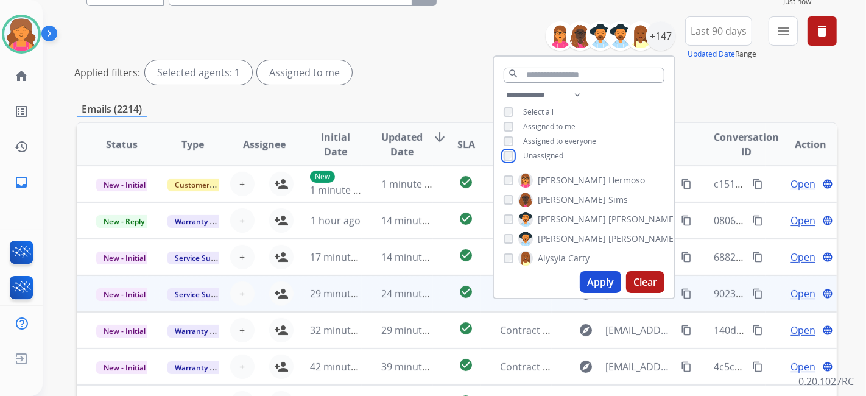
scroll to position [135, 0]
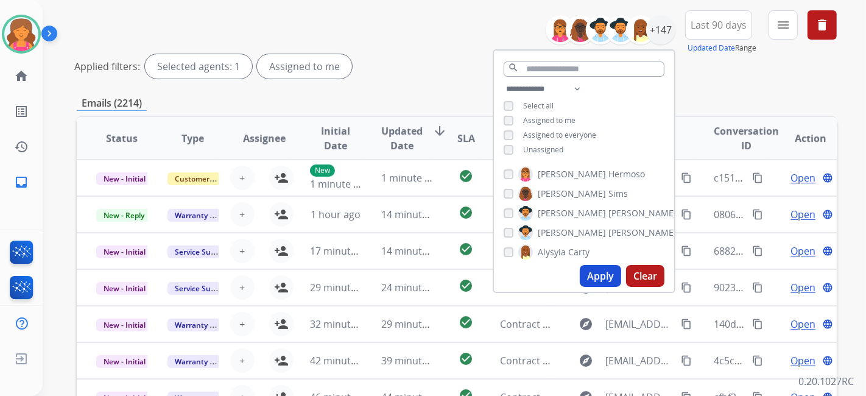
click at [417, 174] on button "Apply" at bounding box center [600, 276] width 41 height 22
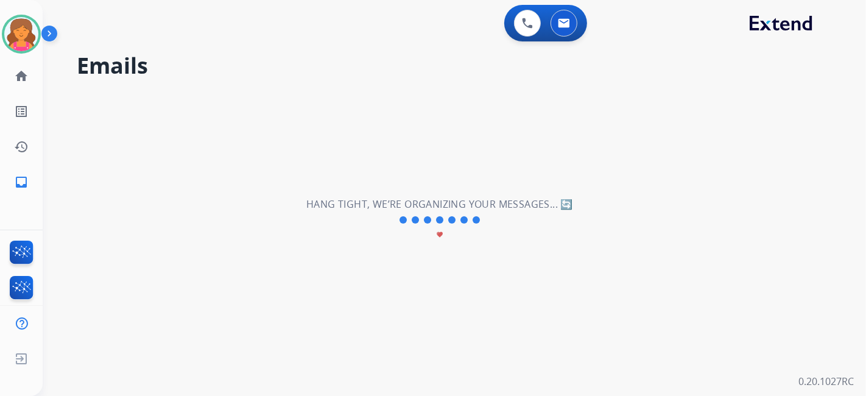
scroll to position [0, 0]
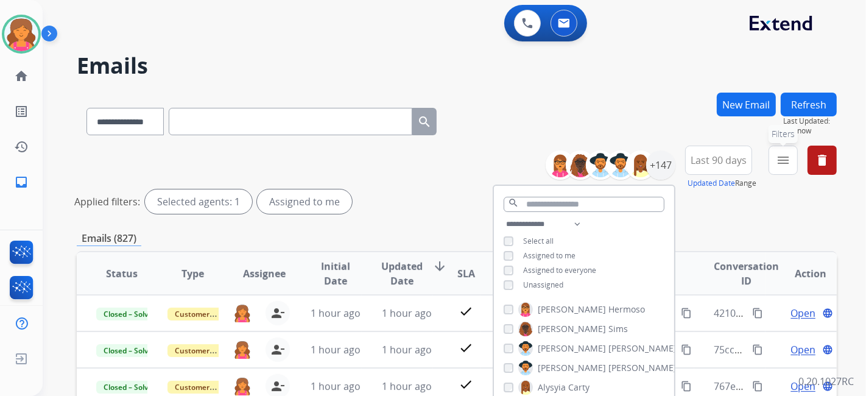
click at [417, 157] on mat-icon "menu" at bounding box center [783, 160] width 15 height 15
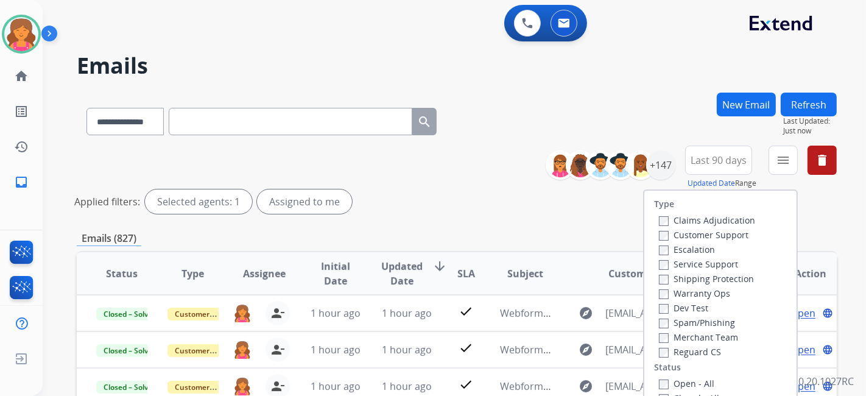
click at [417, 174] on label "Customer Support" at bounding box center [704, 235] width 90 height 12
click at [417, 174] on label "Shipping Protection" at bounding box center [706, 279] width 95 height 12
click at [417, 174] on label "Open - All" at bounding box center [686, 384] width 55 height 12
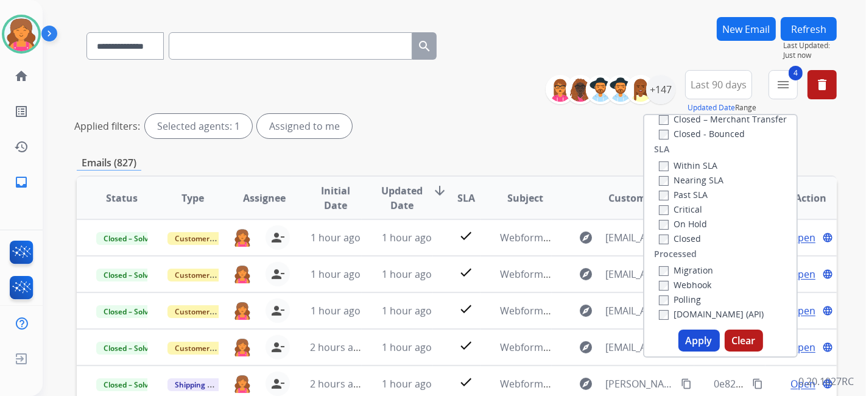
scroll to position [203, 0]
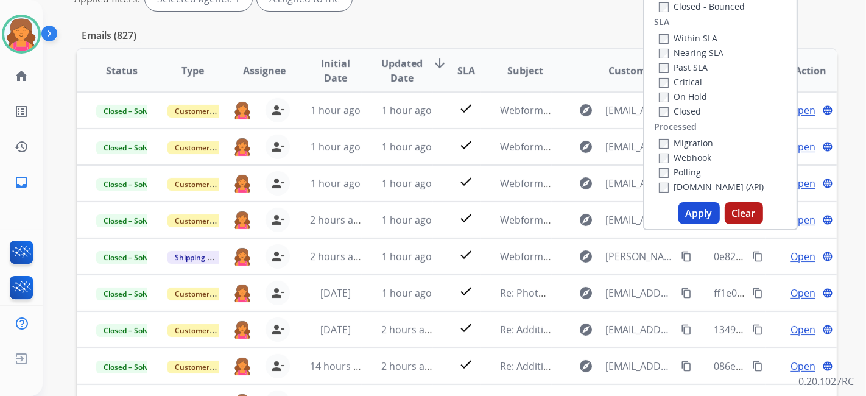
click at [417, 174] on button "Apply" at bounding box center [698, 213] width 41 height 22
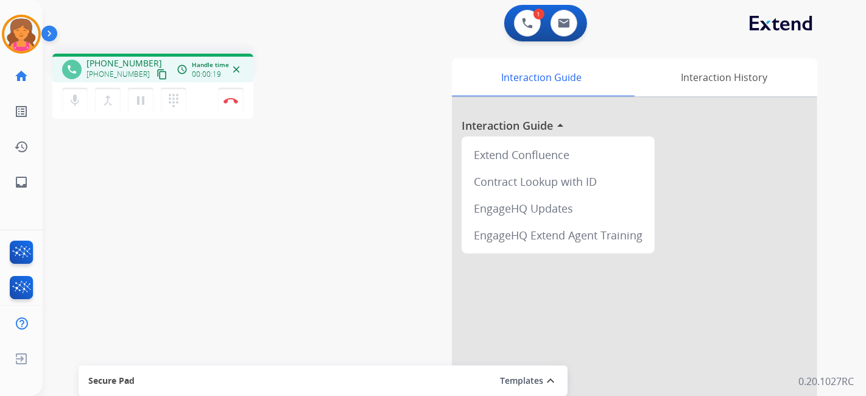
click at [157, 77] on mat-icon "content_copy" at bounding box center [162, 74] width 11 height 11
click at [157, 75] on mat-icon "content_copy" at bounding box center [162, 74] width 11 height 11
click at [230, 100] on img at bounding box center [231, 100] width 15 height 6
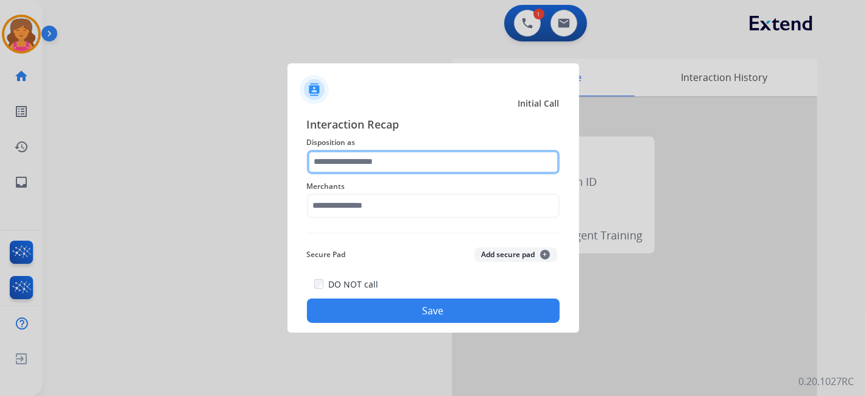
click at [346, 153] on input "text" at bounding box center [433, 162] width 253 height 24
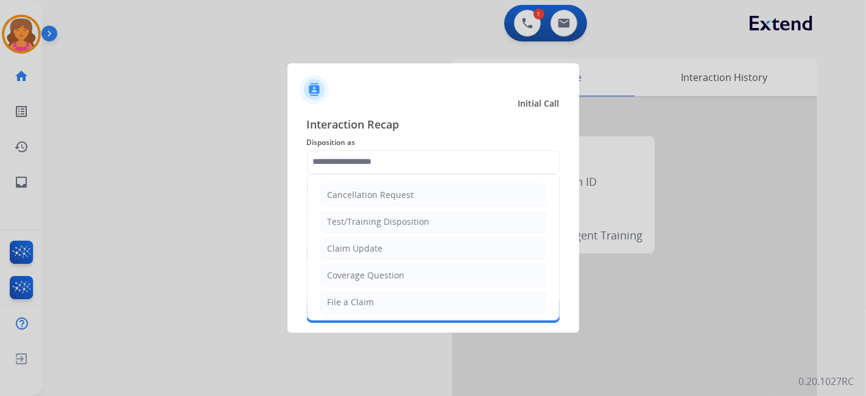
click at [357, 174] on div "Coverage Question" at bounding box center [366, 275] width 77 height 12
type input "**********"
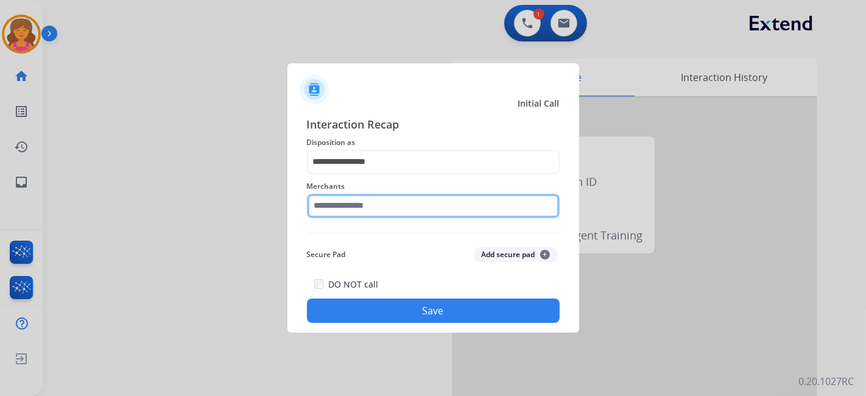
click at [331, 174] on input "text" at bounding box center [433, 206] width 253 height 24
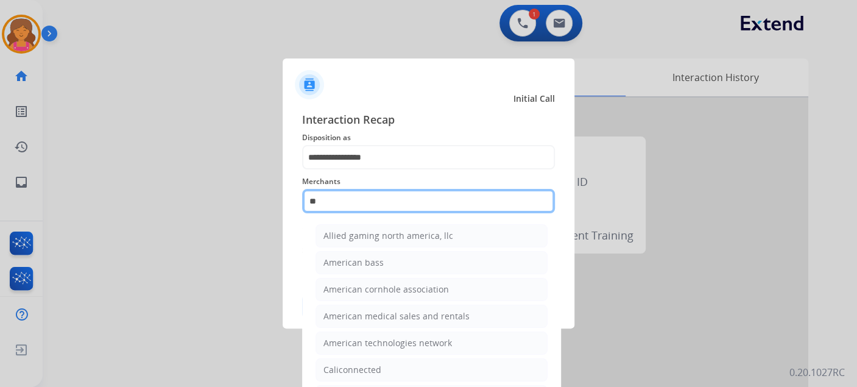
type input "*"
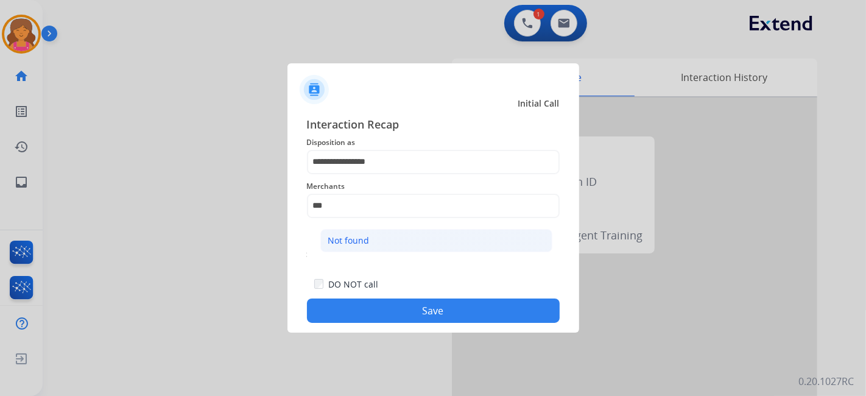
click at [328, 174] on div "Not found" at bounding box center [348, 240] width 41 height 12
type input "*********"
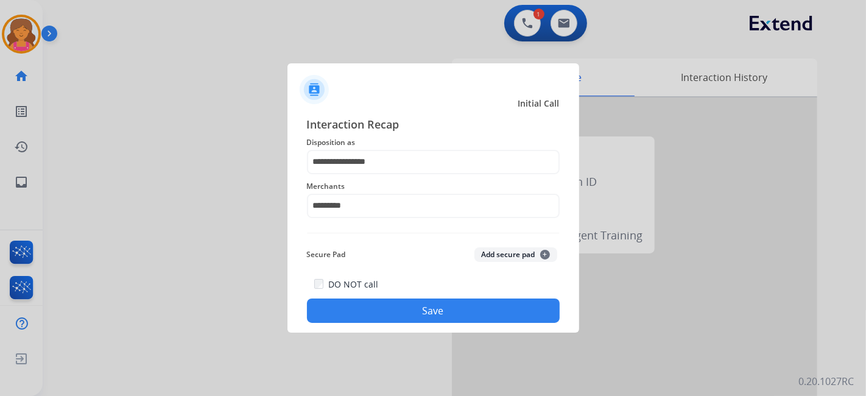
click at [339, 174] on div "DO NOT call Save" at bounding box center [433, 299] width 253 height 46
click at [342, 174] on button "Save" at bounding box center [433, 310] width 253 height 24
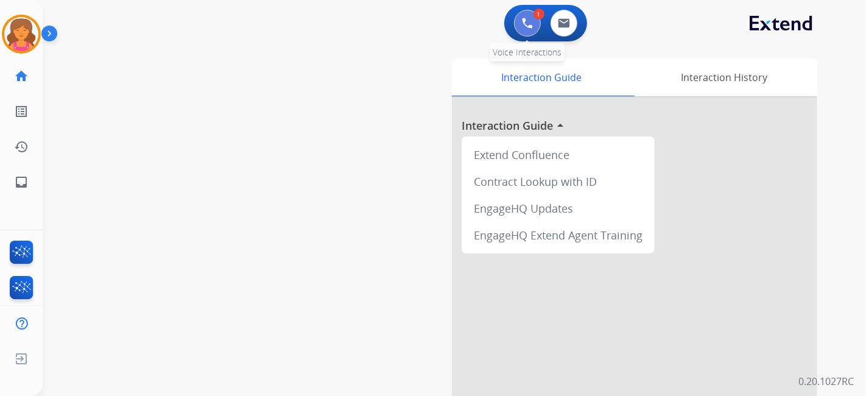
click at [417, 25] on button at bounding box center [527, 23] width 27 height 27
click at [417, 27] on img at bounding box center [527, 23] width 11 height 11
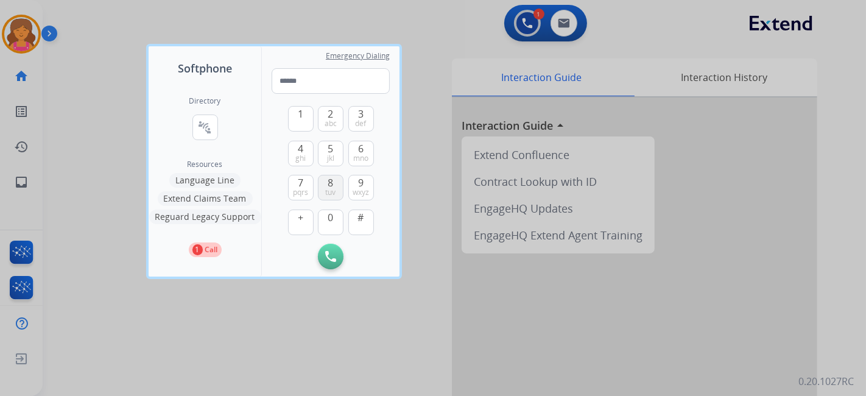
click at [330, 174] on span "8" at bounding box center [330, 182] width 5 height 15
click at [336, 174] on button "0" at bounding box center [331, 222] width 26 height 26
click at [295, 174] on button "7 pqrs" at bounding box center [301, 188] width 26 height 26
click at [363, 106] on div "3 def" at bounding box center [361, 119] width 26 height 26
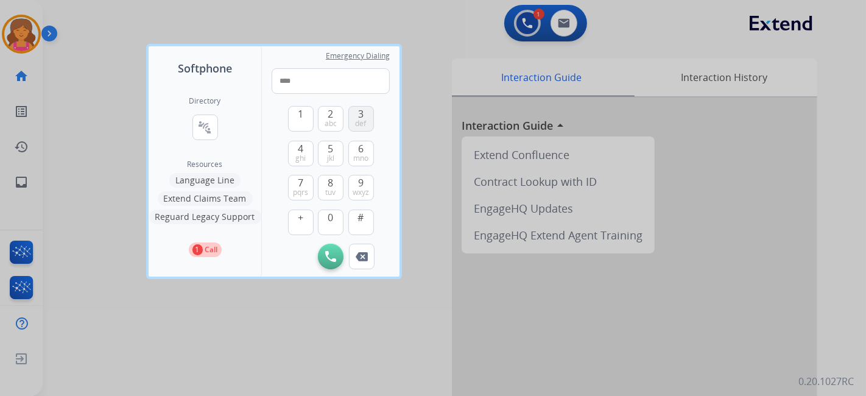
click at [359, 122] on span "def" at bounding box center [361, 124] width 11 height 10
click at [300, 174] on span "pqrs" at bounding box center [300, 193] width 15 height 10
drag, startPoint x: 360, startPoint y: 110, endPoint x: 351, endPoint y: 114, distance: 9.8
click at [360, 110] on span "3" at bounding box center [360, 114] width 5 height 15
click at [337, 116] on button "2 abc" at bounding box center [331, 119] width 26 height 26
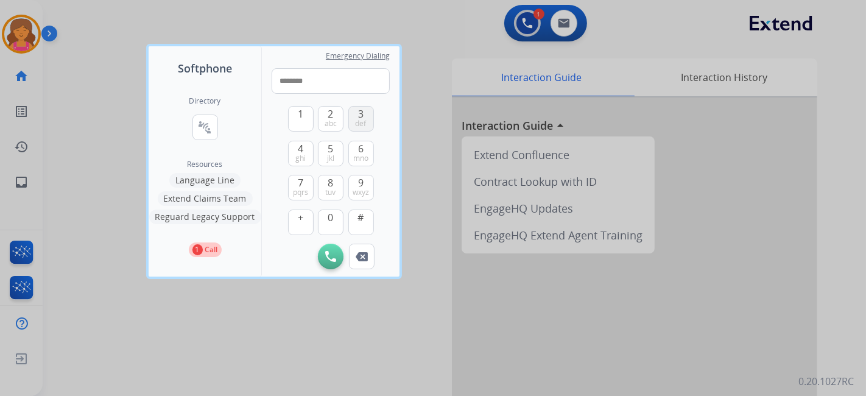
click at [359, 121] on span "def" at bounding box center [361, 124] width 11 height 10
type input "**********"
click at [334, 174] on img at bounding box center [330, 256] width 11 height 11
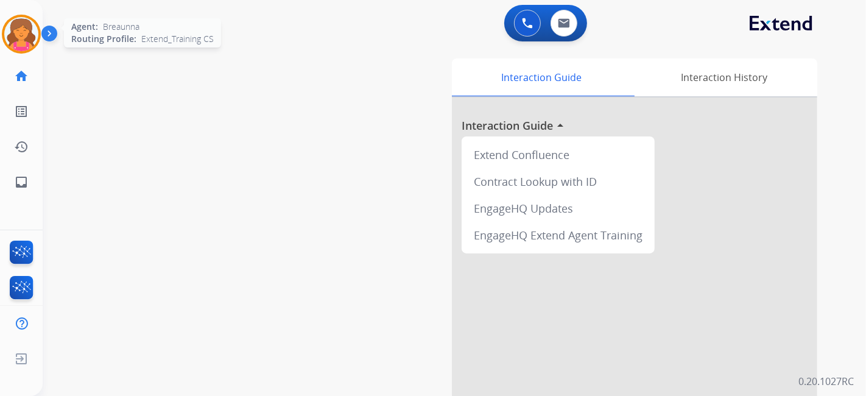
click at [32, 51] on div "Agent: [PERSON_NAME] Profile: Extend_Training CS" at bounding box center [21, 34] width 39 height 39
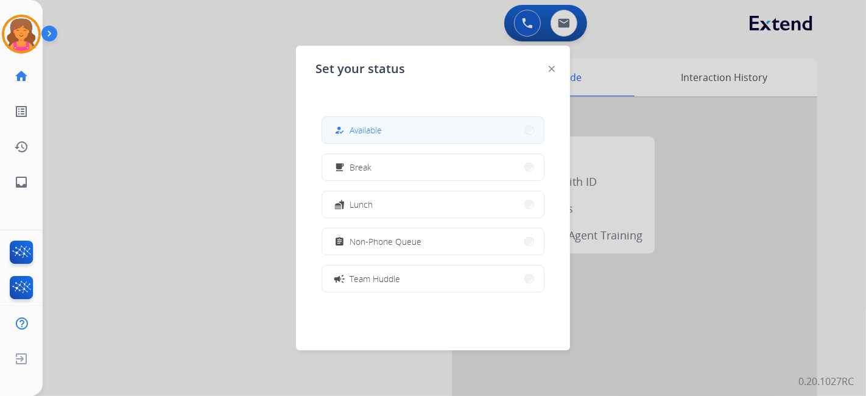
click at [363, 135] on span "Available" at bounding box center [366, 130] width 32 height 13
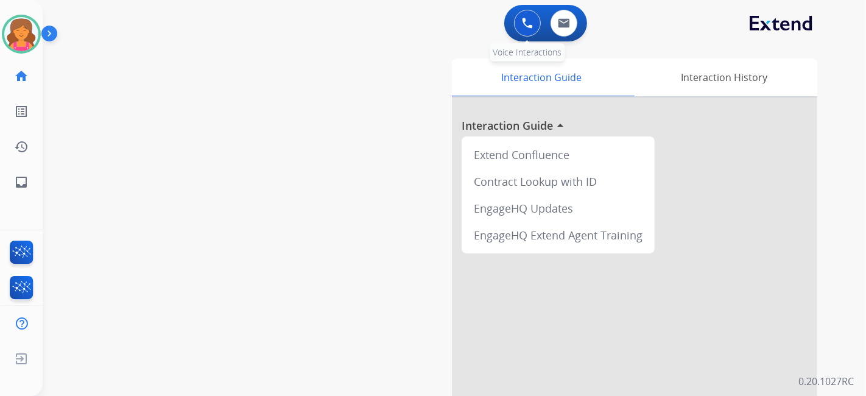
click at [417, 29] on button at bounding box center [527, 23] width 27 height 27
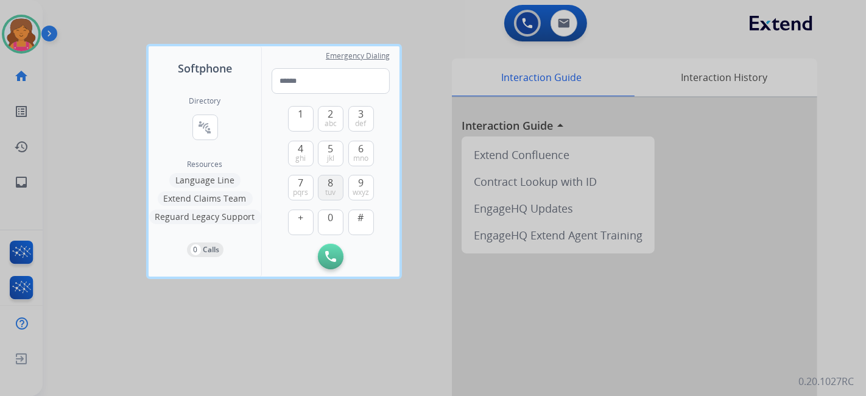
click at [328, 174] on span "8" at bounding box center [330, 182] width 5 height 15
click at [325, 174] on button "0" at bounding box center [331, 222] width 26 height 26
drag, startPoint x: 303, startPoint y: 189, endPoint x: 350, endPoint y: 155, distance: 57.6
click at [303, 174] on span "pqrs" at bounding box center [300, 193] width 15 height 10
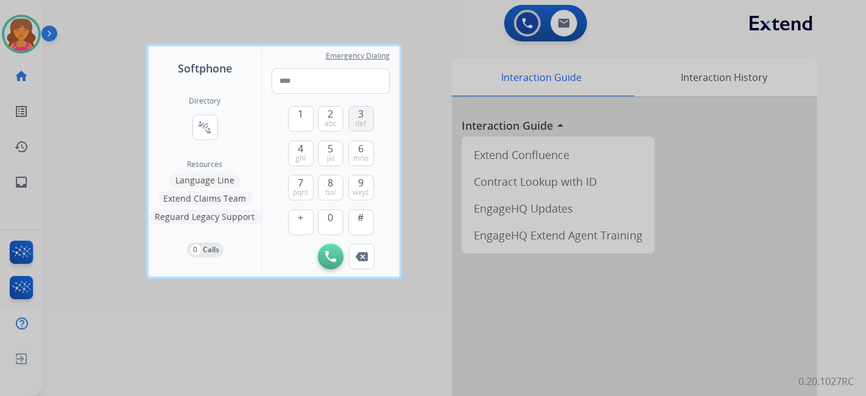
click at [359, 119] on span "def" at bounding box center [361, 124] width 11 height 10
click at [300, 174] on span "7" at bounding box center [300, 182] width 5 height 15
drag, startPoint x: 360, startPoint y: 125, endPoint x: 352, endPoint y: 125, distance: 7.9
click at [359, 125] on span "def" at bounding box center [361, 124] width 11 height 10
click at [333, 121] on span "abc" at bounding box center [331, 124] width 12 height 10
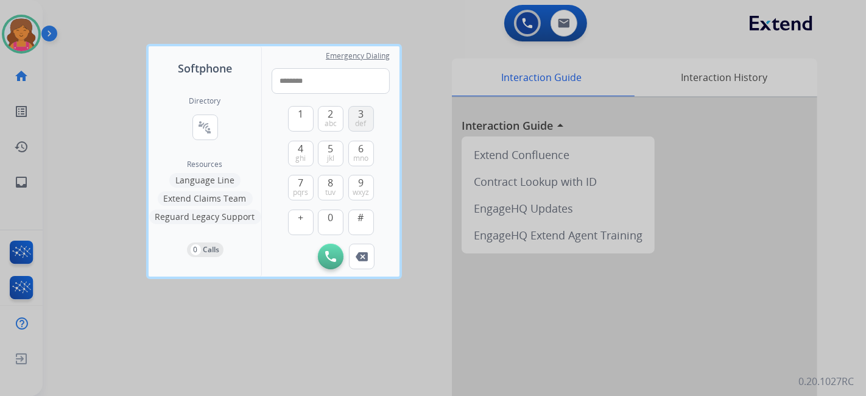
click at [354, 121] on button "3 def" at bounding box center [361, 119] width 26 height 26
type input "**********"
click at [326, 174] on img at bounding box center [330, 256] width 11 height 11
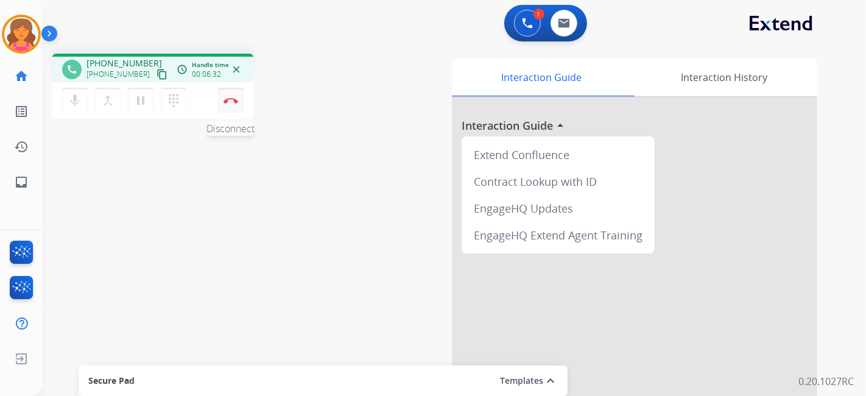
click at [224, 105] on button "Disconnect" at bounding box center [231, 101] width 26 height 26
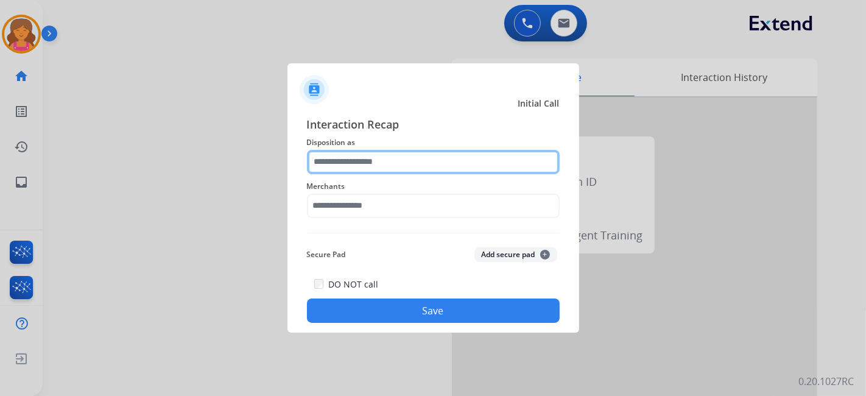
click at [417, 164] on input "text" at bounding box center [433, 162] width 253 height 24
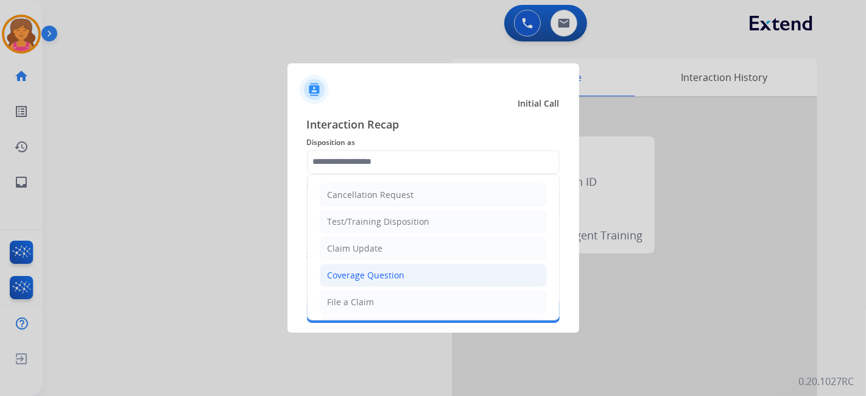
click at [355, 174] on div "Coverage Question" at bounding box center [366, 275] width 77 height 12
type input "**********"
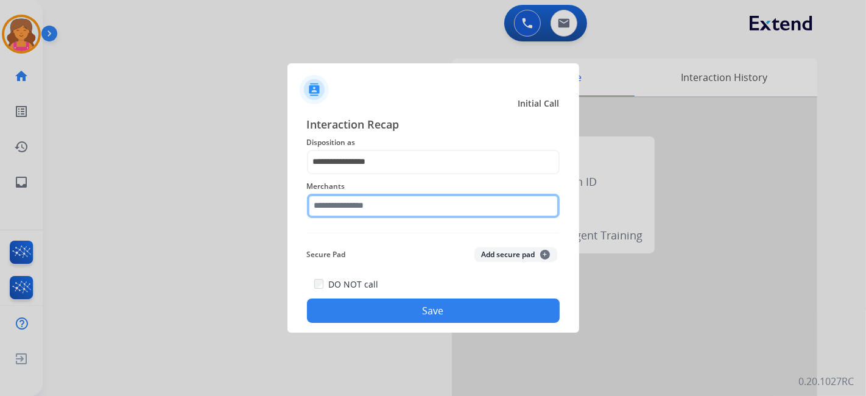
click at [350, 174] on input "text" at bounding box center [433, 206] width 253 height 24
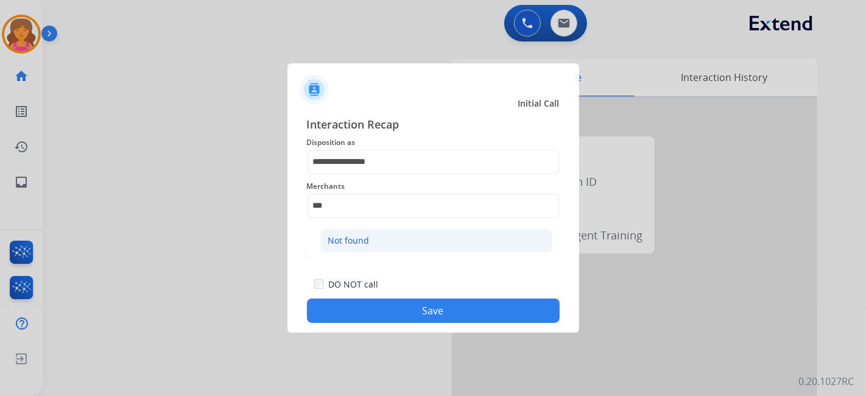
click at [352, 174] on div "Not found" at bounding box center [348, 240] width 41 height 12
type input "*********"
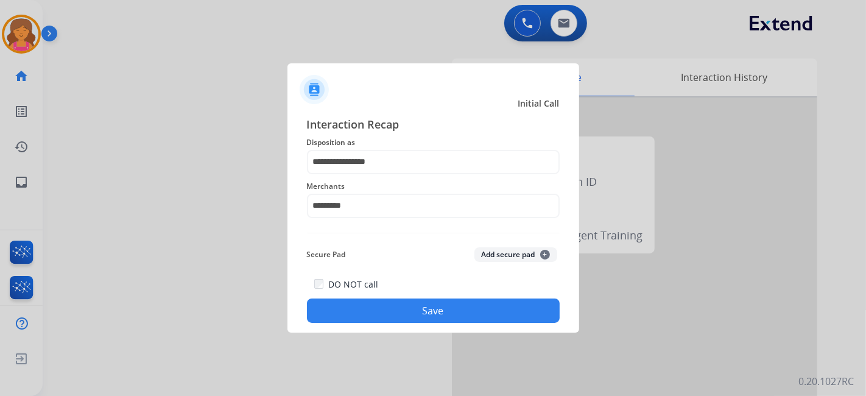
click at [364, 174] on button "Save" at bounding box center [433, 310] width 253 height 24
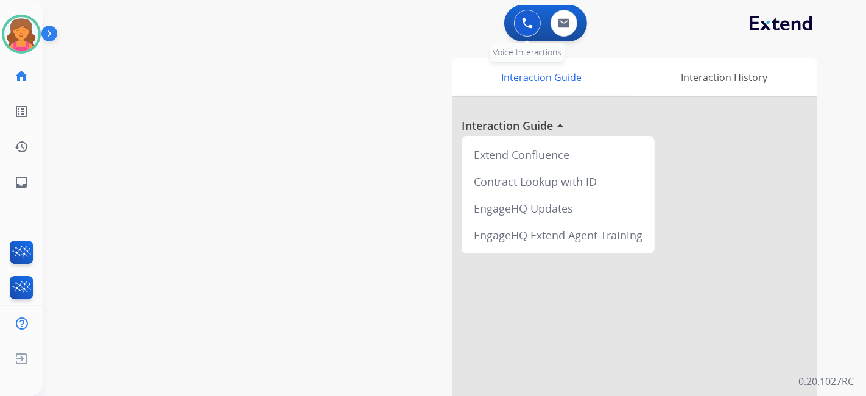
click at [417, 23] on img at bounding box center [527, 23] width 11 height 11
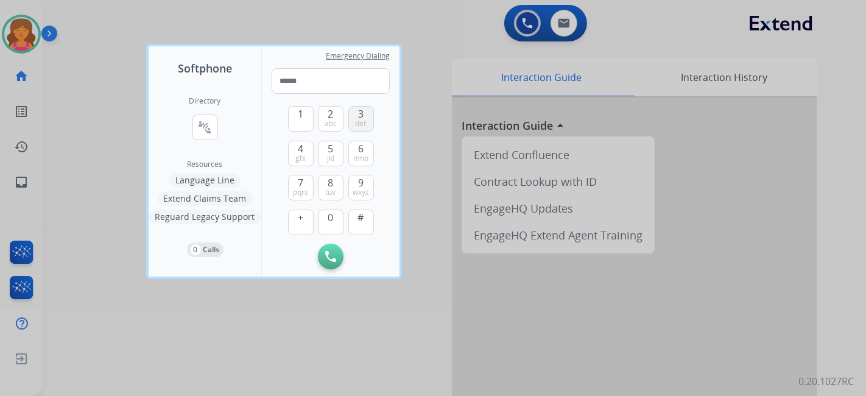
click at [351, 119] on button "3 def" at bounding box center [361, 119] width 26 height 26
click at [336, 174] on button "0" at bounding box center [331, 222] width 26 height 26
click at [358, 159] on span "mno" at bounding box center [360, 158] width 15 height 10
click at [332, 111] on span "2" at bounding box center [330, 114] width 5 height 15
click at [355, 116] on button "3 def" at bounding box center [361, 119] width 26 height 26
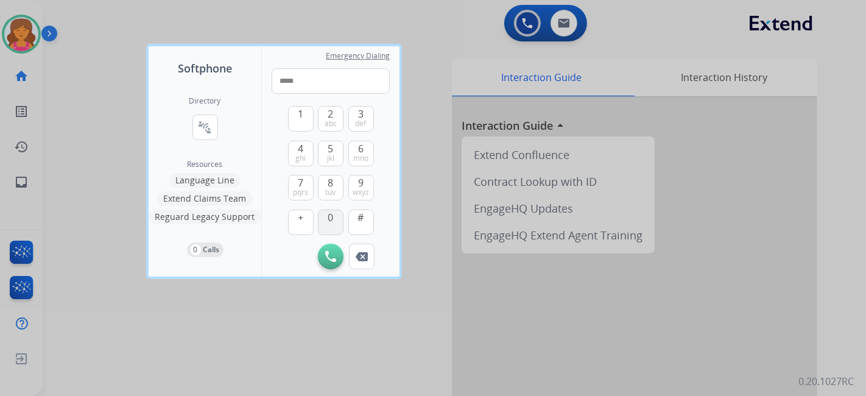
click at [332, 174] on span "0" at bounding box center [330, 217] width 5 height 15
click at [327, 174] on button "0" at bounding box center [331, 222] width 26 height 26
click at [356, 121] on span "def" at bounding box center [361, 124] width 11 height 10
click at [334, 114] on button "2 abc" at bounding box center [331, 119] width 26 height 26
click at [335, 158] on button "5 jkl" at bounding box center [331, 154] width 26 height 26
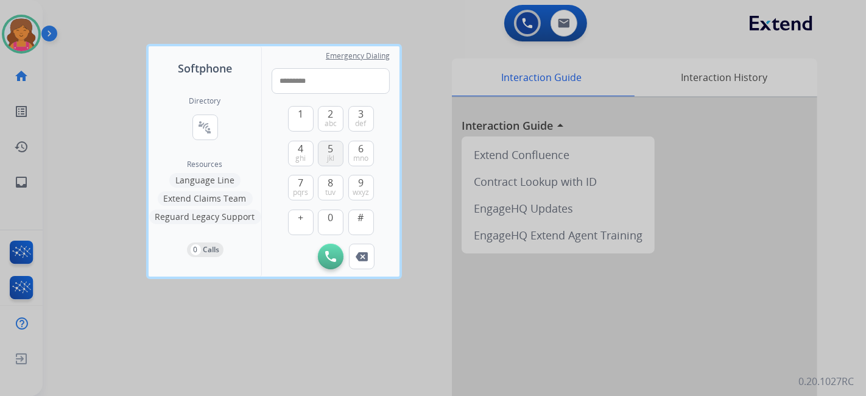
type input "**********"
click at [336, 174] on img at bounding box center [330, 256] width 11 height 11
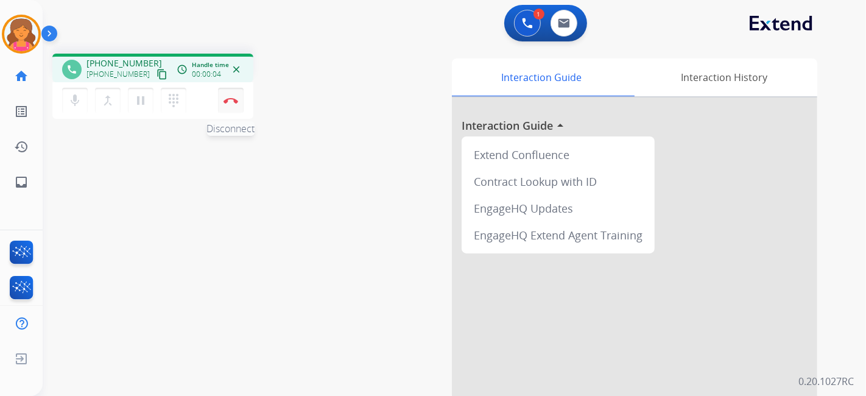
click at [231, 107] on button "Disconnect" at bounding box center [231, 101] width 26 height 26
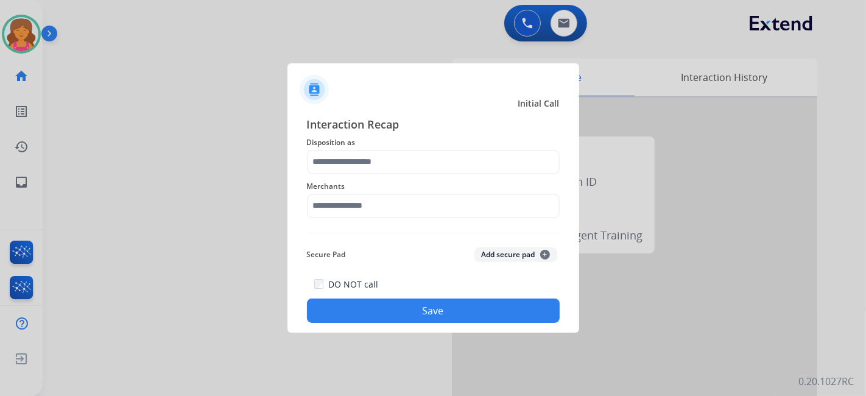
scroll to position [155, 0]
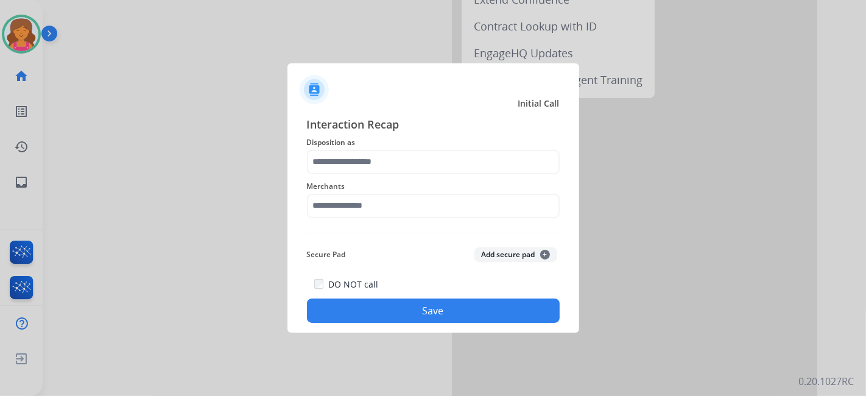
drag, startPoint x: 212, startPoint y: 38, endPoint x: 273, endPoint y: 222, distance: 193.7
click at [209, 174] on div at bounding box center [433, 198] width 866 height 396
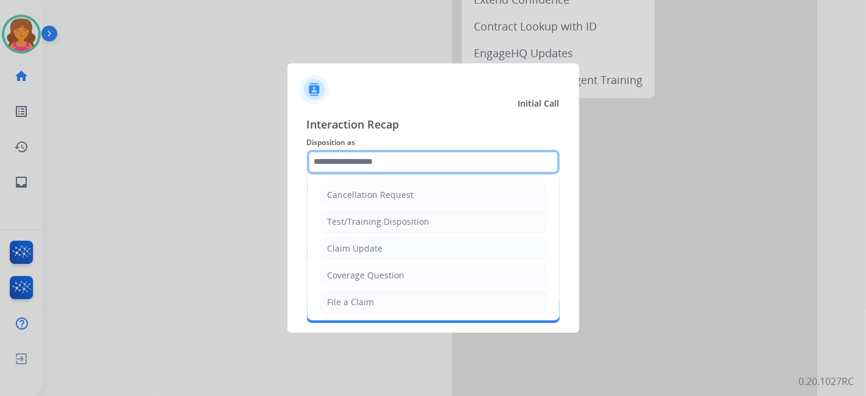
click at [368, 161] on input "text" at bounding box center [433, 162] width 253 height 24
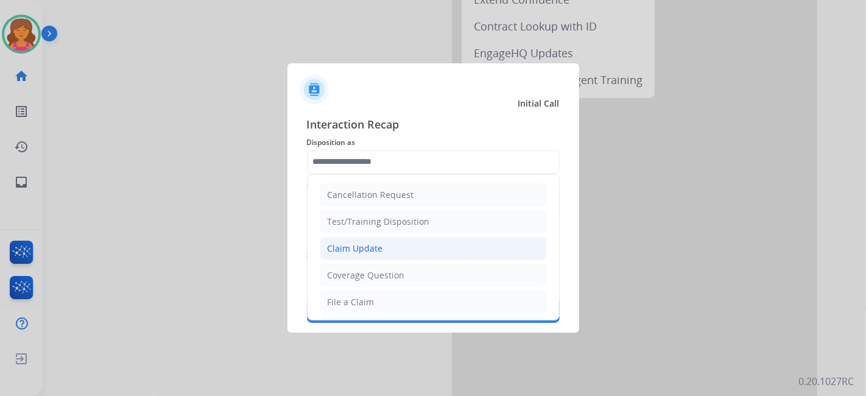
click at [376, 174] on div "Claim Update" at bounding box center [355, 248] width 55 height 12
type input "**********"
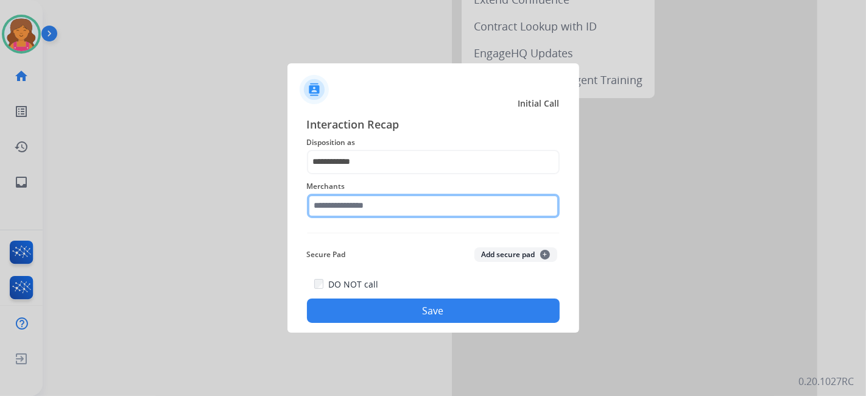
click at [374, 174] on div "Merchants" at bounding box center [433, 198] width 253 height 49
click at [385, 174] on input "**********" at bounding box center [433, 206] width 253 height 24
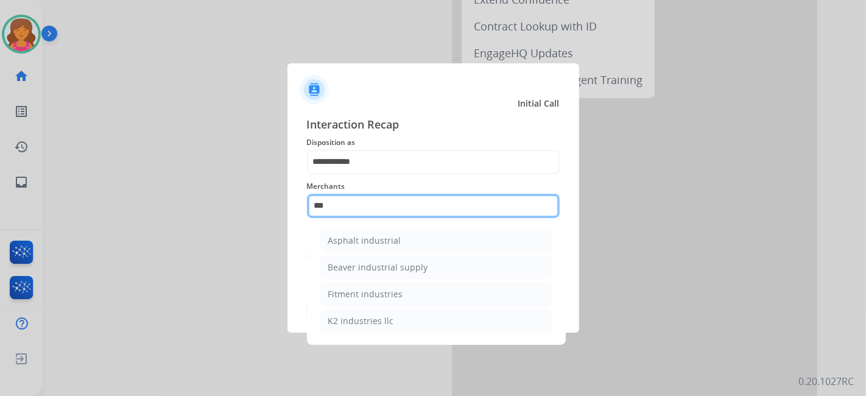
click at [384, 174] on input "***" at bounding box center [433, 206] width 253 height 24
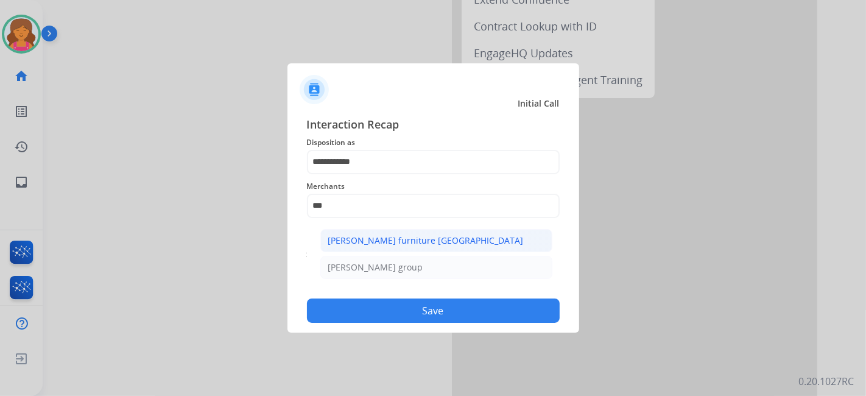
click at [387, 174] on div "[PERSON_NAME] furniture [GEOGRAPHIC_DATA]" at bounding box center [425, 240] width 195 height 12
type input "**********"
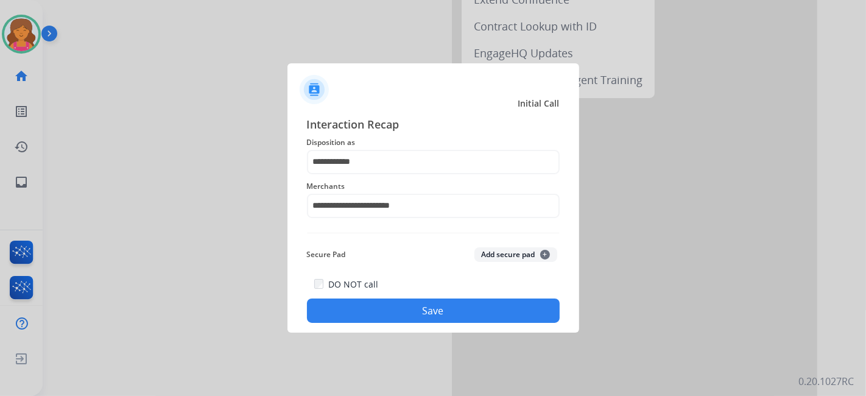
click at [392, 174] on button "Save" at bounding box center [433, 310] width 253 height 24
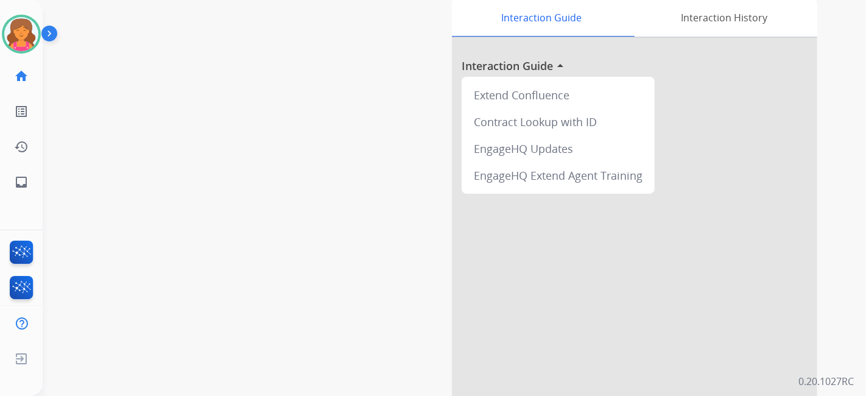
scroll to position [0, 0]
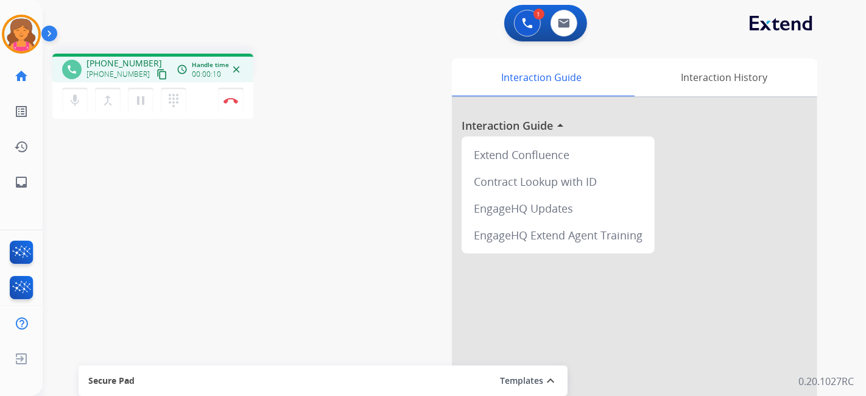
click at [157, 72] on mat-icon "content_copy" at bounding box center [162, 74] width 11 height 11
click at [224, 102] on img at bounding box center [231, 100] width 15 height 6
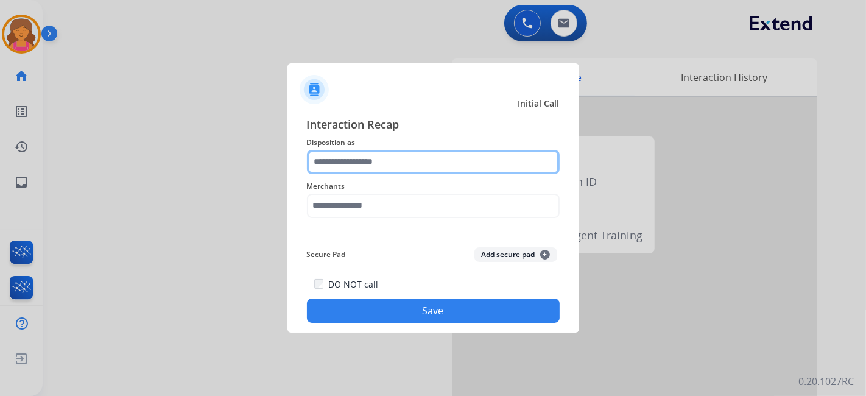
click at [362, 164] on input "text" at bounding box center [433, 162] width 253 height 24
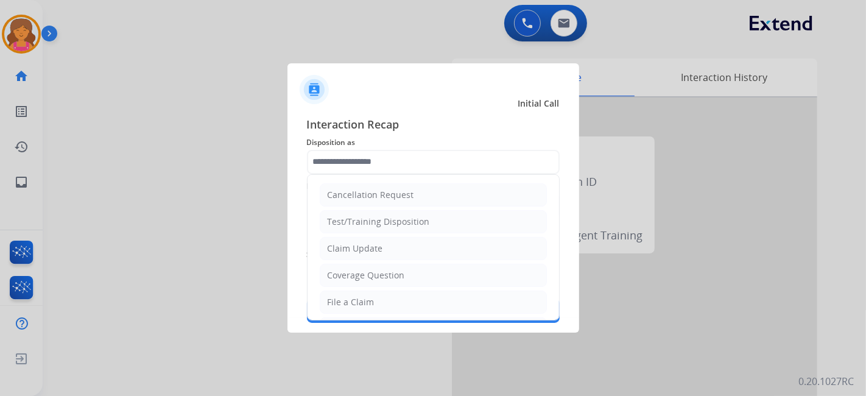
click at [381, 174] on li "File a Claim" at bounding box center [433, 301] width 227 height 23
type input "**********"
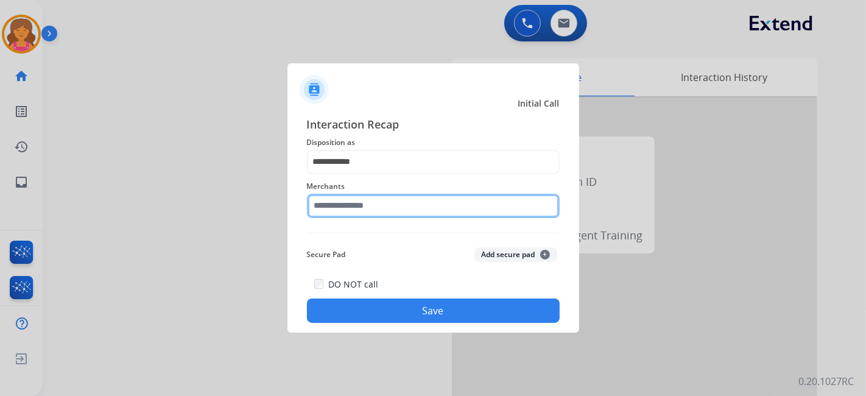
click at [360, 174] on input "text" at bounding box center [433, 206] width 253 height 24
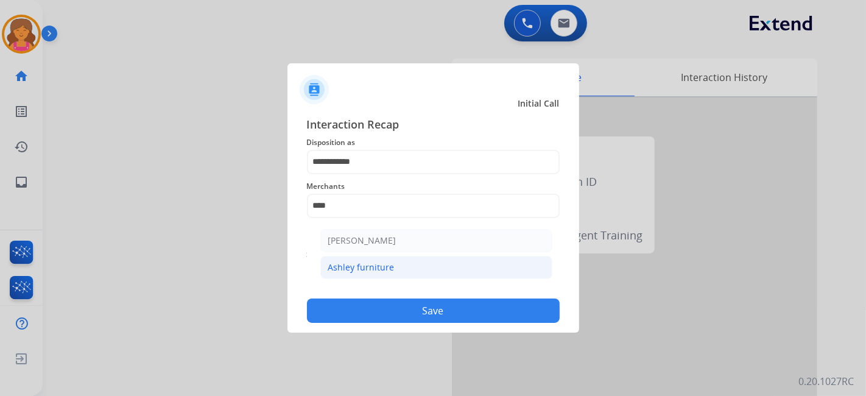
click at [342, 174] on div "Ashley furniture" at bounding box center [361, 267] width 66 height 12
type input "**********"
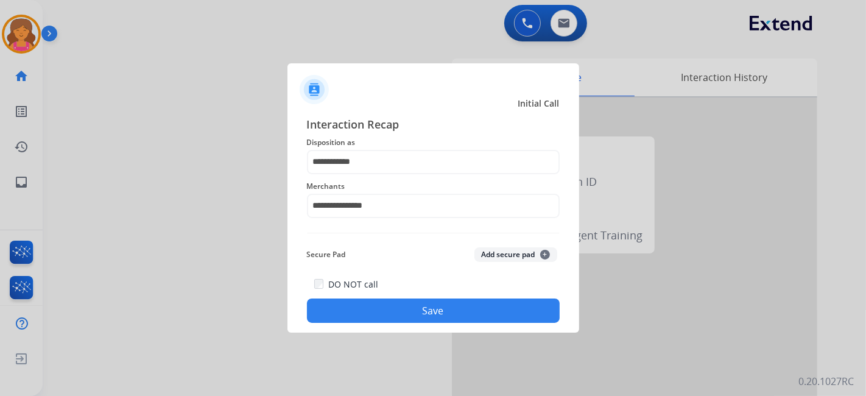
click at [352, 174] on button "Save" at bounding box center [433, 310] width 253 height 24
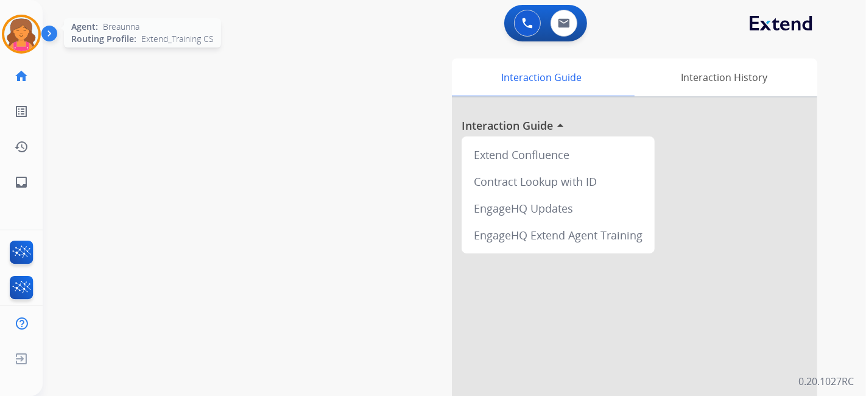
click at [11, 42] on img at bounding box center [21, 34] width 34 height 34
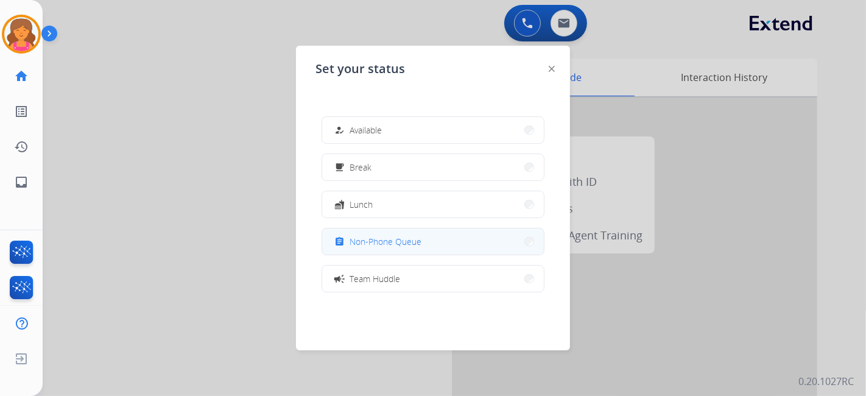
click at [398, 174] on span "Non-Phone Queue" at bounding box center [386, 241] width 72 height 13
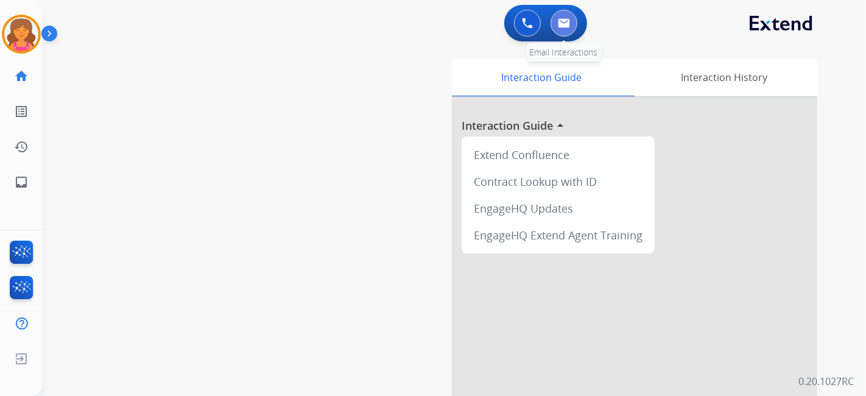
click at [417, 26] on img at bounding box center [564, 23] width 12 height 10
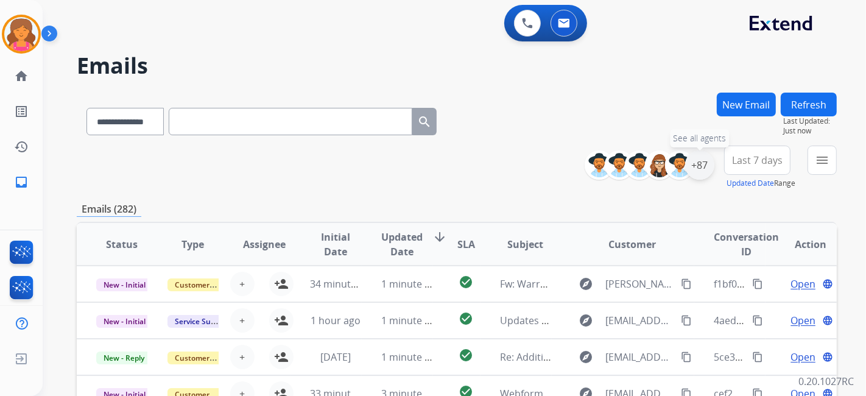
click at [417, 173] on div "+87" at bounding box center [699, 164] width 29 height 29
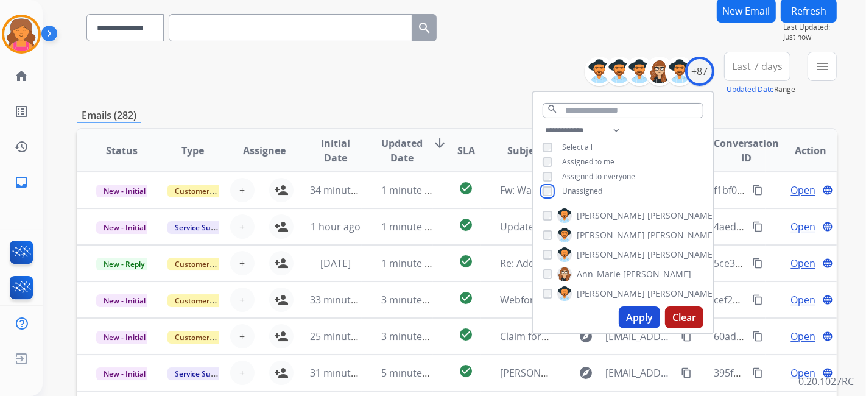
scroll to position [135, 0]
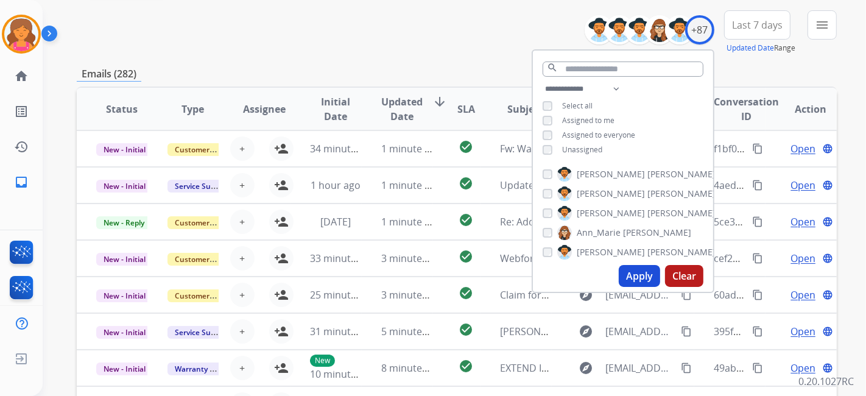
click at [417, 174] on button "Apply" at bounding box center [639, 276] width 41 height 22
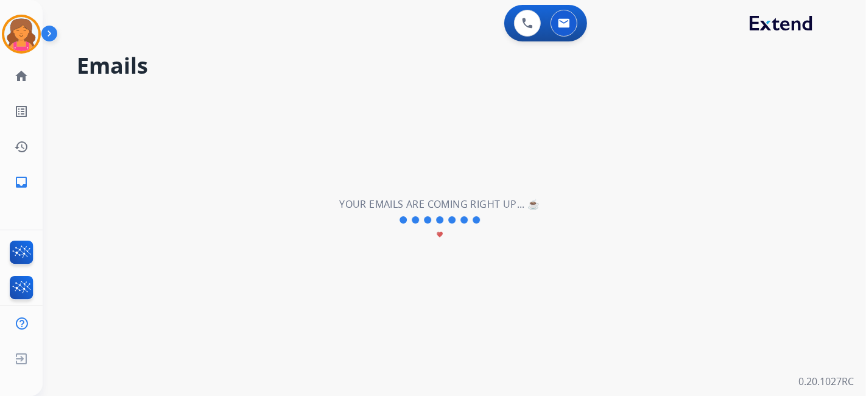
scroll to position [0, 0]
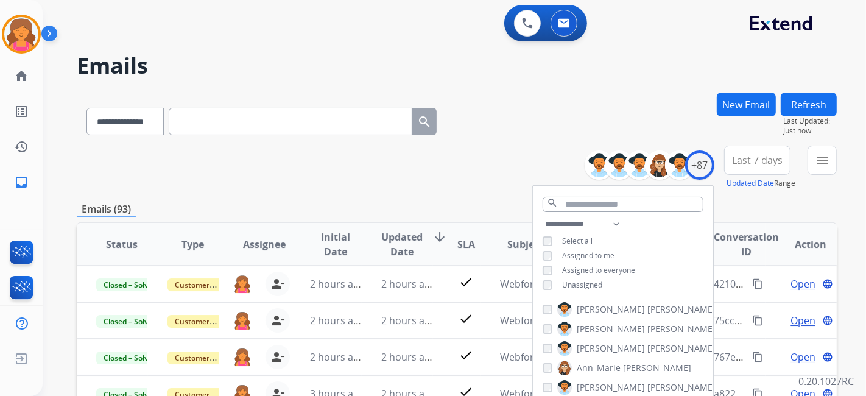
click at [417, 159] on span "Last 7 days" at bounding box center [757, 160] width 51 height 5
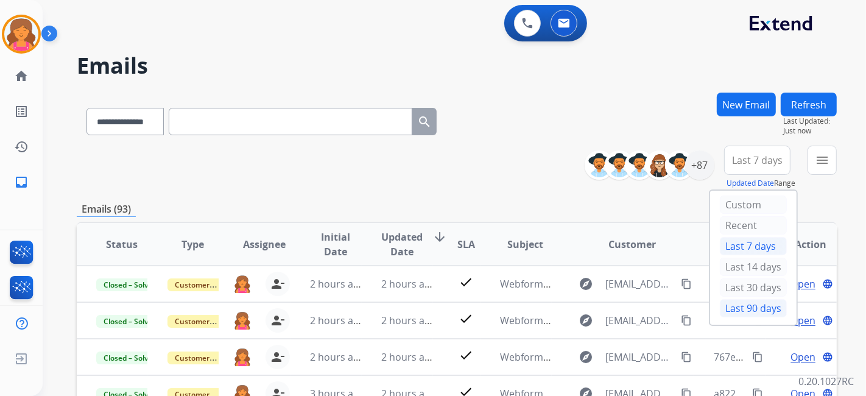
click at [417, 174] on div "Last 90 days" at bounding box center [753, 308] width 67 height 18
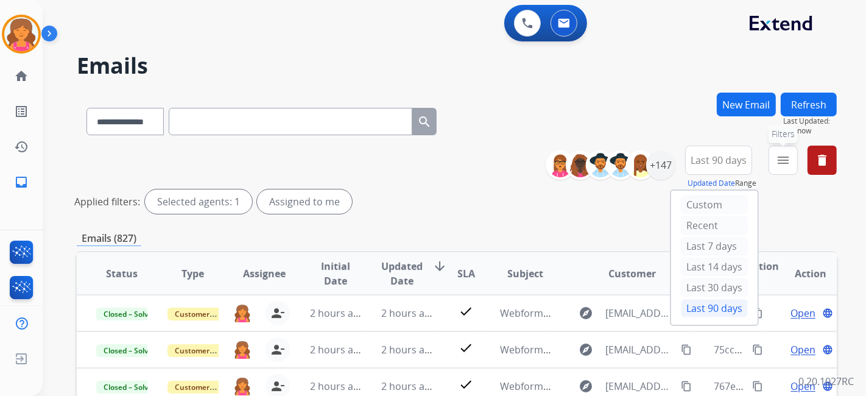
click at [417, 151] on button "menu Filters" at bounding box center [783, 160] width 29 height 29
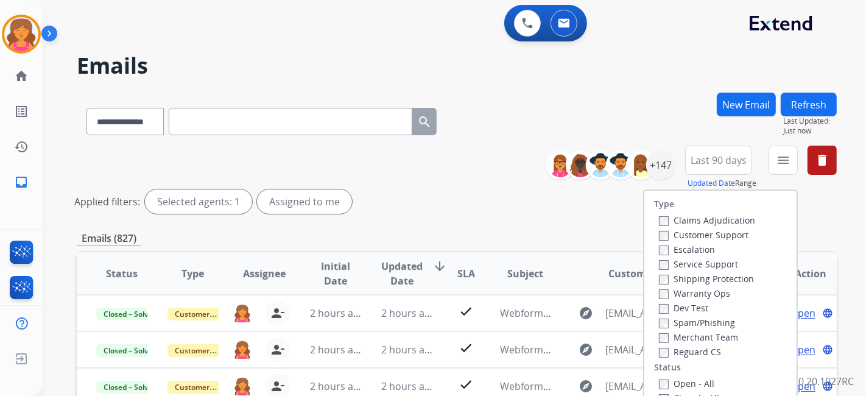
click at [417, 174] on label "Customer Support" at bounding box center [704, 235] width 90 height 12
click at [417, 174] on label "Shipping Protection" at bounding box center [706, 279] width 95 height 12
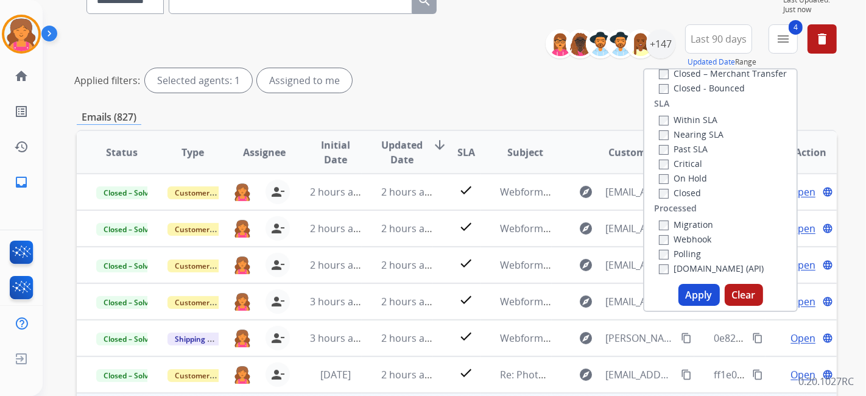
scroll to position [203, 0]
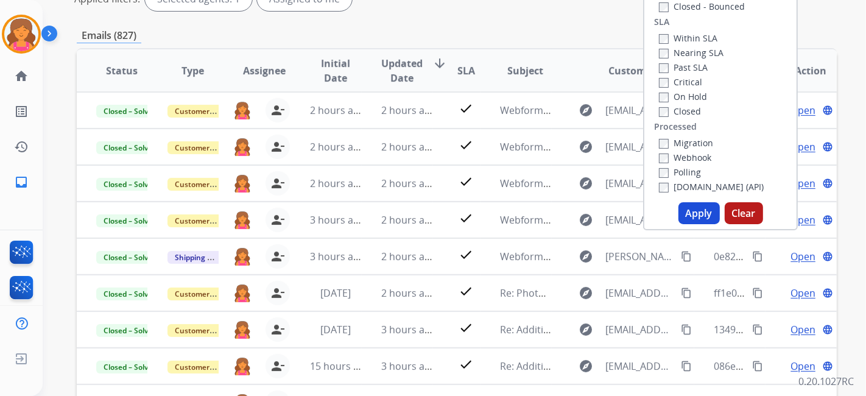
click at [417, 174] on button "Apply" at bounding box center [698, 213] width 41 height 22
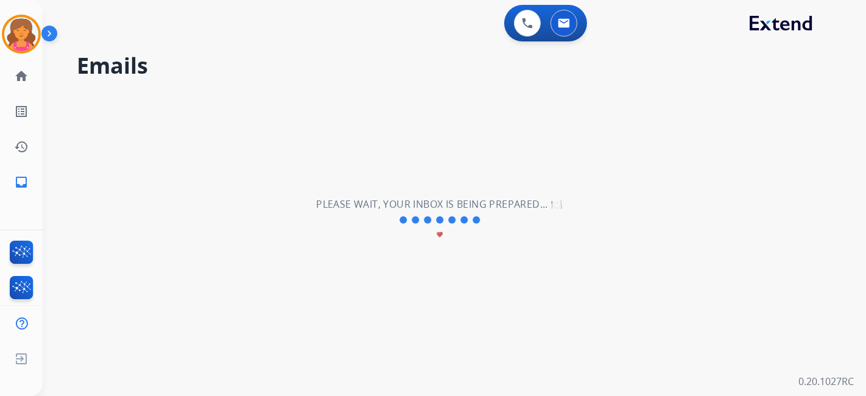
scroll to position [0, 0]
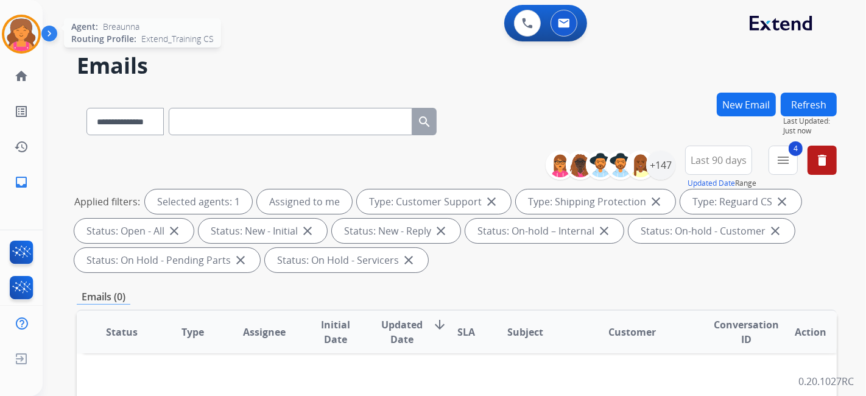
click at [1, 35] on div "Breaunna Non-Phone Queue Edit Avatar Agent: [PERSON_NAME] Routing Profile: Exte…" at bounding box center [21, 34] width 43 height 39
click at [5, 37] on img at bounding box center [21, 34] width 34 height 34
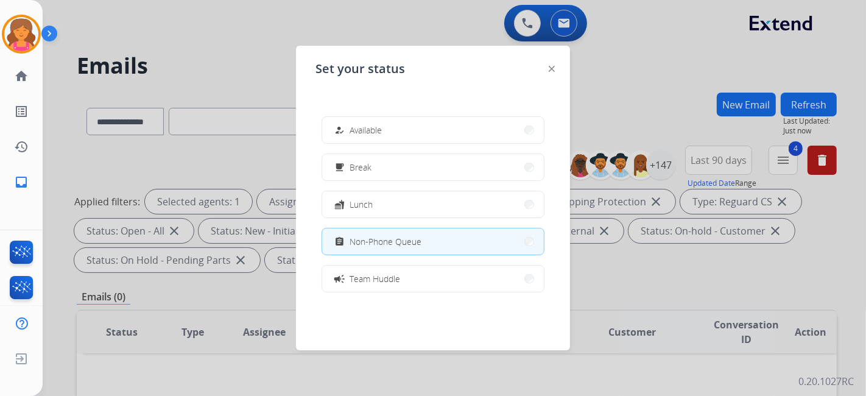
click at [179, 52] on div at bounding box center [433, 198] width 866 height 396
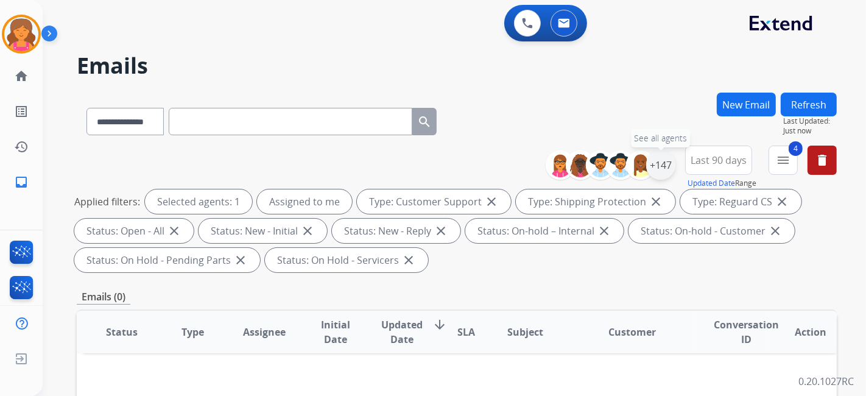
click at [417, 173] on div "+147" at bounding box center [660, 164] width 29 height 29
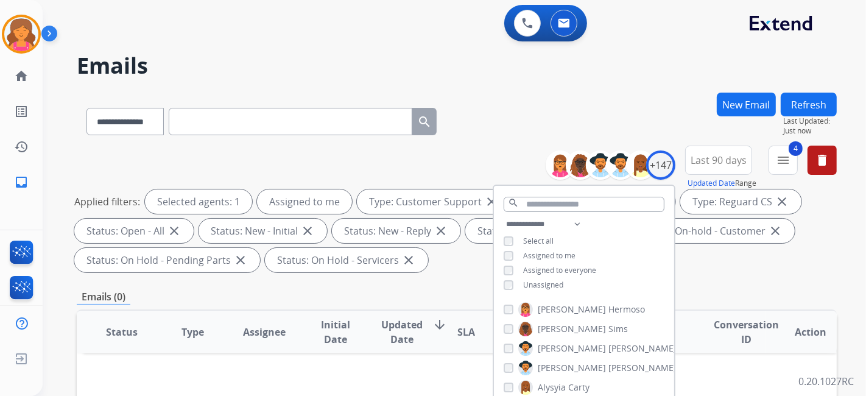
click at [417, 174] on div "Unassigned" at bounding box center [534, 285] width 60 height 10
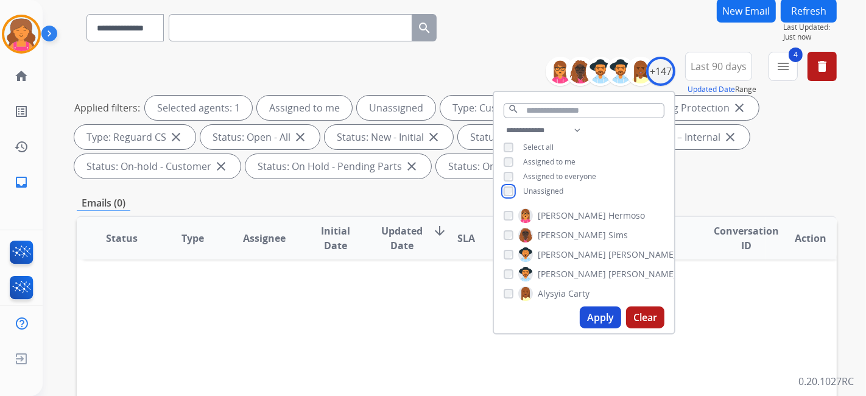
scroll to position [135, 0]
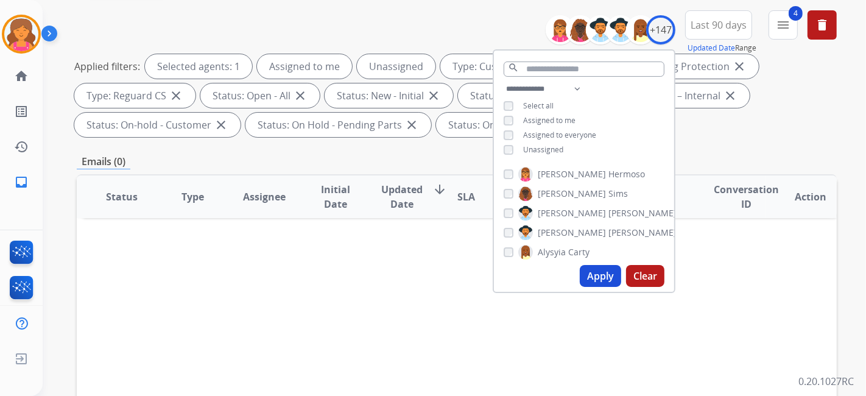
click at [417, 174] on button "Apply" at bounding box center [600, 276] width 41 height 22
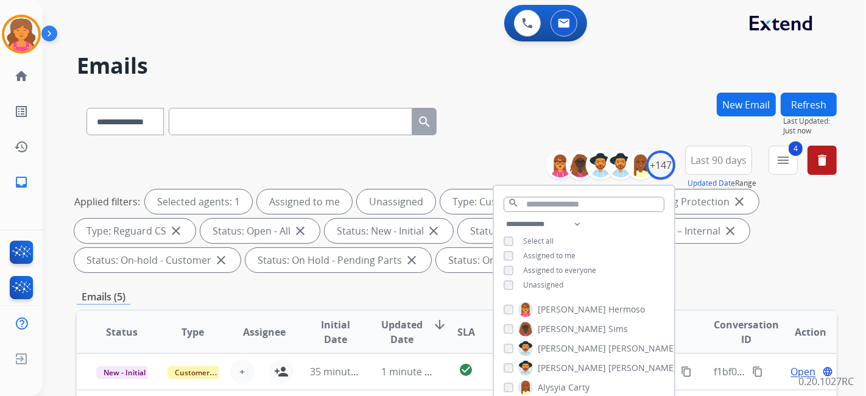
click at [417, 174] on div "Applied filters: Selected agents: 1 Assigned to me Unassigned Type: Customer Su…" at bounding box center [454, 230] width 760 height 83
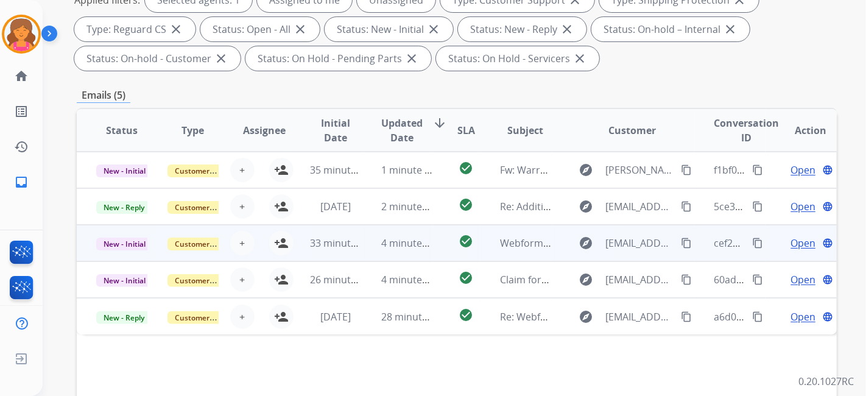
scroll to position [203, 0]
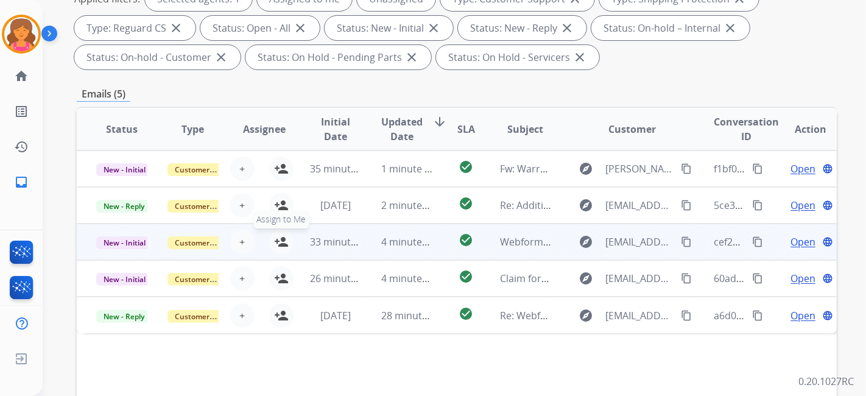
click at [279, 174] on mat-icon "person_add" at bounding box center [281, 241] width 15 height 15
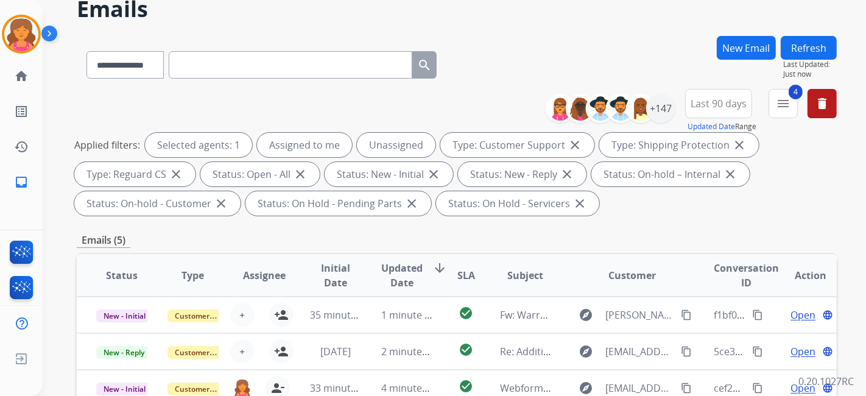
scroll to position [0, 0]
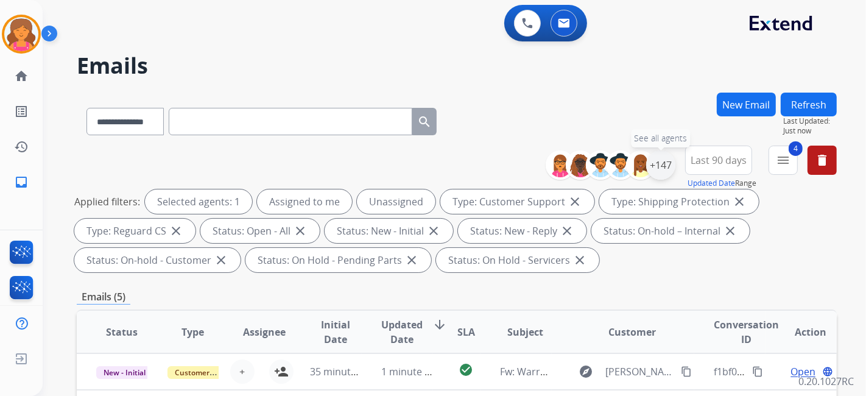
click at [417, 174] on div "+147" at bounding box center [660, 164] width 29 height 29
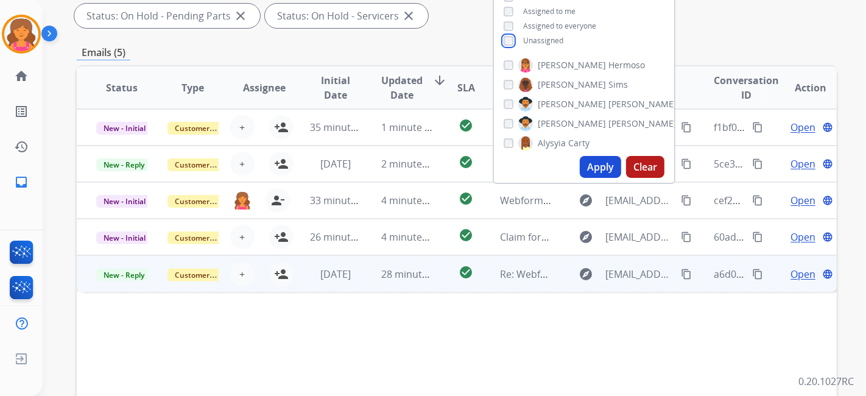
scroll to position [270, 0]
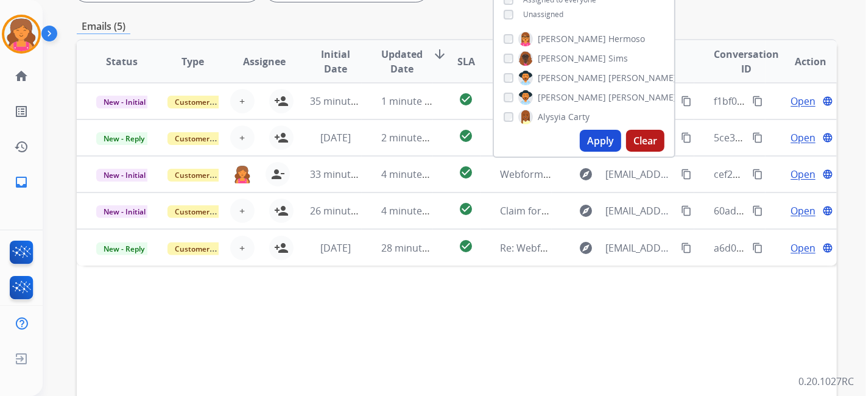
click at [417, 133] on button "Apply" at bounding box center [600, 141] width 41 height 22
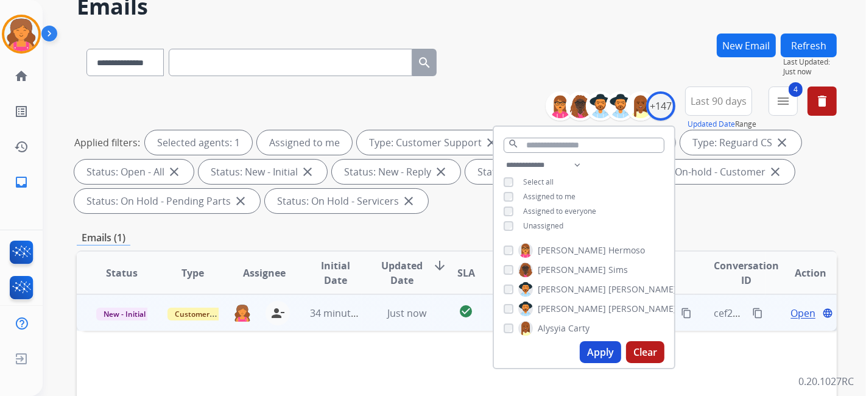
scroll to position [135, 0]
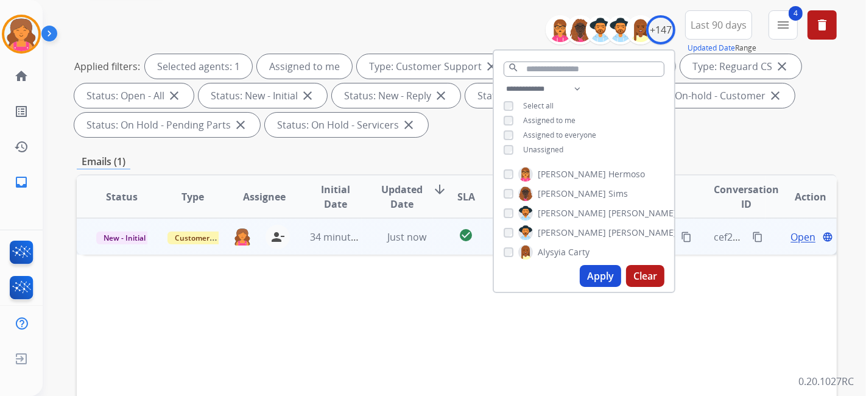
click at [417, 174] on span "Open" at bounding box center [802, 237] width 25 height 15
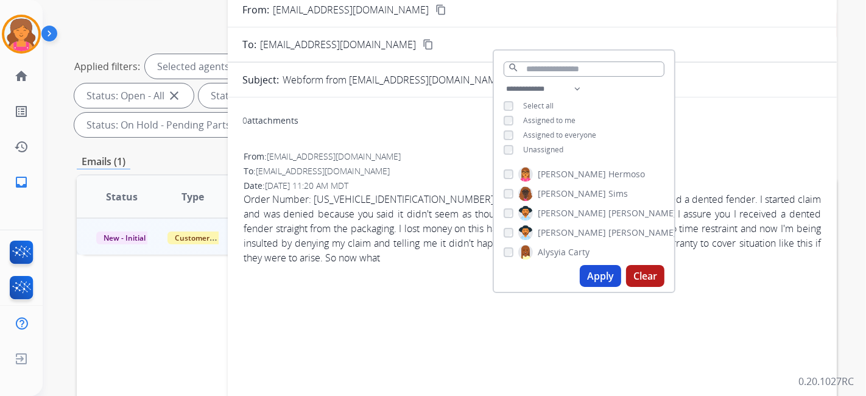
click at [417, 144] on div "0 attachments From: [EMAIL_ADDRESS][DOMAIN_NAME] To: [EMAIL_ADDRESS][DOMAIN_NAM…" at bounding box center [532, 291] width 609 height 368
click at [417, 174] on div "0 attachments From: [EMAIL_ADDRESS][DOMAIN_NAME] To: [EMAIL_ADDRESS][DOMAIN_NAM…" at bounding box center [532, 291] width 609 height 368
drag, startPoint x: 104, startPoint y: 277, endPoint x: 119, endPoint y: 286, distance: 17.2
click at [110, 174] on div "Status Type Assignee Initial Date Updated Date arrow_downward SLA Subject Custo…" at bounding box center [457, 378] width 760 height 408
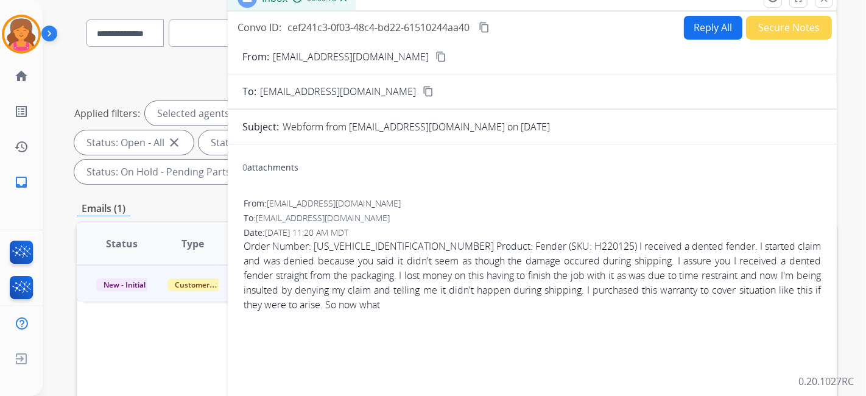
scroll to position [68, 0]
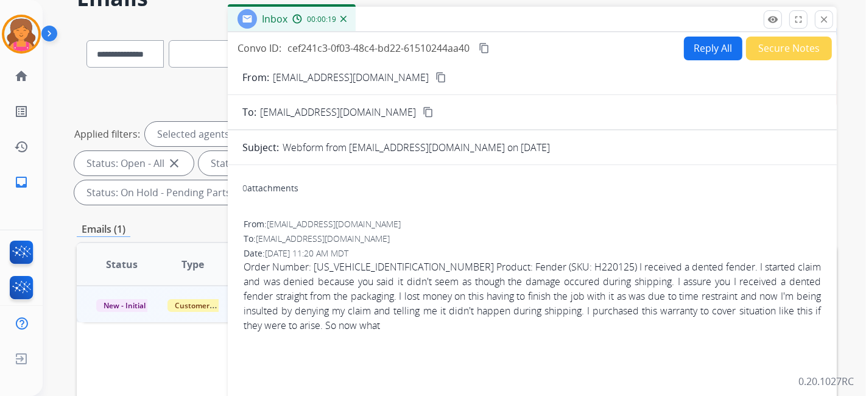
click at [417, 77] on mat-icon "content_copy" at bounding box center [440, 77] width 11 height 11
click at [417, 44] on button "Reply All" at bounding box center [713, 49] width 58 height 24
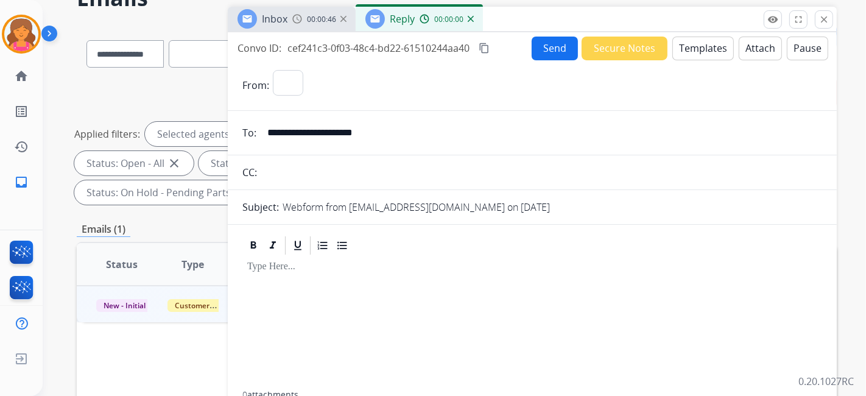
select select "**********"
click at [417, 44] on button "Templates" at bounding box center [703, 49] width 62 height 24
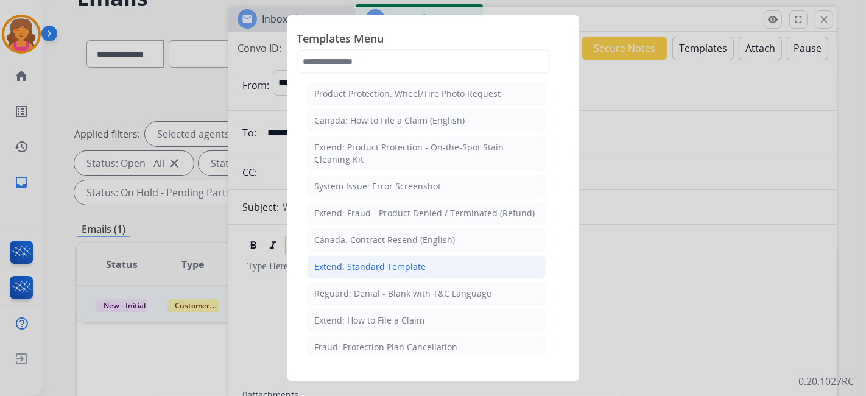
click at [387, 174] on li "Extend: Standard Template" at bounding box center [426, 266] width 239 height 23
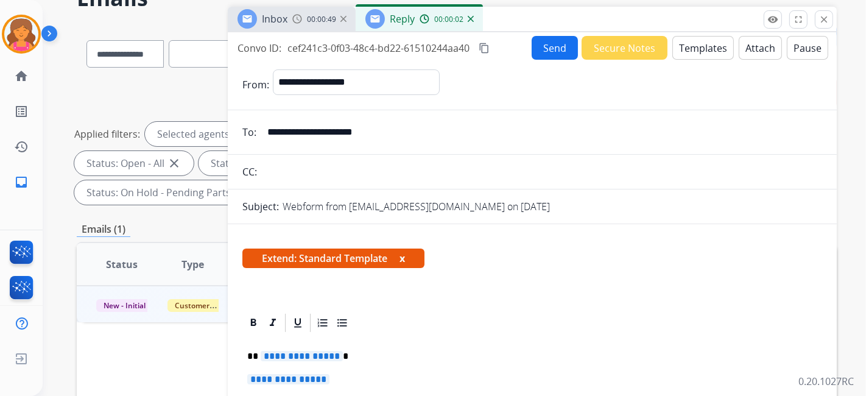
click at [313, 174] on span "**********" at bounding box center [302, 356] width 82 height 10
click at [315, 174] on span "**********" at bounding box center [288, 379] width 82 height 10
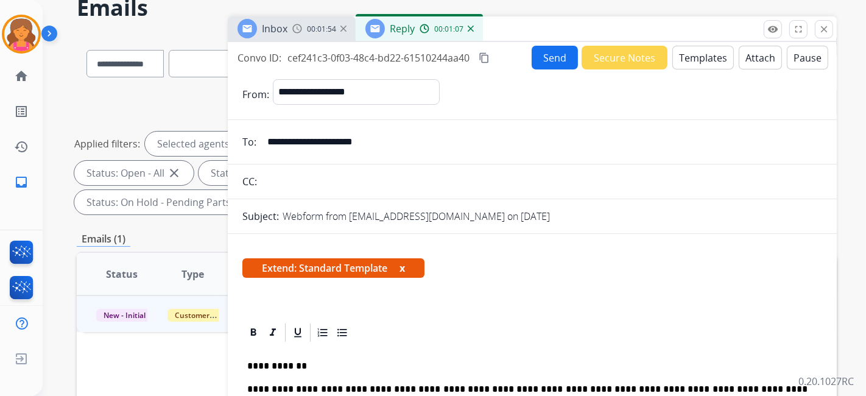
scroll to position [0, 0]
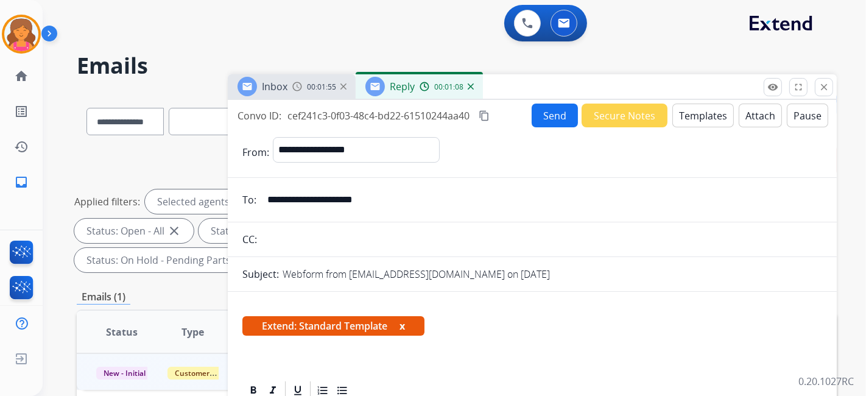
click at [417, 118] on mat-icon "content_copy" at bounding box center [484, 115] width 11 height 11
click at [417, 119] on div "Convo ID: cef241c3-0f03-48c4-bd22-61510244aa40 content_copy Copied!" at bounding box center [382, 115] width 289 height 15
click at [417, 119] on button "Send" at bounding box center [555, 116] width 46 height 24
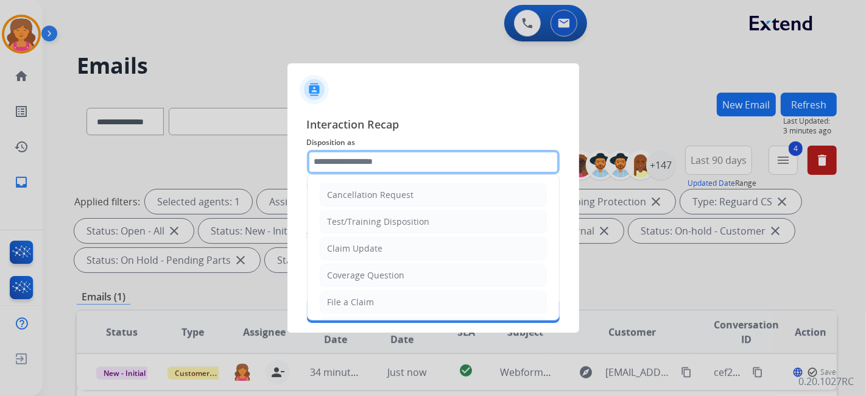
click at [363, 158] on input "text" at bounding box center [433, 162] width 253 height 24
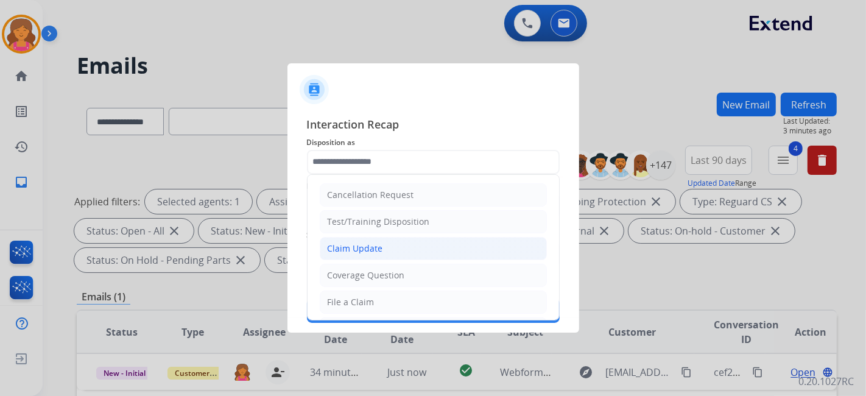
click at [366, 174] on li "Claim Update" at bounding box center [433, 248] width 227 height 23
type input "**********"
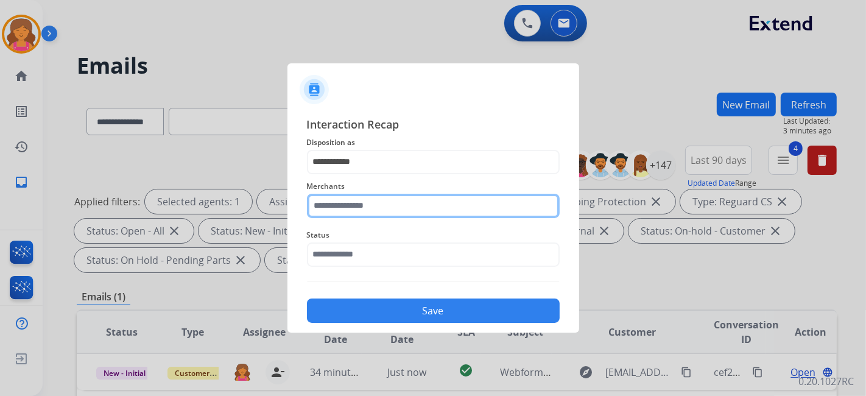
click at [350, 174] on input "text" at bounding box center [433, 206] width 253 height 24
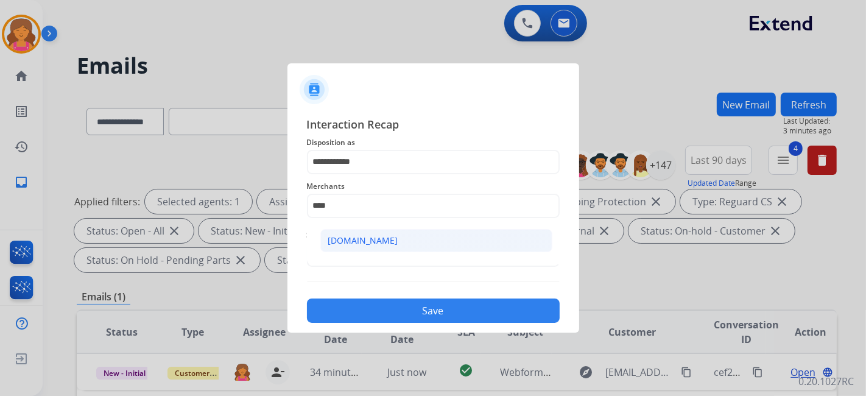
click at [365, 174] on li "[DOMAIN_NAME]" at bounding box center [436, 240] width 232 height 23
type input "**********"
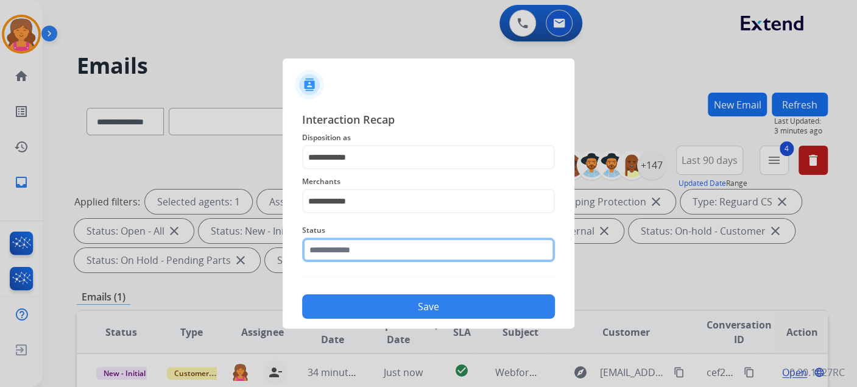
click at [368, 174] on input "text" at bounding box center [428, 250] width 253 height 24
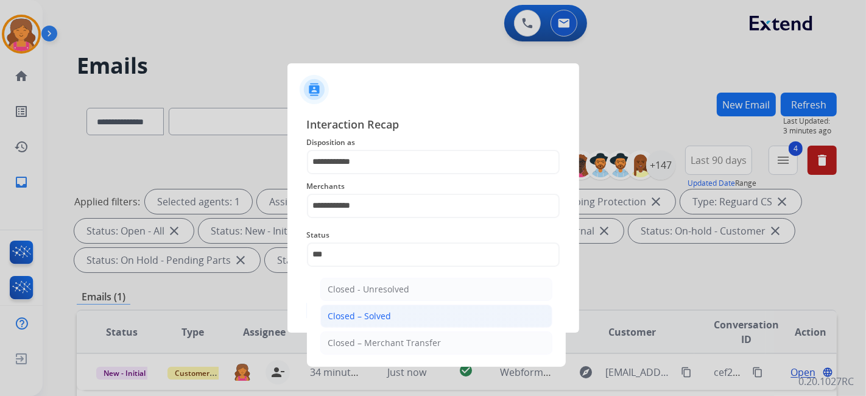
click at [388, 174] on div "Closed – Solved" at bounding box center [359, 316] width 63 height 12
type input "**********"
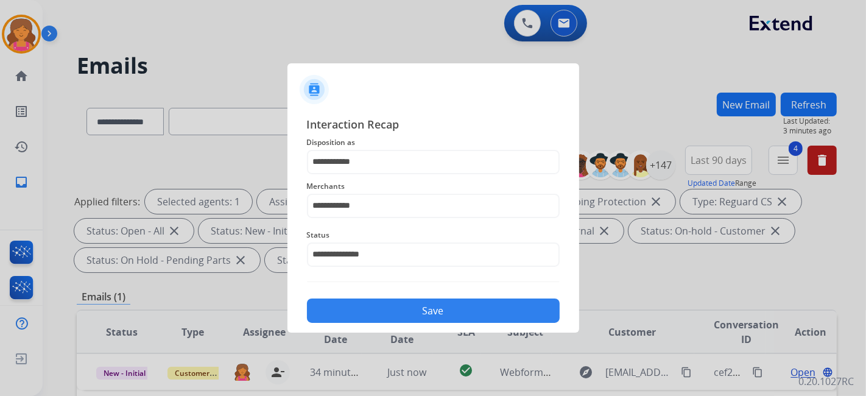
click at [388, 174] on button "Save" at bounding box center [433, 310] width 253 height 24
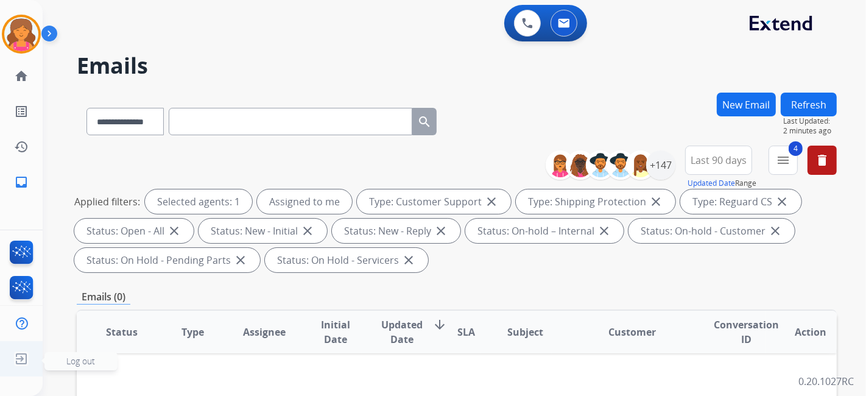
click at [19, 174] on img at bounding box center [21, 358] width 22 height 23
